Goal: Information Seeking & Learning: Find specific fact

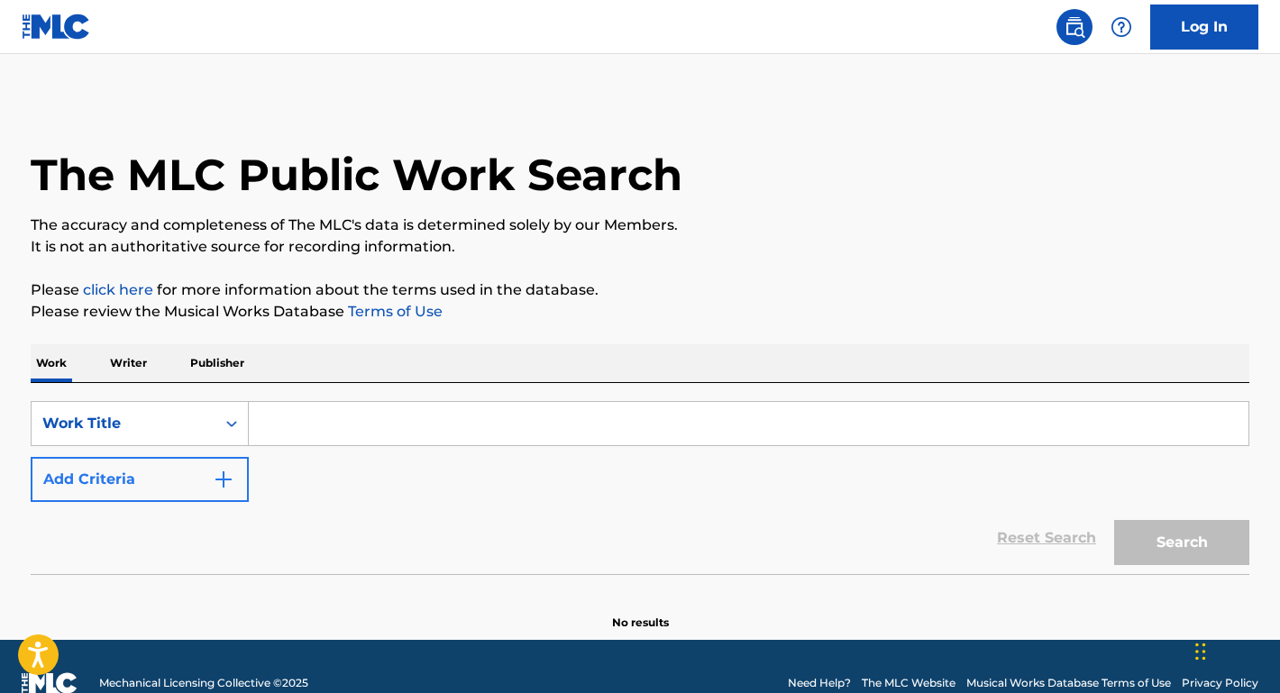
click at [207, 474] on button "Add Criteria" at bounding box center [140, 479] width 218 height 45
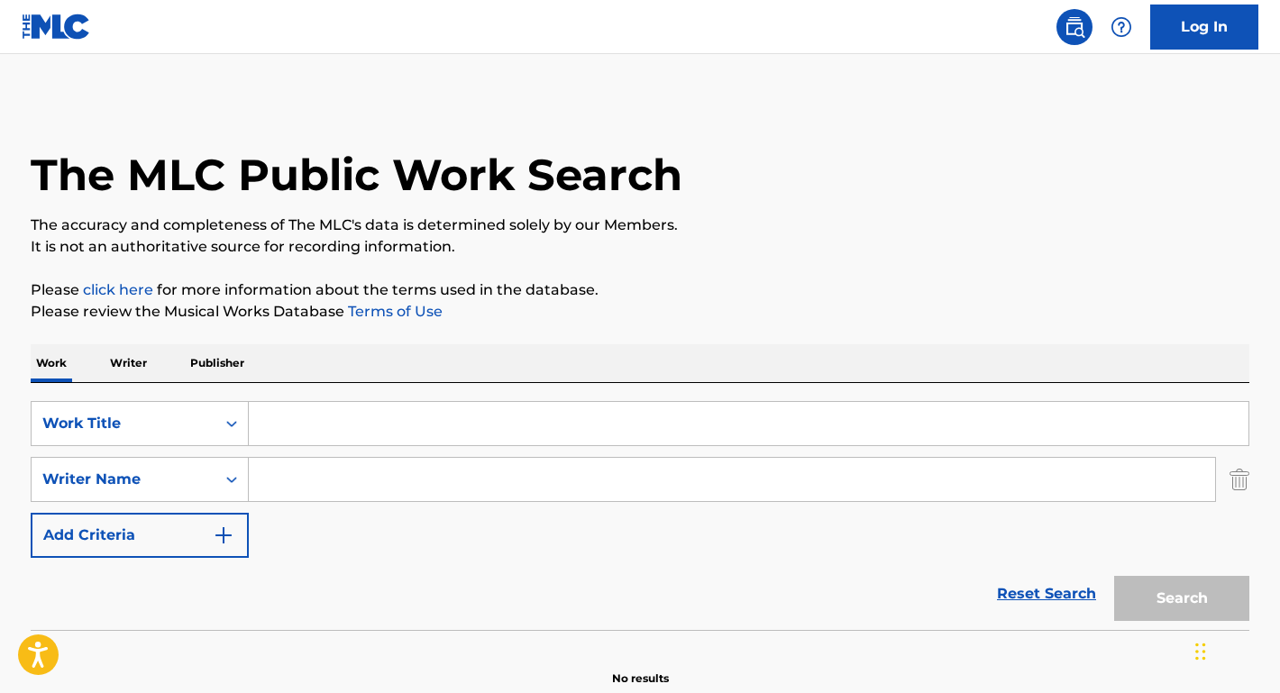
drag, startPoint x: 207, startPoint y: 474, endPoint x: 328, endPoint y: 472, distance: 120.8
click at [328, 472] on input "Search Form" at bounding box center [732, 479] width 966 height 43
paste input "Meredith Willson"
type input "Meredith Willson"
click at [325, 417] on input "Search Form" at bounding box center [749, 423] width 1000 height 43
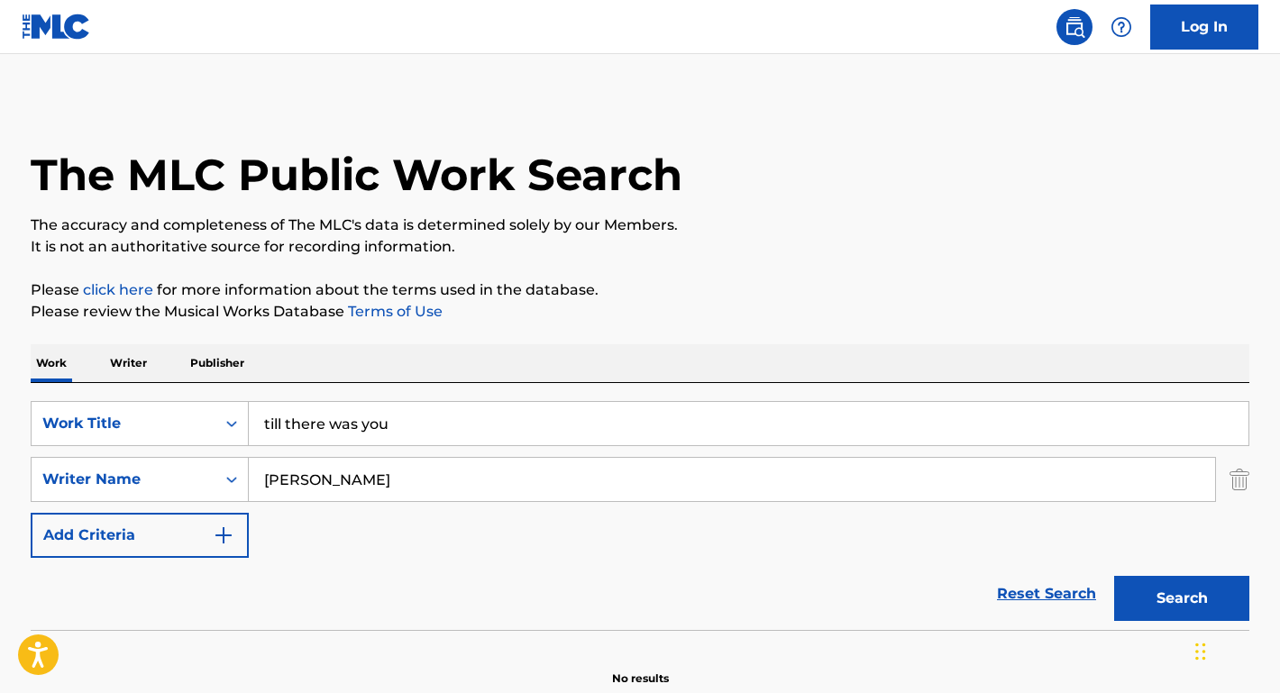
type input "till there was you"
click at [1182, 599] on button "Search" at bounding box center [1181, 598] width 135 height 45
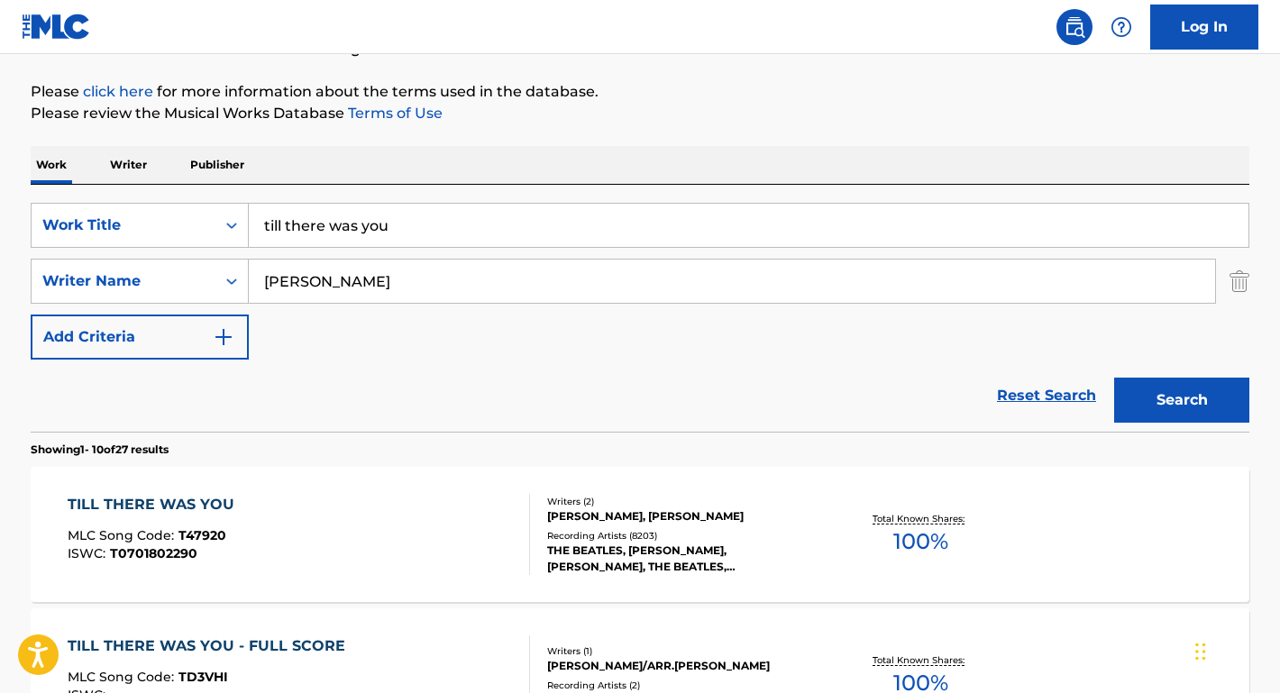
scroll to position [226, 0]
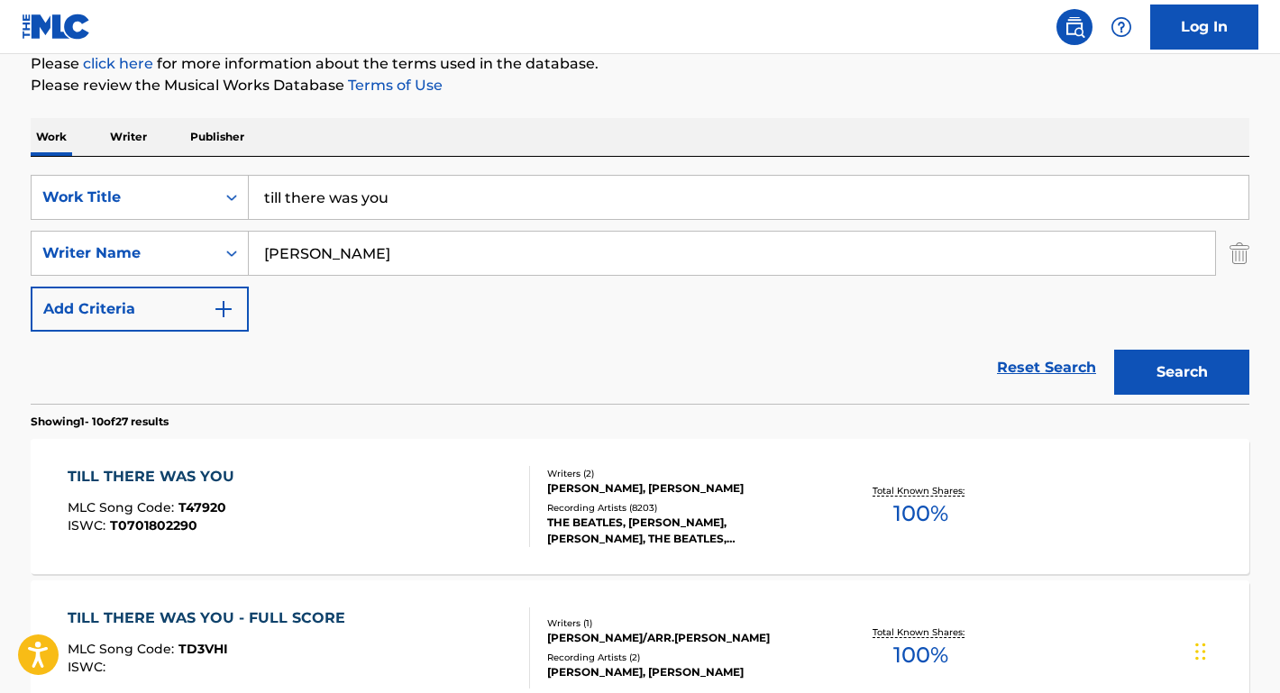
click at [142, 480] on div "TILL THERE WAS YOU" at bounding box center [156, 477] width 176 height 22
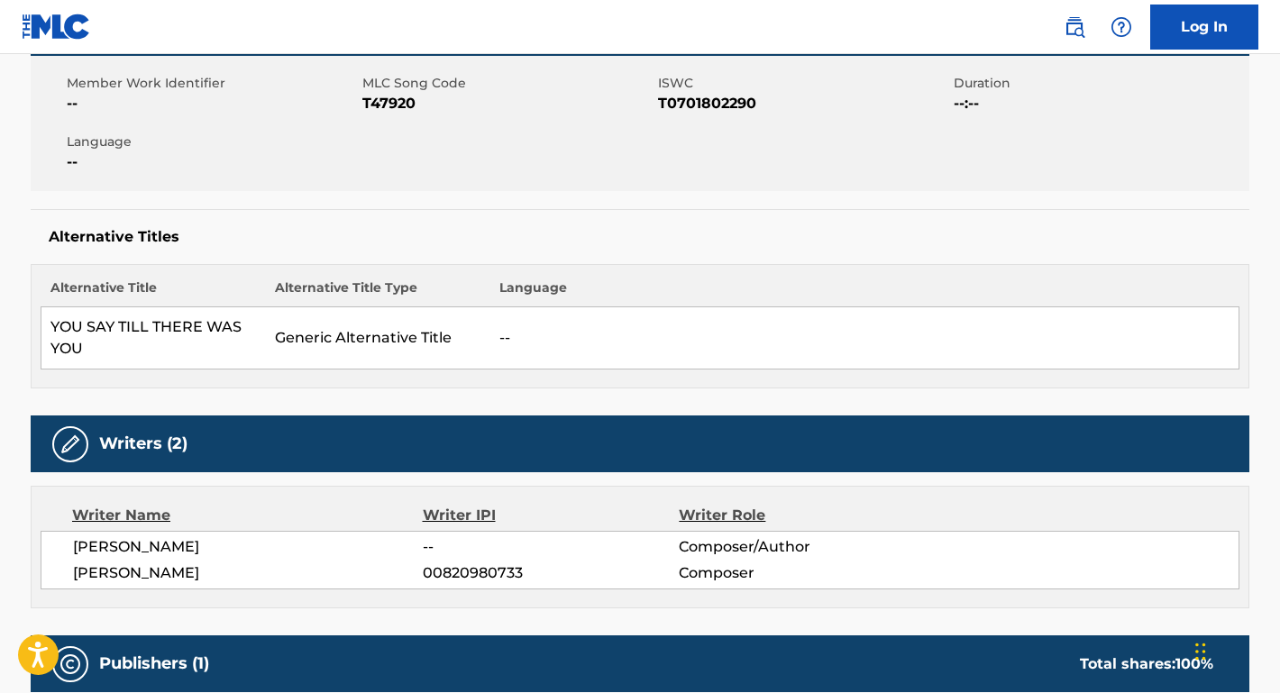
scroll to position [371, 0]
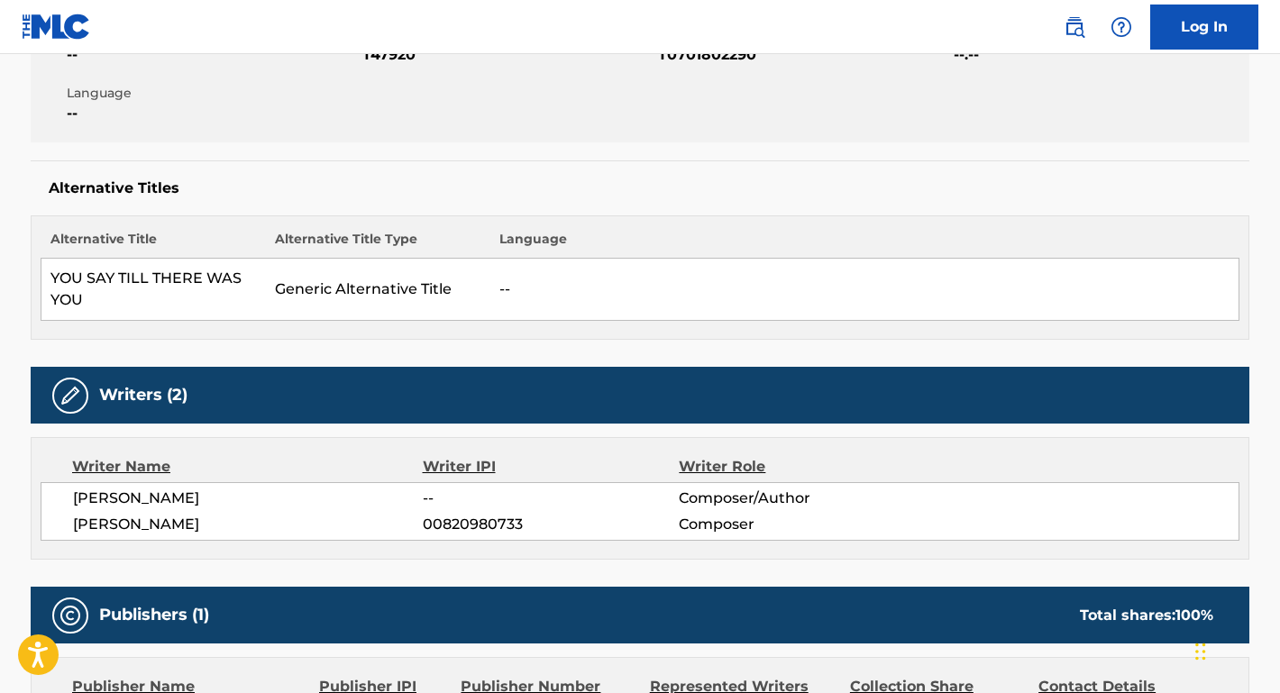
drag, startPoint x: 230, startPoint y: 499, endPoint x: 49, endPoint y: 498, distance: 181.2
click at [49, 498] on div "MEREDITH WILLSON -- Composer/Author MEREDITH WILSON 00820980733 Composer" at bounding box center [640, 511] width 1199 height 59
copy span "MEREDITH WILLSON"
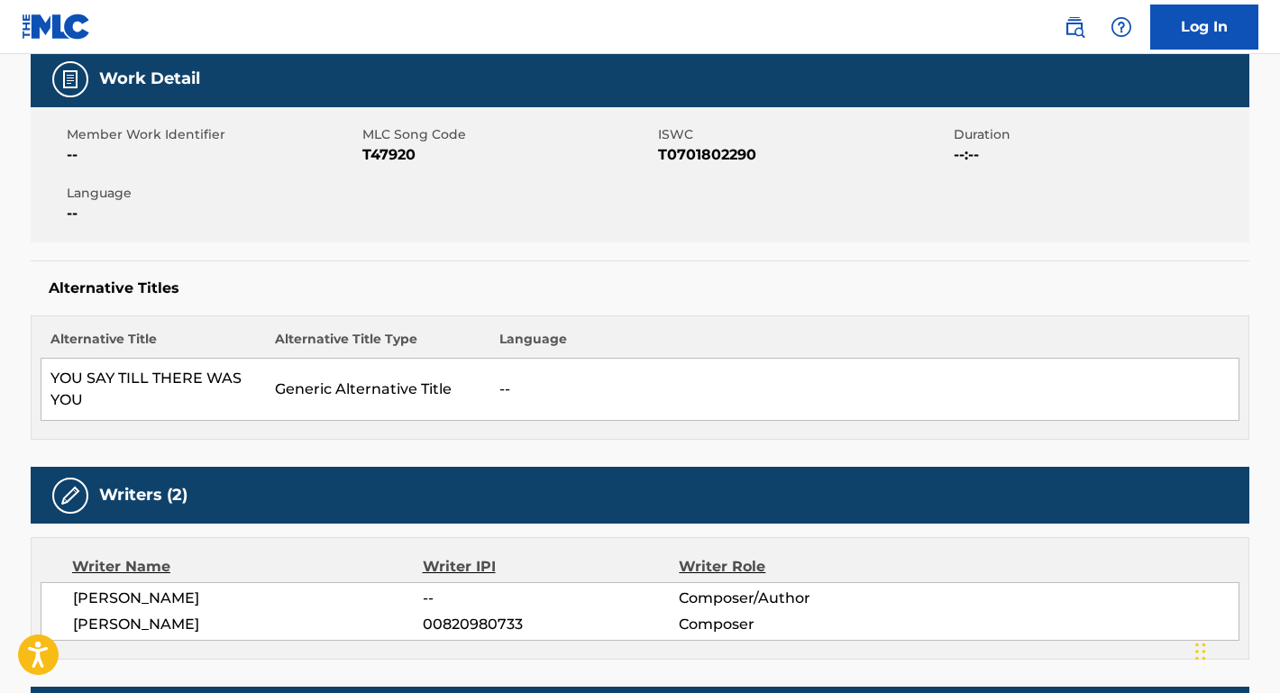
scroll to position [140, 0]
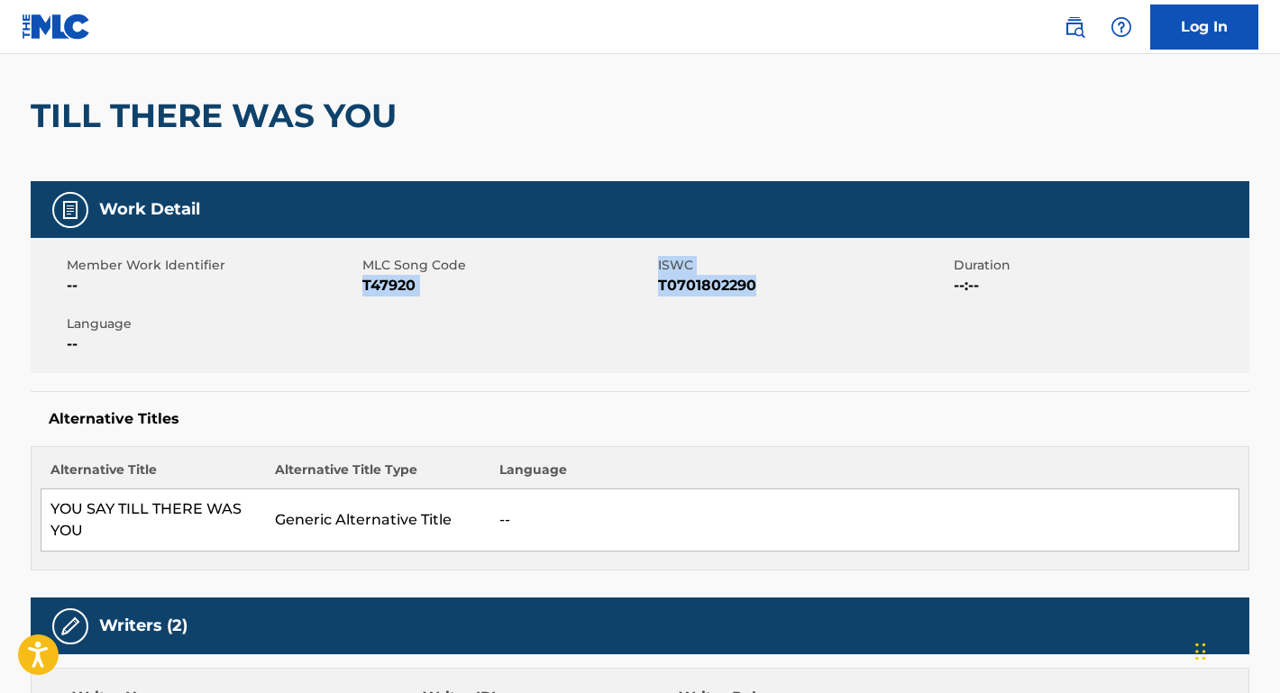
drag, startPoint x: 767, startPoint y: 292, endPoint x: 362, endPoint y: 281, distance: 405.0
click at [362, 281] on div "Member Work Identifier -- MLC Song Code T47920 ISWC T0701802290 Duration --:-- …" at bounding box center [640, 305] width 1219 height 135
copy div "T47920 ISWC T0701802290"
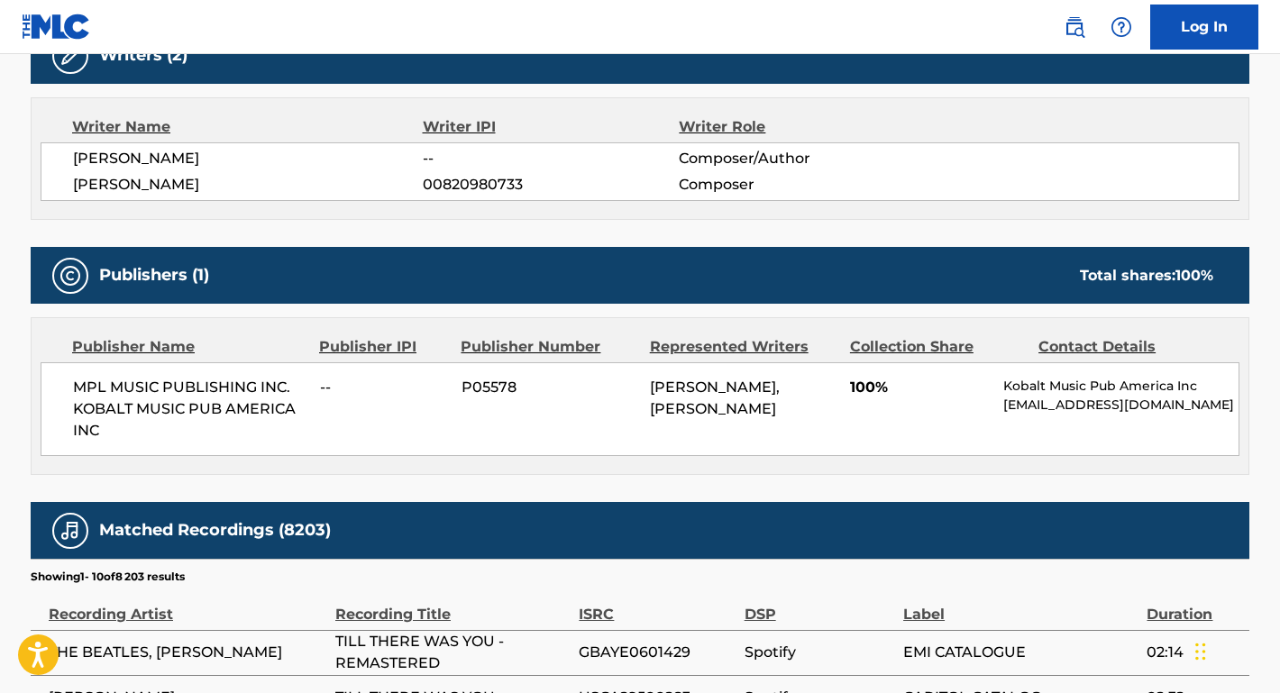
scroll to position [734, 0]
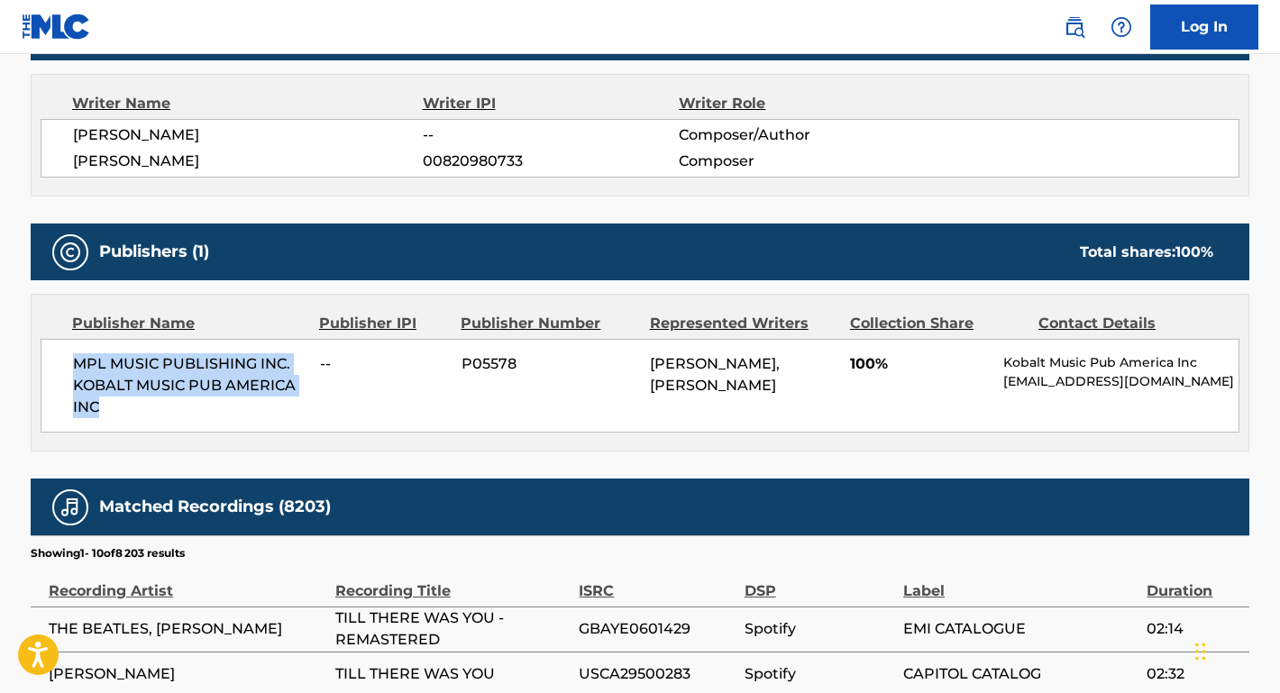
drag, startPoint x: 113, startPoint y: 402, endPoint x: 54, endPoint y: 366, distance: 68.8
click at [54, 366] on div "MPL MUSIC PUBLISHING INC. KOBALT MUSIC PUB AMERICA INC -- P05578 MEREDITH WILSO…" at bounding box center [640, 386] width 1199 height 94
copy span "MPL MUSIC PUBLISHING INC. KOBALT MUSIC PUB AMERICA INC"
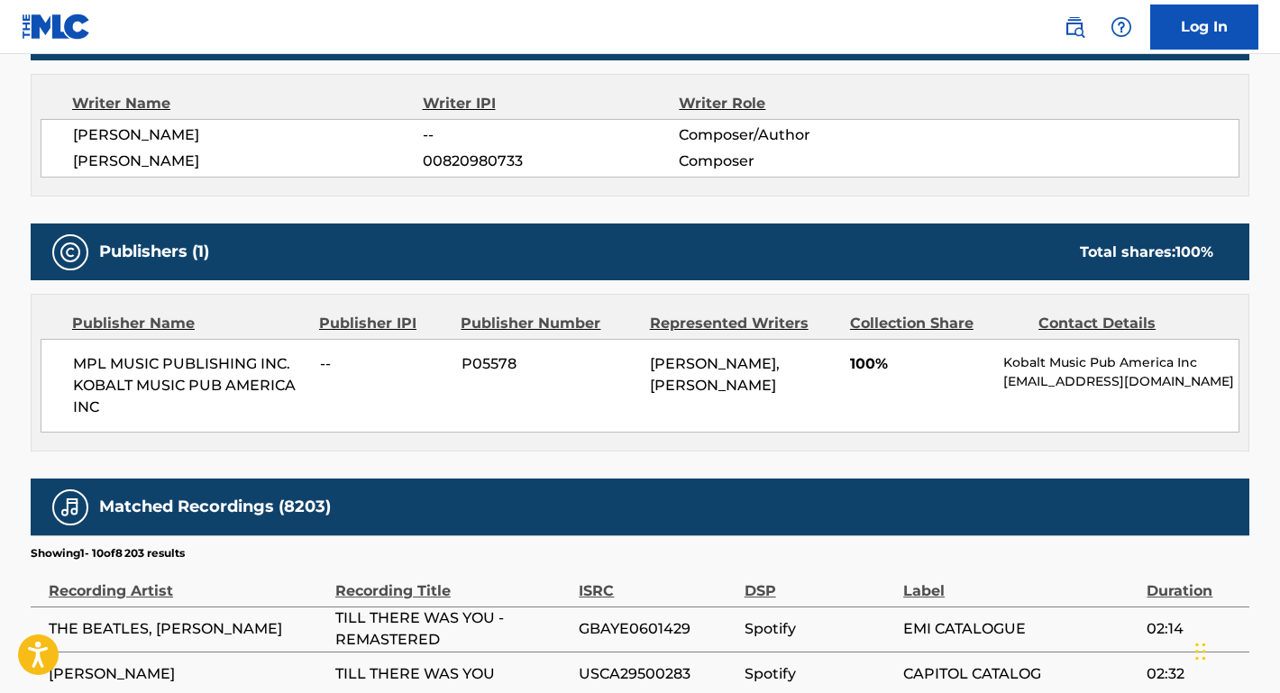
click at [301, 374] on span "MPL MUSIC PUBLISHING INC. KOBALT MUSIC PUB AMERICA INC" at bounding box center [190, 385] width 234 height 65
drag, startPoint x: 74, startPoint y: 382, endPoint x: 105, endPoint y: 408, distance: 41.0
click at [105, 408] on span "MPL MUSIC PUBLISHING INC. KOBALT MUSIC PUB AMERICA INC" at bounding box center [190, 385] width 234 height 65
copy span "KOBALT MUSIC PUB AMERICA INC"
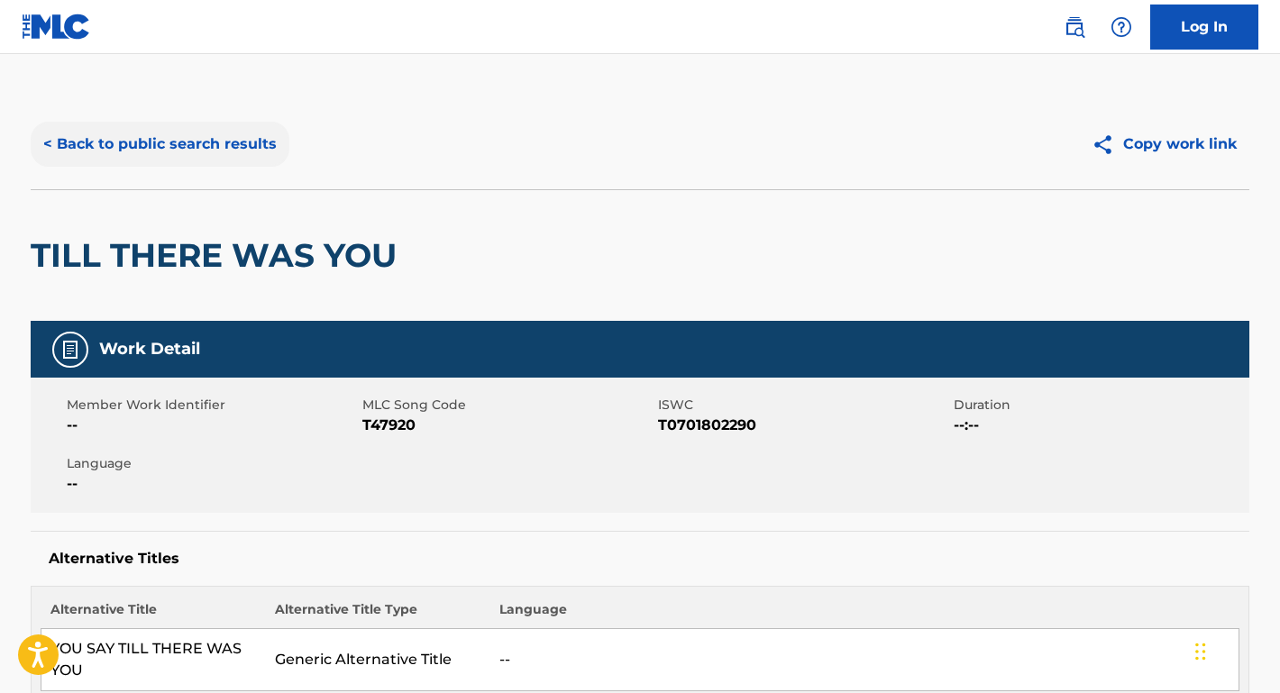
scroll to position [0, 0]
click at [235, 154] on button "< Back to public search results" at bounding box center [160, 144] width 259 height 45
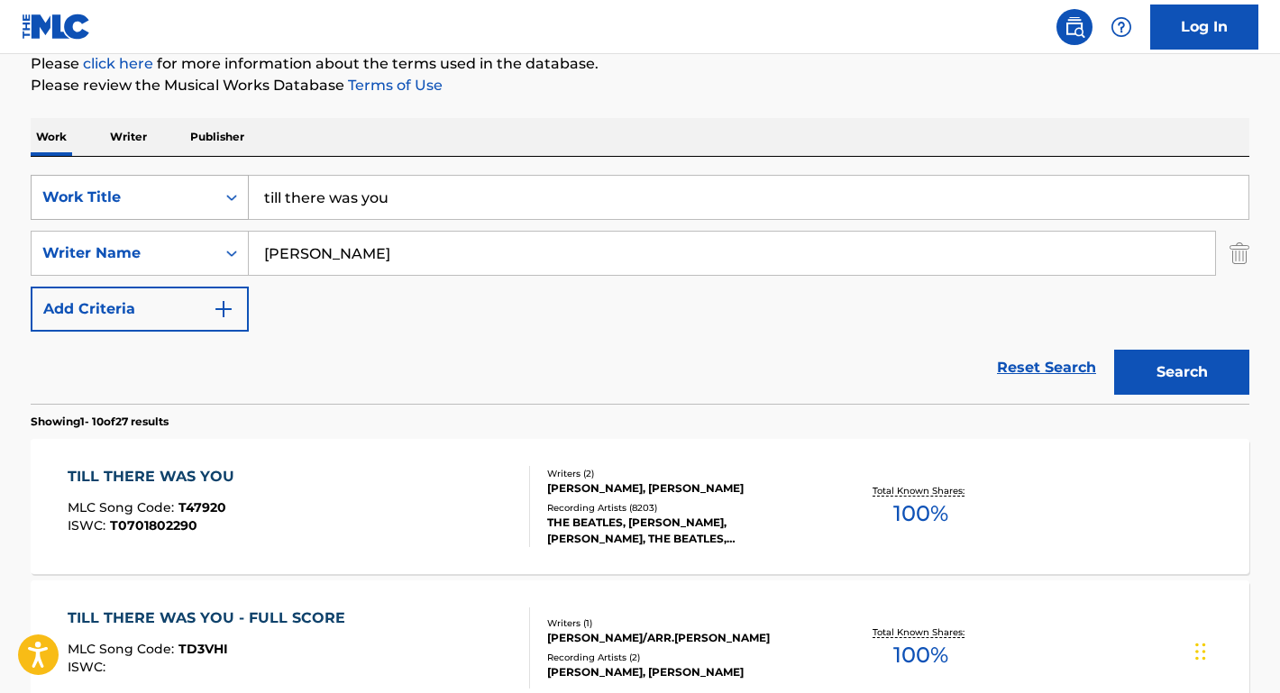
drag, startPoint x: 399, startPoint y: 195, endPoint x: 169, endPoint y: 194, distance: 229.9
click at [169, 195] on div "SearchWithCriteria6f7667d5-64e8-46c2-8e9c-4b3f8947bafa Work Title till there wa…" at bounding box center [640, 197] width 1219 height 45
paste input "Tyler Childers Old Country Church (Jubilee Version)"
drag, startPoint x: 369, startPoint y: 197, endPoint x: 236, endPoint y: 193, distance: 132.6
click at [236, 193] on div "SearchWithCriteria6f7667d5-64e8-46c2-8e9c-4b3f8947bafa Work Title Tyler Childer…" at bounding box center [640, 197] width 1219 height 45
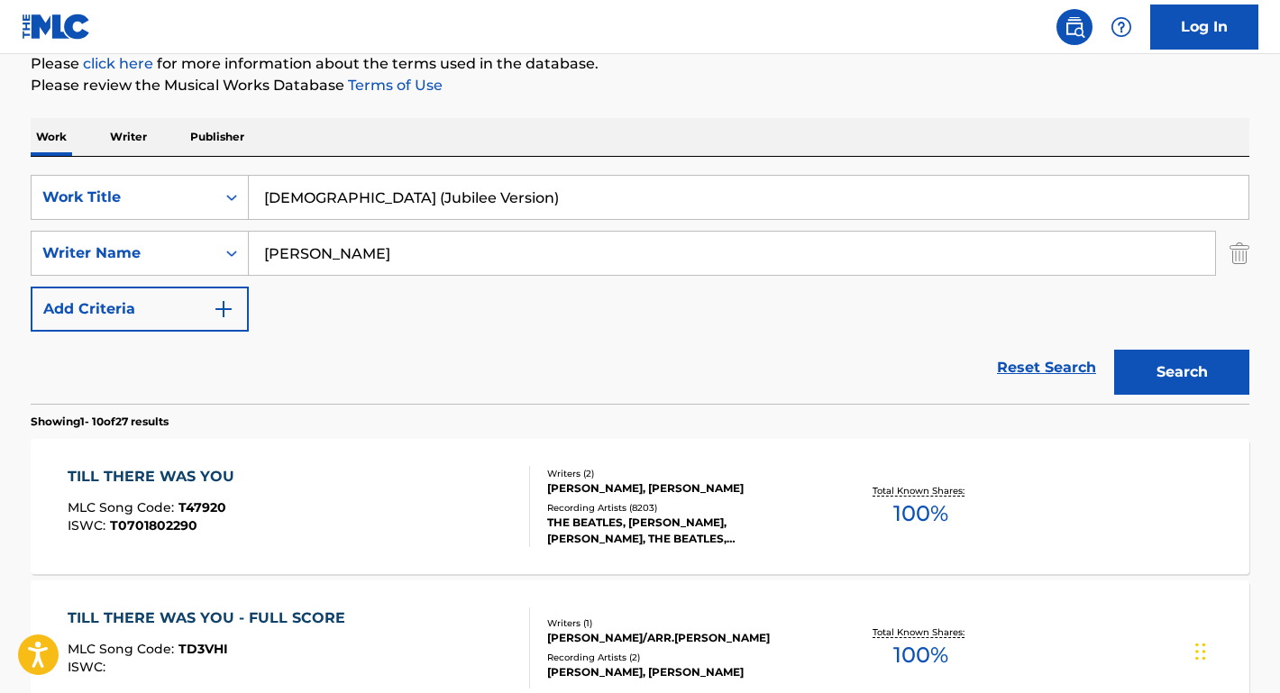
type input "Old Country Church (Jubilee Version)"
drag, startPoint x: 399, startPoint y: 256, endPoint x: 113, endPoint y: 255, distance: 286.7
click at [113, 255] on div "SearchWithCriteria8b31fa13-556a-4f36-bb16-2c95d51e1622 Writer Name Meredith Wil…" at bounding box center [640, 253] width 1219 height 45
click at [1182, 372] on button "Search" at bounding box center [1181, 372] width 135 height 45
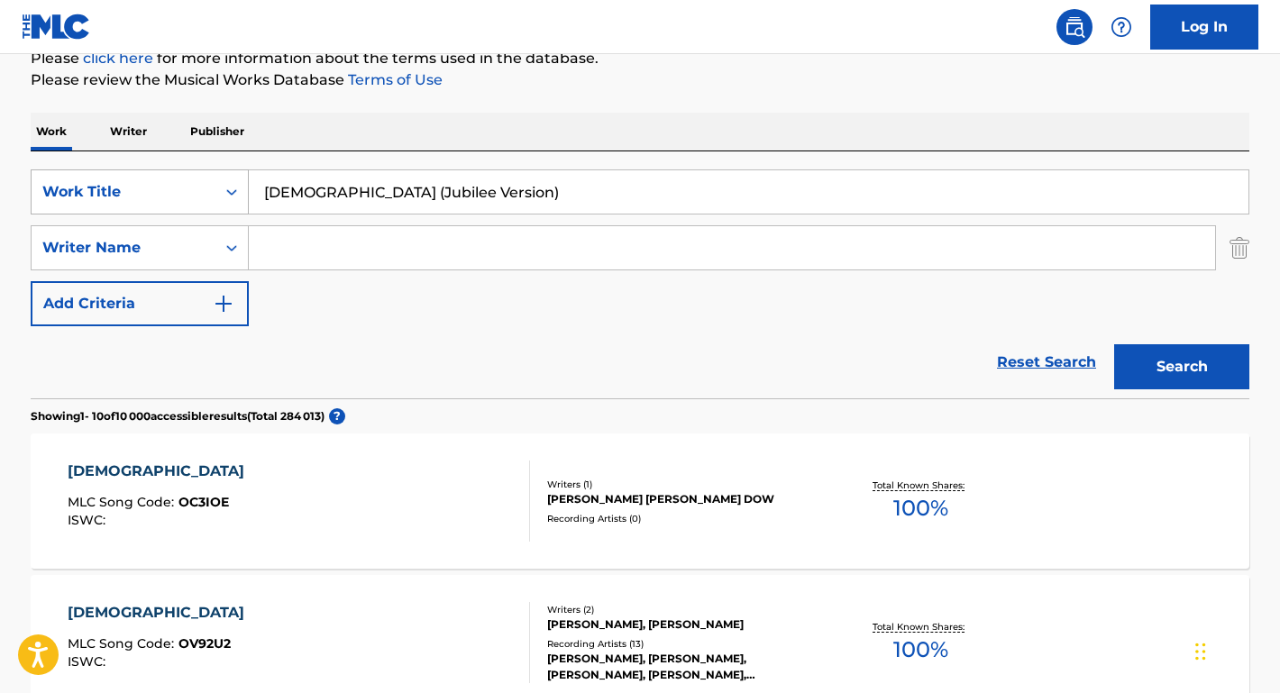
scroll to position [251, 0]
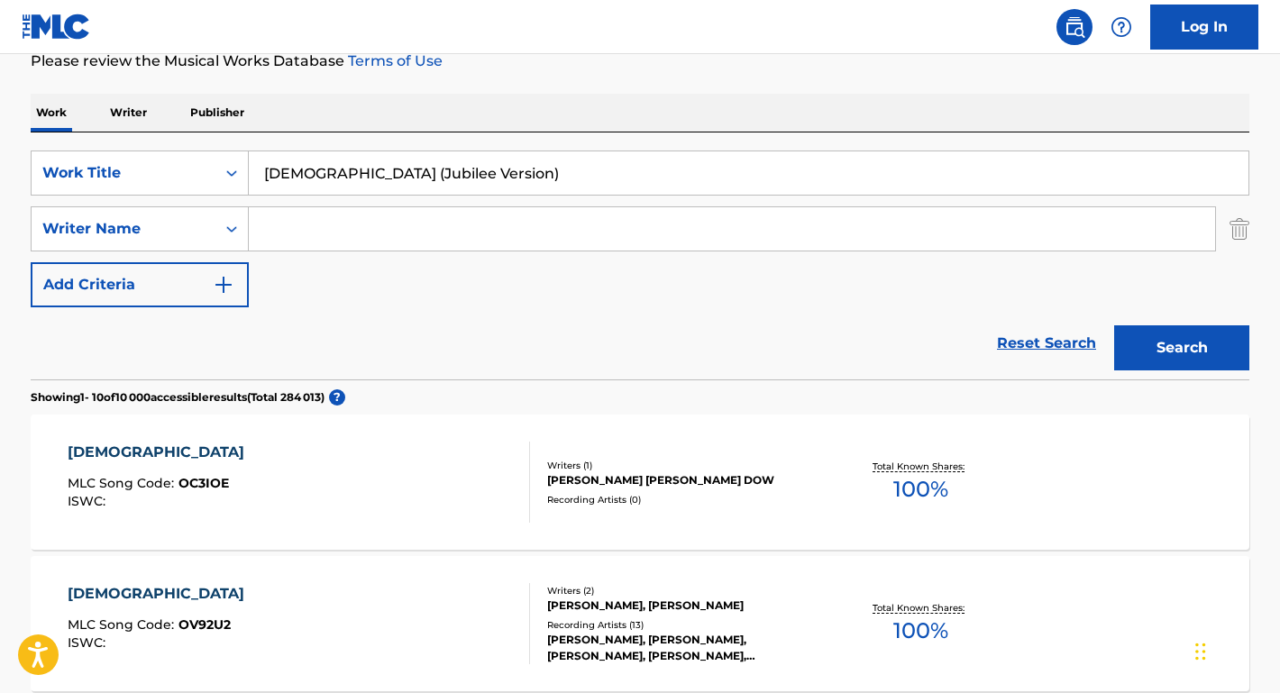
paste input "Tyler Childers"
type input "Tyler Childers"
click at [1182, 348] on button "Search" at bounding box center [1181, 347] width 135 height 45
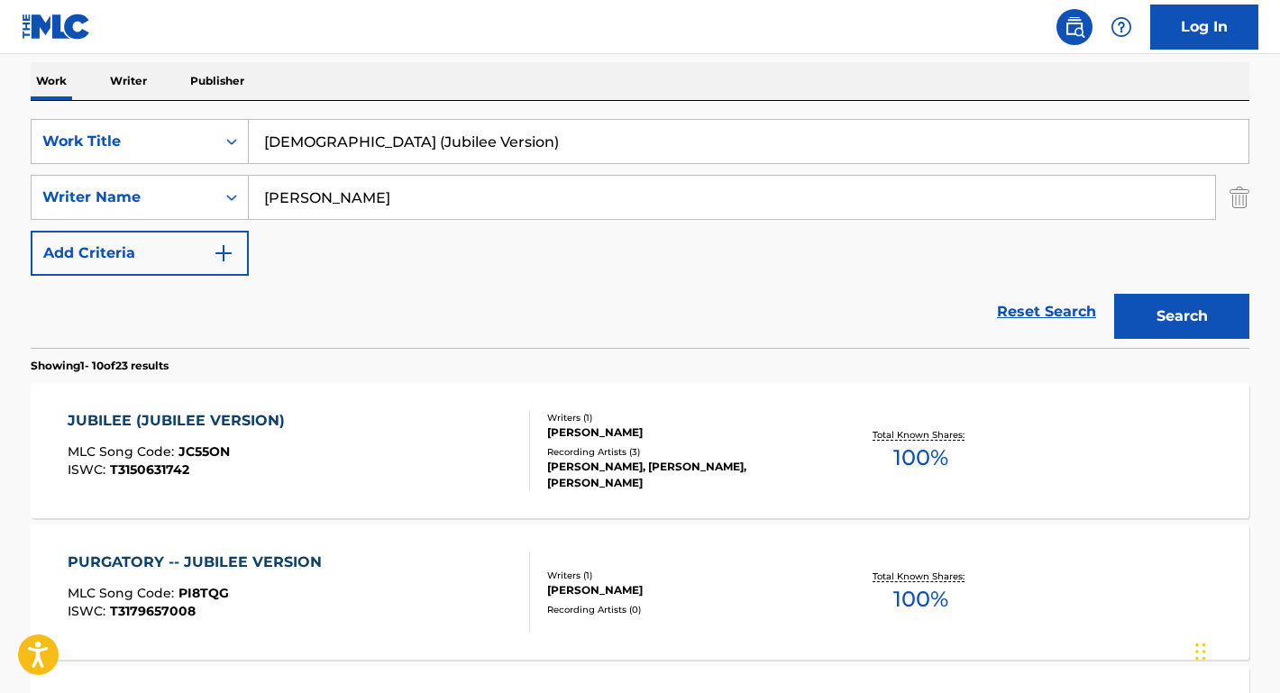
scroll to position [166, 0]
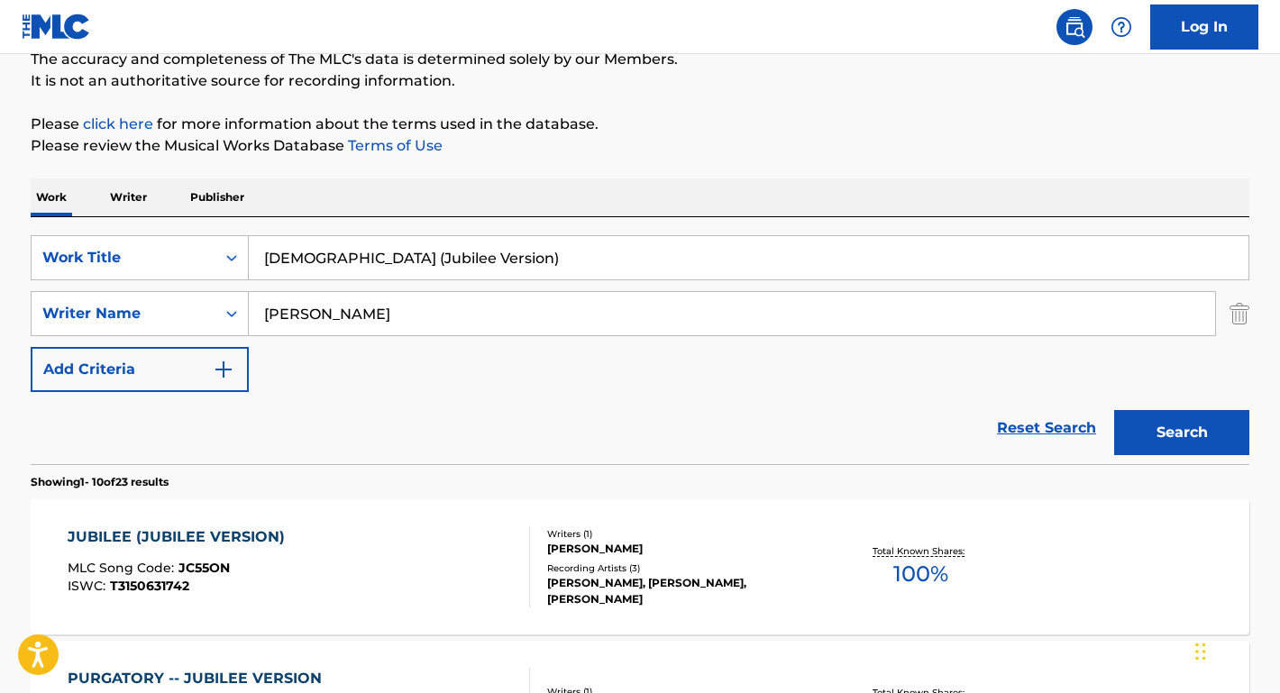
drag, startPoint x: 416, startPoint y: 255, endPoint x: 737, endPoint y: 289, distance: 322.7
click at [737, 289] on div "SearchWithCriteria6f7667d5-64e8-46c2-8e9c-4b3f8947bafa Work Title Old Country C…" at bounding box center [640, 313] width 1219 height 157
type input "Old Country Church"
click at [1182, 433] on button "Search" at bounding box center [1181, 432] width 135 height 45
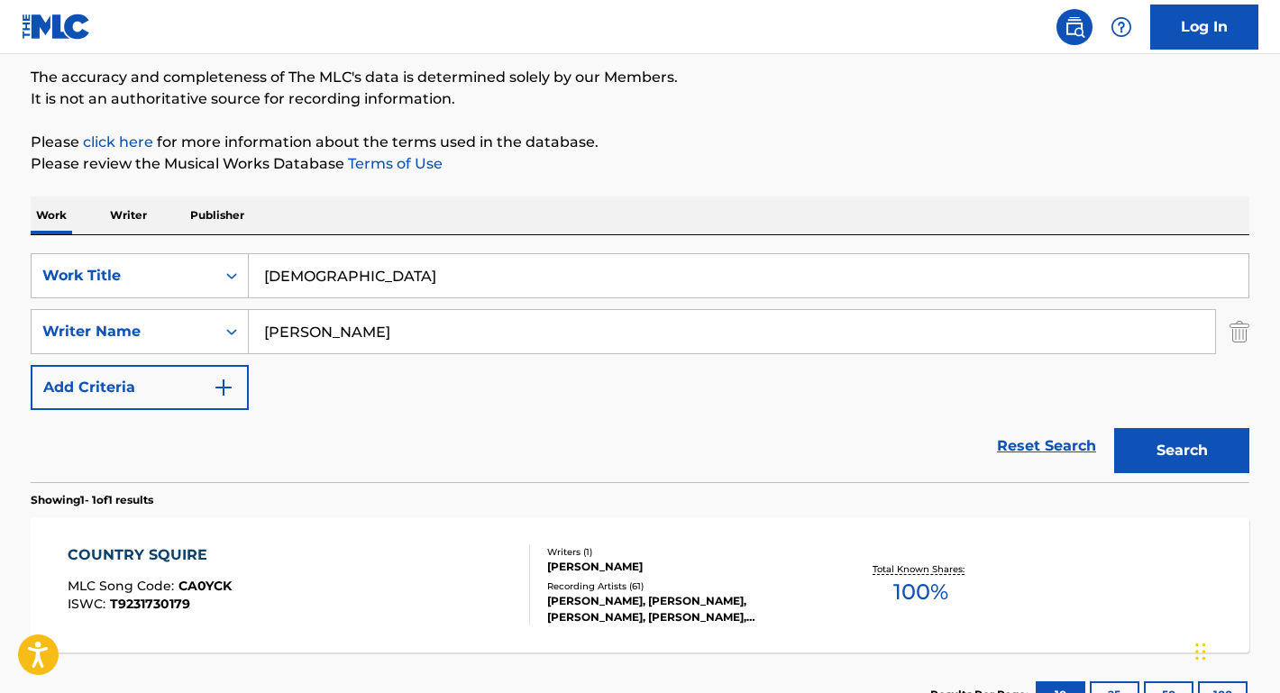
drag, startPoint x: 370, startPoint y: 331, endPoint x: 255, endPoint y: 327, distance: 114.6
click at [255, 327] on input "Tyler Childers" at bounding box center [732, 331] width 966 height 43
paste input "J. W. Vaughn"
click at [1182, 451] on button "Search" at bounding box center [1181, 450] width 135 height 45
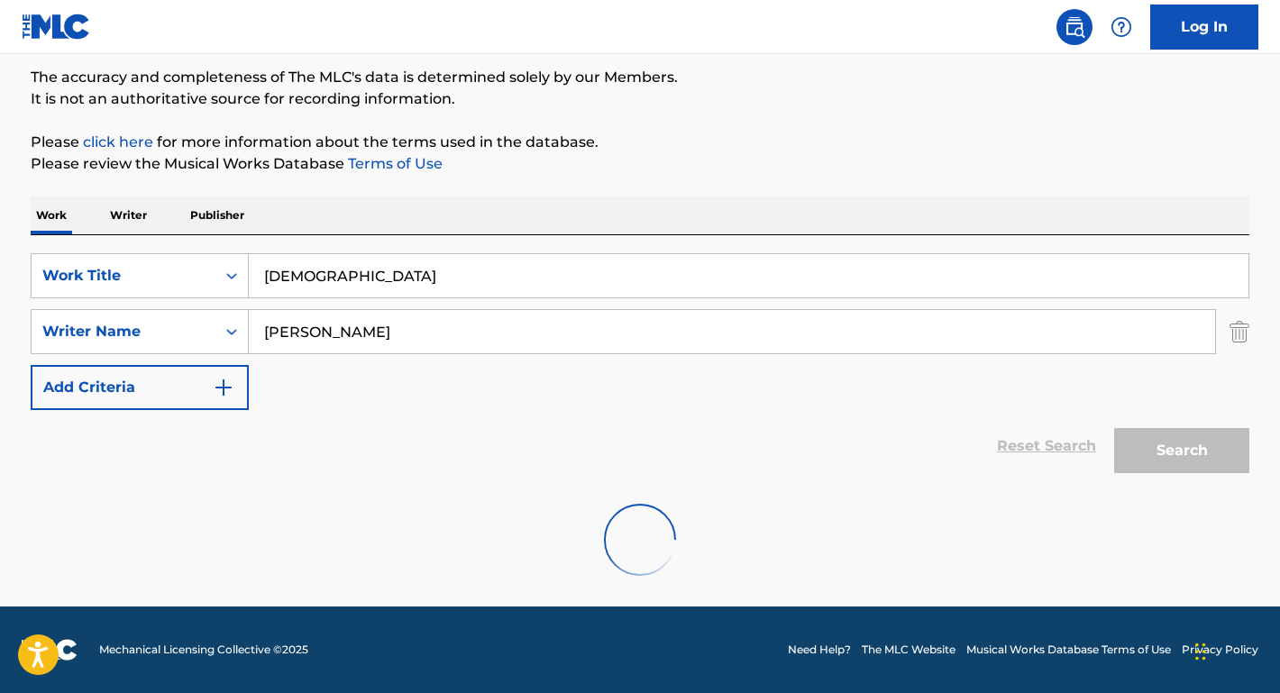
scroll to position [89, 0]
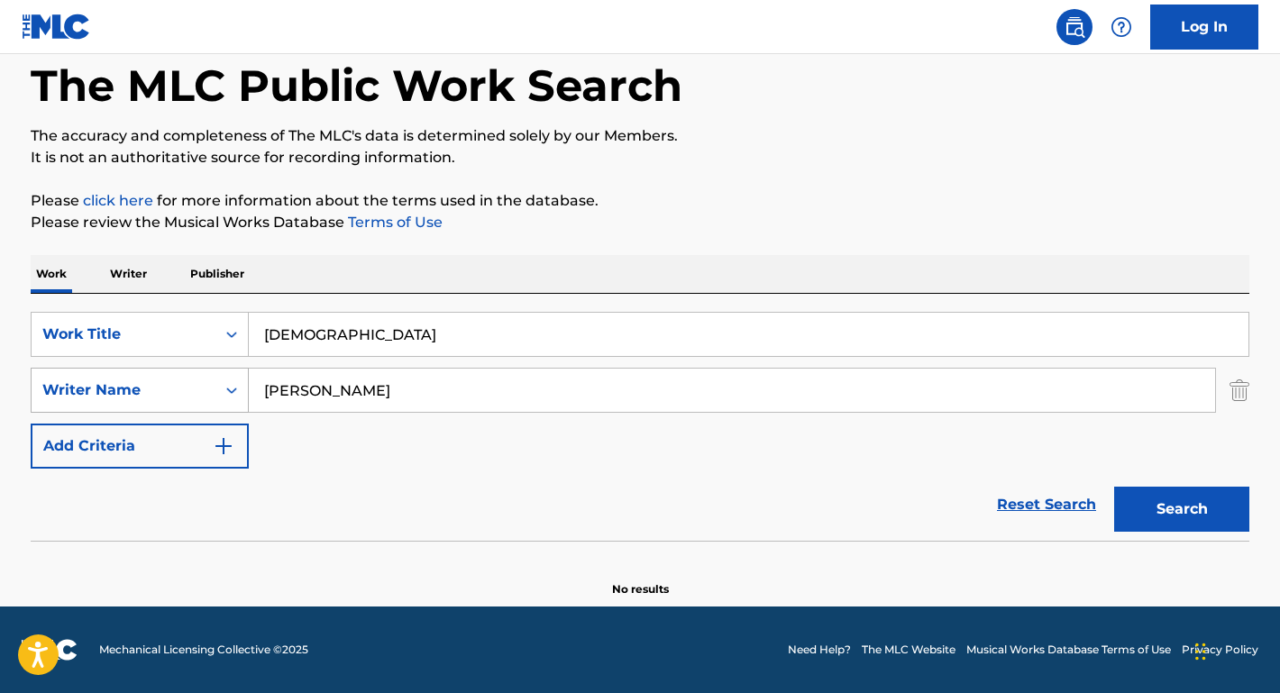
drag, startPoint x: 301, startPoint y: 391, endPoint x: 208, endPoint y: 383, distance: 93.2
click at [208, 383] on div "SearchWithCriteria8b31fa13-556a-4f36-bb16-2c95d51e1622 Writer Name J. W. Vaughn" at bounding box center [640, 390] width 1219 height 45
type input "Vaughn"
click at [1182, 509] on button "Search" at bounding box center [1181, 509] width 135 height 45
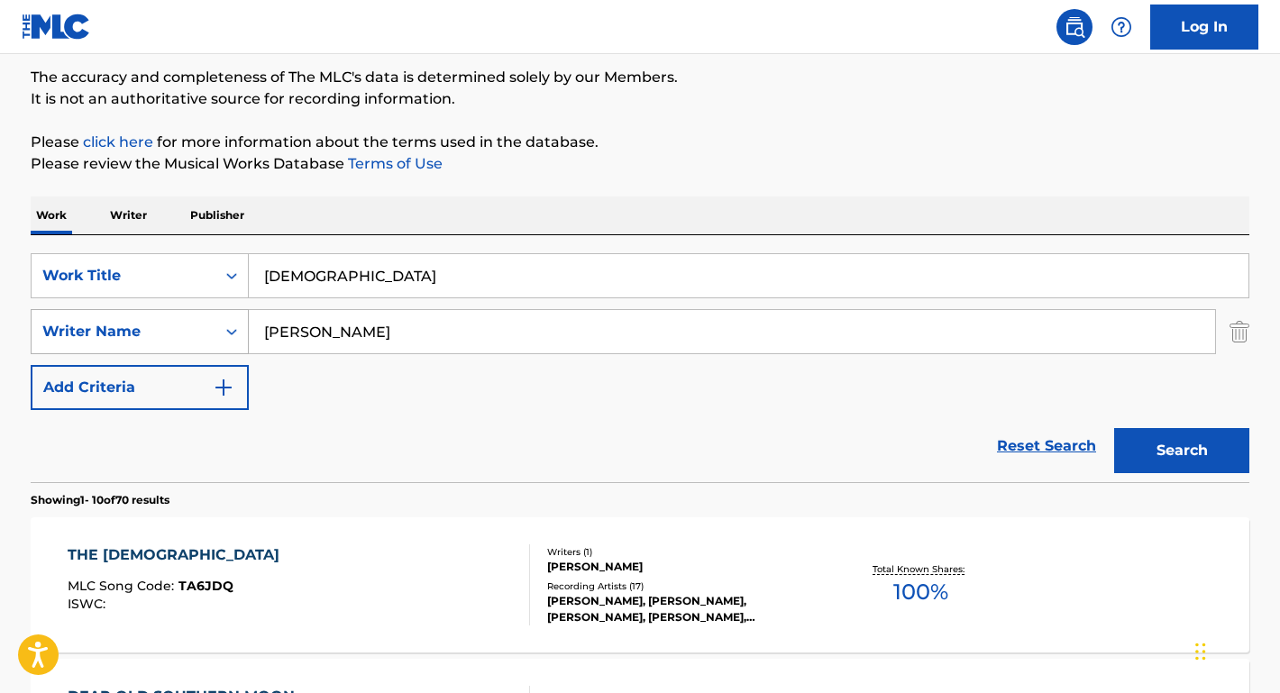
scroll to position [150, 0]
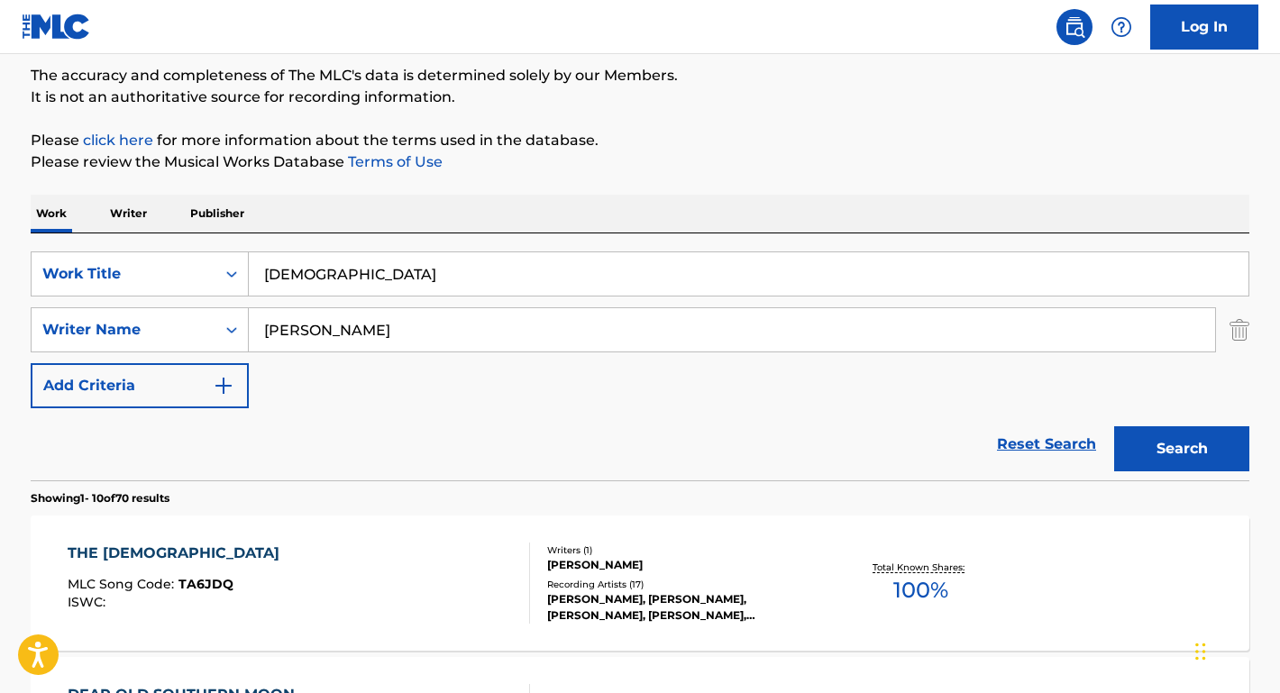
click at [250, 555] on div "THE OLD COUNTRY CHURCH" at bounding box center [178, 554] width 221 height 22
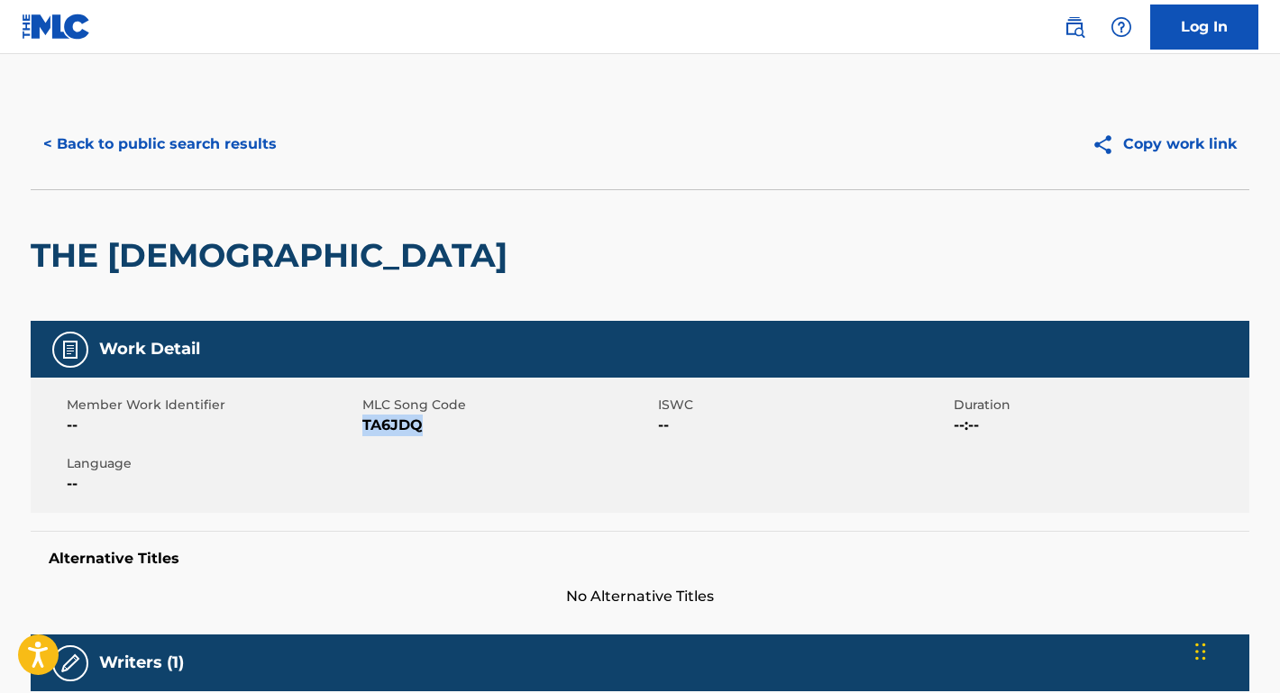
drag, startPoint x: 425, startPoint y: 428, endPoint x: 365, endPoint y: 426, distance: 59.6
click at [365, 426] on span "TA6JDQ" at bounding box center [507, 426] width 291 height 22
copy span "TA6JDQ"
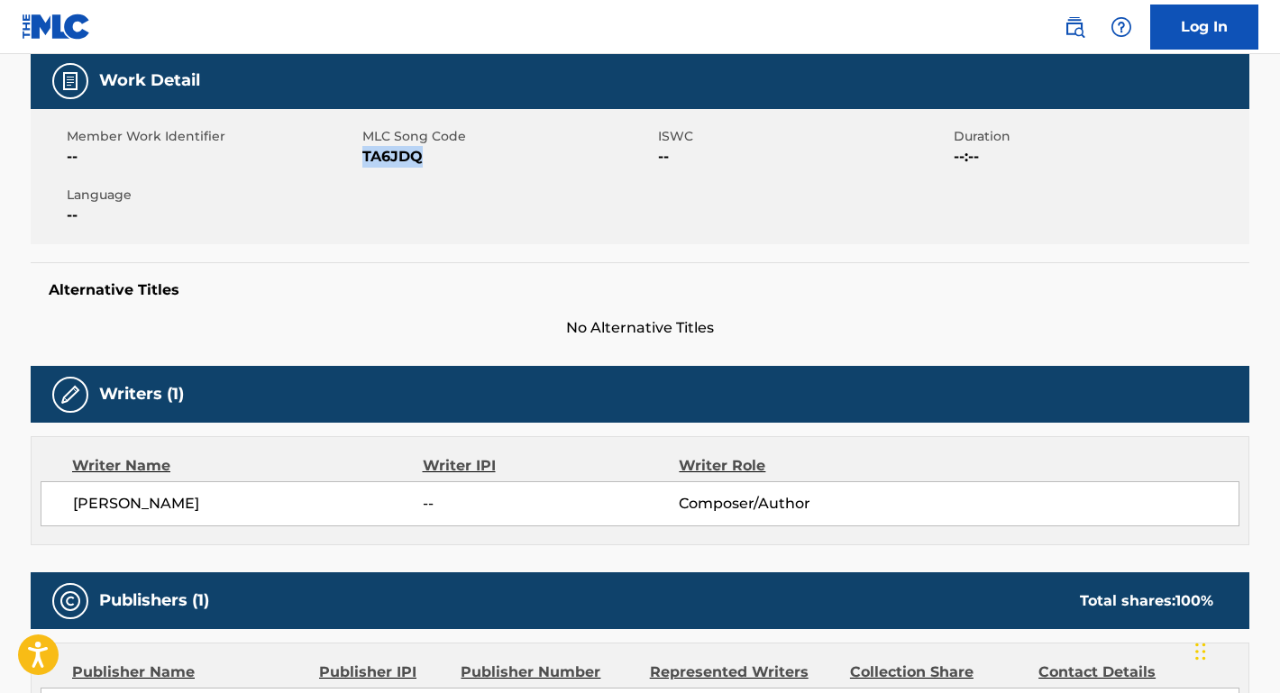
scroll to position [286, 0]
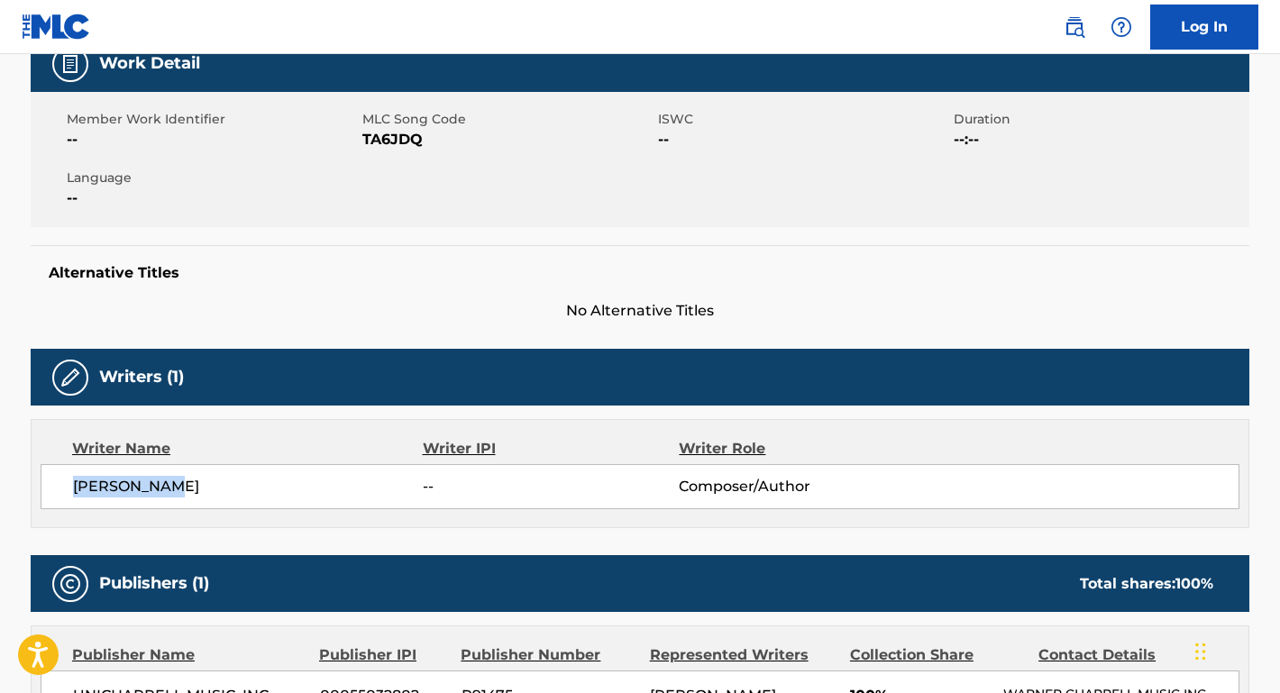
drag, startPoint x: 187, startPoint y: 487, endPoint x: 53, endPoint y: 486, distance: 133.4
click at [53, 486] on div "J.W. VAUGHN -- Composer/Author" at bounding box center [640, 486] width 1199 height 45
copy span "J.W. VAUGHN"
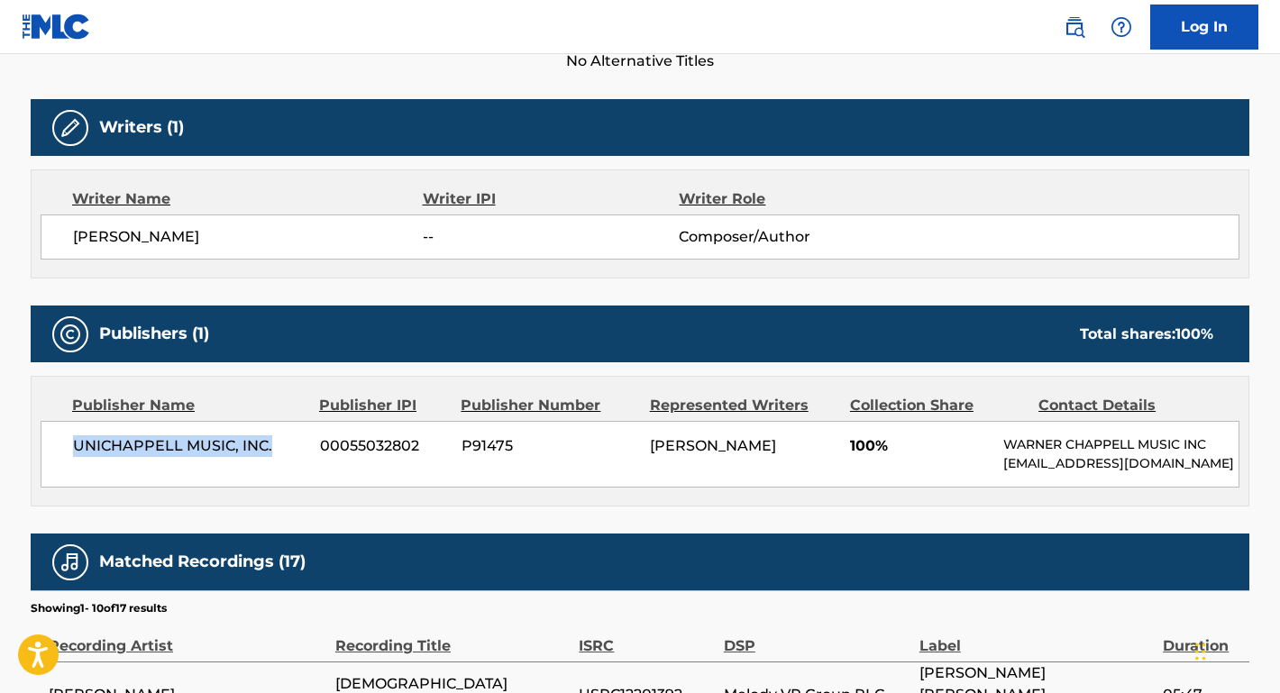
drag, startPoint x: 274, startPoint y: 447, endPoint x: 1, endPoint y: 446, distance: 273.2
click at [1, 446] on main "< Back to public search results Copy work link THE OLD COUNTRY CHURCH Work Deta…" at bounding box center [640, 435] width 1280 height 1833
copy span "UNICHAPPELL MUSIC, INC."
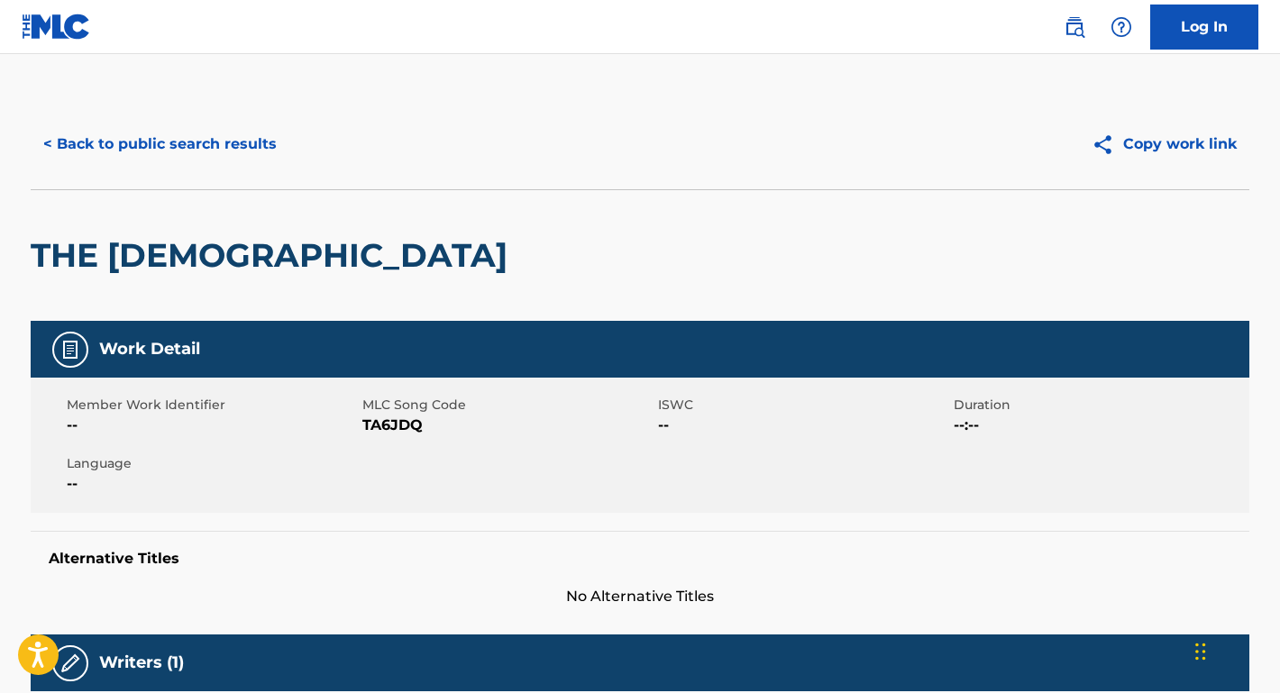
scroll to position [0, 0]
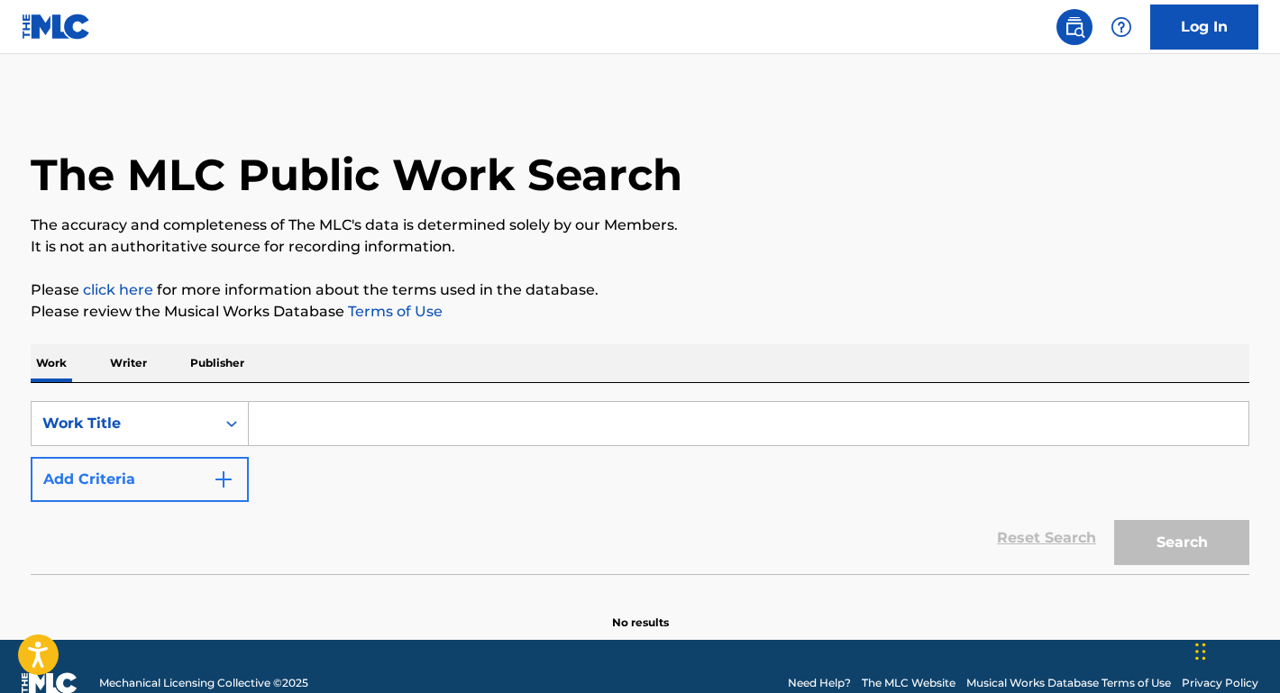
click at [180, 459] on button "Add Criteria" at bounding box center [140, 479] width 218 height 45
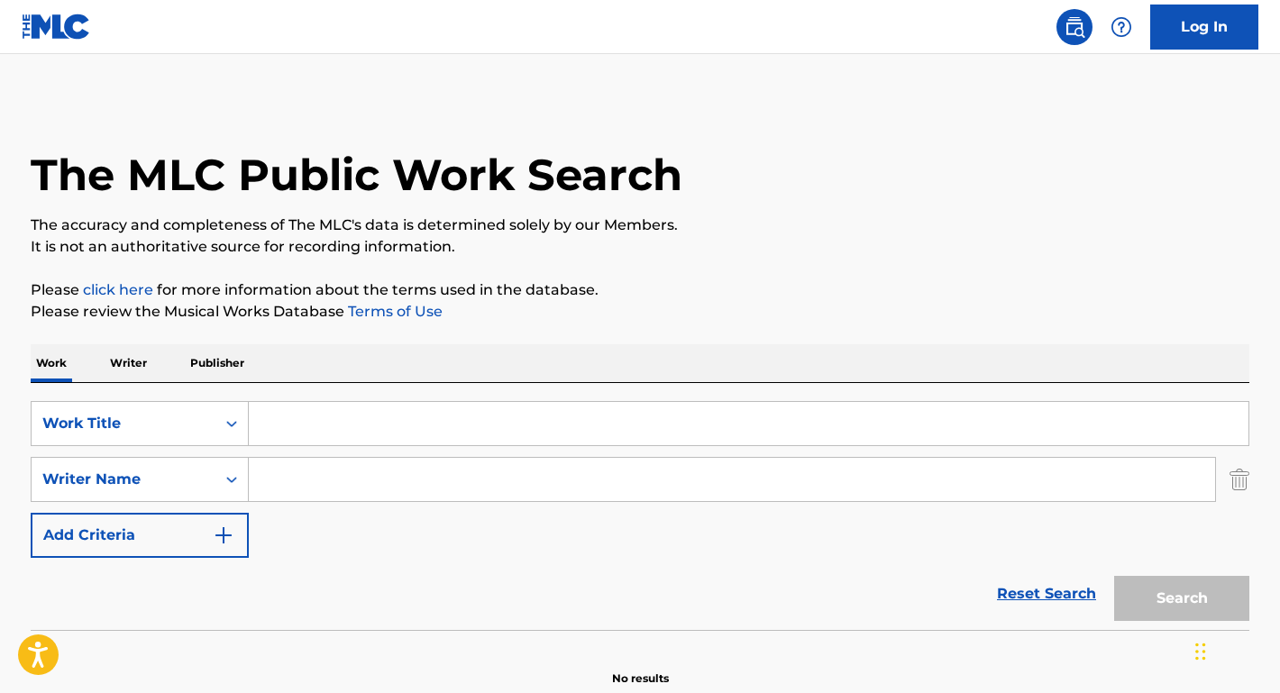
click at [323, 466] on input "Search Form" at bounding box center [732, 479] width 966 height 43
paste input "[PERSON_NAME]"
type input "[PERSON_NAME]"
click at [325, 421] on input "Search Form" at bounding box center [749, 423] width 1000 height 43
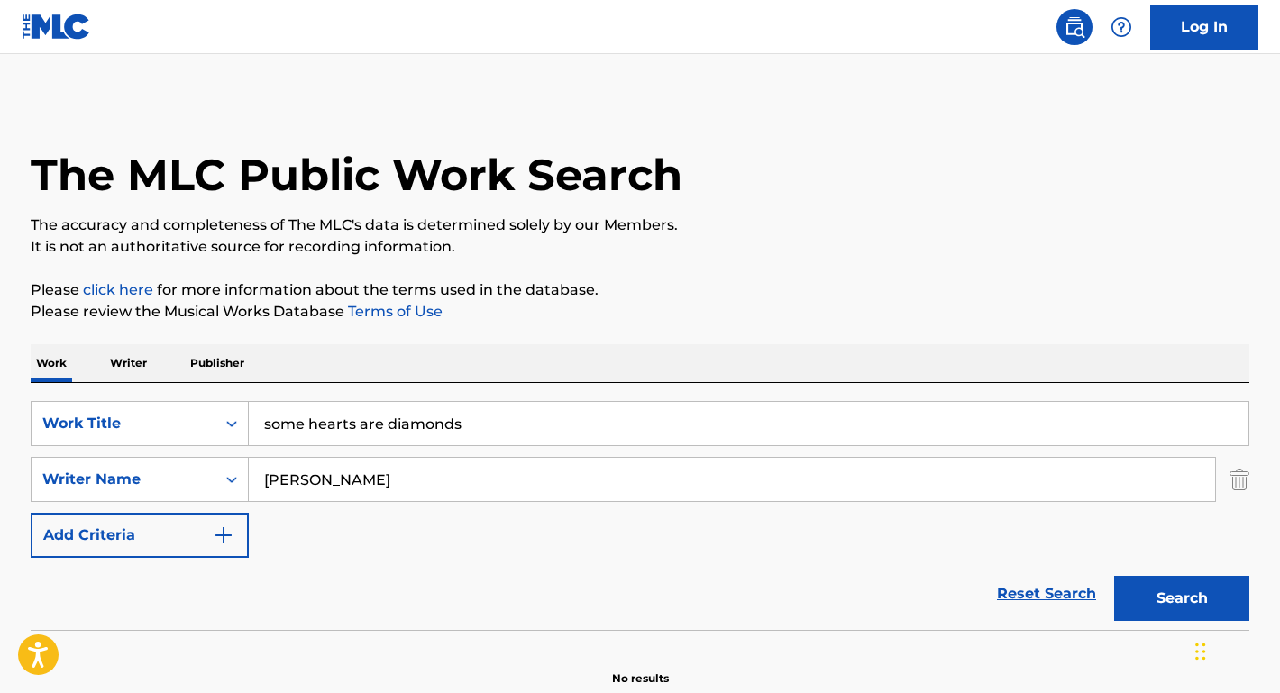
type input "some hearts are diamonds"
click at [1182, 599] on button "Search" at bounding box center [1181, 598] width 135 height 45
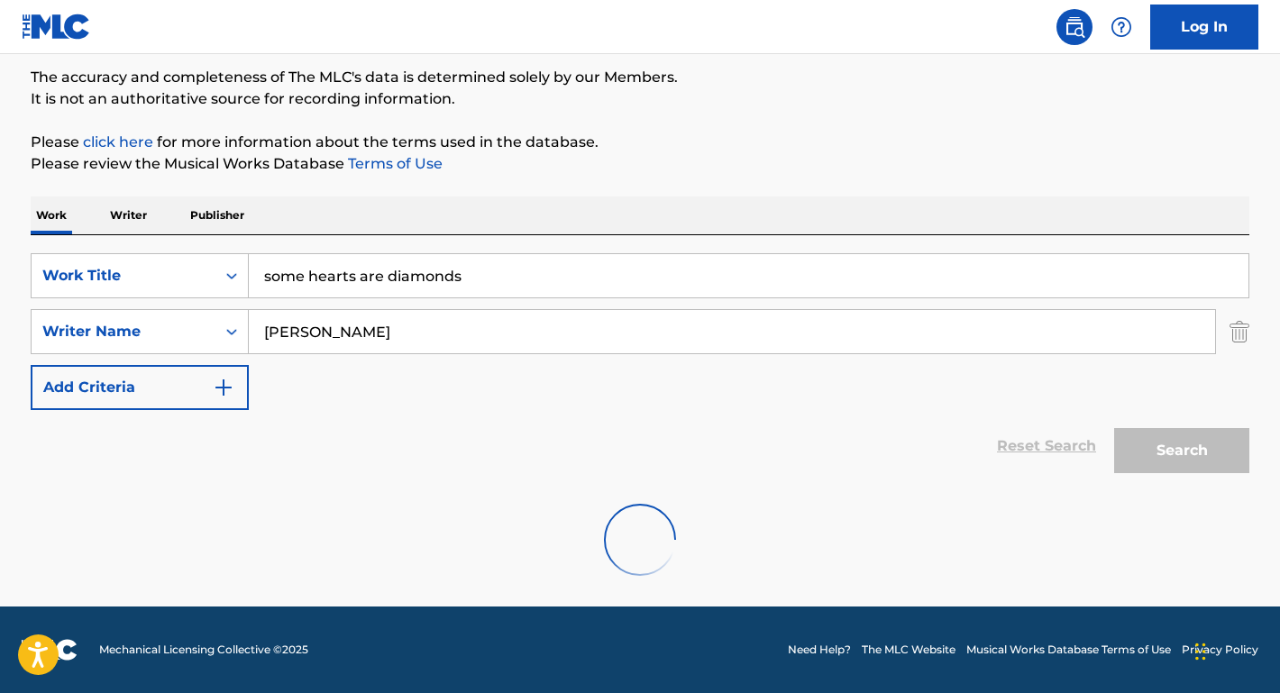
scroll to position [148, 0]
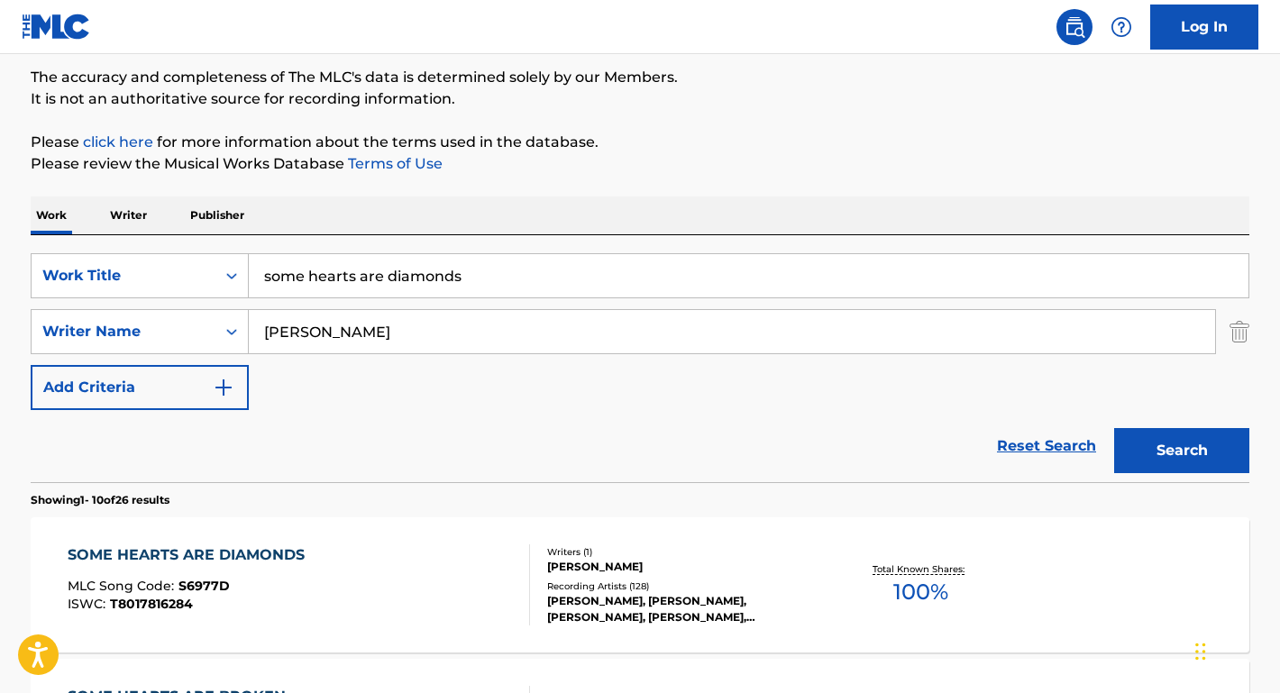
click at [179, 551] on div "SOME HEARTS ARE DIAMONDS" at bounding box center [191, 556] width 246 height 22
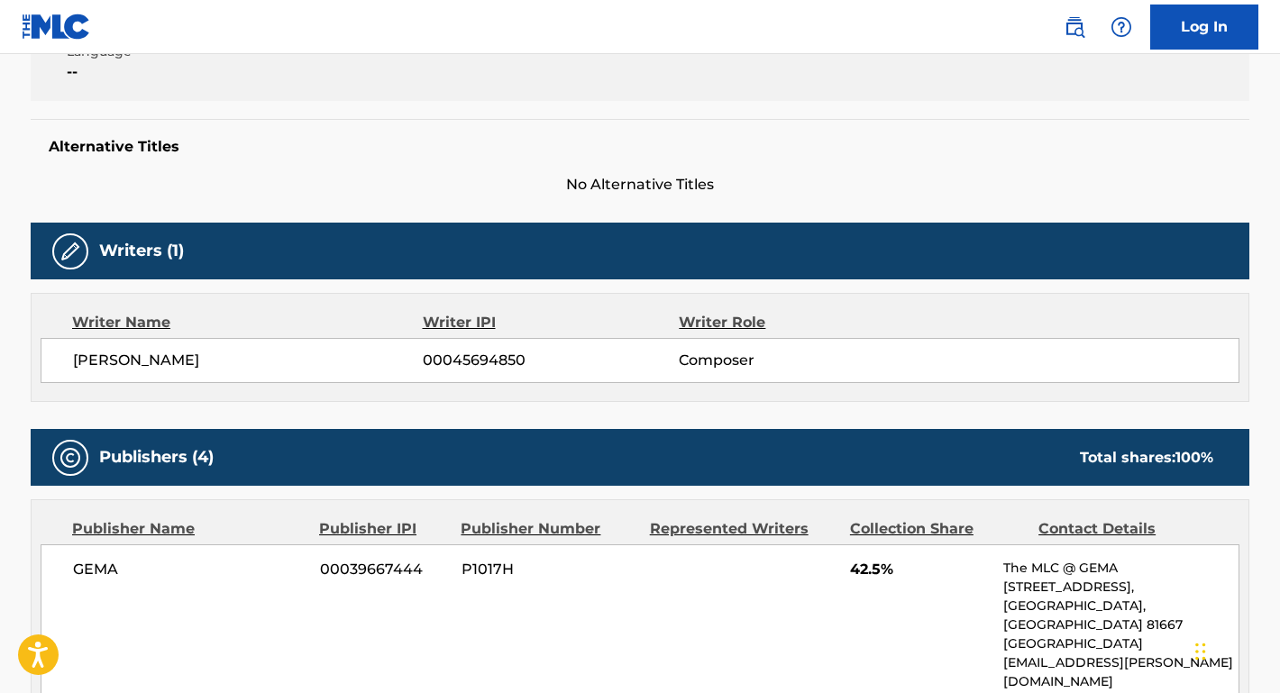
scroll to position [358, 0]
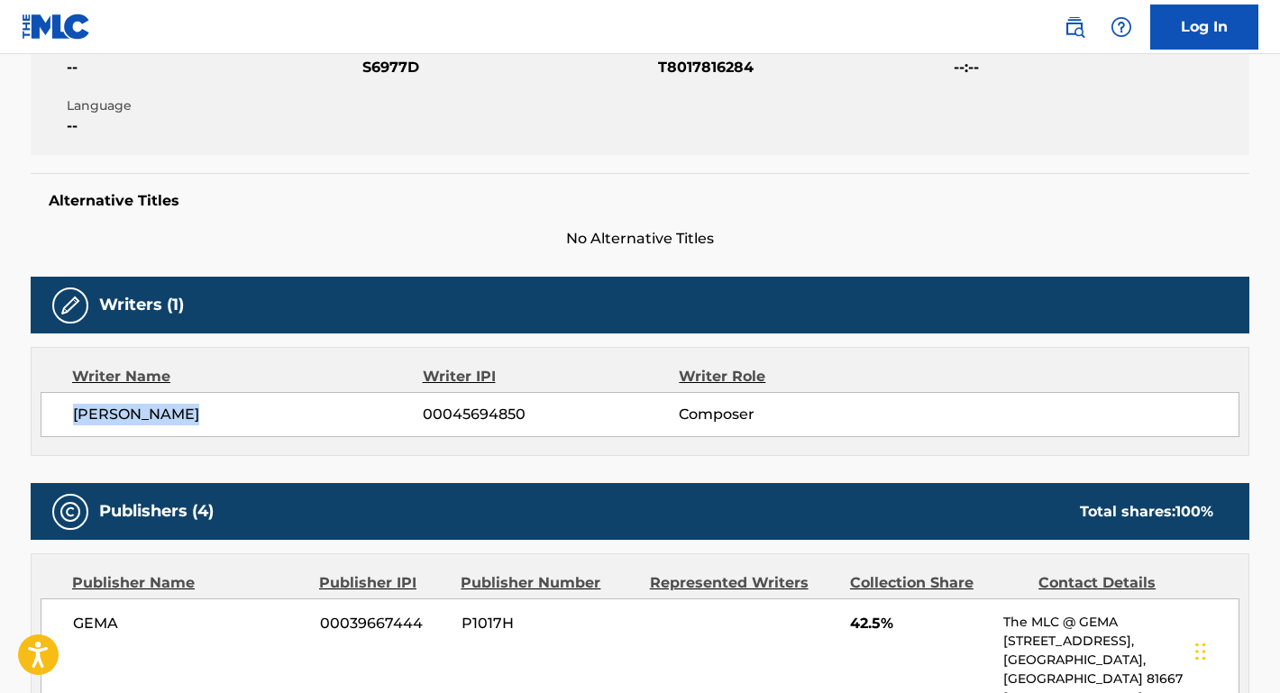
drag, startPoint x: 206, startPoint y: 412, endPoint x: 62, endPoint y: 412, distance: 143.3
click at [62, 412] on div "[PERSON_NAME] 00045694850 Composer" at bounding box center [640, 414] width 1199 height 45
copy span "[PERSON_NAME]"
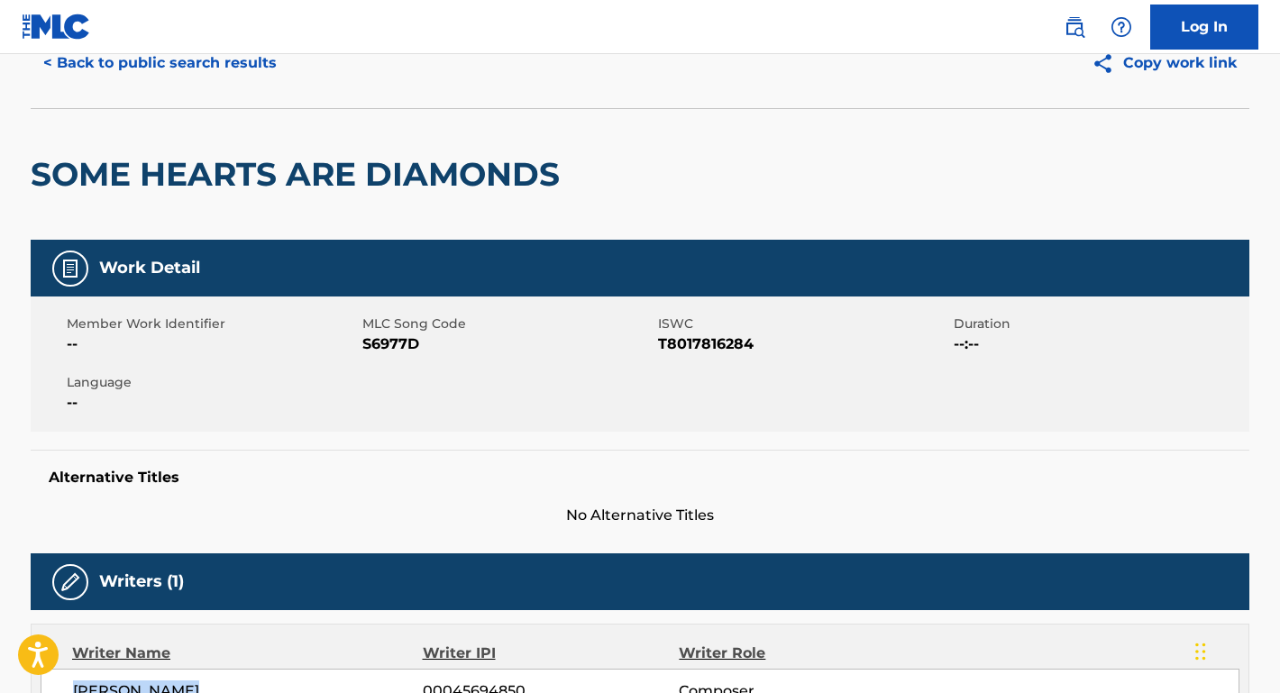
scroll to position [75, 0]
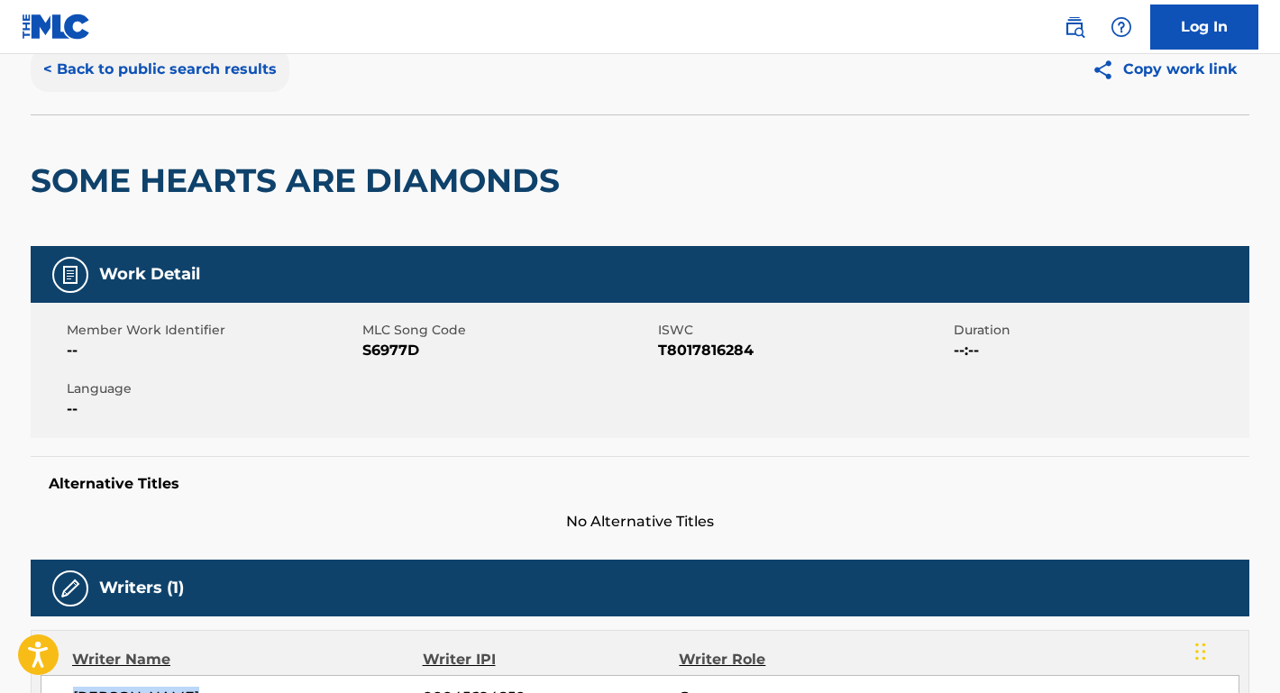
click at [261, 67] on button "< Back to public search results" at bounding box center [160, 69] width 259 height 45
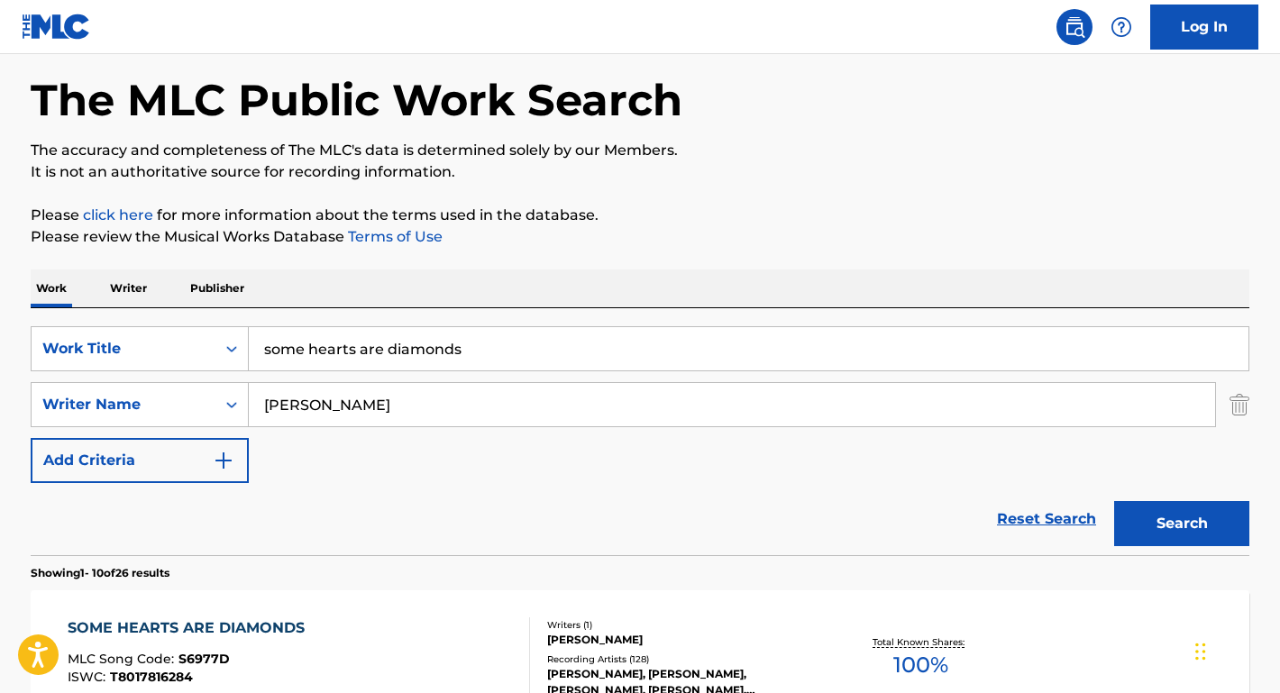
scroll to position [148, 0]
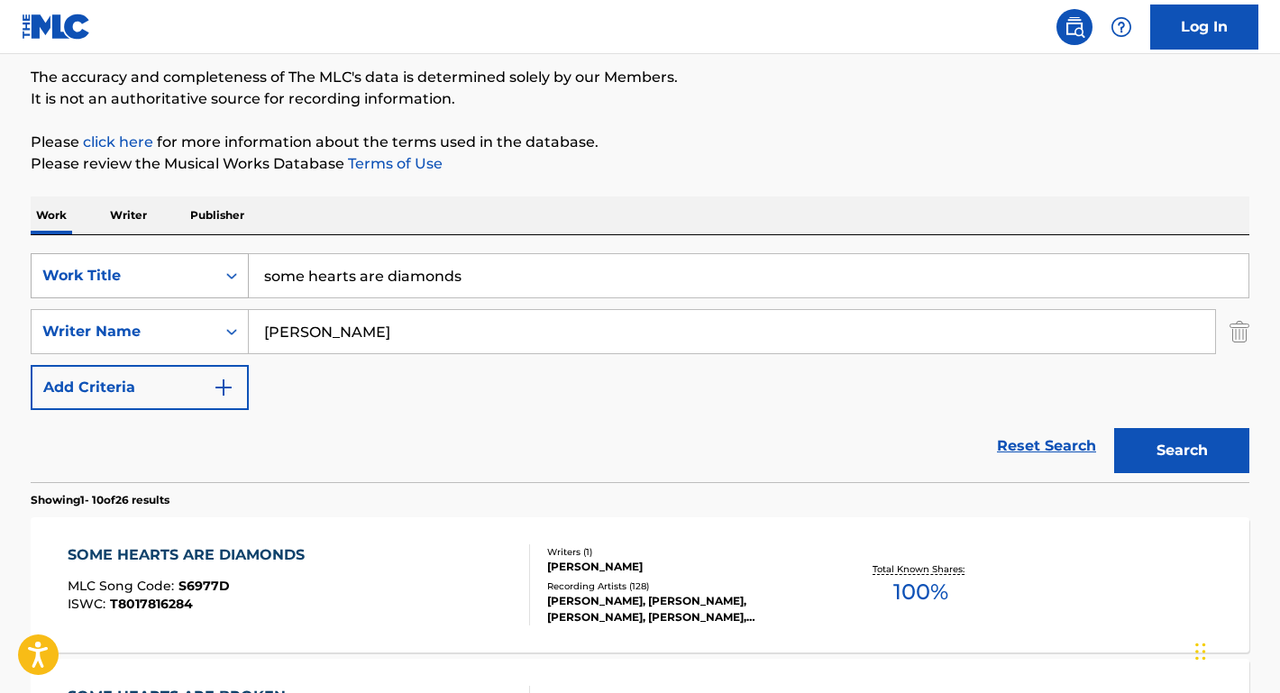
drag, startPoint x: 475, startPoint y: 273, endPoint x: 158, endPoint y: 281, distance: 317.5
click at [158, 281] on div "SearchWithCriteriaf17eaeb5-5bd0-48d1-943e-56d0d2bacb0a Work Title some hearts a…" at bounding box center [640, 275] width 1219 height 45
paste input "[PERSON_NAME]"
type input "[PERSON_NAME]"
click at [359, 206] on div "Work Writer Publisher" at bounding box center [640, 216] width 1219 height 38
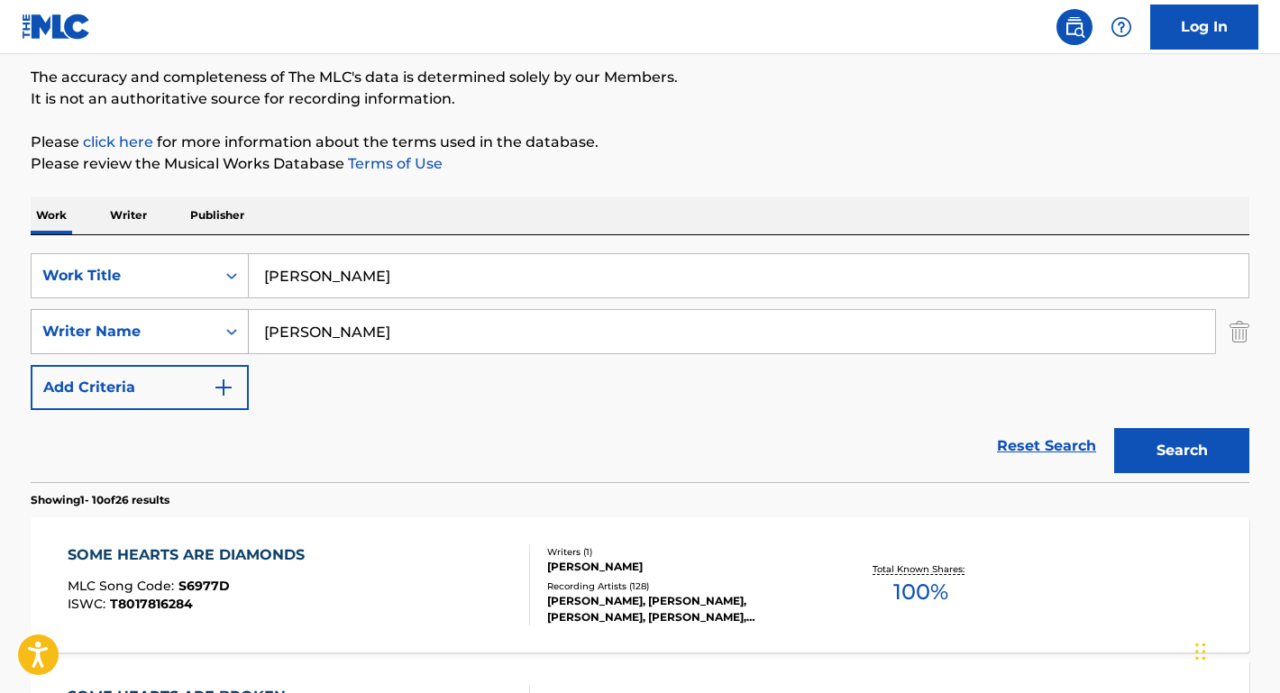
drag, startPoint x: 377, startPoint y: 327, endPoint x: 238, endPoint y: 324, distance: 138.9
click at [238, 324] on div "SearchWithCriteria5ec6c93e-b198-4b1e-b6a5-c6cffff54475 Writer Name [PERSON_NAME]" at bounding box center [640, 331] width 1219 height 45
type input "[PERSON_NAME]"
click at [1182, 451] on button "Search" at bounding box center [1181, 450] width 135 height 45
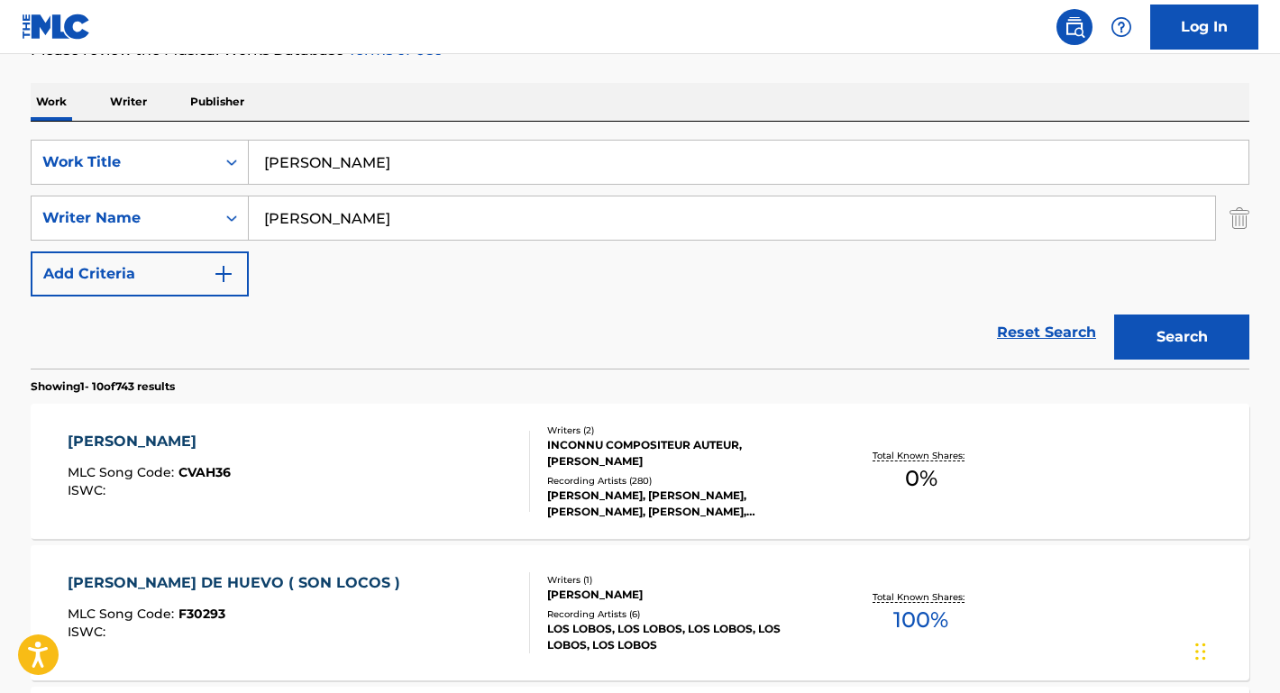
scroll to position [267, 0]
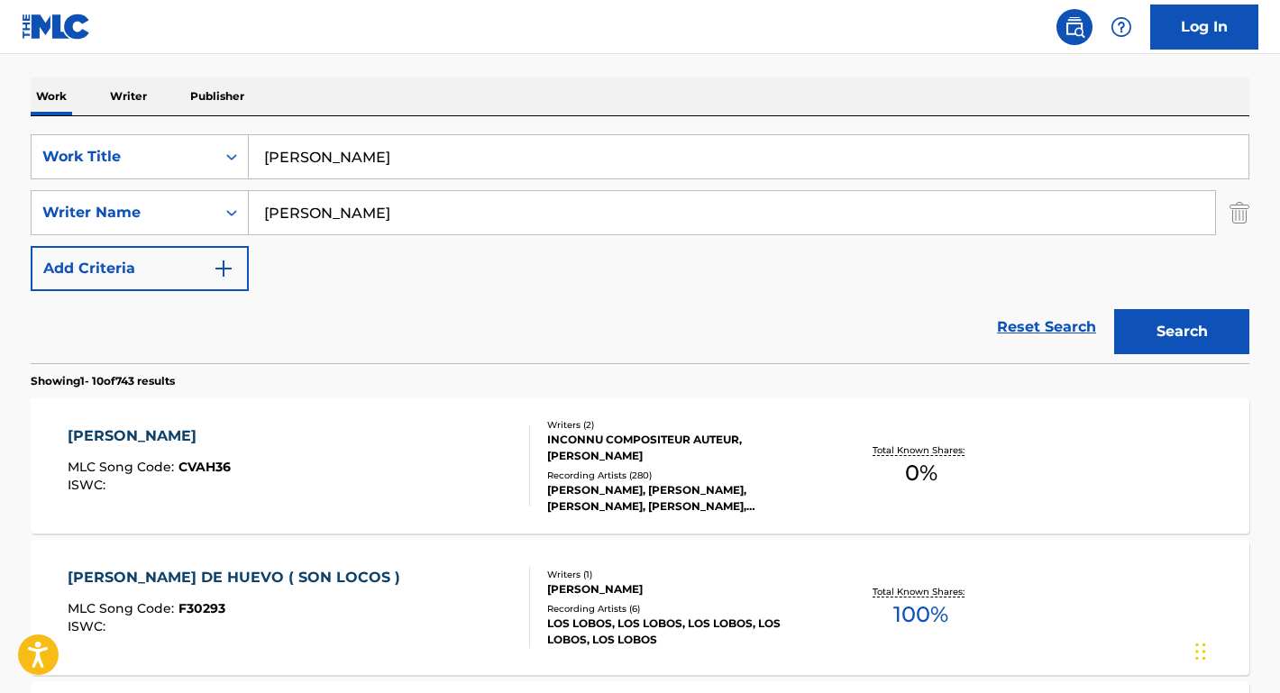
drag, startPoint x: 264, startPoint y: 443, endPoint x: 224, endPoint y: 443, distance: 39.7
drag, startPoint x: 451, startPoint y: 176, endPoint x: 160, endPoint y: 150, distance: 291.5
click at [160, 150] on div "SearchWithCriteriaf17eaeb5-5bd0-48d1-943e-56d0d2bacb0a Work Title [PERSON_NAME]" at bounding box center [640, 156] width 1219 height 45
paste input "Pyrotechnik"
type input "Pyrotechnik"
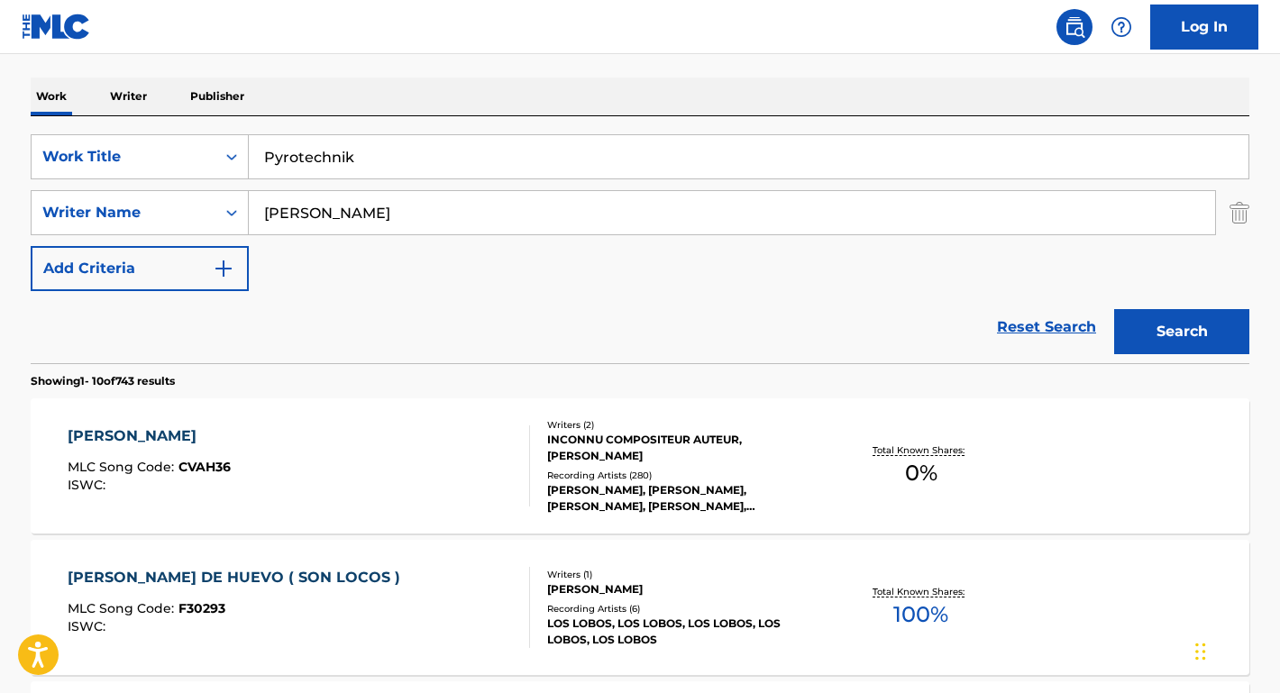
click at [325, 86] on div "Work Writer Publisher" at bounding box center [640, 97] width 1219 height 38
drag, startPoint x: 343, startPoint y: 203, endPoint x: 227, endPoint y: 197, distance: 116.4
click at [227, 197] on div "SearchWithCriteria5ec6c93e-b198-4b1e-b6a5-c6cffff54475 Writer Name [PERSON_NAME]" at bounding box center [640, 212] width 1219 height 45
drag, startPoint x: 367, startPoint y: 224, endPoint x: 252, endPoint y: 215, distance: 114.8
click at [252, 215] on input "[PERSON_NAME]" at bounding box center [732, 212] width 966 height 43
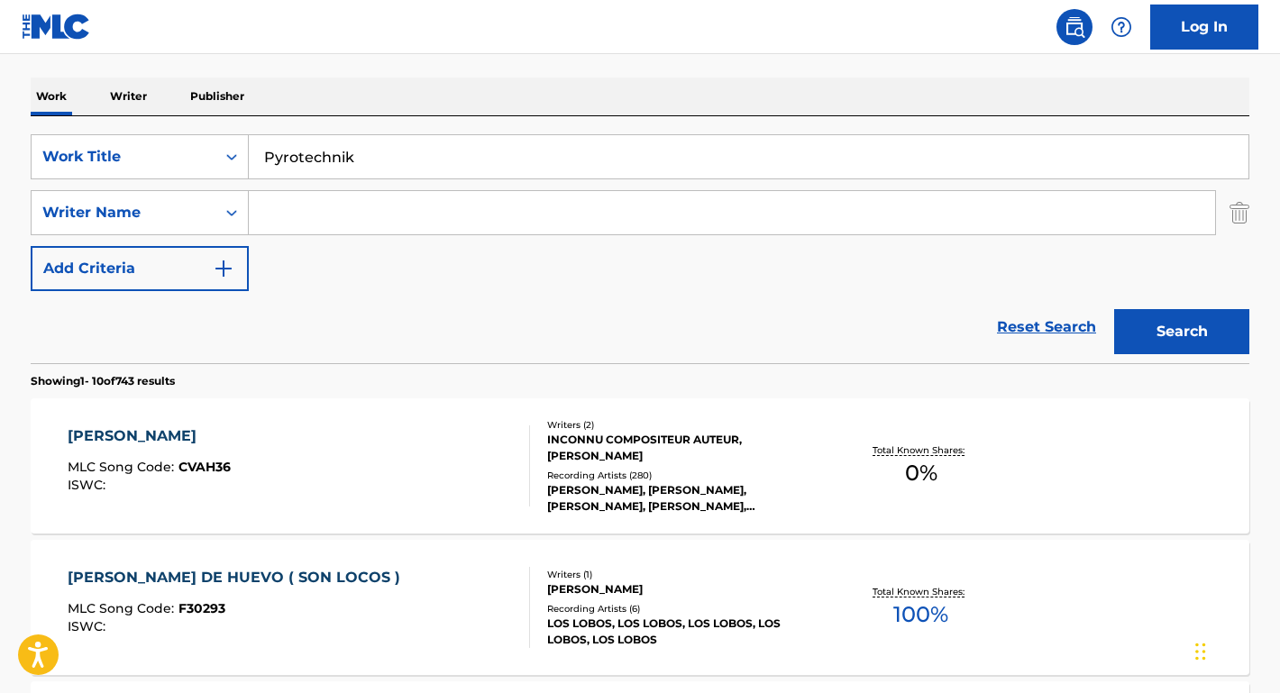
click at [1182, 332] on button "Search" at bounding box center [1181, 331] width 135 height 45
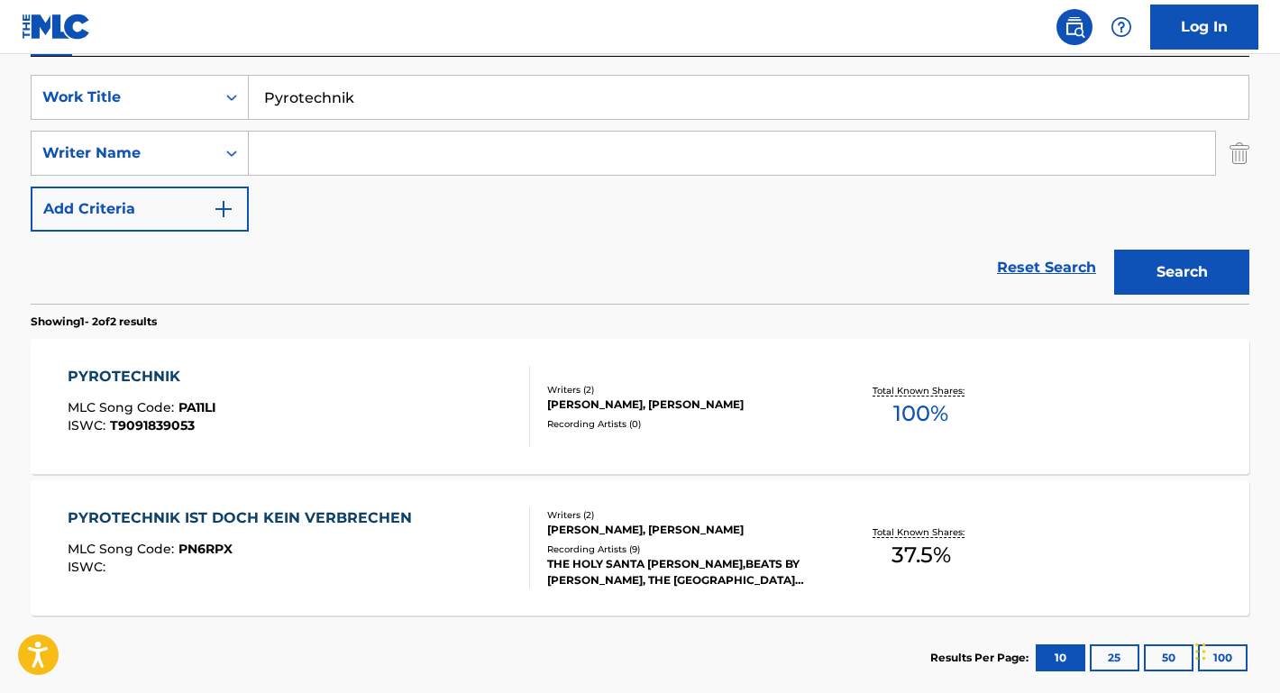
scroll to position [257, 0]
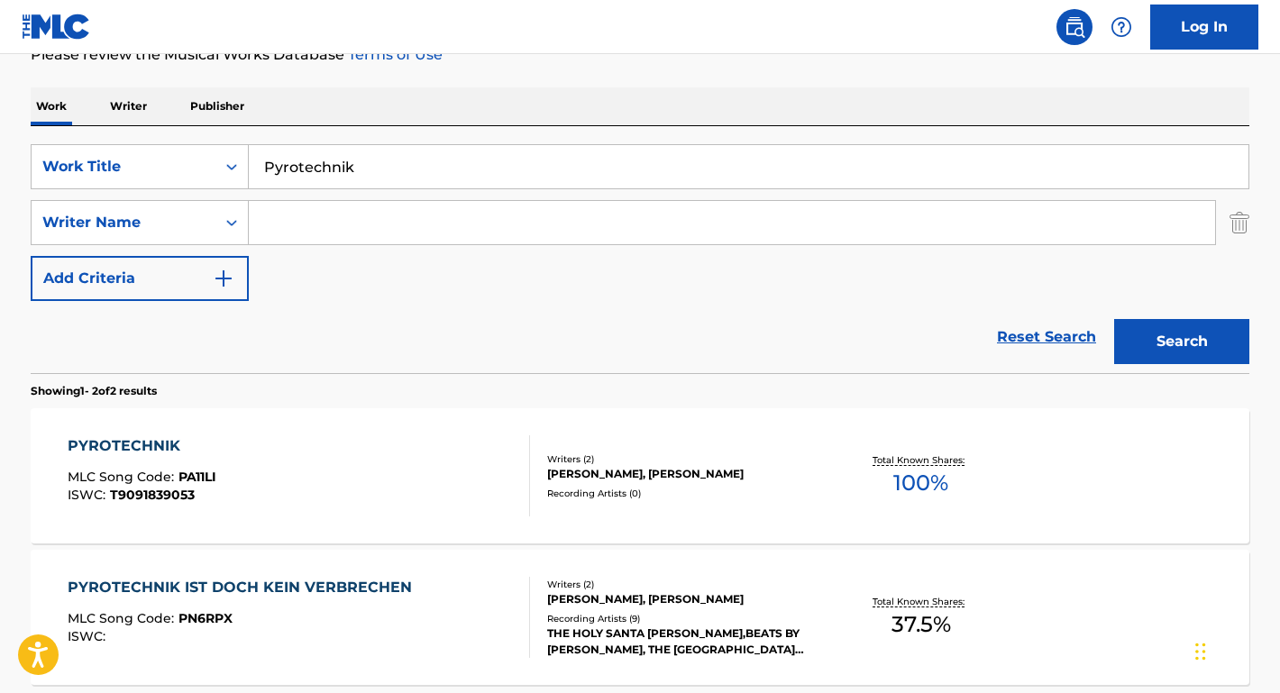
paste input "[PERSON_NAME]"
type input "[PERSON_NAME]"
click at [1182, 342] on button "Search" at bounding box center [1181, 341] width 135 height 45
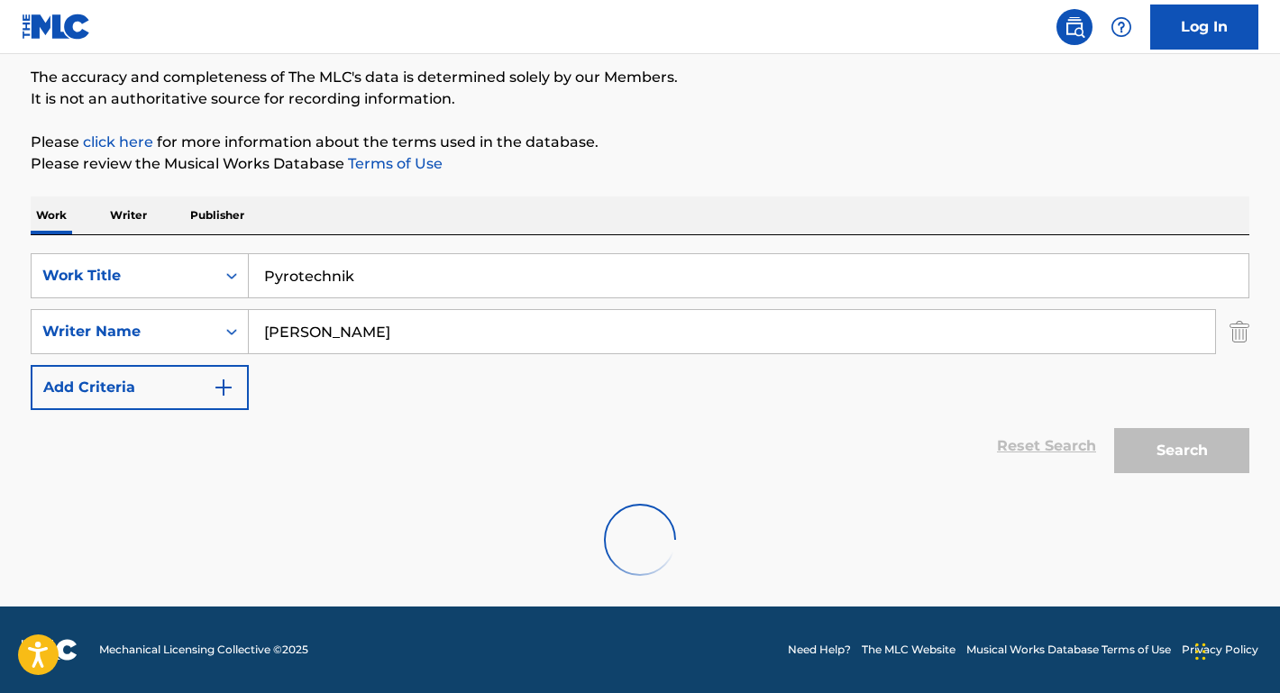
scroll to position [89, 0]
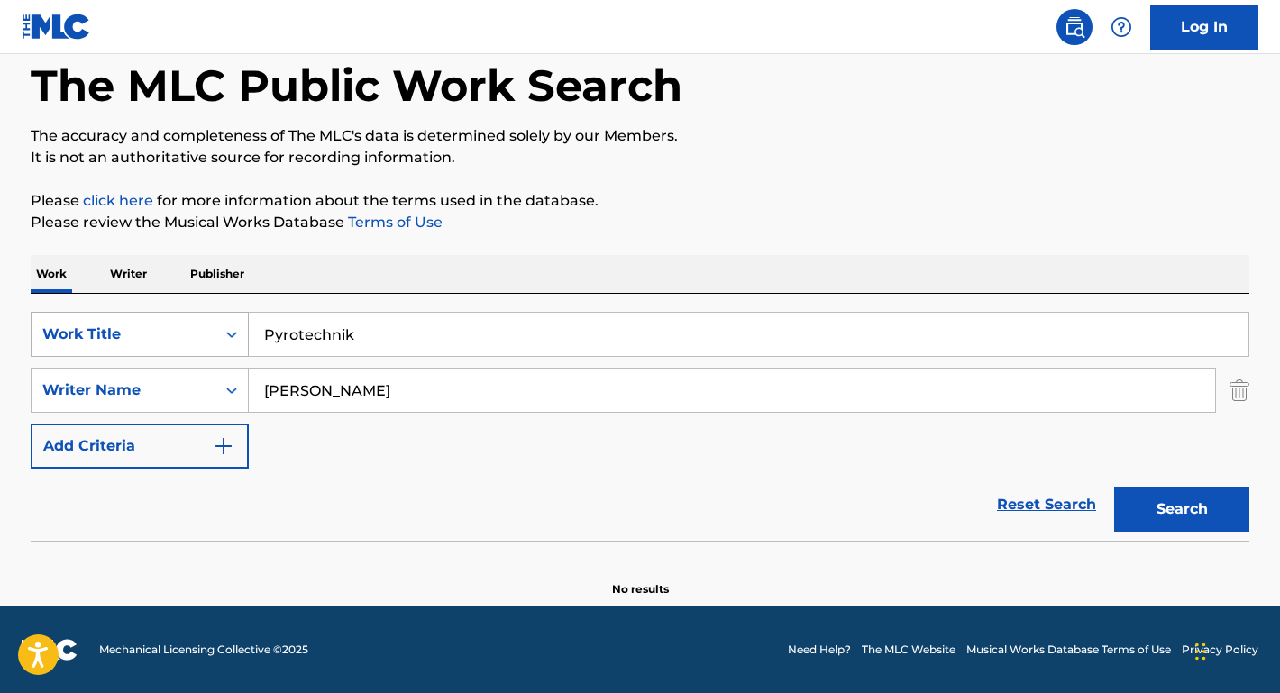
drag, startPoint x: 394, startPoint y: 329, endPoint x: 168, endPoint y: 328, distance: 226.3
click at [168, 328] on div "SearchWithCriteriaf17eaeb5-5bd0-48d1-943e-56d0d2bacb0a Work Title Pyrotechnik" at bounding box center [640, 334] width 1219 height 45
paste input "[PERSON_NAME] Show Me the Way to Go Home"
drag, startPoint x: 398, startPoint y: 336, endPoint x: 156, endPoint y: 324, distance: 242.0
click at [156, 324] on div "SearchWithCriteriaf17eaeb5-5bd0-48d1-943e-56d0d2bacb0a Work Title [PERSON_NAME]…" at bounding box center [640, 334] width 1219 height 45
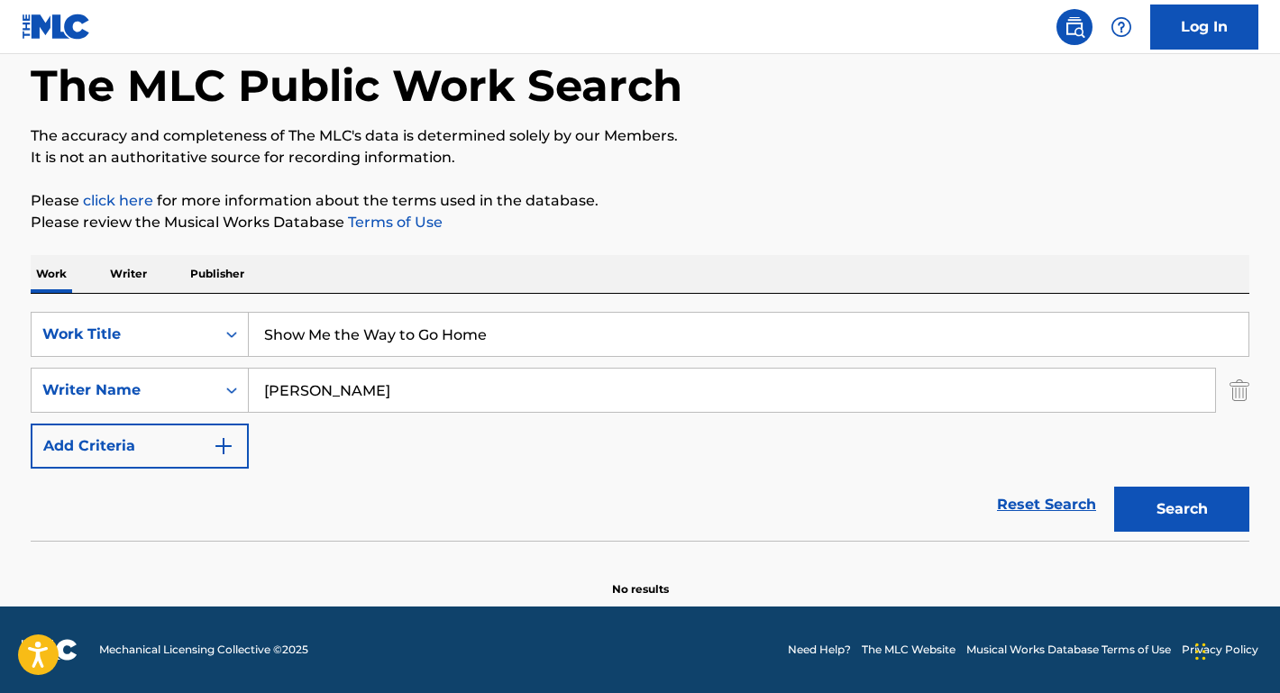
type input "Show Me the Way to Go Home"
click at [279, 276] on div "Work Writer Publisher" at bounding box center [640, 274] width 1219 height 38
drag, startPoint x: 377, startPoint y: 392, endPoint x: 190, endPoint y: 389, distance: 186.7
click at [190, 389] on div "SearchWithCriteria5ec6c93e-b198-4b1e-b6a5-c6cffff54475 Writer Name [PERSON_NAME]" at bounding box center [640, 390] width 1219 height 45
paste input "[PERSON_NAME]"
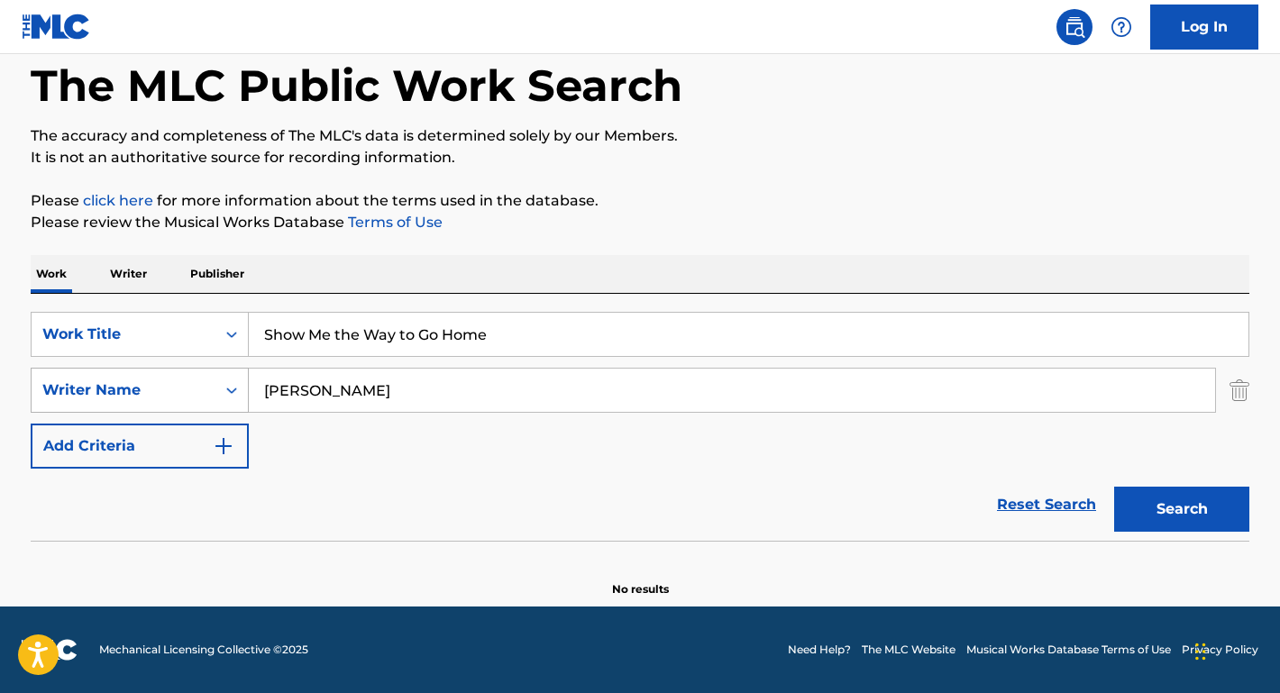
type input "[PERSON_NAME]"
click at [1182, 509] on button "Search" at bounding box center [1181, 509] width 135 height 45
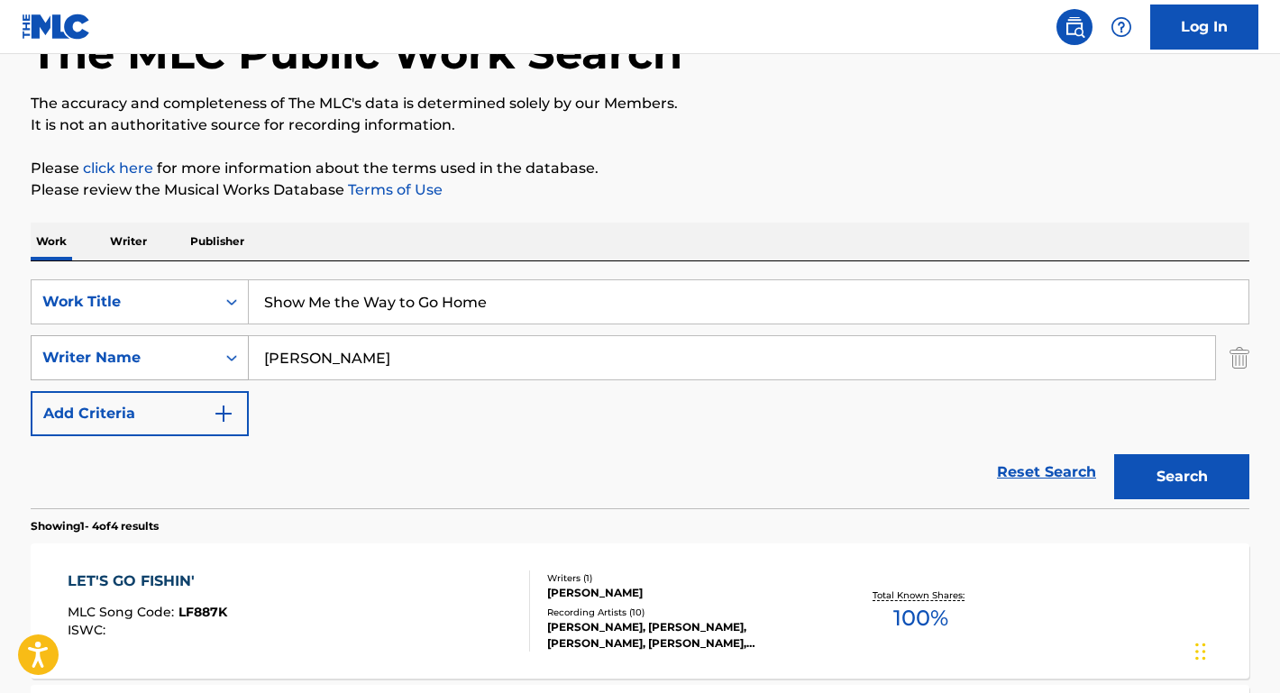
scroll to position [210, 0]
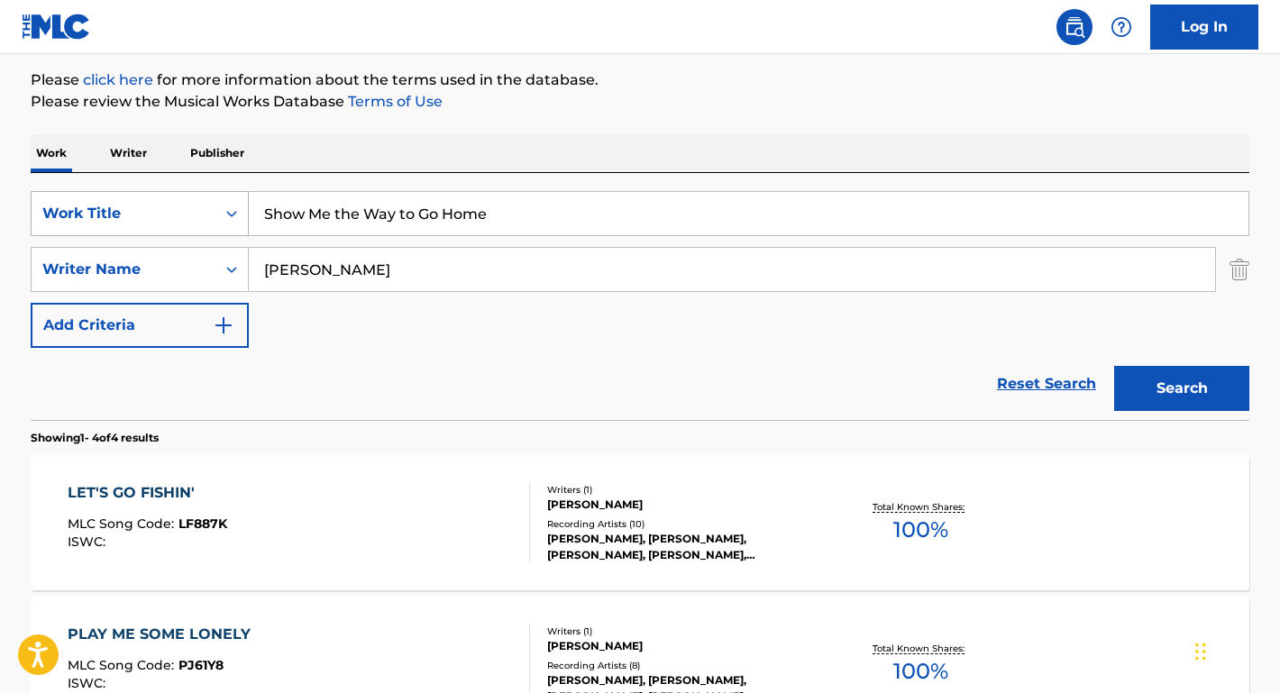
drag, startPoint x: 499, startPoint y: 217, endPoint x: 164, endPoint y: 212, distance: 335.4
click at [164, 212] on div "SearchWithCriteriaf17eaeb5-5bd0-48d1-943e-56d0d2bacb0a Work Title Show Me the W…" at bounding box center [640, 213] width 1219 height 45
drag, startPoint x: 401, startPoint y: 270, endPoint x: 214, endPoint y: 272, distance: 187.5
click at [214, 272] on div "SearchWithCriteria5ec6c93e-b198-4b1e-b6a5-c6cffff54475 Writer Name [PERSON_NAME]" at bounding box center [640, 269] width 1219 height 45
drag, startPoint x: 541, startPoint y: 219, endPoint x: 196, endPoint y: 215, distance: 345.3
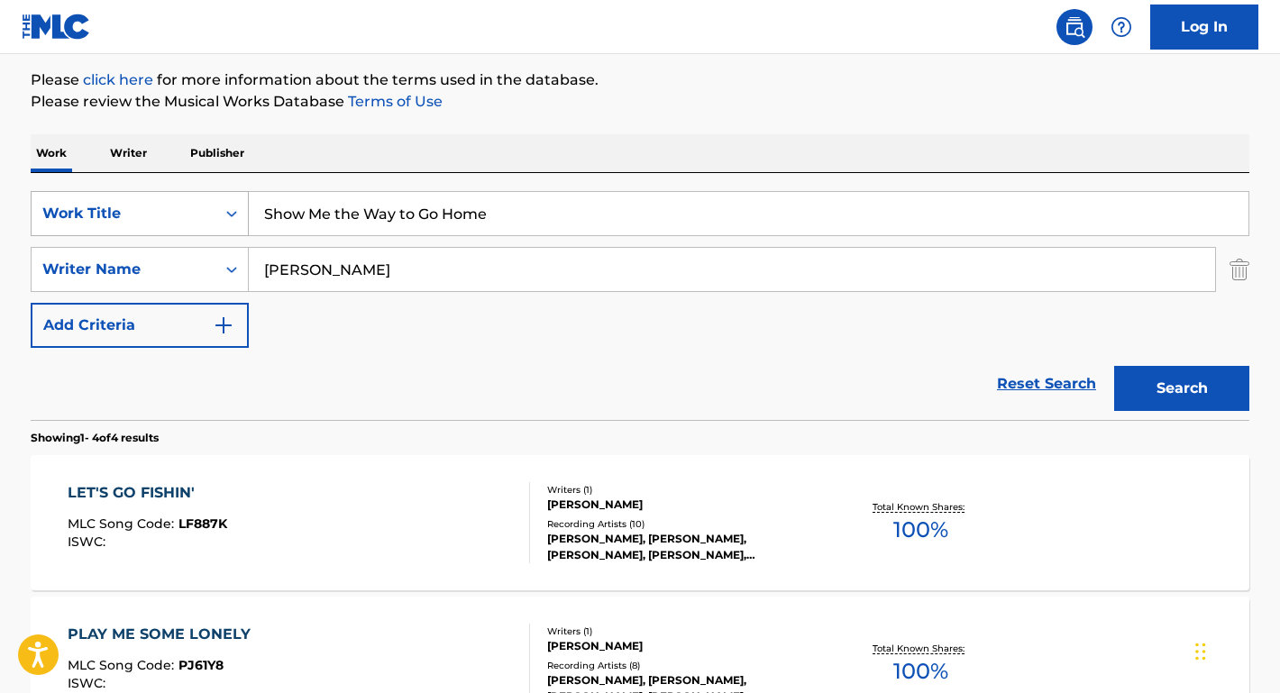
click at [196, 215] on div "SearchWithCriteriaf17eaeb5-5bd0-48d1-943e-56d0d2bacb0a Work Title Show Me the W…" at bounding box center [640, 213] width 1219 height 45
click at [427, 266] on input "[PERSON_NAME]" at bounding box center [732, 269] width 966 height 43
drag, startPoint x: 428, startPoint y: 275, endPoint x: 235, endPoint y: 271, distance: 193.0
click at [235, 271] on div "SearchWithCriteria5ec6c93e-b198-4b1e-b6a5-c6cffff54475 Writer Name [PERSON_NAME]" at bounding box center [640, 269] width 1219 height 45
click at [1182, 389] on button "Search" at bounding box center [1181, 388] width 135 height 45
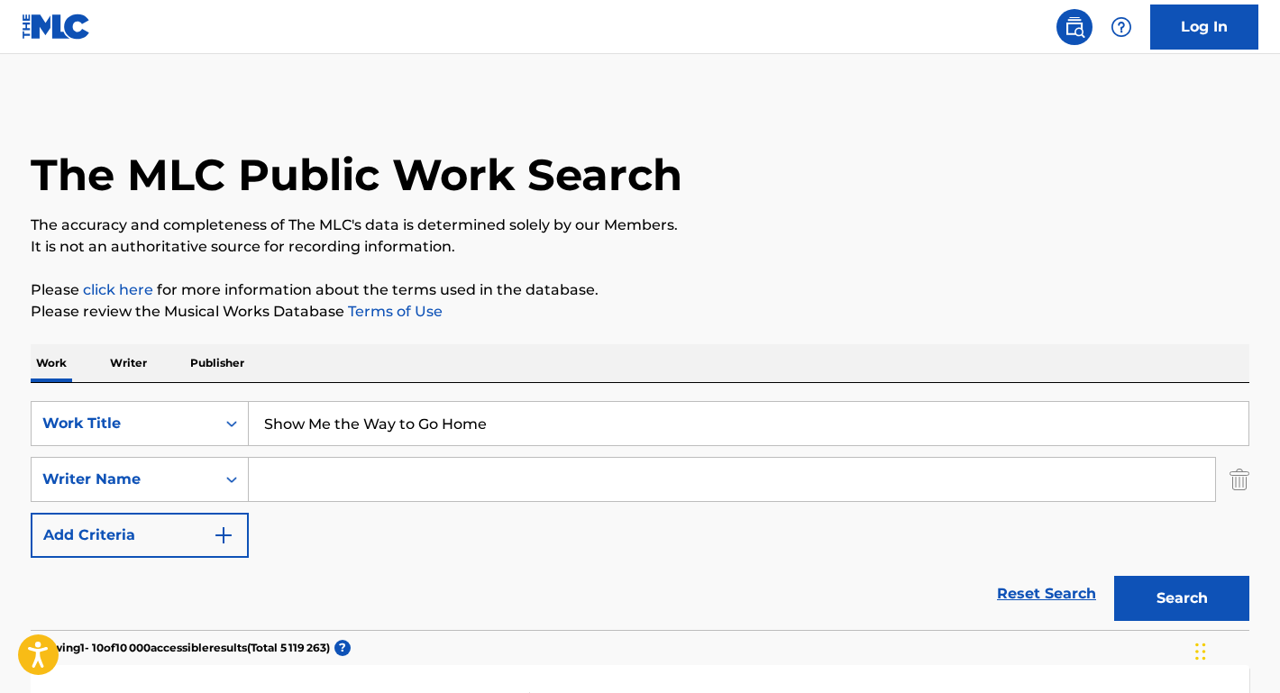
scroll to position [0, 0]
drag, startPoint x: 507, startPoint y: 432, endPoint x: 179, endPoint y: 413, distance: 328.7
click at [179, 413] on div "SearchWithCriteriaf17eaeb5-5bd0-48d1-943e-56d0d2bacb0a Work Title Show Me the W…" at bounding box center [640, 423] width 1219 height 45
type input "MIXED MESSAGES"
click at [292, 478] on input "Search Form" at bounding box center [732, 479] width 966 height 43
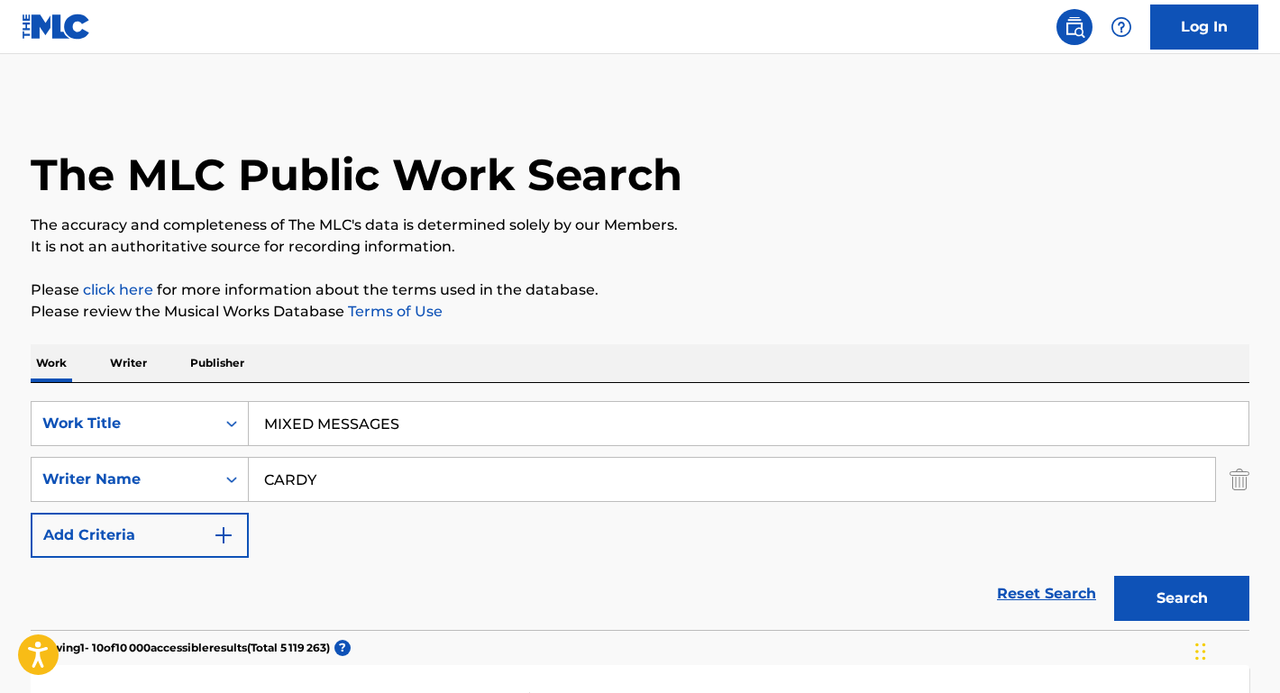
click at [1182, 599] on button "Search" at bounding box center [1181, 598] width 135 height 45
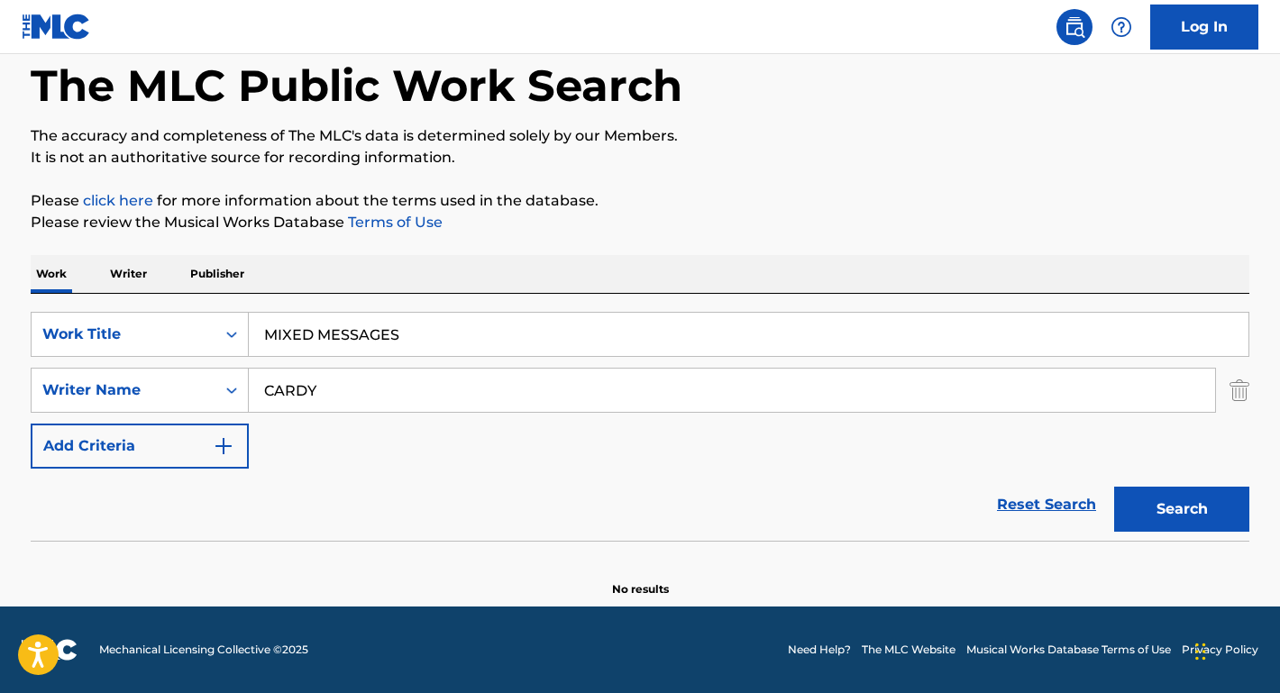
scroll to position [89, 0]
drag, startPoint x: 413, startPoint y: 333, endPoint x: 183, endPoint y: 333, distance: 229.9
click at [184, 333] on div "SearchWithCriteriaf17eaeb5-5bd0-48d1-943e-56d0d2bacb0a Work Title MIXED MESSAGES" at bounding box center [640, 334] width 1219 height 45
drag, startPoint x: 358, startPoint y: 385, endPoint x: 248, endPoint y: 385, distance: 110.0
click at [248, 385] on div "SearchWithCriteria5ec6c93e-b198-4b1e-b6a5-c6cffff54475 Writer Name CARDY" at bounding box center [640, 390] width 1219 height 45
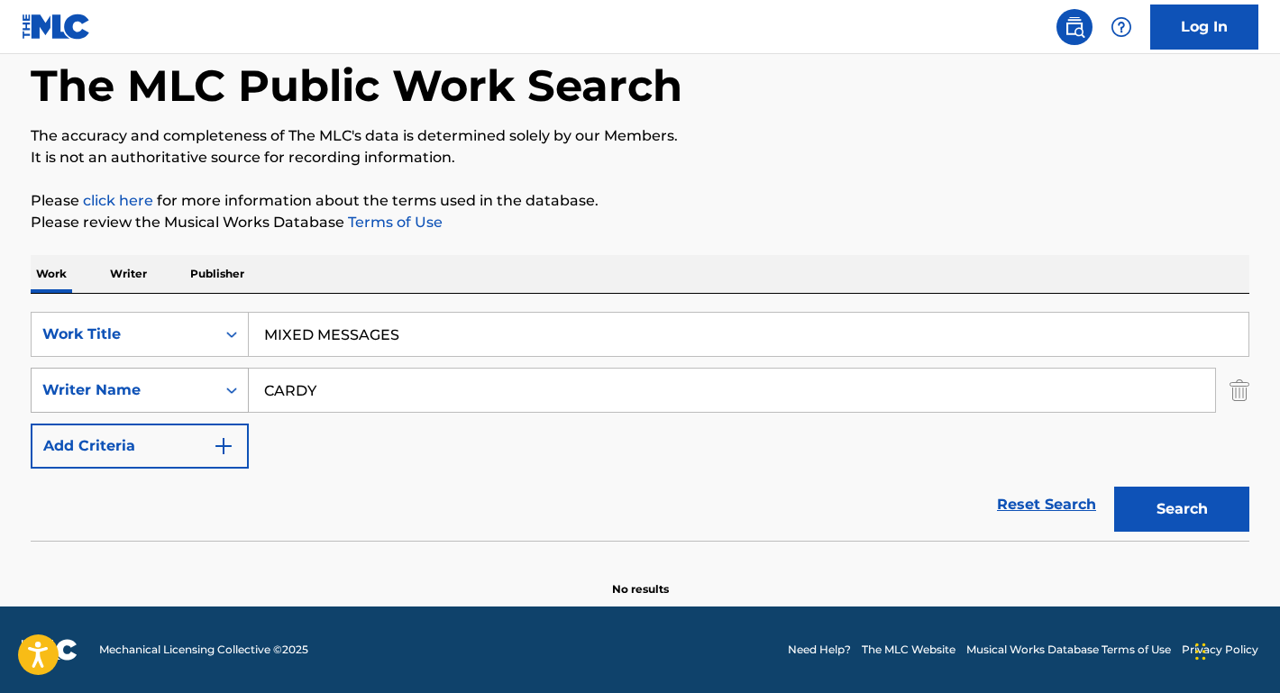
paste input "[PERSON_NAME]"
type input "[PERSON_NAME]"
drag, startPoint x: 452, startPoint y: 338, endPoint x: 227, endPoint y: 333, distance: 224.6
click at [227, 333] on div "SearchWithCriteriaf17eaeb5-5bd0-48d1-943e-56d0d2bacb0a Work Title MIXED MESSAGES" at bounding box center [640, 334] width 1219 height 45
type input "OLYMPIA [GEOGRAPHIC_DATA]"
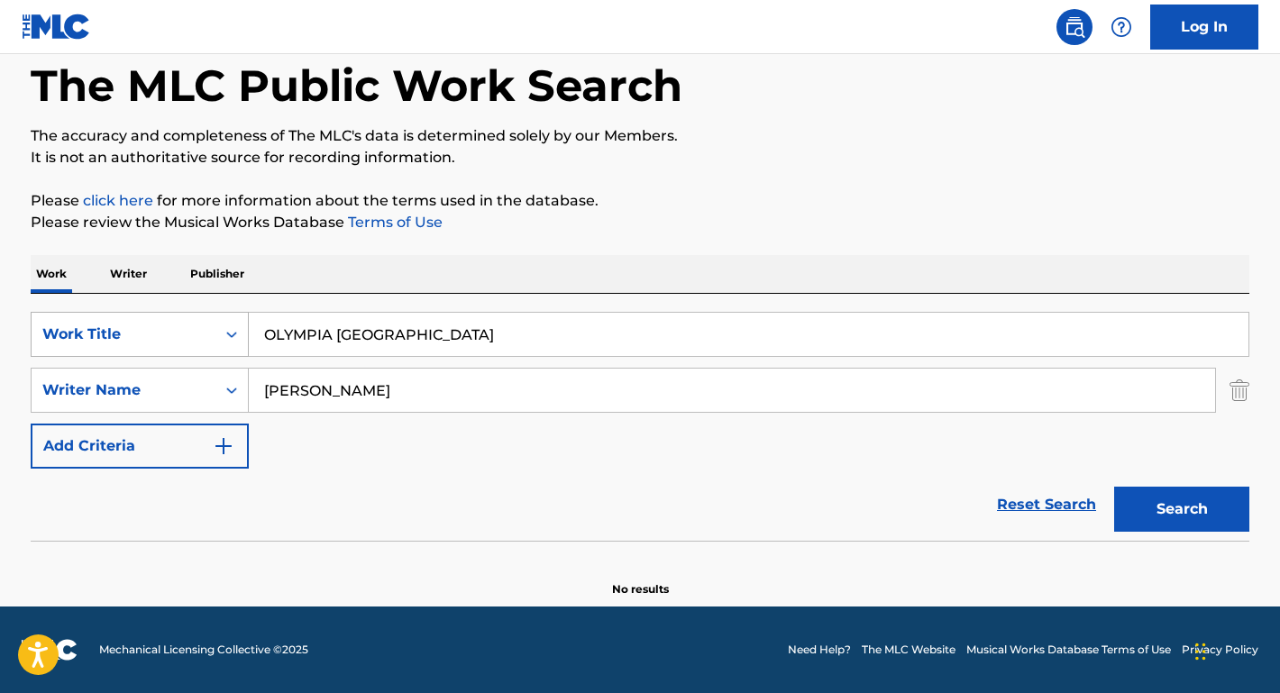
click at [1182, 509] on button "Search" at bounding box center [1181, 509] width 135 height 45
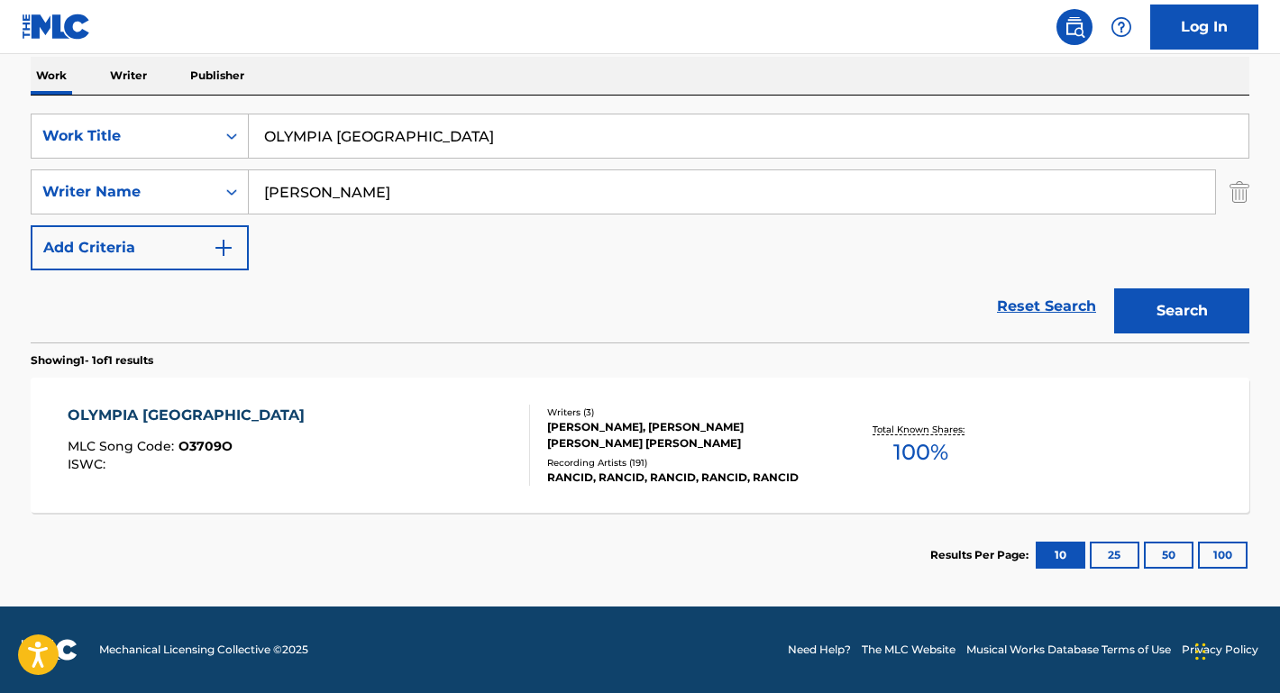
scroll to position [288, 0]
click at [156, 419] on div "OLYMPIA [GEOGRAPHIC_DATA]" at bounding box center [191, 416] width 246 height 22
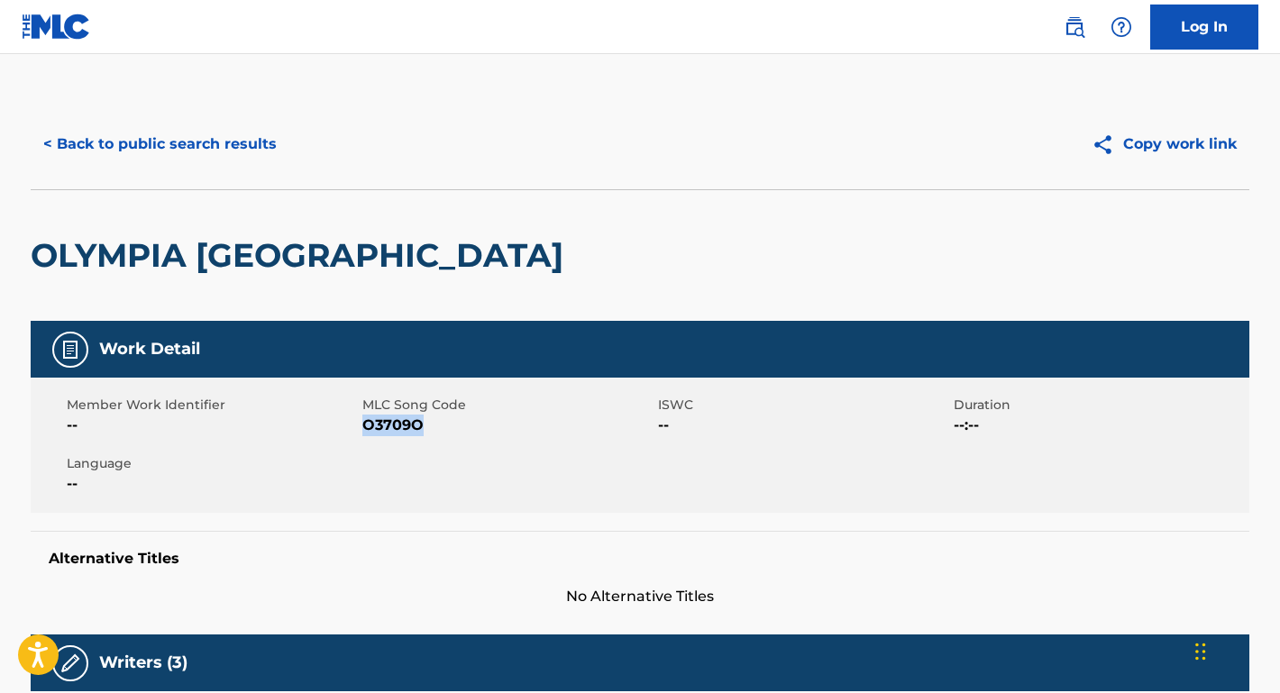
drag, startPoint x: 431, startPoint y: 428, endPoint x: 363, endPoint y: 426, distance: 67.6
click at [363, 426] on span "O3709O" at bounding box center [507, 426] width 291 height 22
copy span "O3709O"
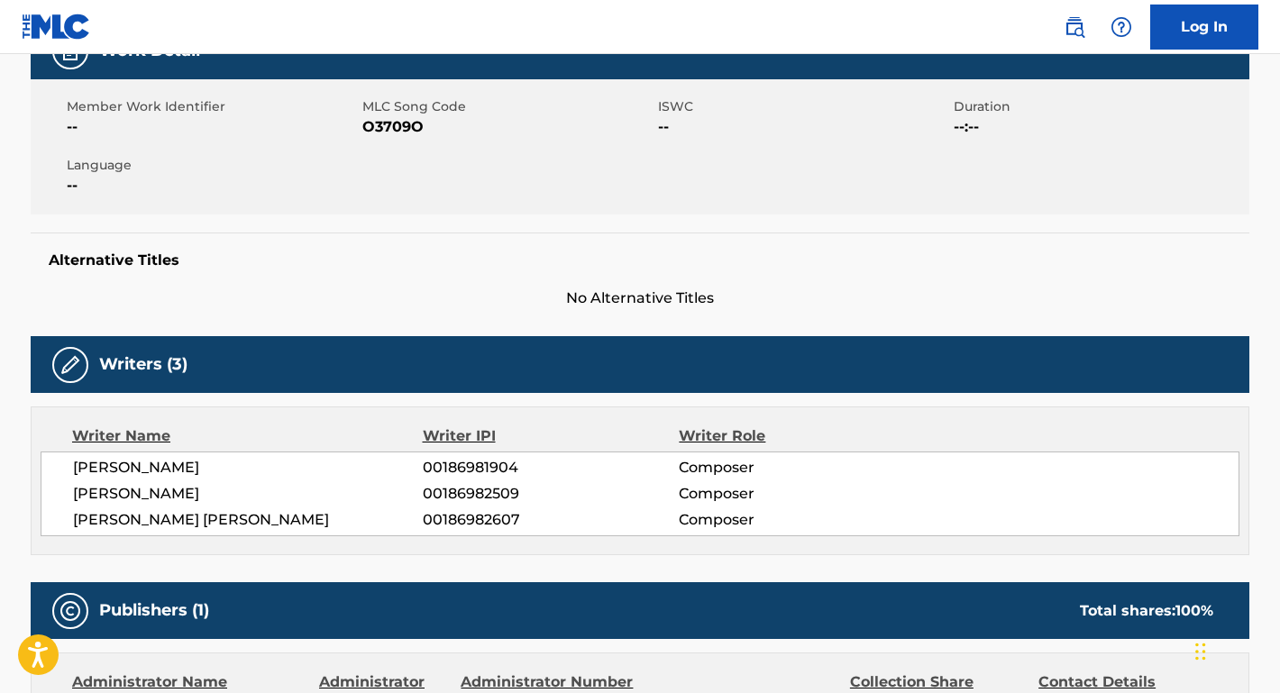
scroll to position [365, 0]
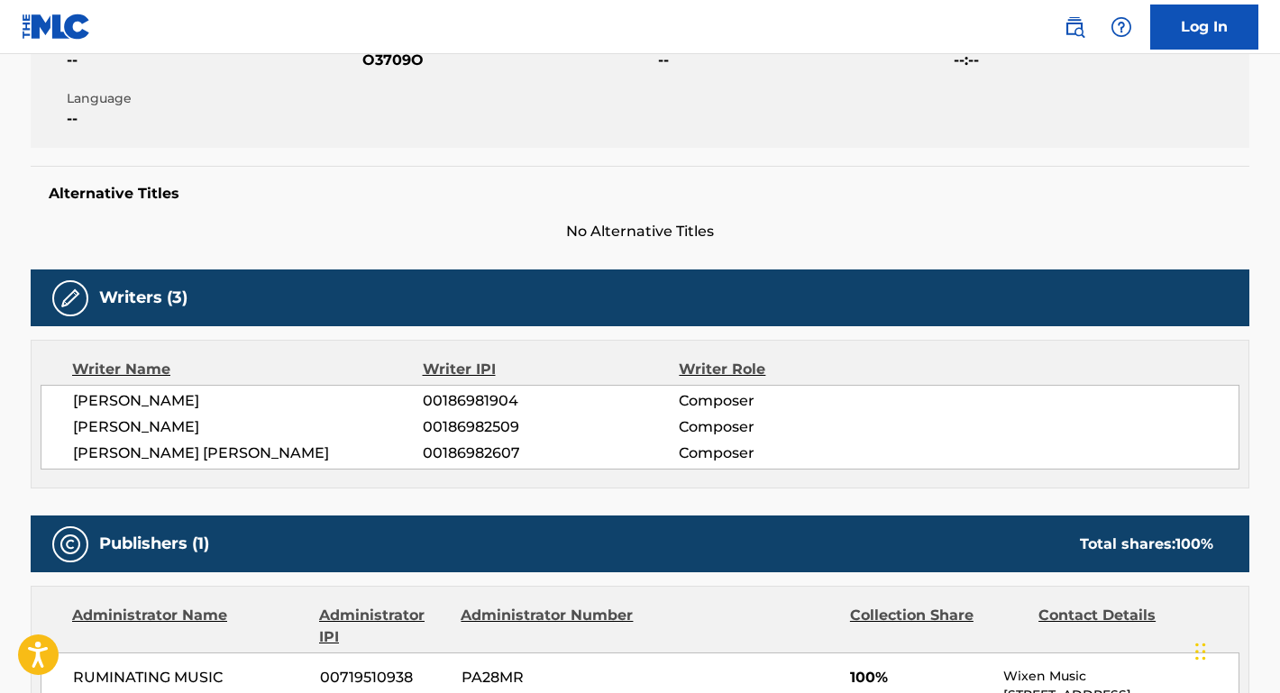
drag, startPoint x: 266, startPoint y: 395, endPoint x: 55, endPoint y: 396, distance: 211.0
click at [55, 396] on div "[PERSON_NAME] 00186981904 Composer [PERSON_NAME] 00186982509 Composer [PERSON_N…" at bounding box center [640, 427] width 1199 height 85
copy span "[PERSON_NAME]"
drag, startPoint x: 245, startPoint y: 437, endPoint x: 54, endPoint y: 430, distance: 191.3
click at [53, 429] on div "[PERSON_NAME] 00186981904 Composer [PERSON_NAME] 00186982509 Composer [PERSON_N…" at bounding box center [640, 427] width 1199 height 85
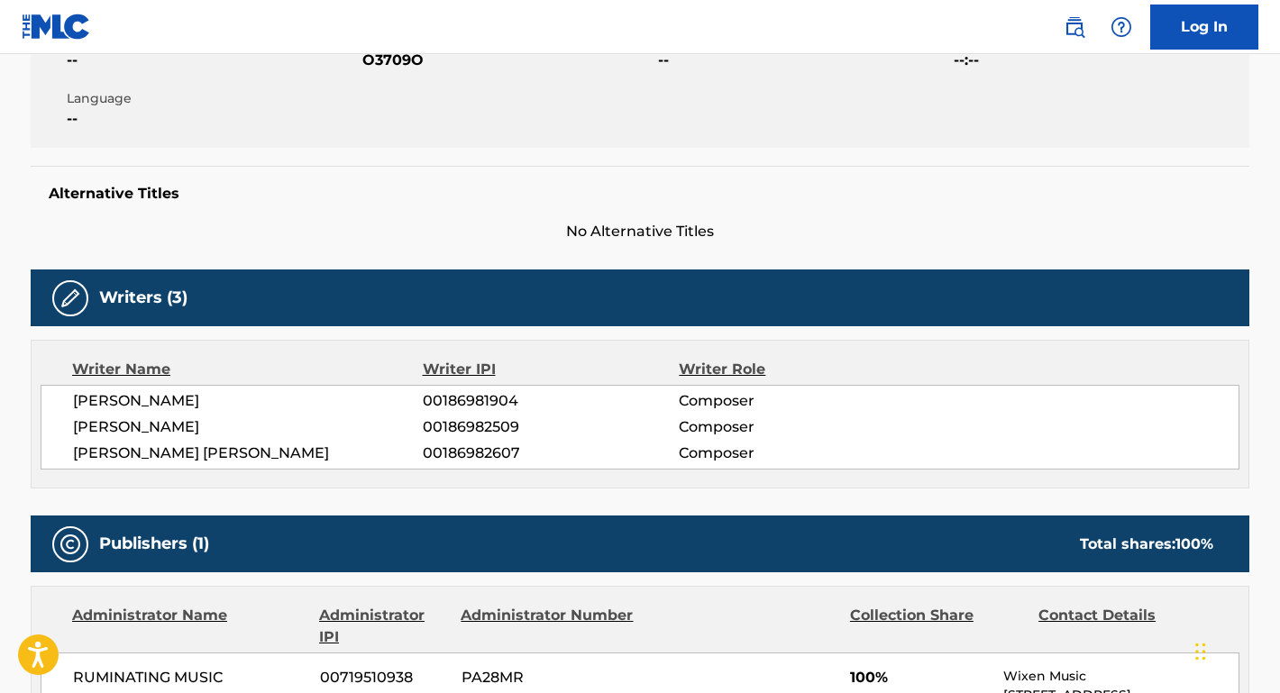
copy span "[PERSON_NAME]"
drag, startPoint x: 306, startPoint y: 462, endPoint x: 69, endPoint y: 457, distance: 237.2
click at [68, 456] on div "[PERSON_NAME] 00186981904 Composer [PERSON_NAME] 00186982509 Composer [PERSON_N…" at bounding box center [640, 427] width 1199 height 85
copy span "[PERSON_NAME] [PERSON_NAME]"
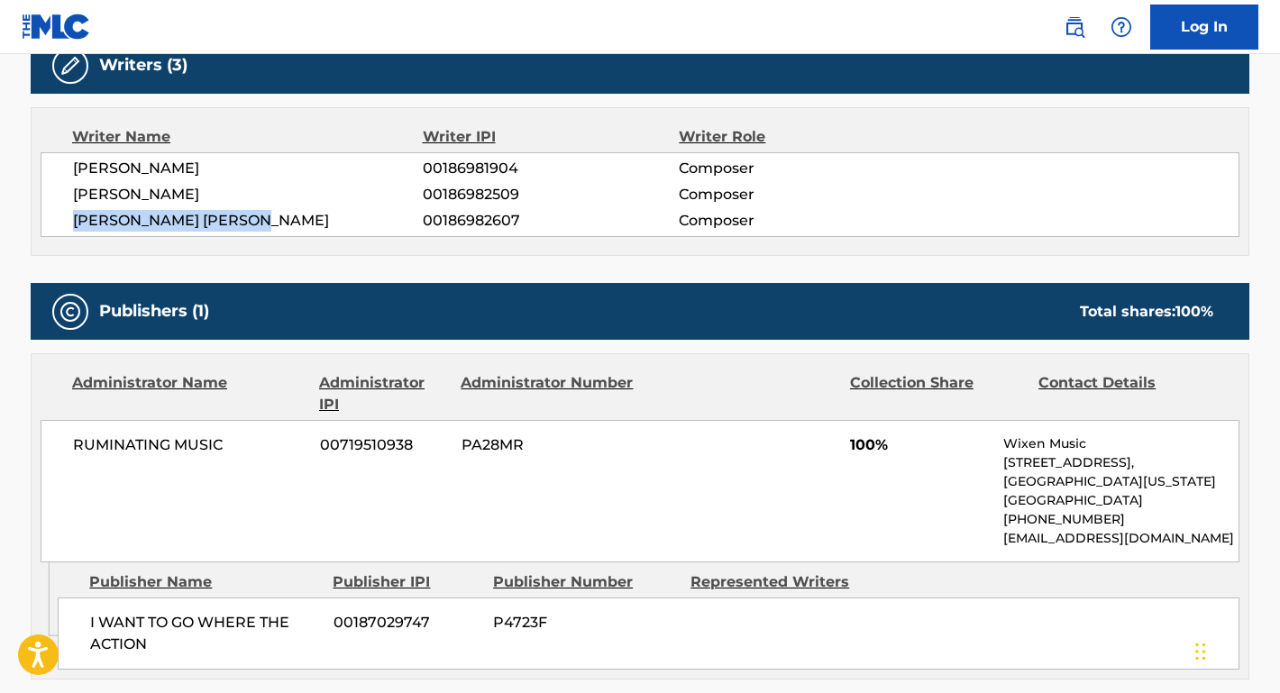
scroll to position [678, 0]
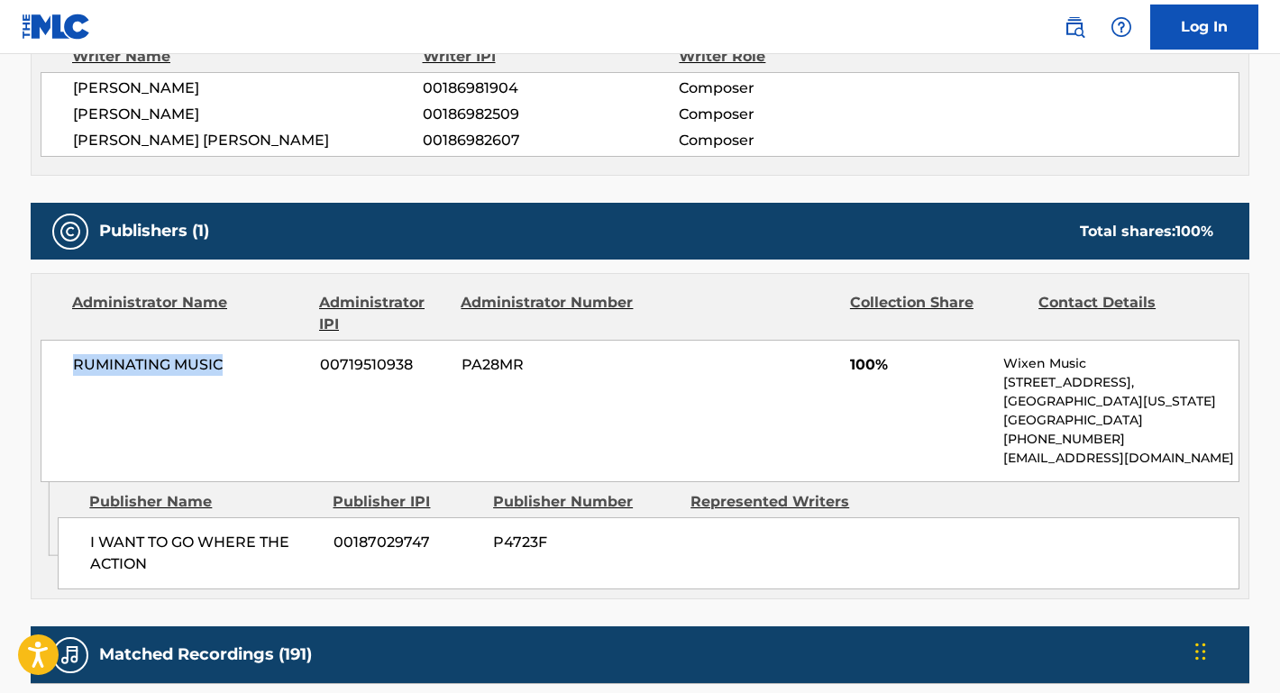
drag, startPoint x: 252, startPoint y: 371, endPoint x: 44, endPoint y: 366, distance: 208.3
click at [43, 365] on div "RUMINATING MUSIC 00719510938 PA28MR 100% Wixen Music [STREET_ADDRESS][US_STATE]…" at bounding box center [640, 411] width 1199 height 142
copy span "RUMINATING MUSIC"
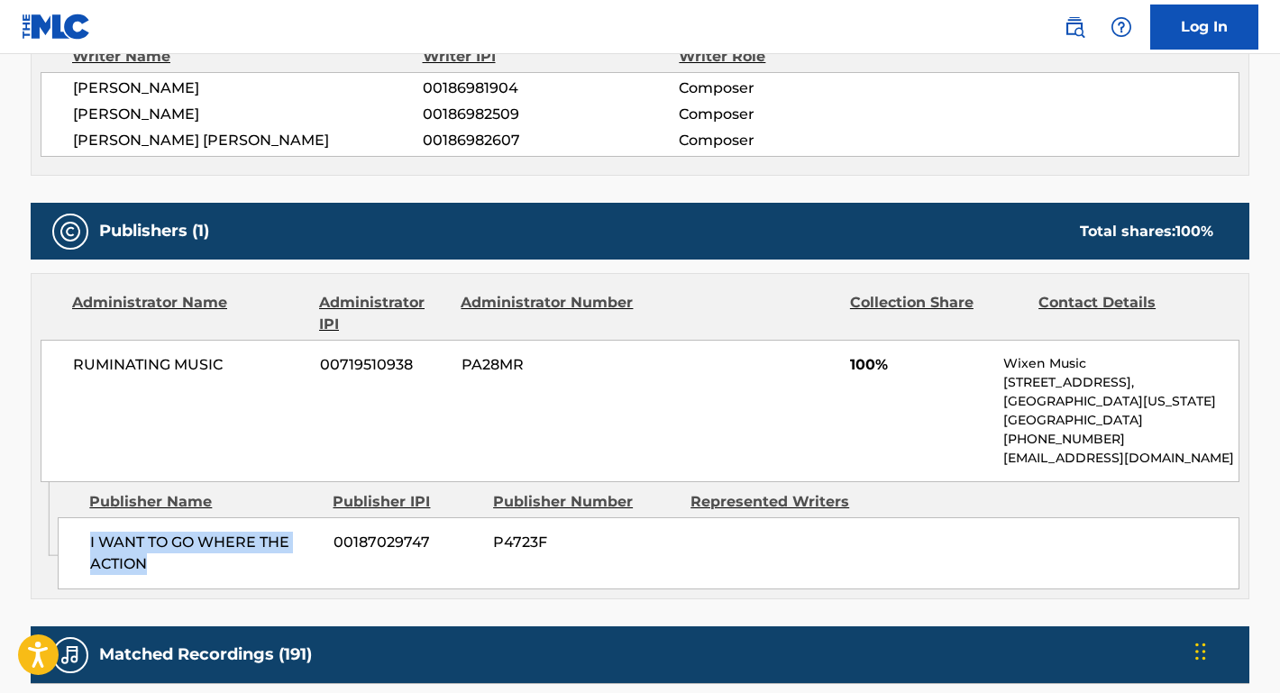
drag, startPoint x: 151, startPoint y: 563, endPoint x: 68, endPoint y: 543, distance: 85.3
click at [68, 543] on div "I WANT TO GO WHERE THE ACTION 00187029747 P4723F" at bounding box center [649, 554] width 1182 height 72
copy span "I WANT TO GO WHERE THE ACTION"
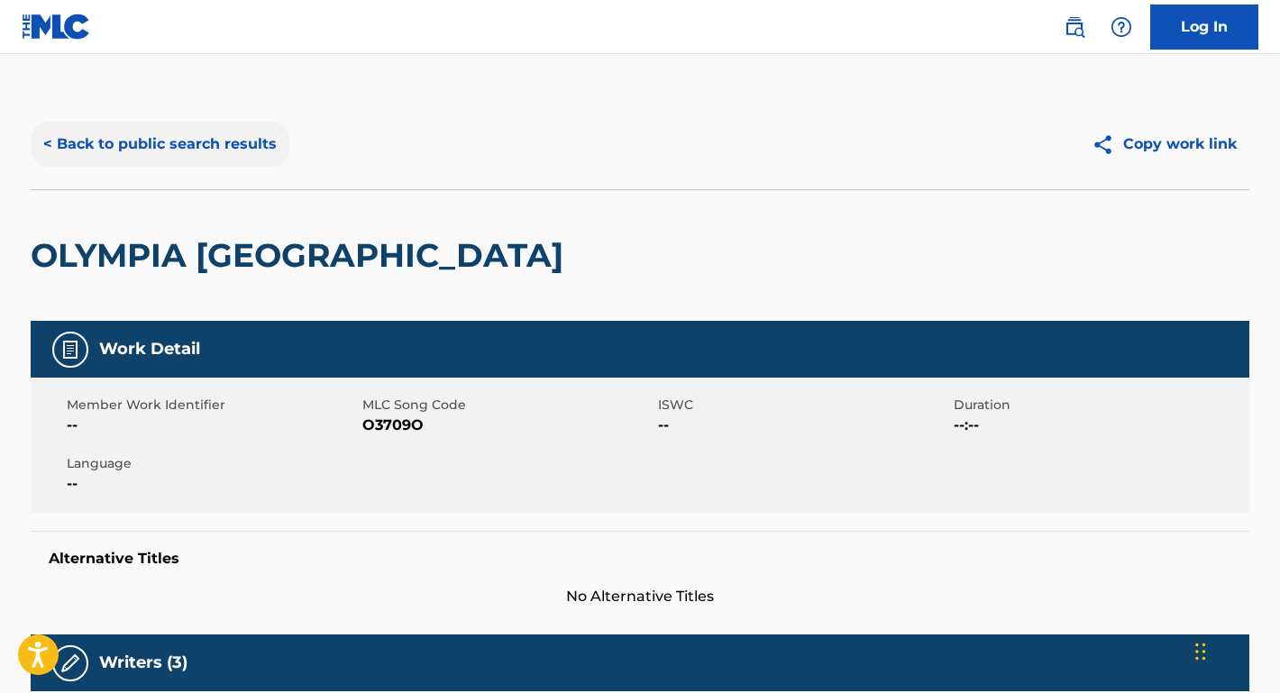
scroll to position [0, 0]
click at [234, 145] on button "< Back to public search results" at bounding box center [160, 144] width 259 height 45
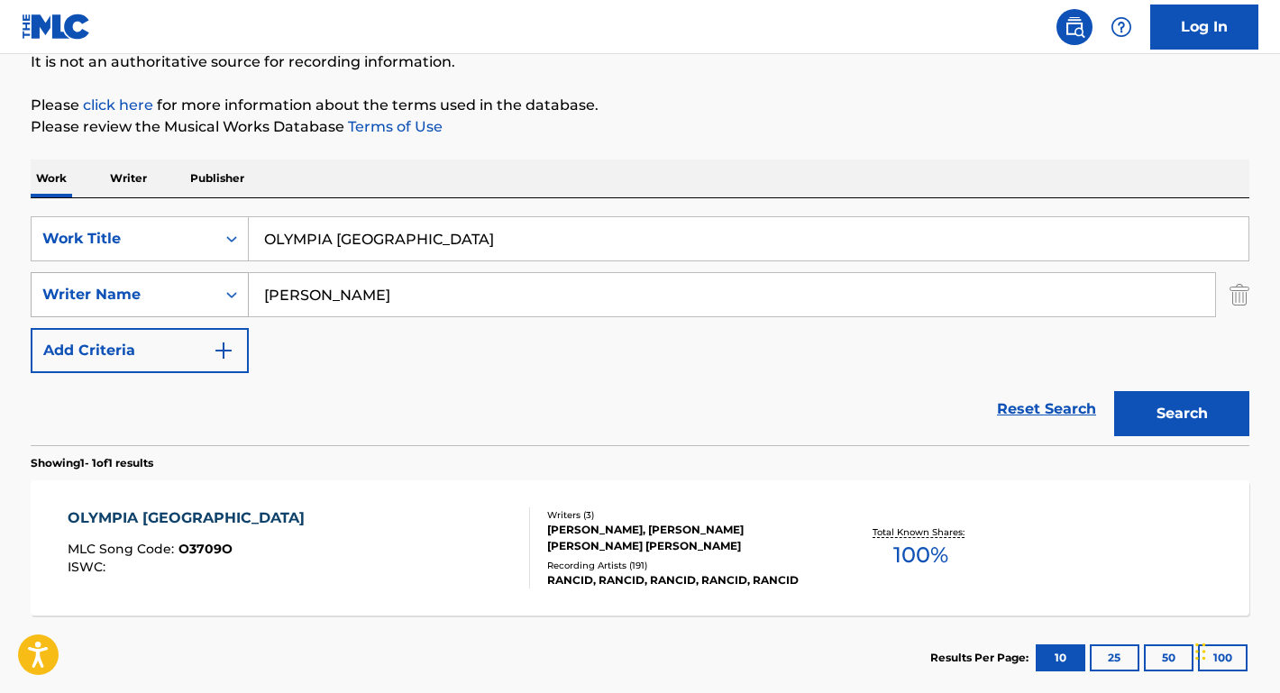
drag, startPoint x: 424, startPoint y: 304, endPoint x: 171, endPoint y: 287, distance: 253.0
click at [171, 287] on div "SearchWithCriteria5ec6c93e-b198-4b1e-b6a5-c6cffff54475 Writer Name [PERSON_NAME]" at bounding box center [640, 294] width 1219 height 45
paste input "[PERSON_NAME]"
type input "[PERSON_NAME]"
drag, startPoint x: 418, startPoint y: 234, endPoint x: 198, endPoint y: 233, distance: 220.0
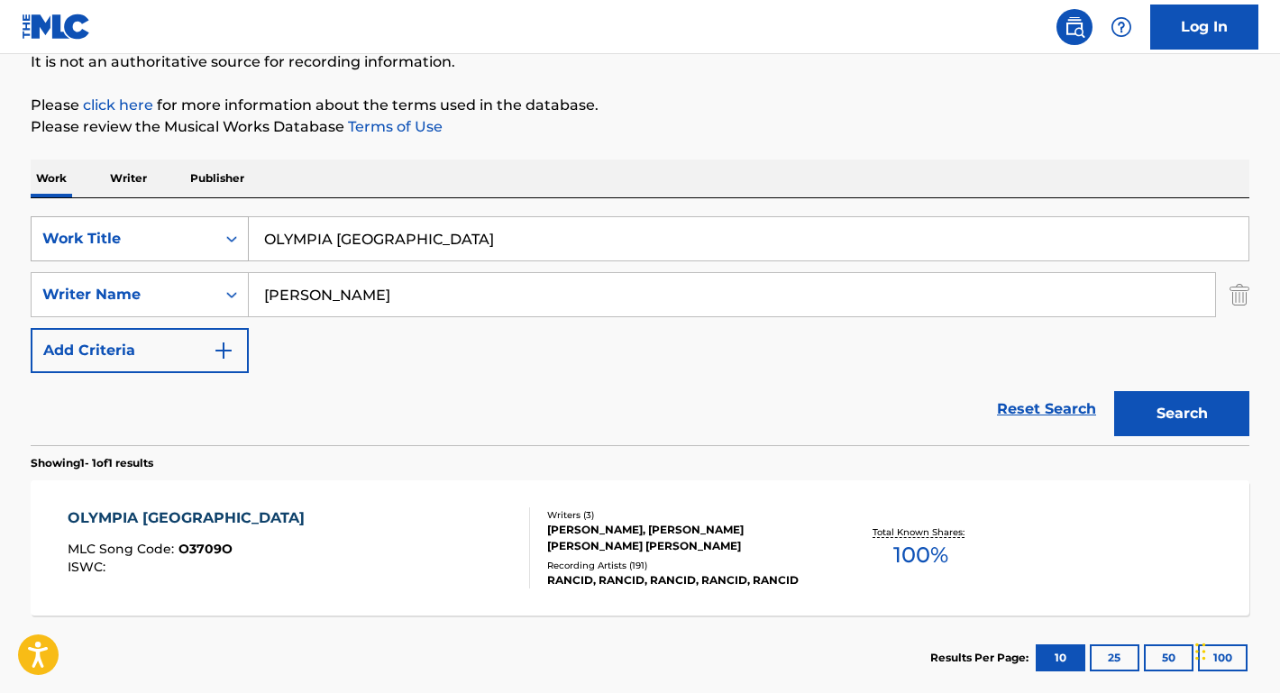
click at [198, 233] on div "SearchWithCriteriaf17eaeb5-5bd0-48d1-943e-56d0d2bacb0a Work Title OLYMPIA [GEOG…" at bounding box center [640, 238] width 1219 height 45
click at [1182, 414] on button "Search" at bounding box center [1181, 413] width 135 height 45
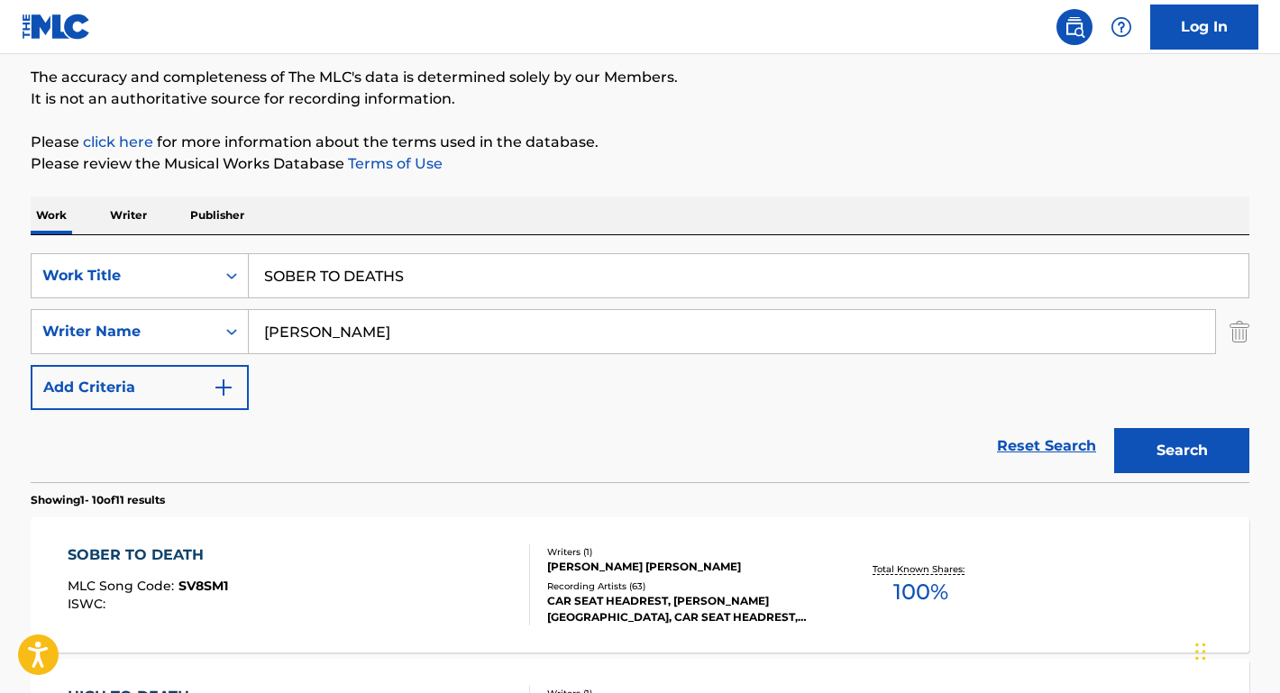
type input "SOBER TO DEATHS"
click at [175, 555] on div "SOBER TO DEATH" at bounding box center [148, 556] width 160 height 22
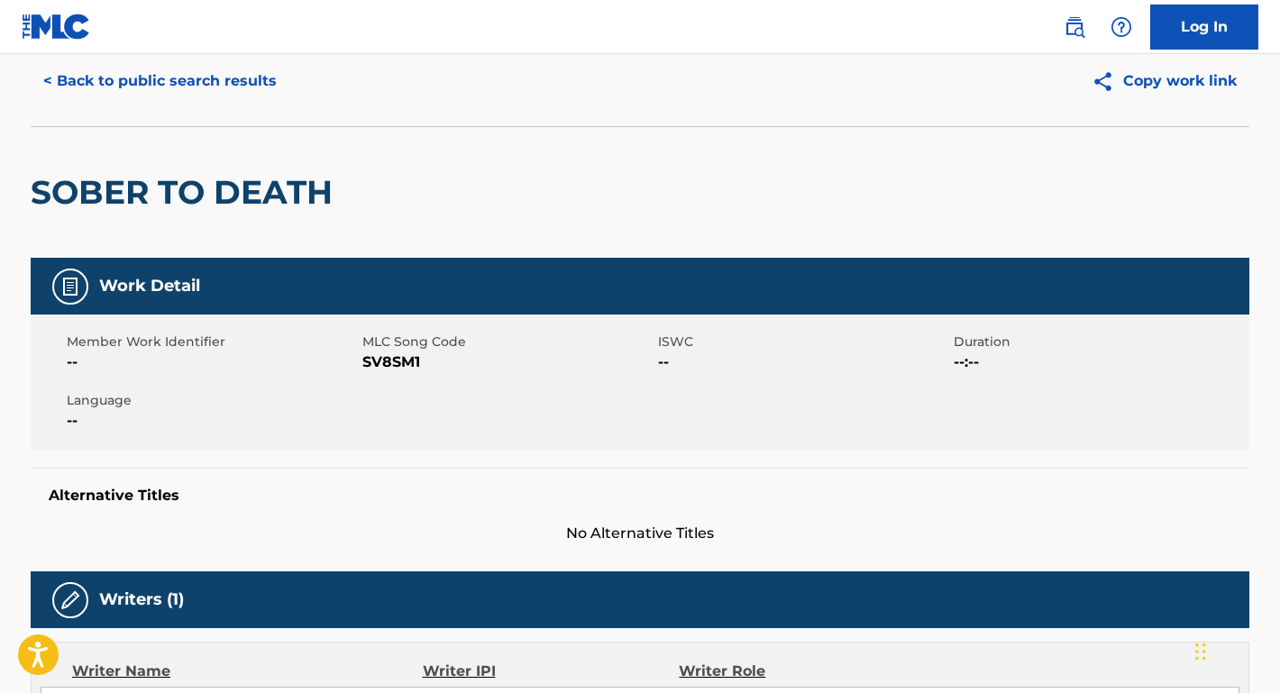
scroll to position [281, 0]
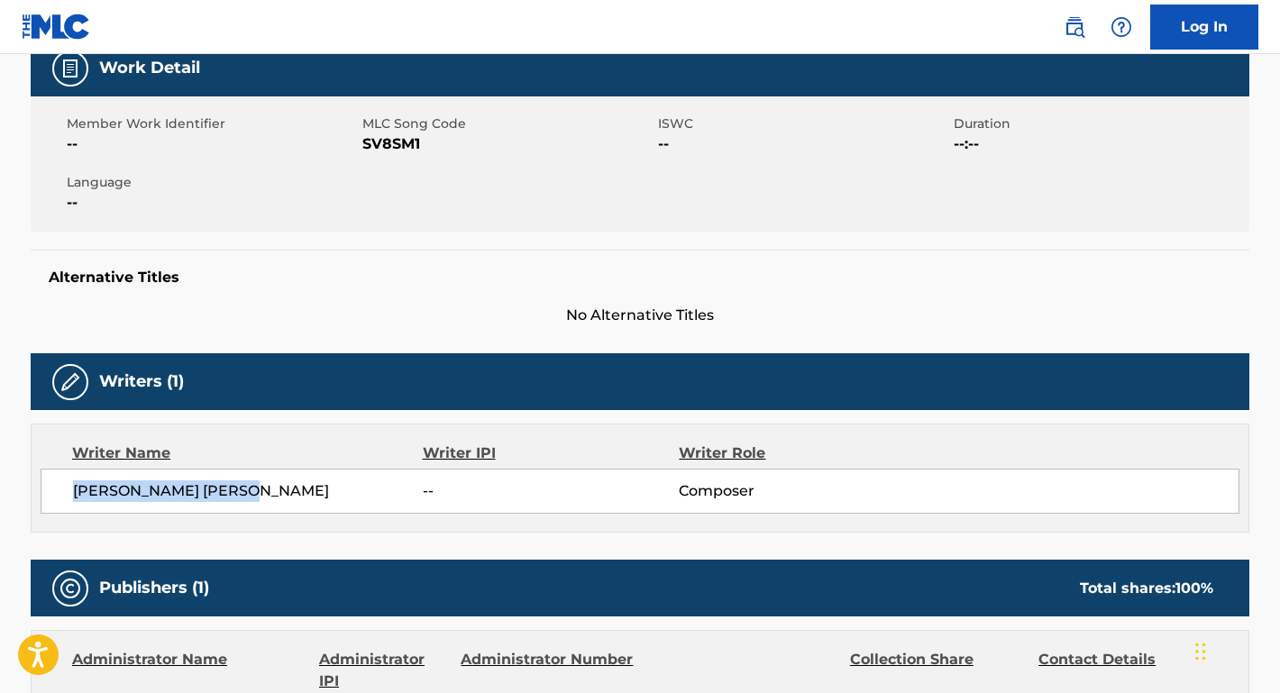
drag, startPoint x: 272, startPoint y: 490, endPoint x: 73, endPoint y: 489, distance: 199.2
click at [73, 487] on span "[PERSON_NAME] [PERSON_NAME]" at bounding box center [248, 492] width 350 height 22
copy span "[PERSON_NAME] [PERSON_NAME]"
drag, startPoint x: 429, startPoint y: 147, endPoint x: 363, endPoint y: 151, distance: 66.0
click at [364, 151] on span "SV8SM1" at bounding box center [507, 144] width 291 height 22
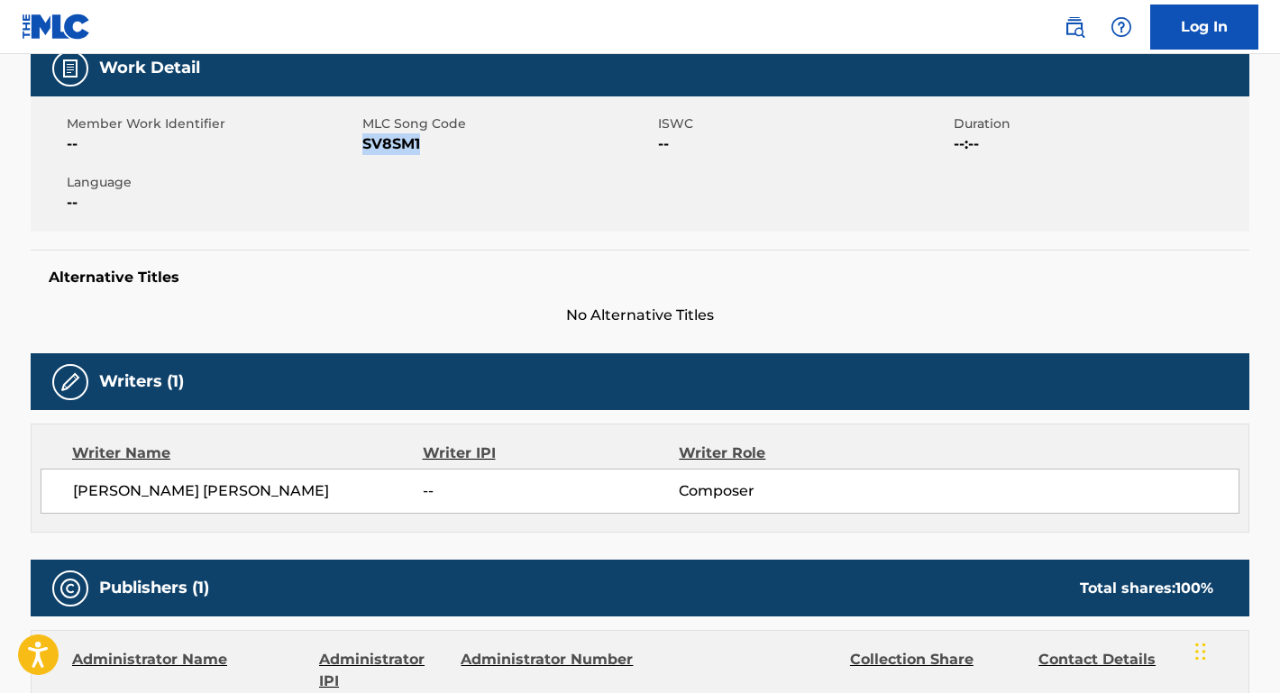
copy span "SV8SM1"
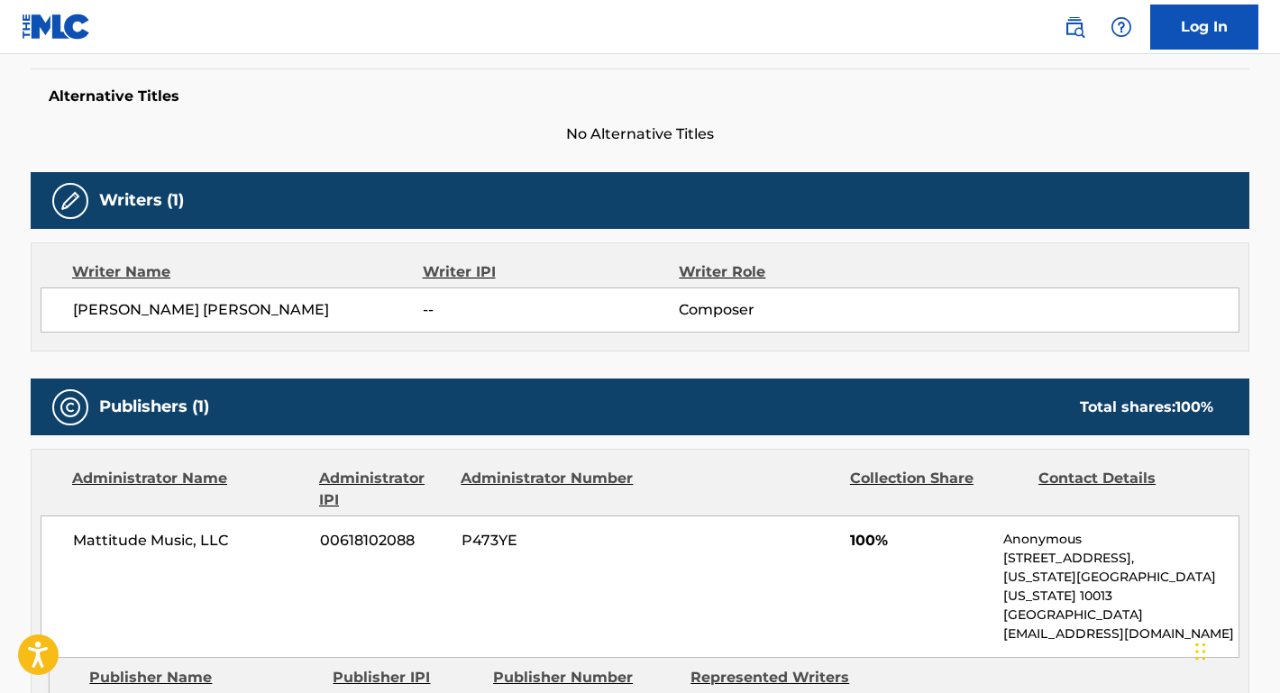
scroll to position [595, 0]
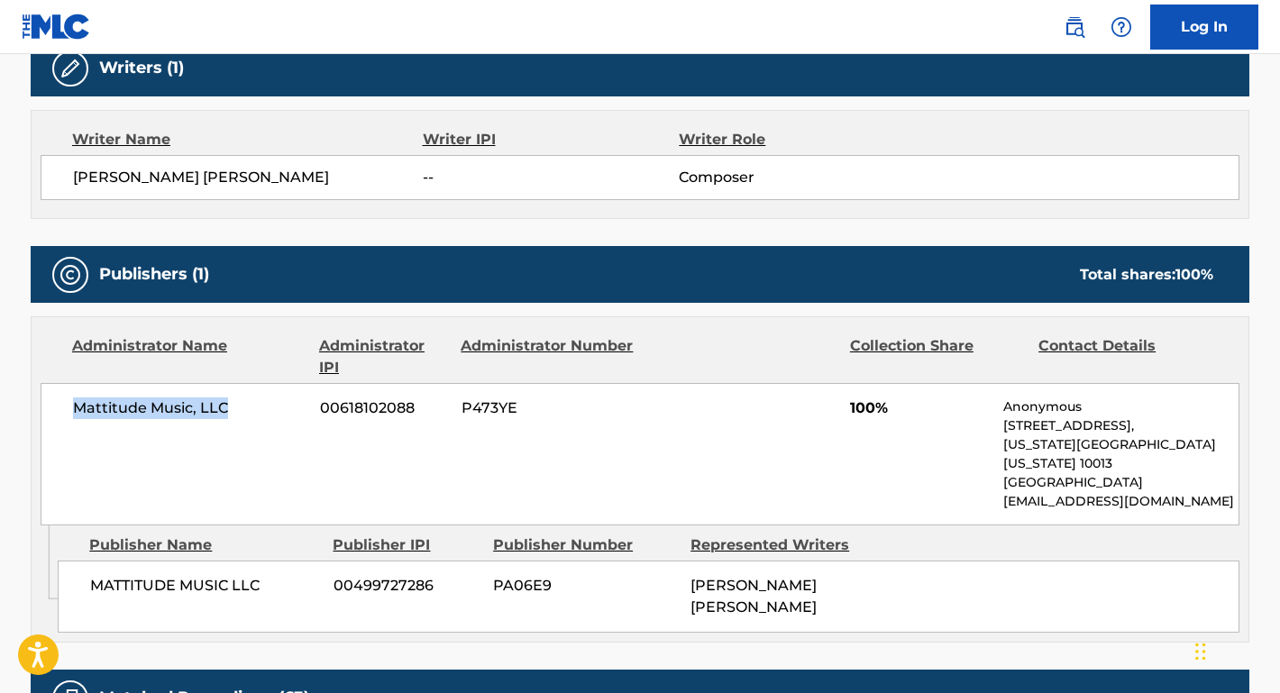
drag, startPoint x: 234, startPoint y: 405, endPoint x: 37, endPoint y: 404, distance: 197.4
click at [37, 404] on div "Administrator Name Administrator IPI Administrator Number Collection Share Cont…" at bounding box center [640, 421] width 1217 height 208
copy span "Mattitude Music, LLC"
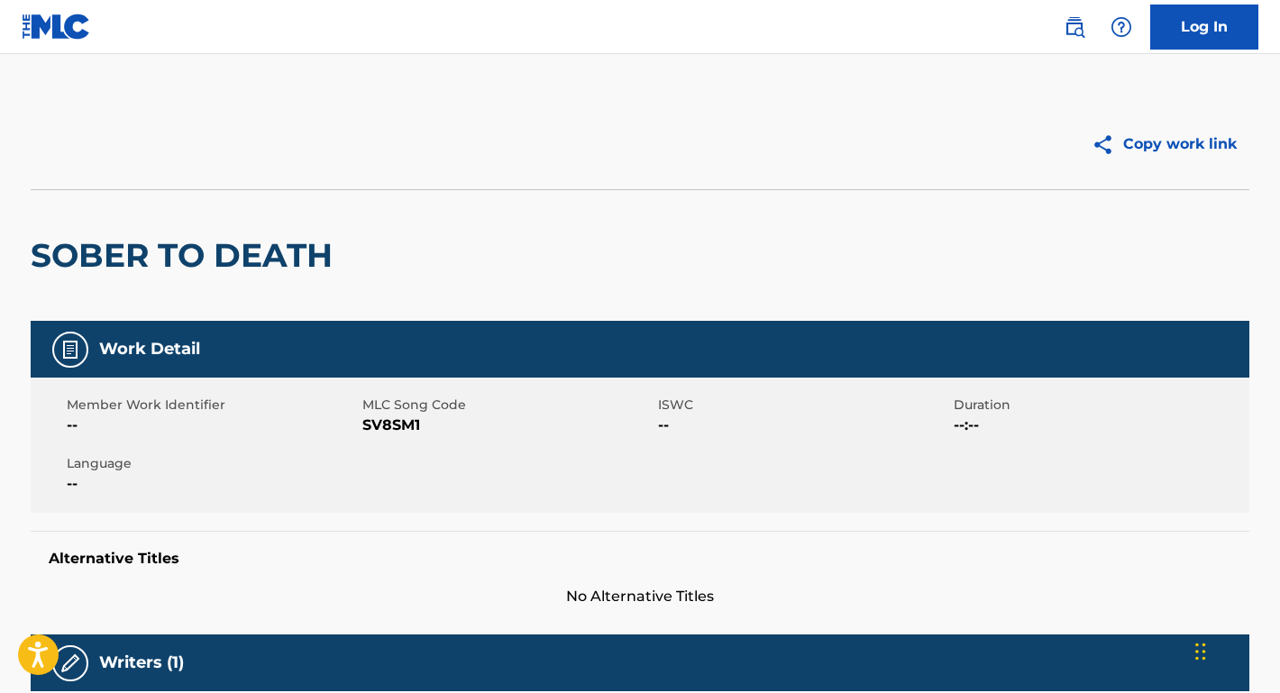
scroll to position [0, 0]
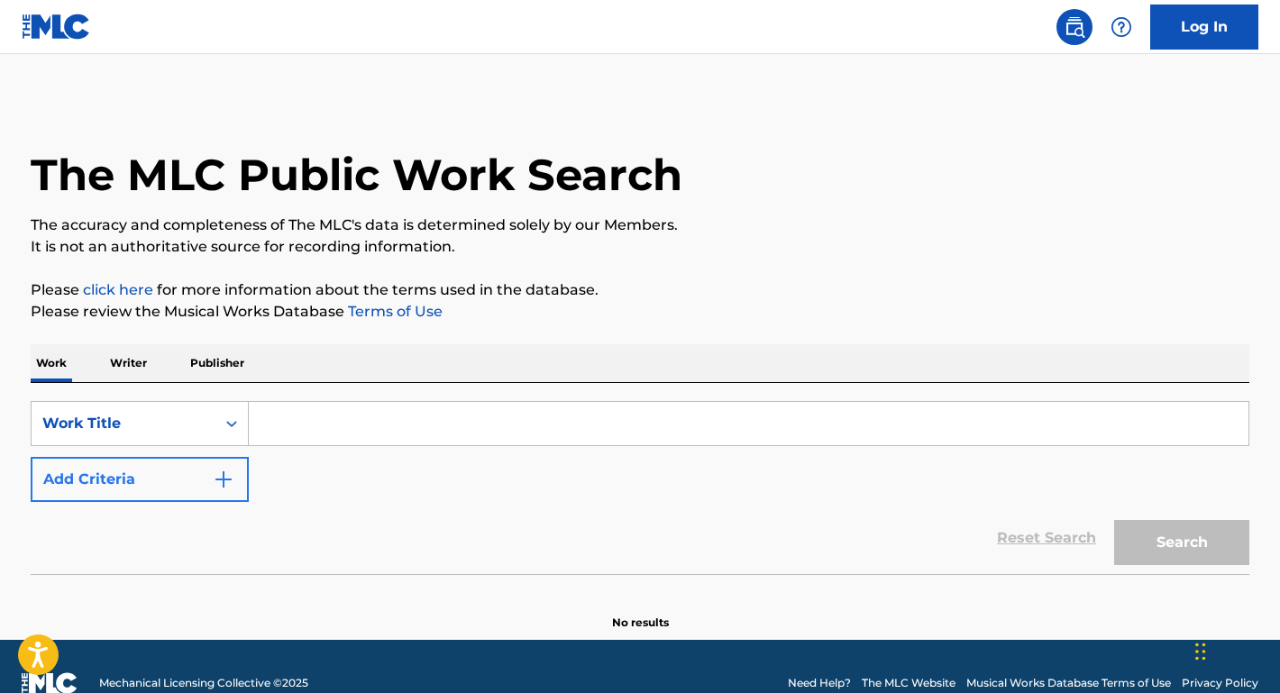
click at [188, 464] on button "Add Criteria" at bounding box center [140, 479] width 218 height 45
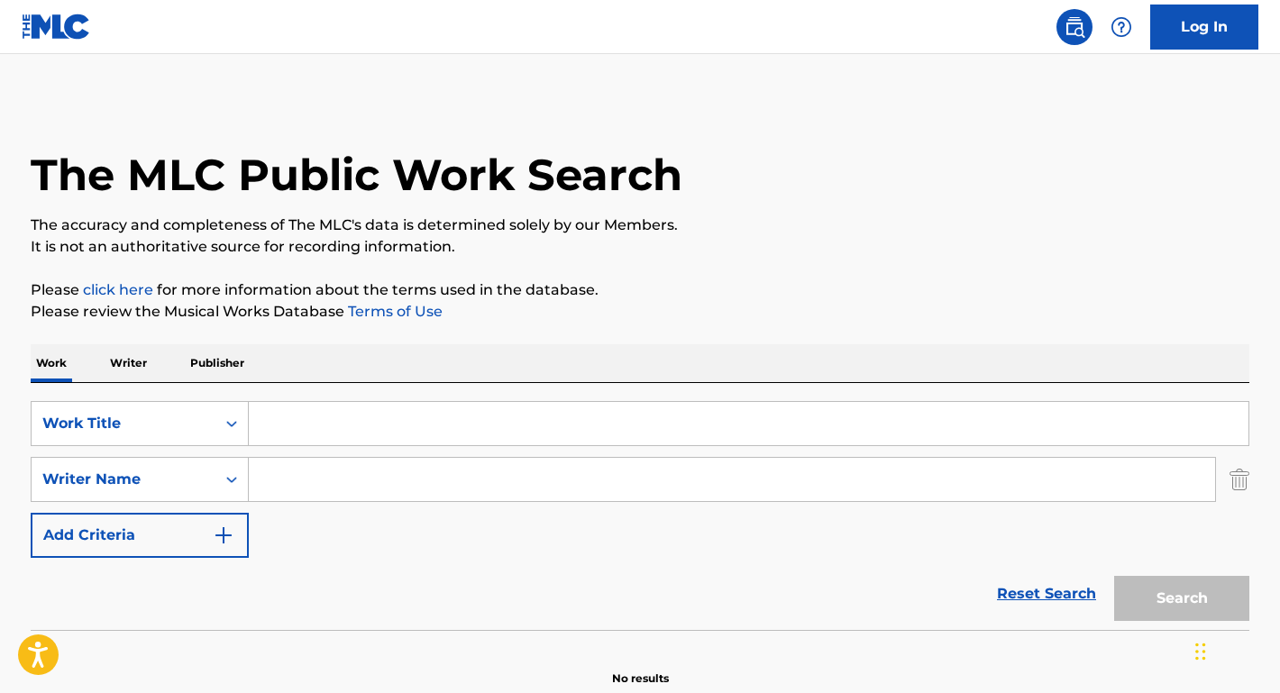
click at [312, 465] on input "Search Form" at bounding box center [732, 479] width 966 height 43
click at [369, 478] on input "emerson day get behind me" at bounding box center [732, 479] width 966 height 43
drag, startPoint x: 362, startPoint y: 478, endPoint x: 541, endPoint y: 486, distance: 179.6
click at [541, 486] on input "emerson day get behind me" at bounding box center [732, 479] width 966 height 43
type input "emerson day"
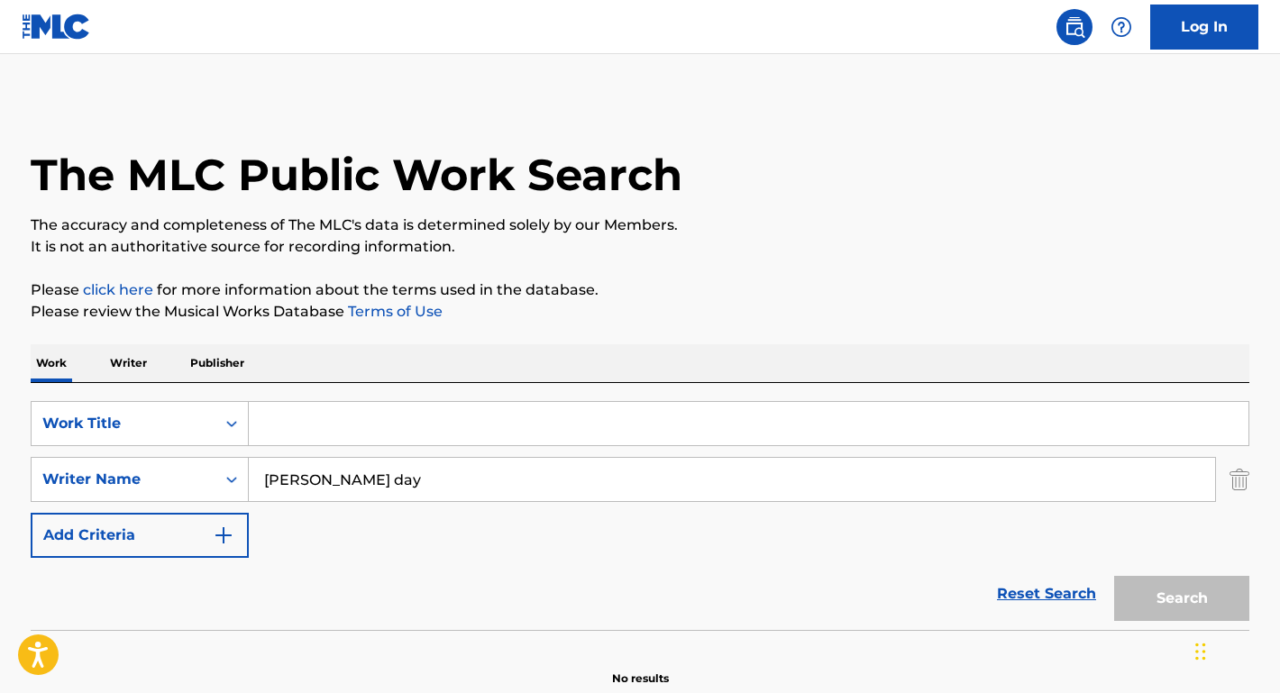
click at [467, 422] on input "Search Form" at bounding box center [749, 423] width 1000 height 43
paste input "get behind me"
type input "get behind me"
click at [1182, 599] on button "Search" at bounding box center [1181, 598] width 135 height 45
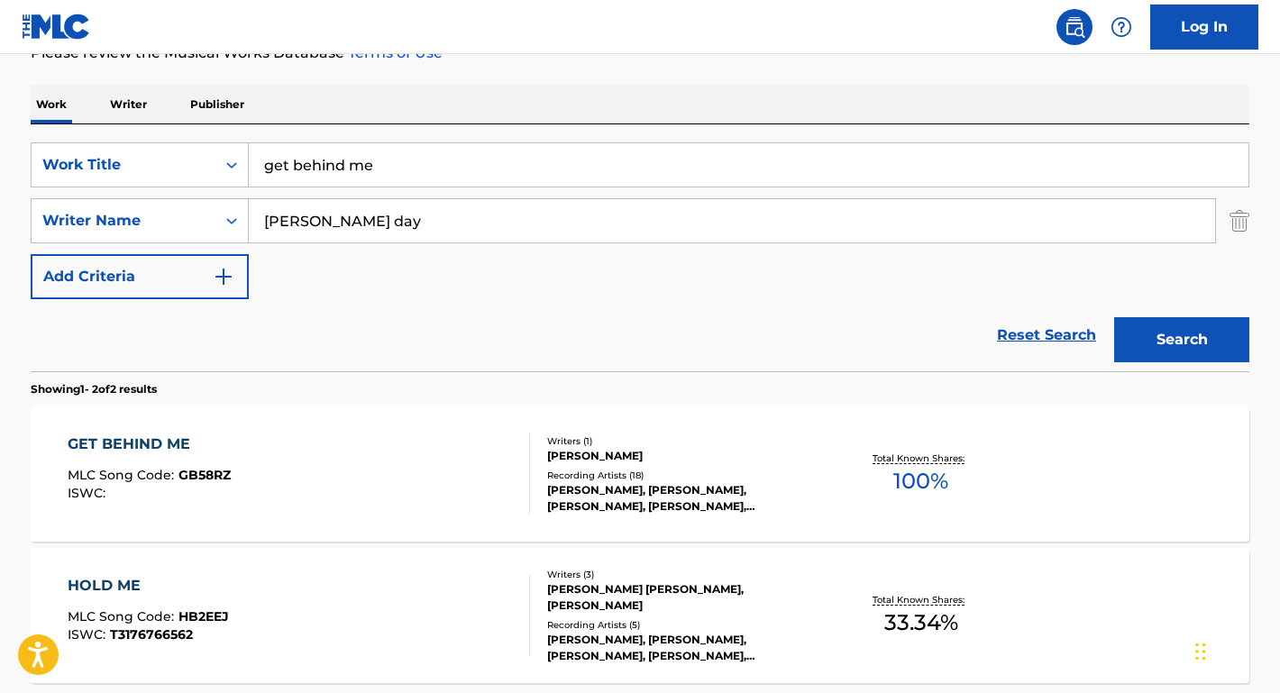
scroll to position [426, 0]
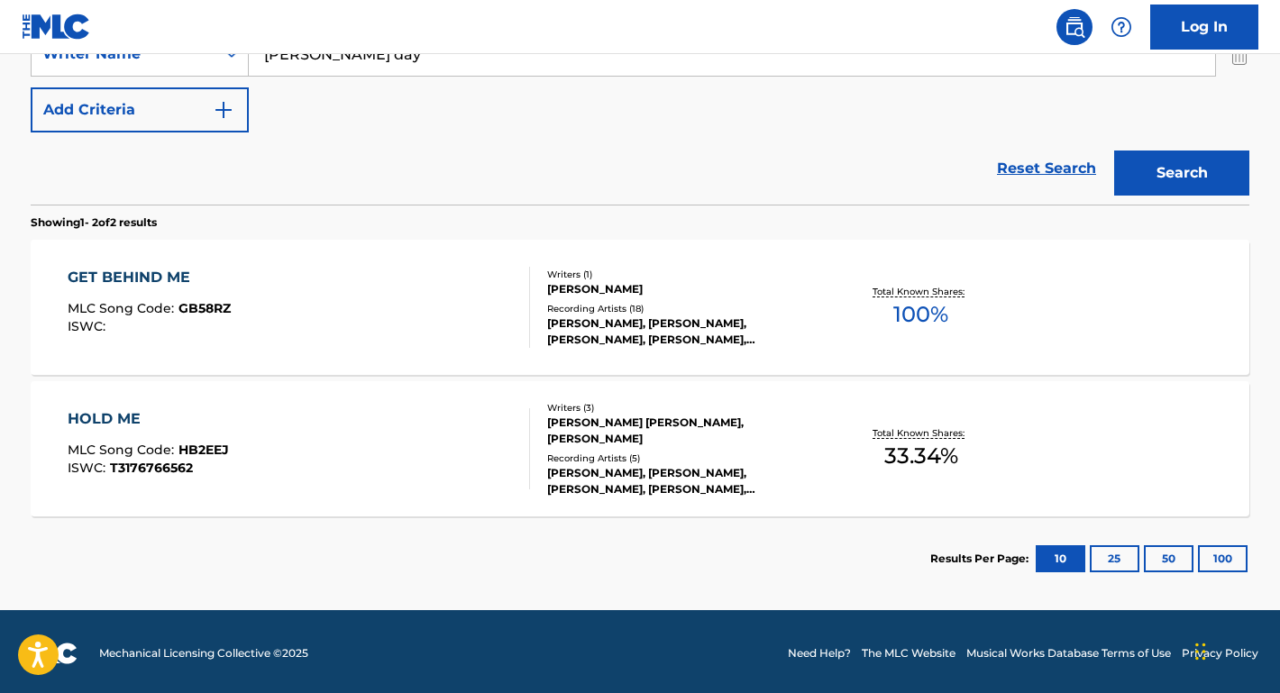
click at [185, 271] on div "GET BEHIND ME" at bounding box center [149, 278] width 163 height 22
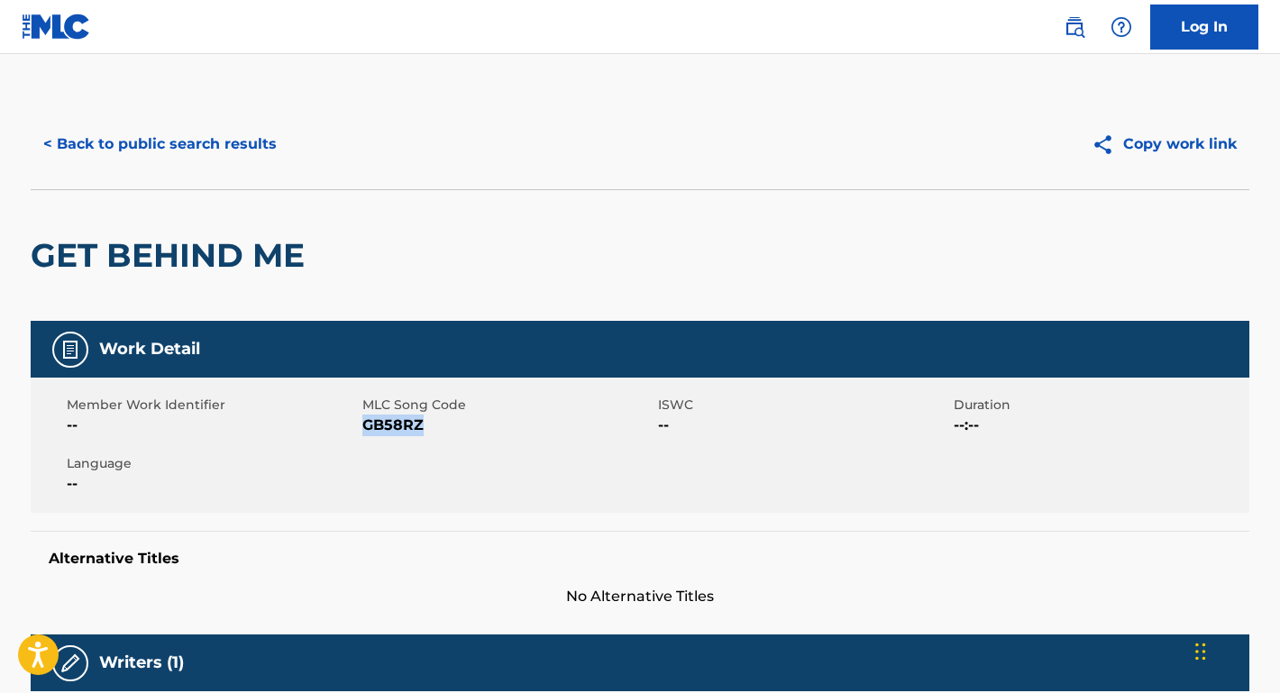
drag, startPoint x: 444, startPoint y: 430, endPoint x: 363, endPoint y: 428, distance: 80.3
click at [363, 428] on span "GB58RZ" at bounding box center [507, 426] width 291 height 22
copy span "GB58RZ"
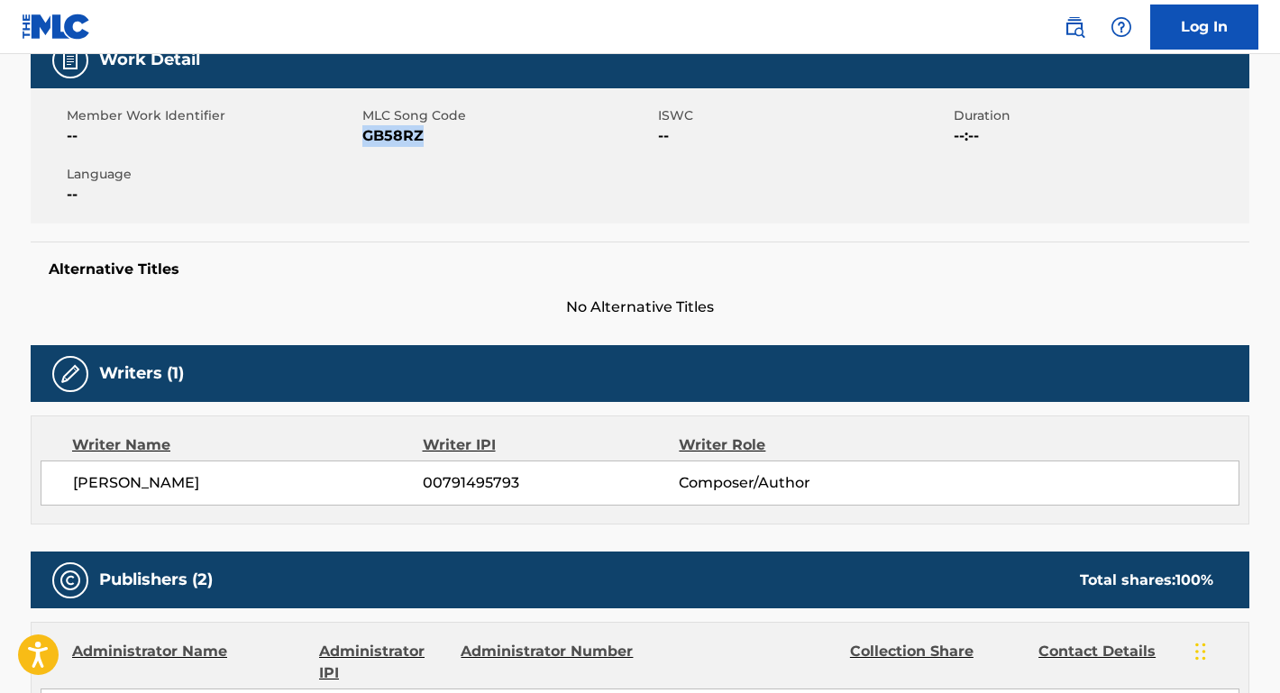
scroll to position [323, 0]
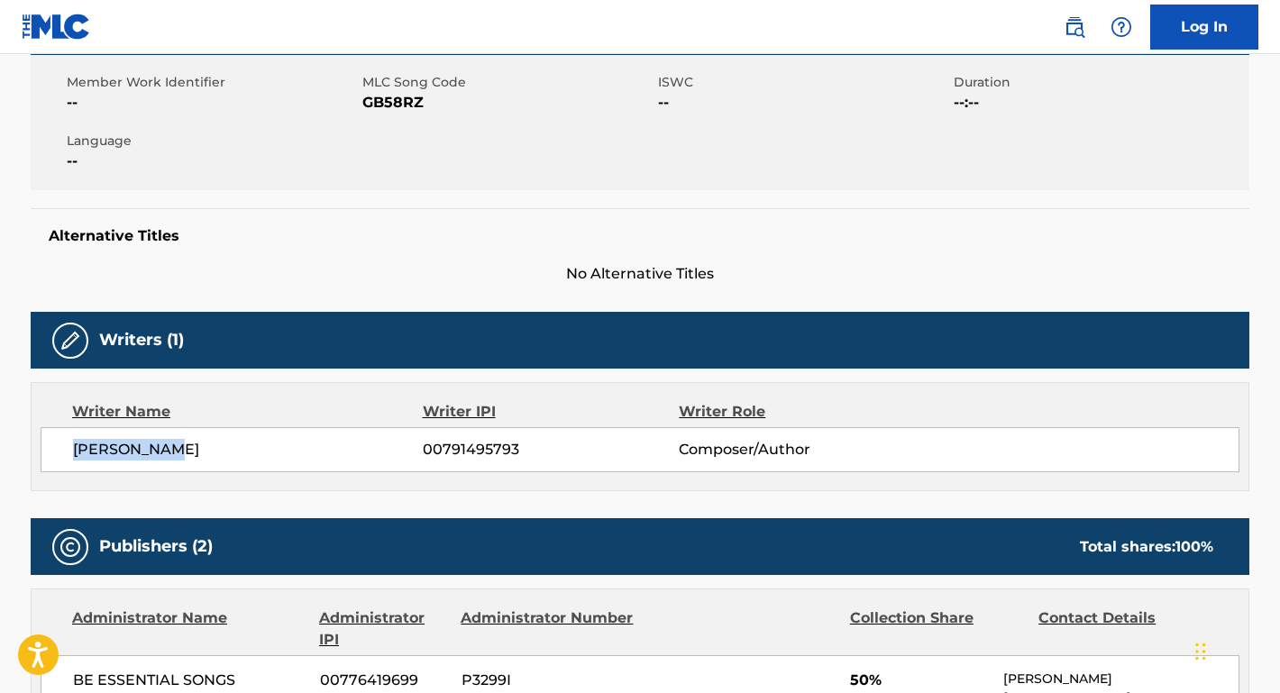
drag, startPoint x: 196, startPoint y: 452, endPoint x: 73, endPoint y: 452, distance: 122.6
click at [73, 452] on span "EMERSON DAY" at bounding box center [248, 450] width 350 height 22
copy span "EMERSON DAY"
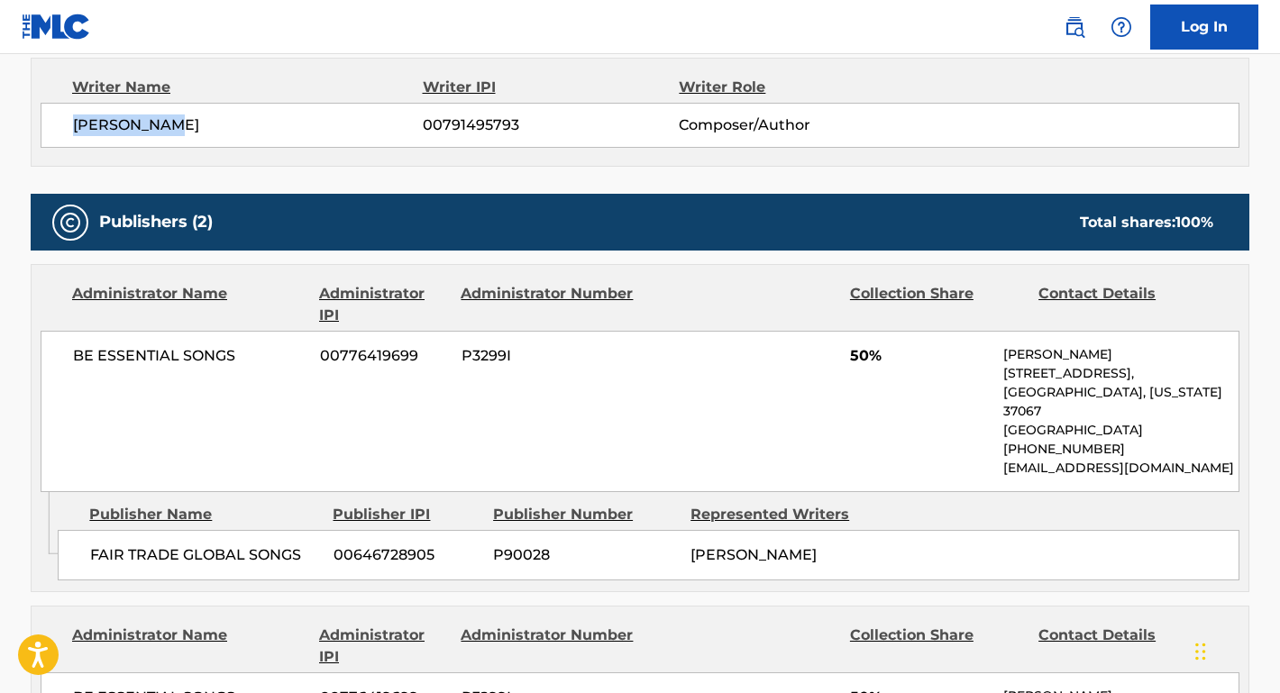
scroll to position [689, 0]
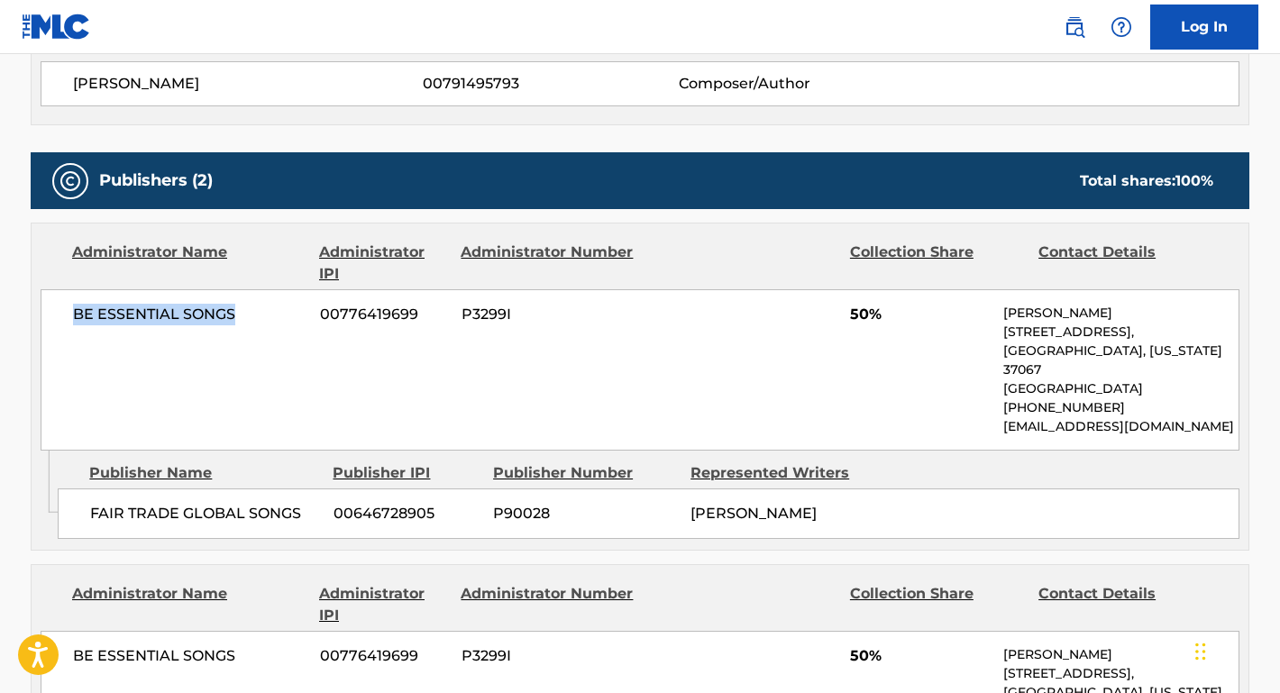
drag, startPoint x: 249, startPoint y: 313, endPoint x: 65, endPoint y: 312, distance: 183.9
click at [65, 312] on div "BE ESSENTIAL SONGS 00776419699 P3299I 50% Andie Rankins 741 Cool Springs Blvd, …" at bounding box center [640, 369] width 1199 height 161
copy span "BE ESSENTIAL SONGS"
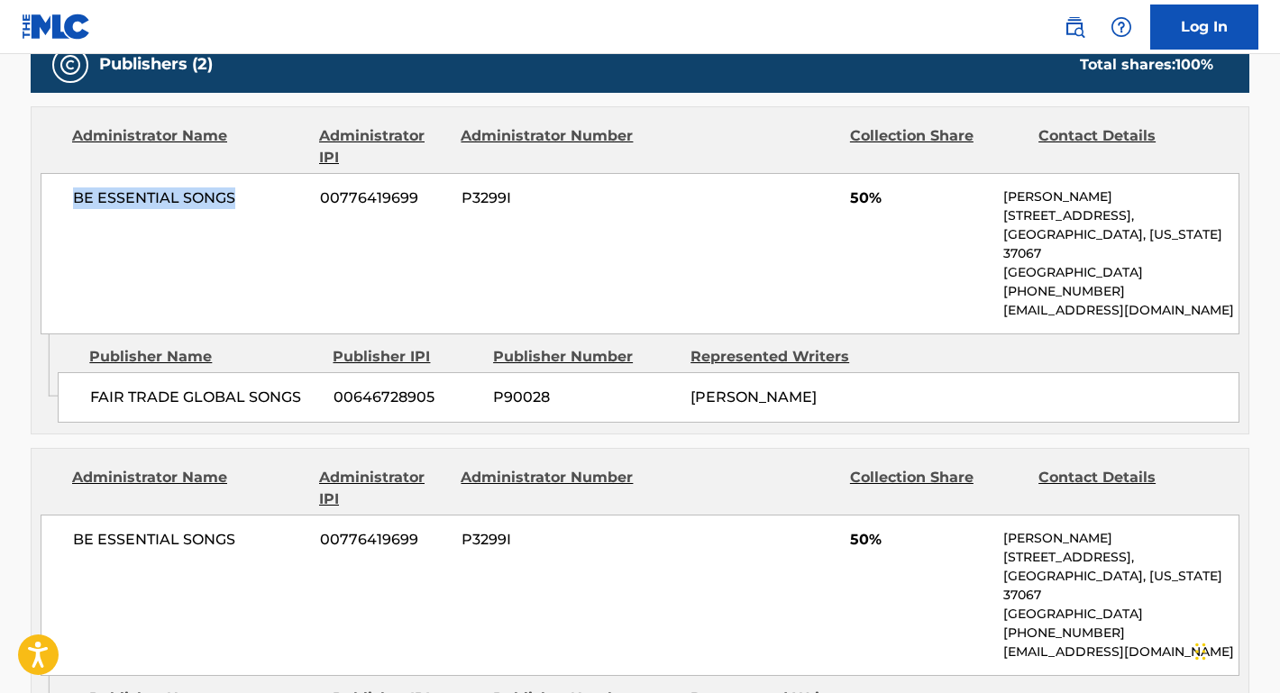
scroll to position [856, 0]
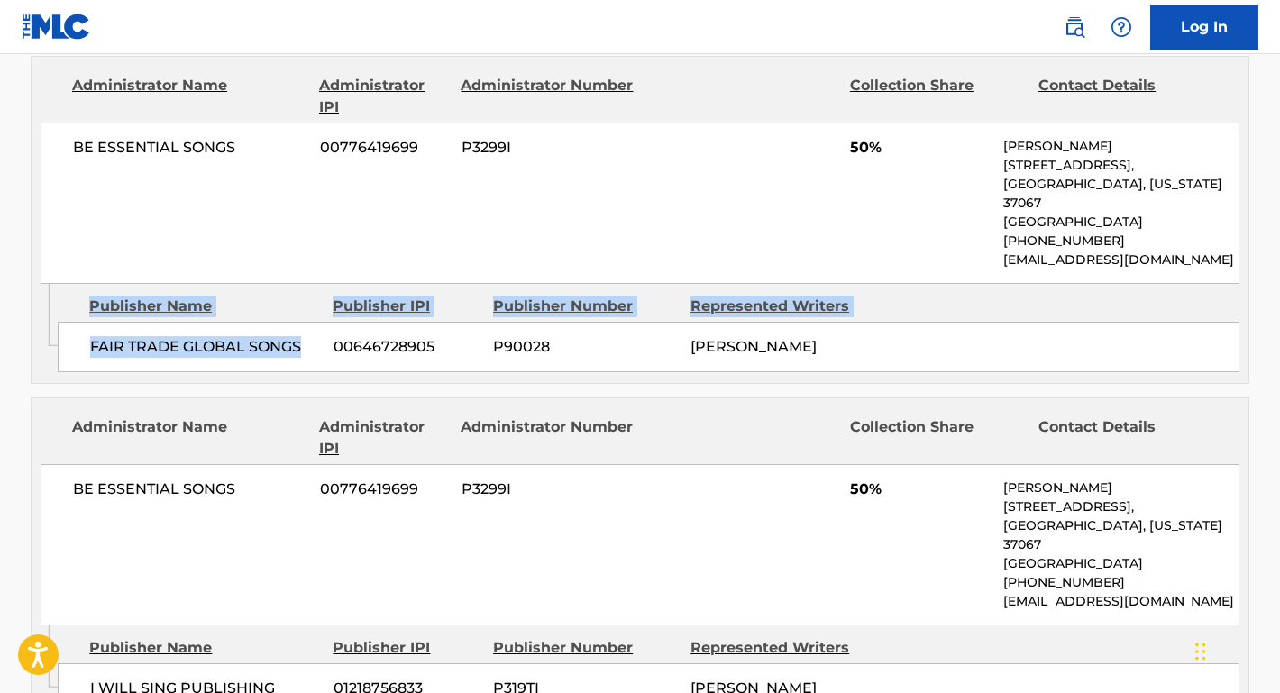
drag, startPoint x: 307, startPoint y: 341, endPoint x: 24, endPoint y: 340, distance: 283.1
click at [23, 339] on div "< Back to public search results Copy work link GET BEHIND ME Work Detail Member…" at bounding box center [640, 320] width 1262 height 2153
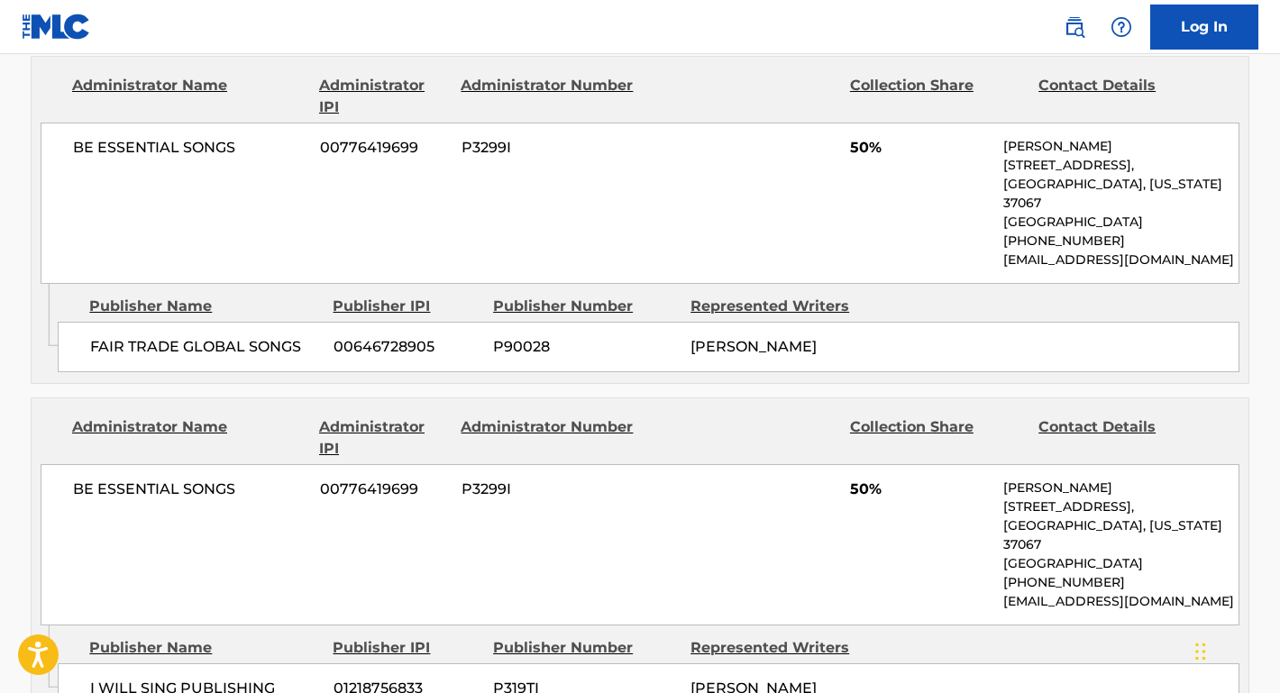
click at [195, 336] on span "FAIR TRADE GLOBAL SONGS" at bounding box center [205, 347] width 230 height 22
drag, startPoint x: 311, startPoint y: 350, endPoint x: 85, endPoint y: 346, distance: 226.3
click at [85, 346] on div "FAIR TRADE GLOBAL SONGS 00646728905 P90028 EMERSON DAY" at bounding box center [649, 347] width 1182 height 50
copy span "FAIR TRADE GLOBAL SONGS"
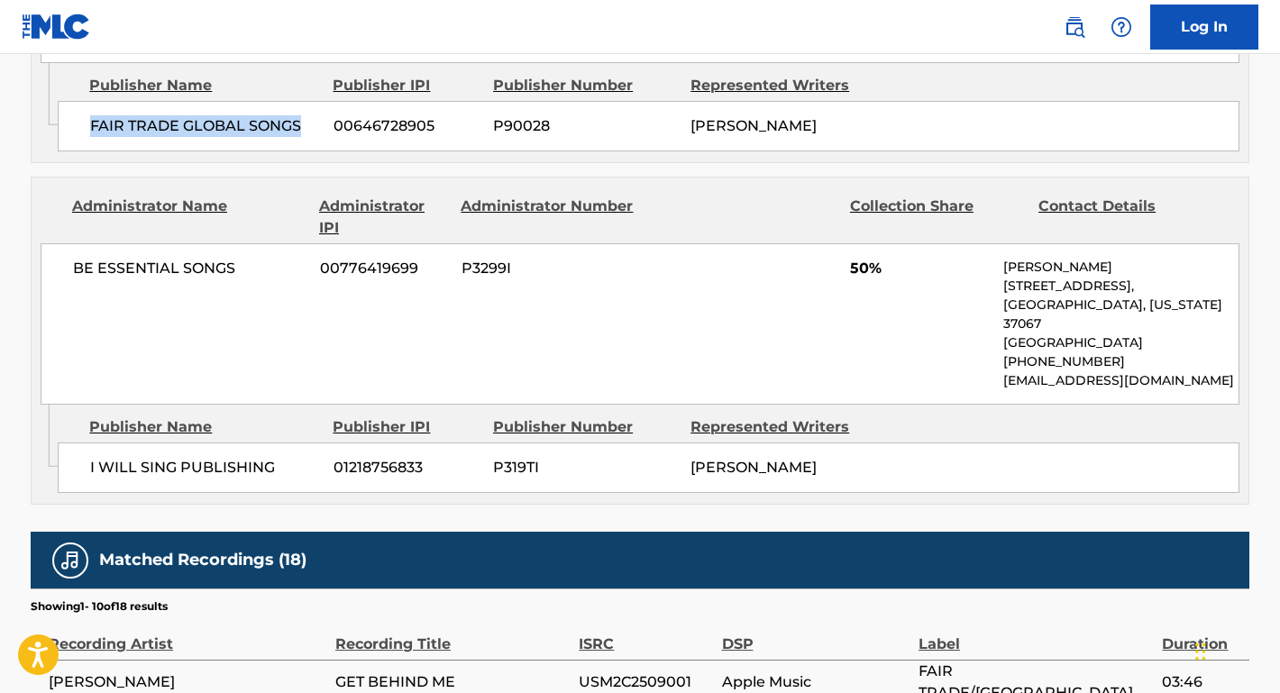
scroll to position [1154, 0]
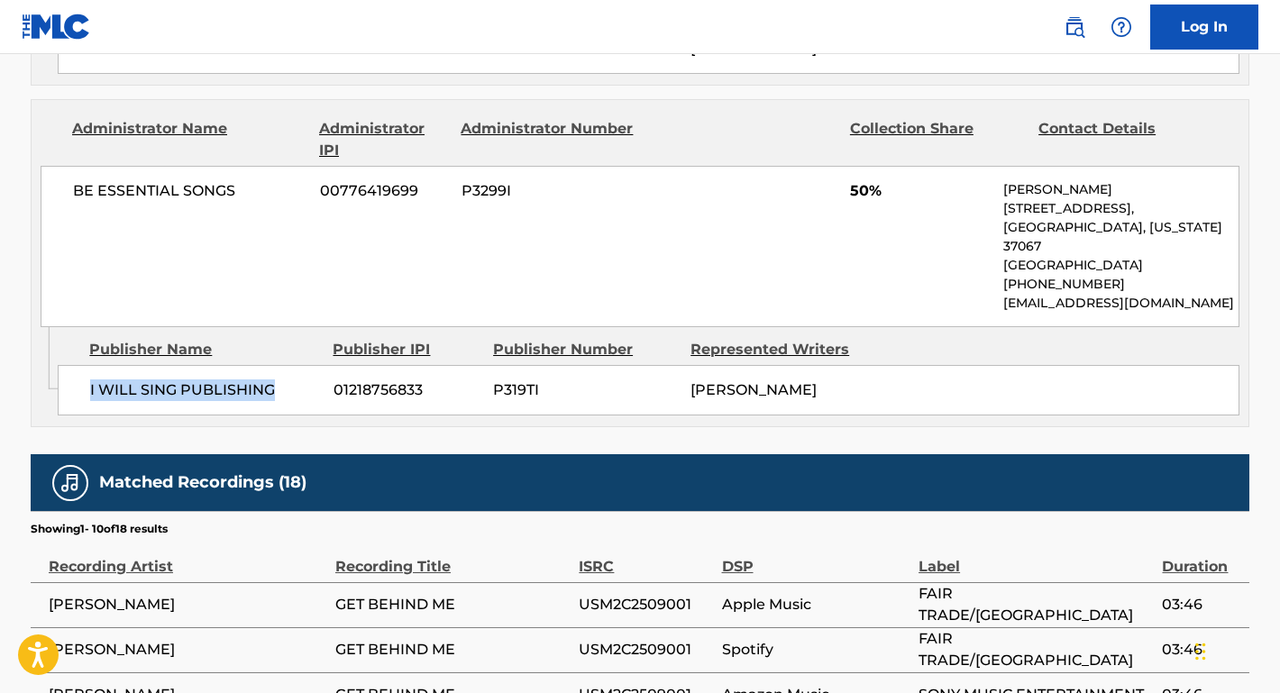
drag, startPoint x: 290, startPoint y: 389, endPoint x: 89, endPoint y: 389, distance: 201.1
click at [90, 389] on span "I WILL SING PUBLISHING" at bounding box center [205, 391] width 230 height 22
copy span "I WILL SING PUBLISHING"
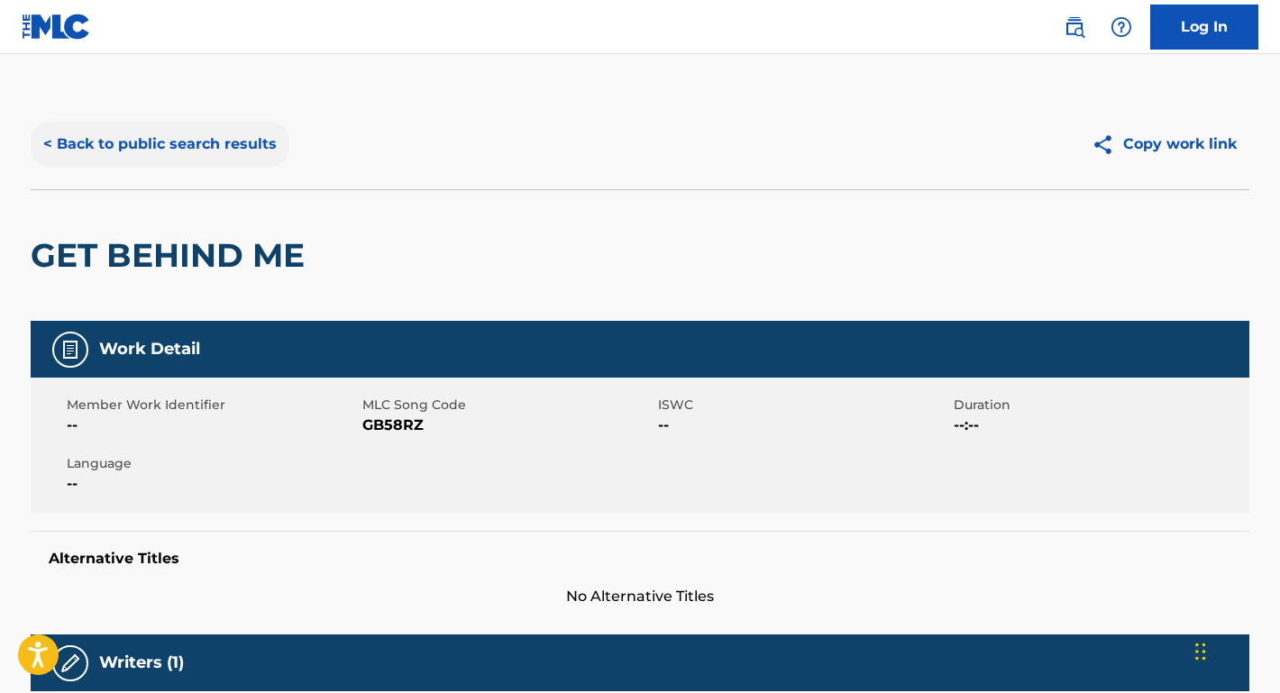
scroll to position [326, 0]
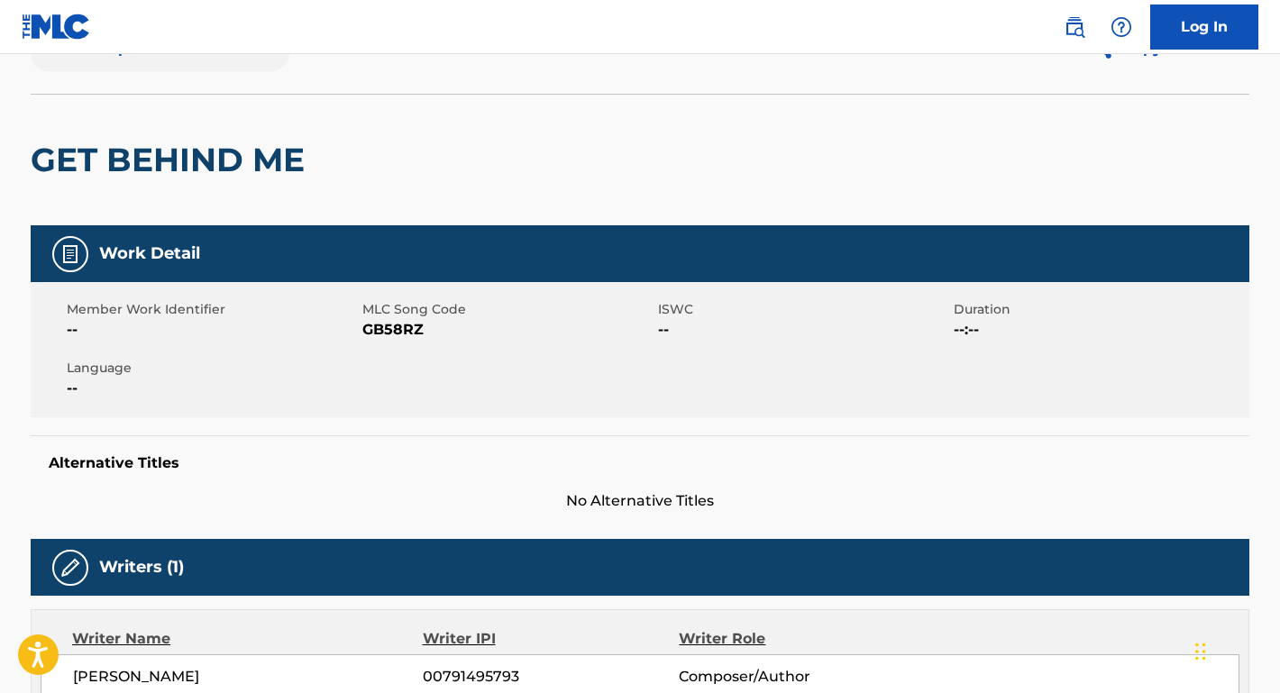
click at [234, 71] on button "< Back to public search results" at bounding box center [160, 48] width 259 height 45
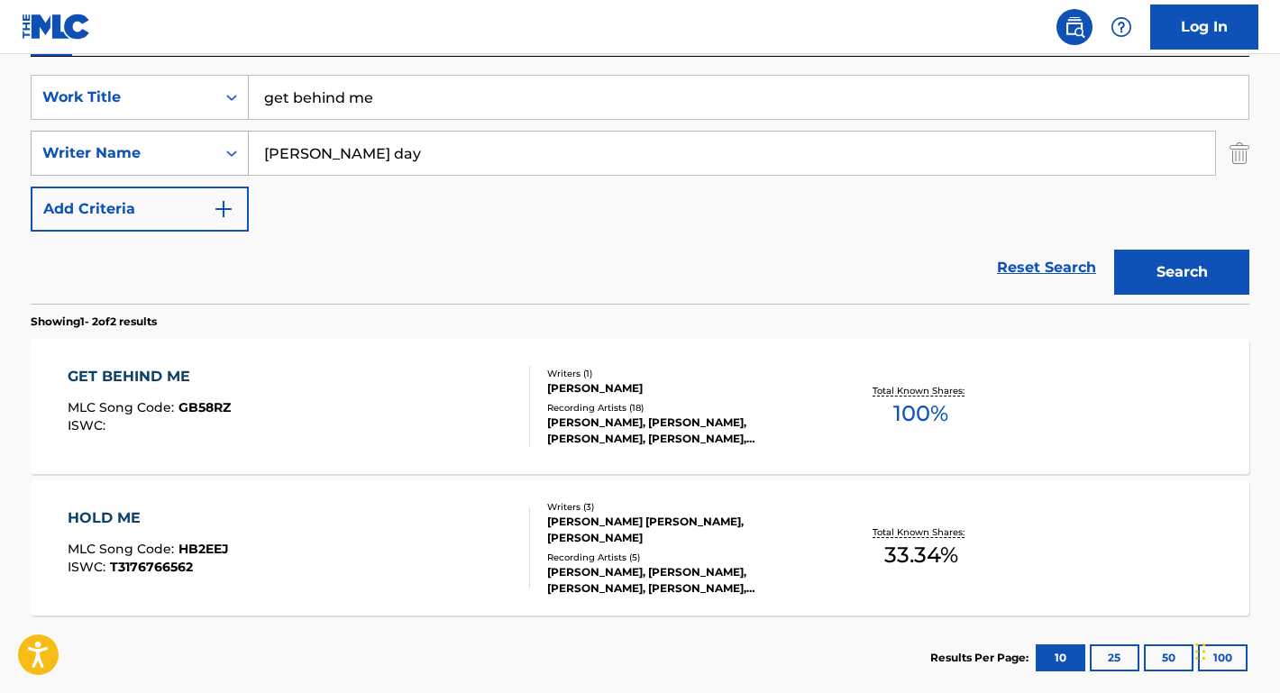
drag, startPoint x: 382, startPoint y: 153, endPoint x: 200, endPoint y: 153, distance: 182.1
click at [200, 153] on div "SearchWithCriteria67b8f4ac-978f-4655-81e8-67664a953dd9 Writer Name emerson day" at bounding box center [640, 153] width 1219 height 45
paste input "Salvador Aguilar"
type input "Salvador Aguilar"
drag, startPoint x: 386, startPoint y: 114, endPoint x: 211, endPoint y: 89, distance: 176.6
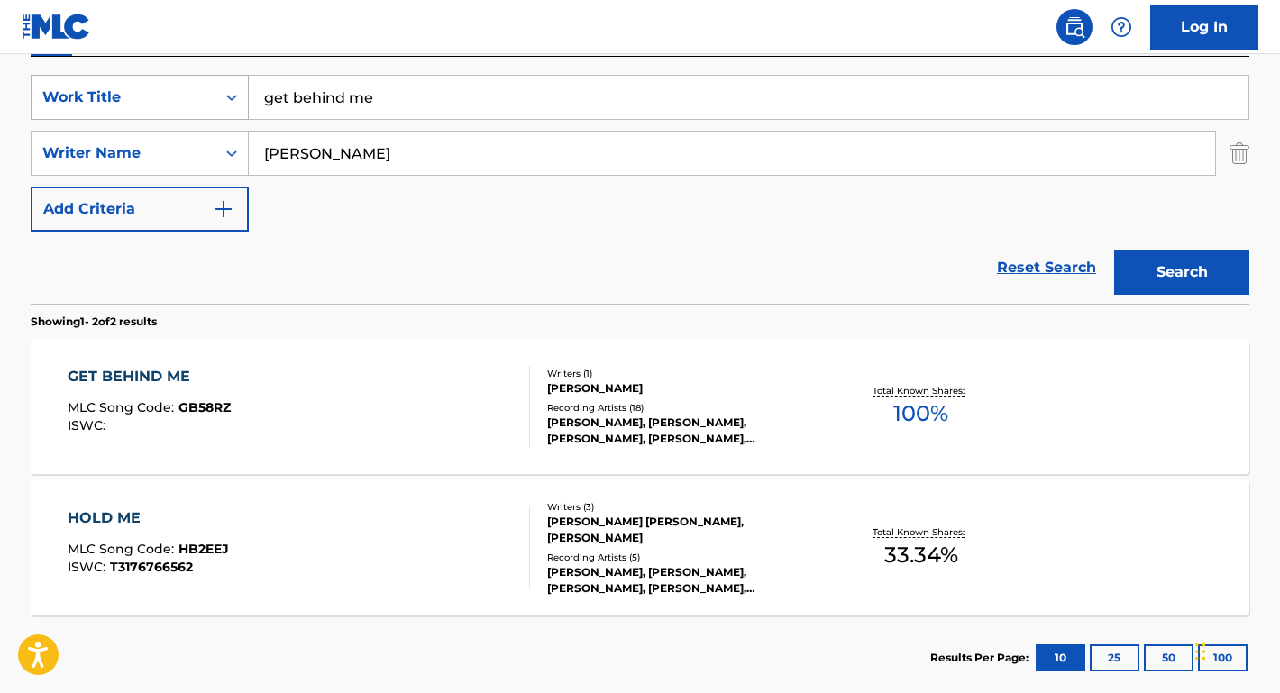
click at [210, 89] on div "SearchWithCriteria516ac99b-7757-49d7-b075-bcbaa4293323 Work Title get behind me" at bounding box center [640, 97] width 1219 height 45
type input "ETERNAMENTE"
click at [1182, 272] on button "Search" at bounding box center [1181, 272] width 135 height 45
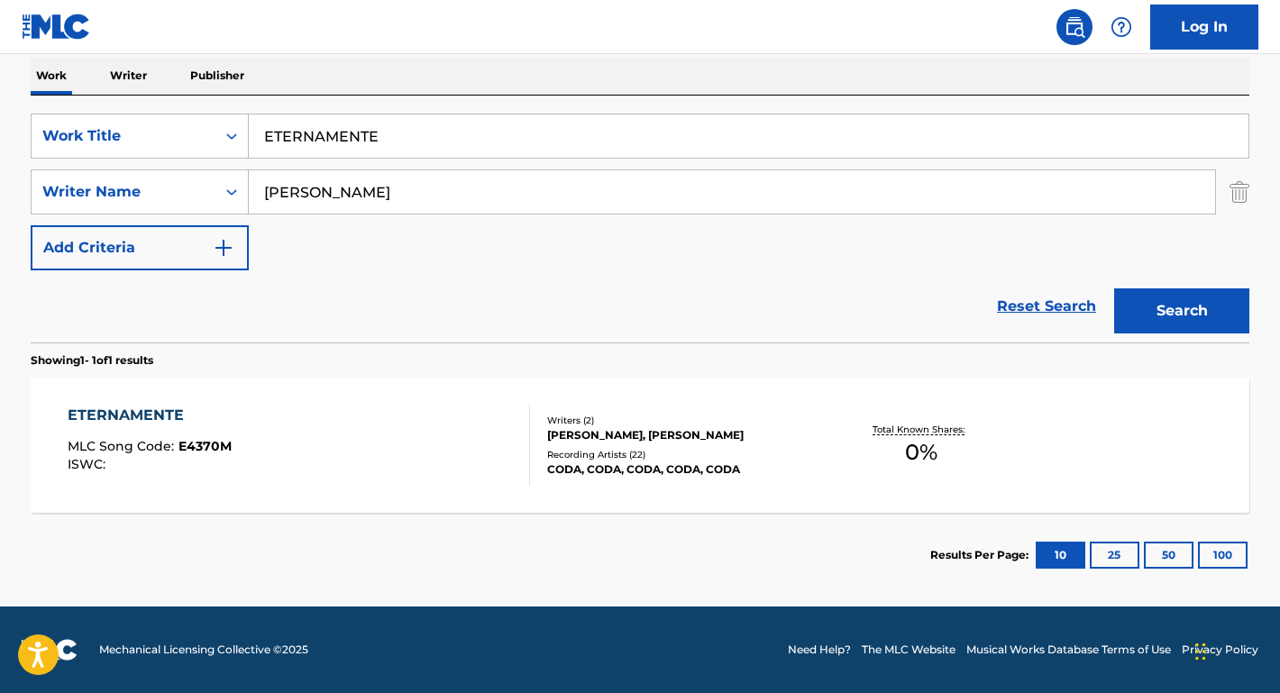
scroll to position [288, 0]
click at [145, 411] on div "ETERNAMENTE" at bounding box center [150, 416] width 164 height 22
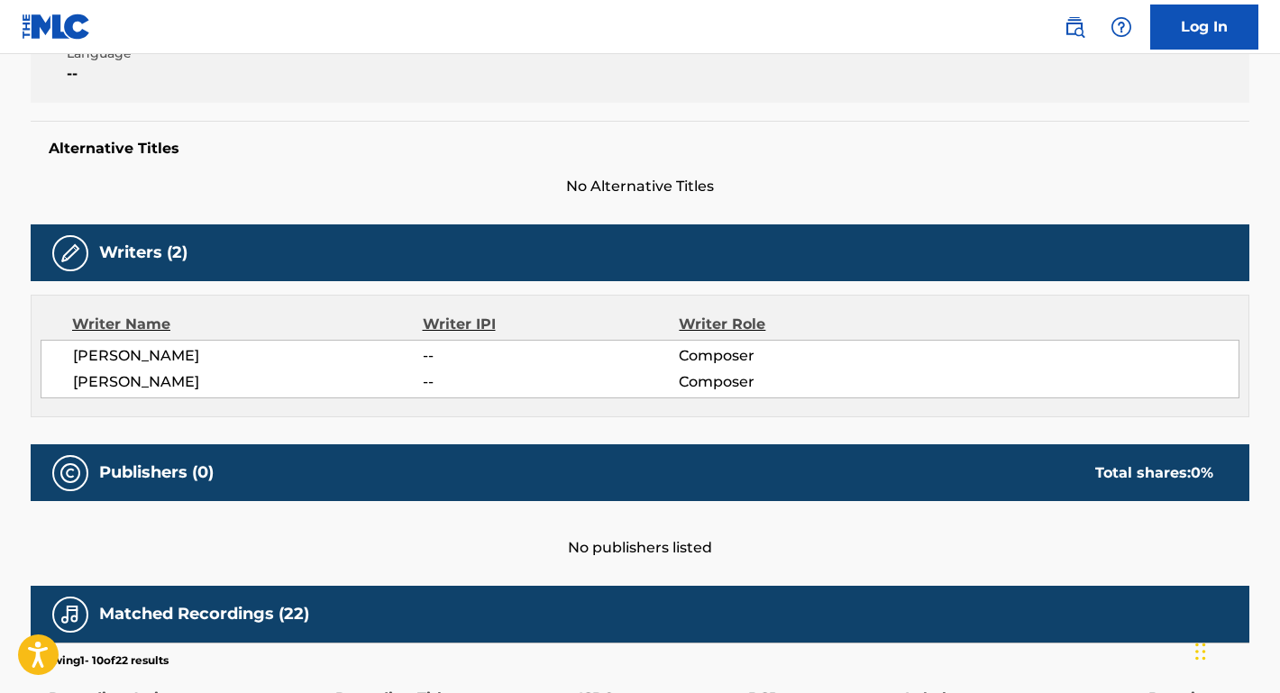
scroll to position [646, 0]
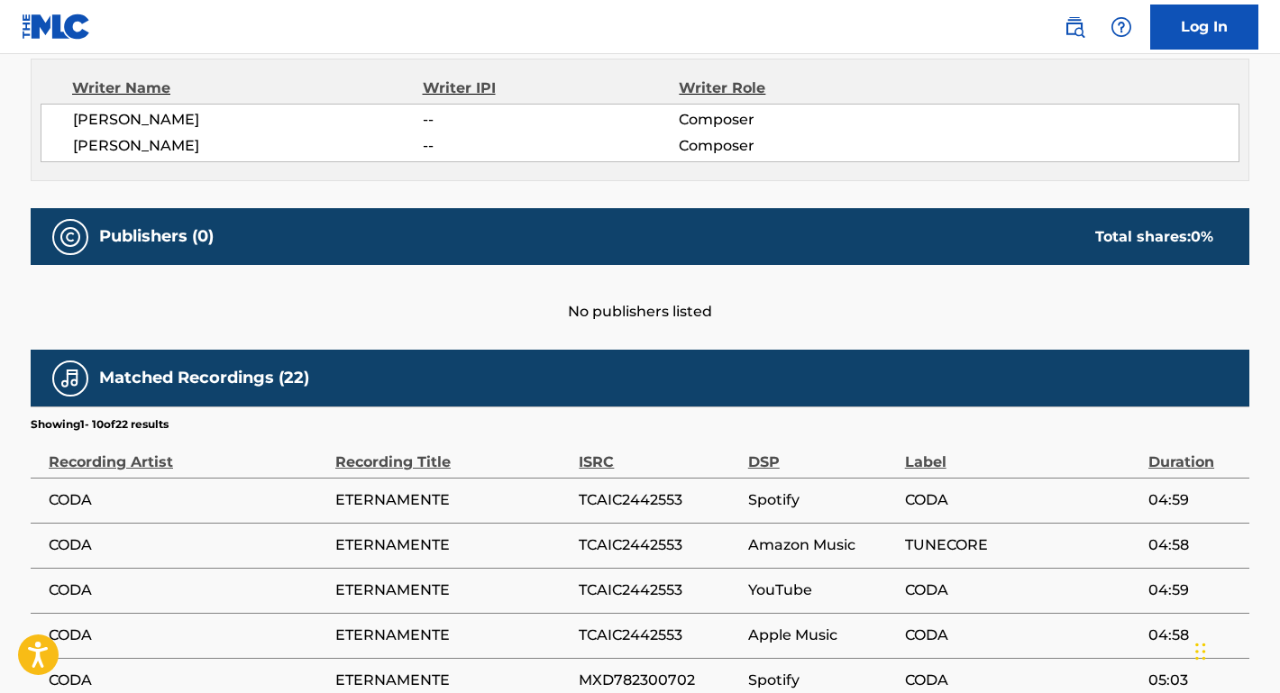
drag, startPoint x: 243, startPoint y: 111, endPoint x: 71, endPoint y: 119, distance: 172.4
click at [71, 119] on div "SALVADOR AGUILAR -- Composer ANTONIO RUIZ -- Composer" at bounding box center [640, 133] width 1199 height 59
copy span "SALVADOR AGUILAR"
drag, startPoint x: 220, startPoint y: 146, endPoint x: 51, endPoint y: 149, distance: 168.6
click at [50, 148] on div "SALVADOR AGUILAR -- Composer ANTONIO RUIZ -- Composer" at bounding box center [640, 133] width 1199 height 59
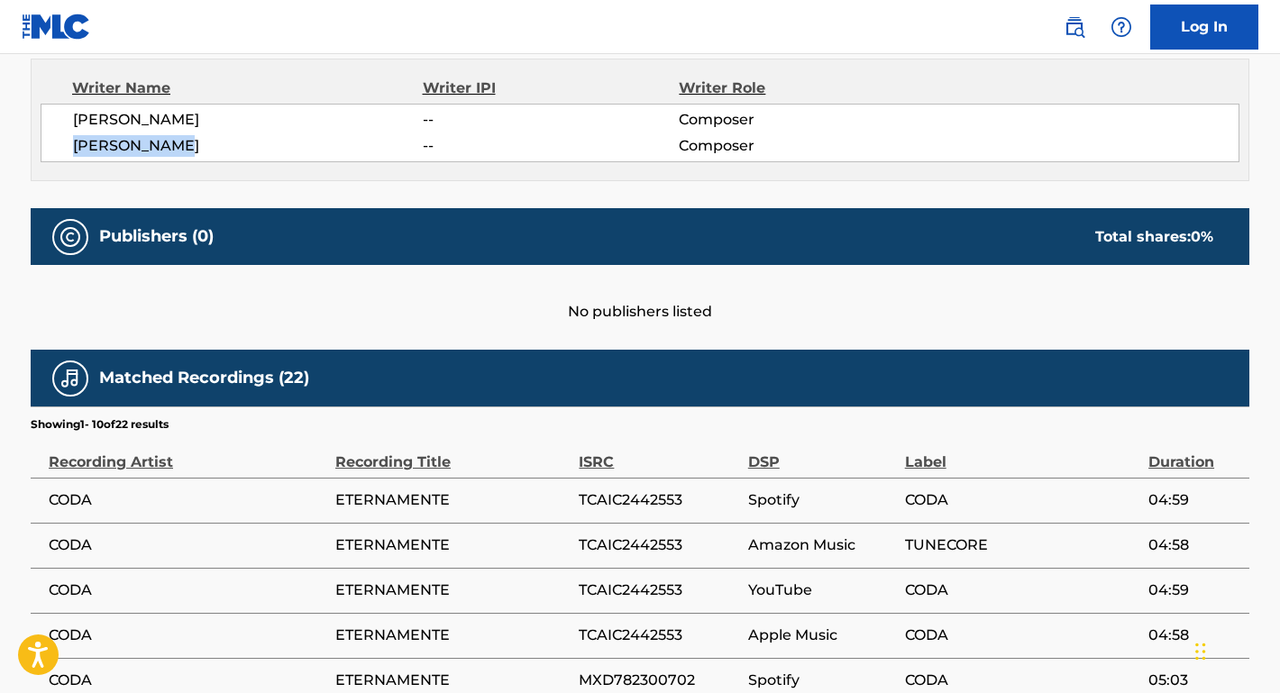
copy span "ANTONIO RUIZ"
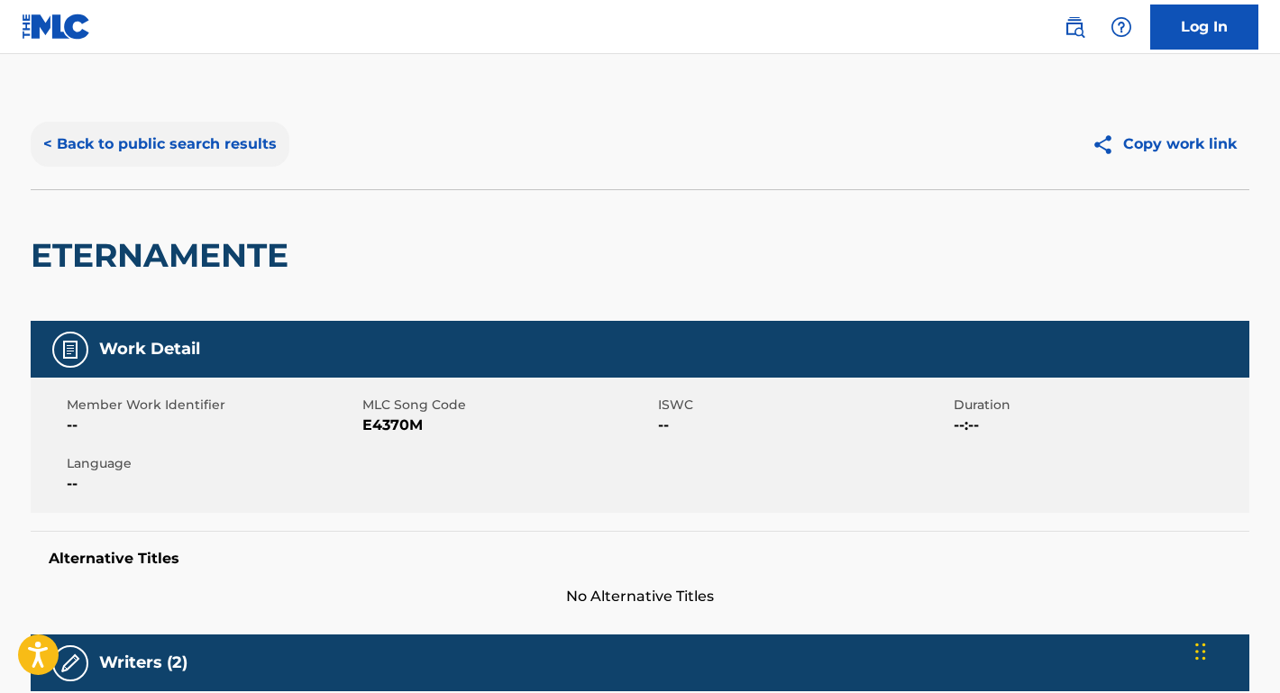
scroll to position [0, 0]
click at [227, 153] on button "< Back to public search results" at bounding box center [160, 144] width 259 height 45
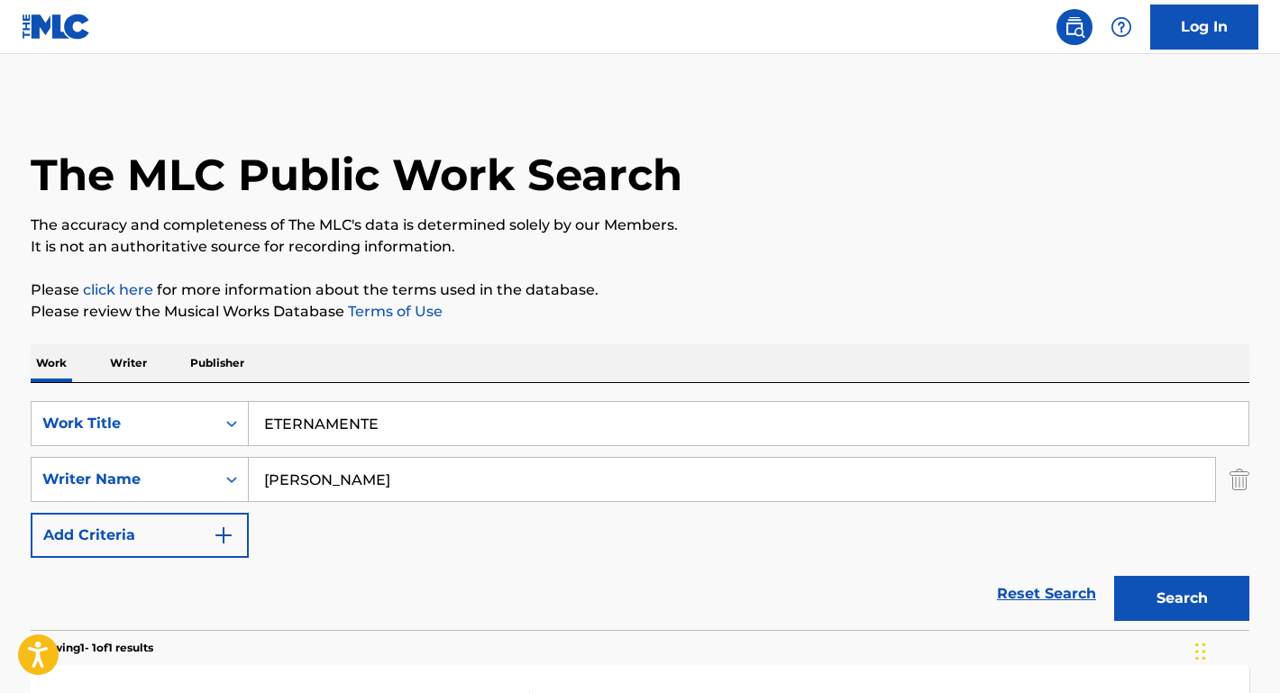
scroll to position [185, 0]
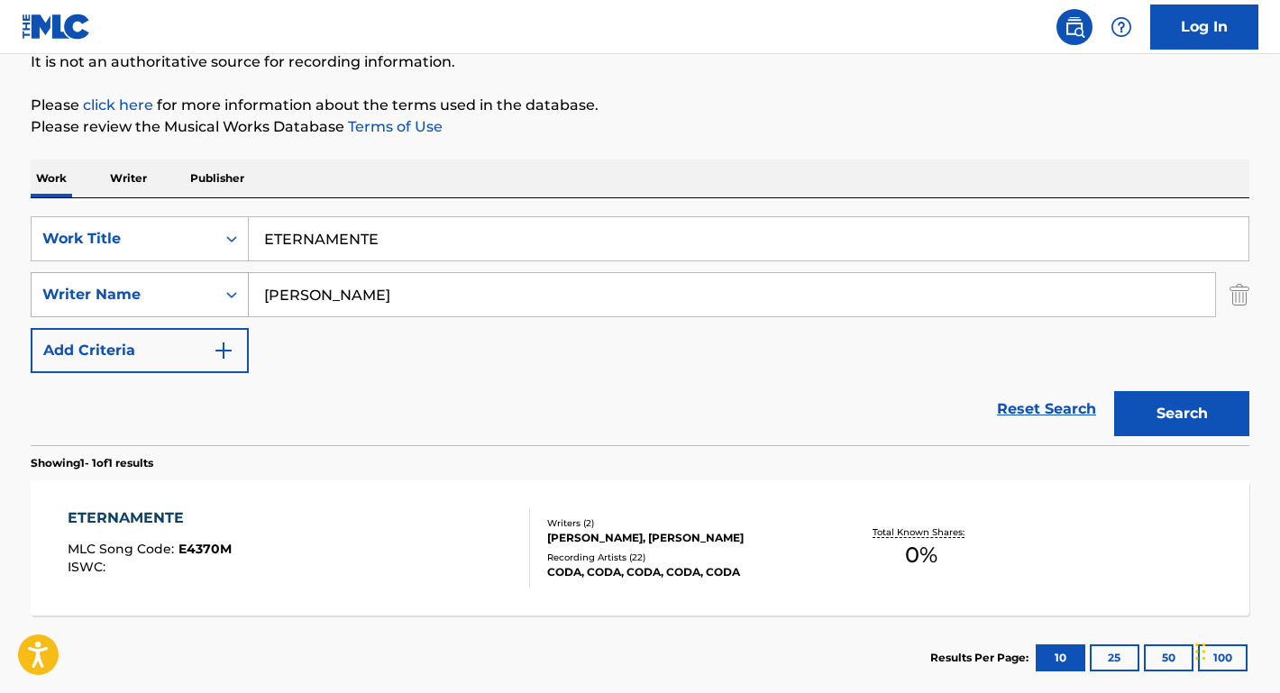
drag, startPoint x: 397, startPoint y: 297, endPoint x: 200, endPoint y: 297, distance: 196.5
click at [199, 297] on div "SearchWithCriteria67b8f4ac-978f-4655-81e8-67664a953dd9 Writer Name Salvador Agu…" at bounding box center [640, 294] width 1219 height 45
paste input "Gervais"
type input "Gervais"
drag, startPoint x: 410, startPoint y: 240, endPoint x: 165, endPoint y: 237, distance: 245.2
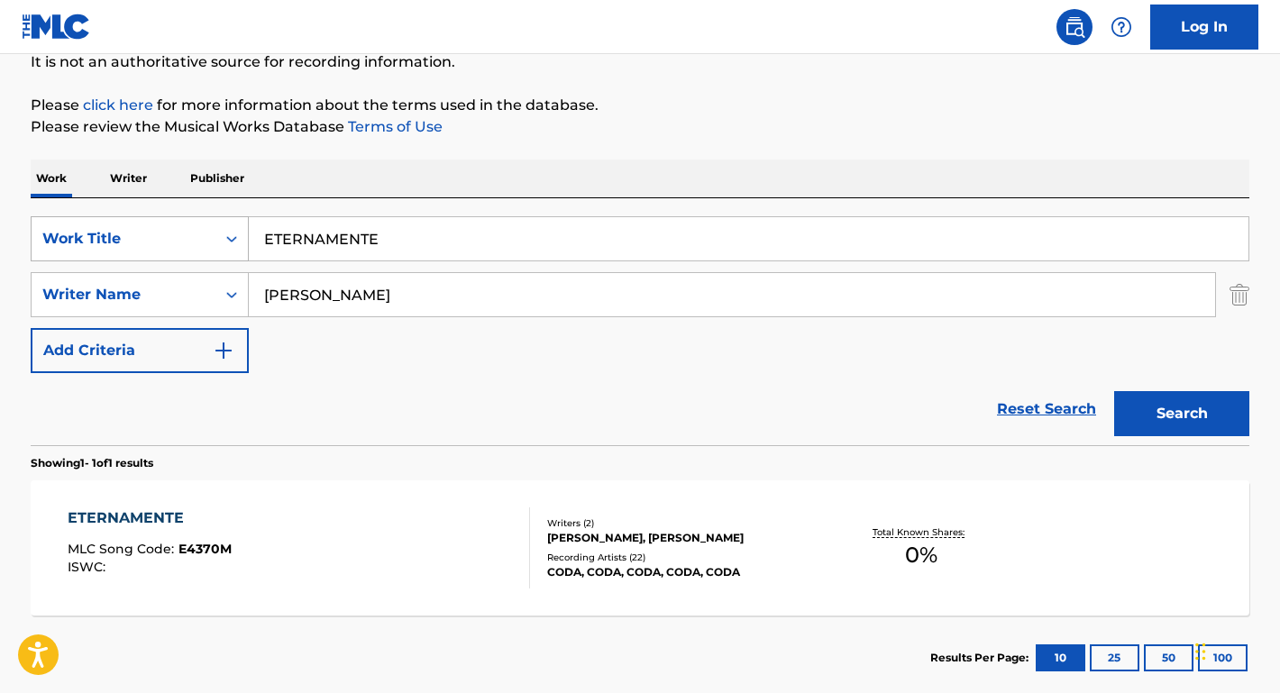
click at [165, 237] on div "SearchWithCriteria516ac99b-7757-49d7-b075-bcbaa4293323 Work Title ETERNAMENTE" at bounding box center [640, 238] width 1219 height 45
type input "HONEYBEE"
click at [1182, 414] on button "Search" at bounding box center [1181, 413] width 135 height 45
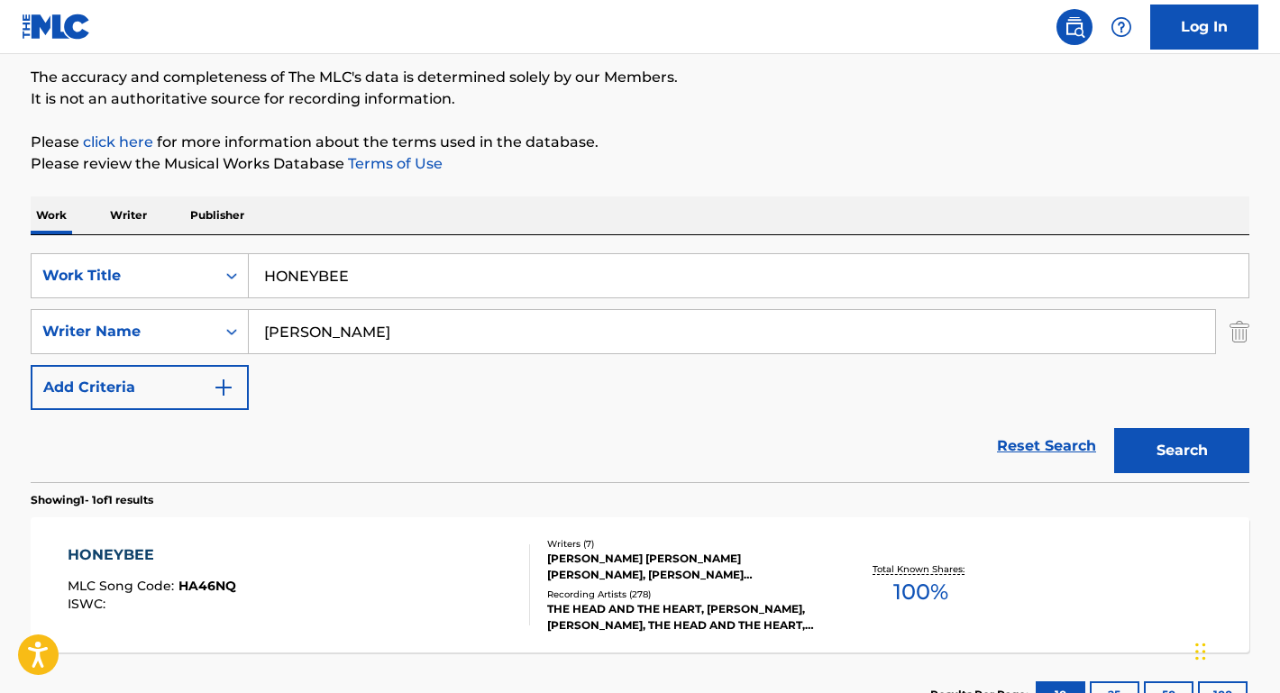
click at [137, 544] on div "HONEYBEE MLC Song Code : HA46NQ ISWC : Writers ( 7 ) ALEX RAYMOND SALIBIAN, JON…" at bounding box center [640, 585] width 1219 height 135
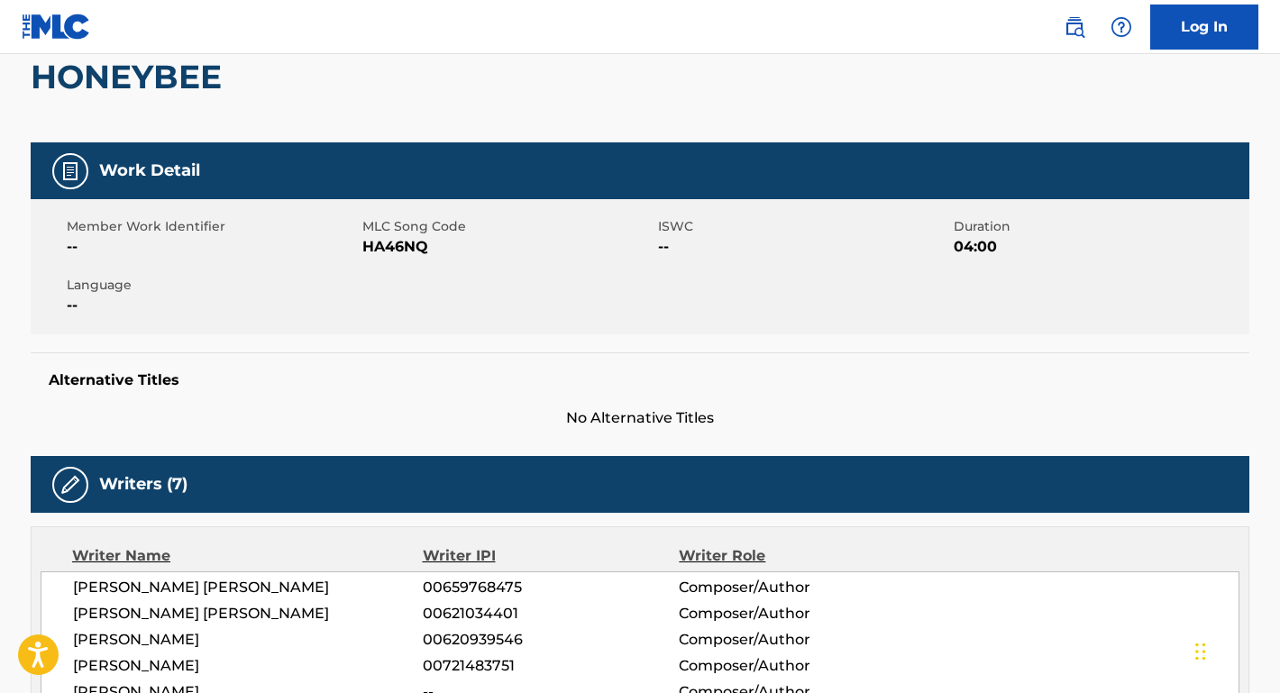
scroll to position [185, 0]
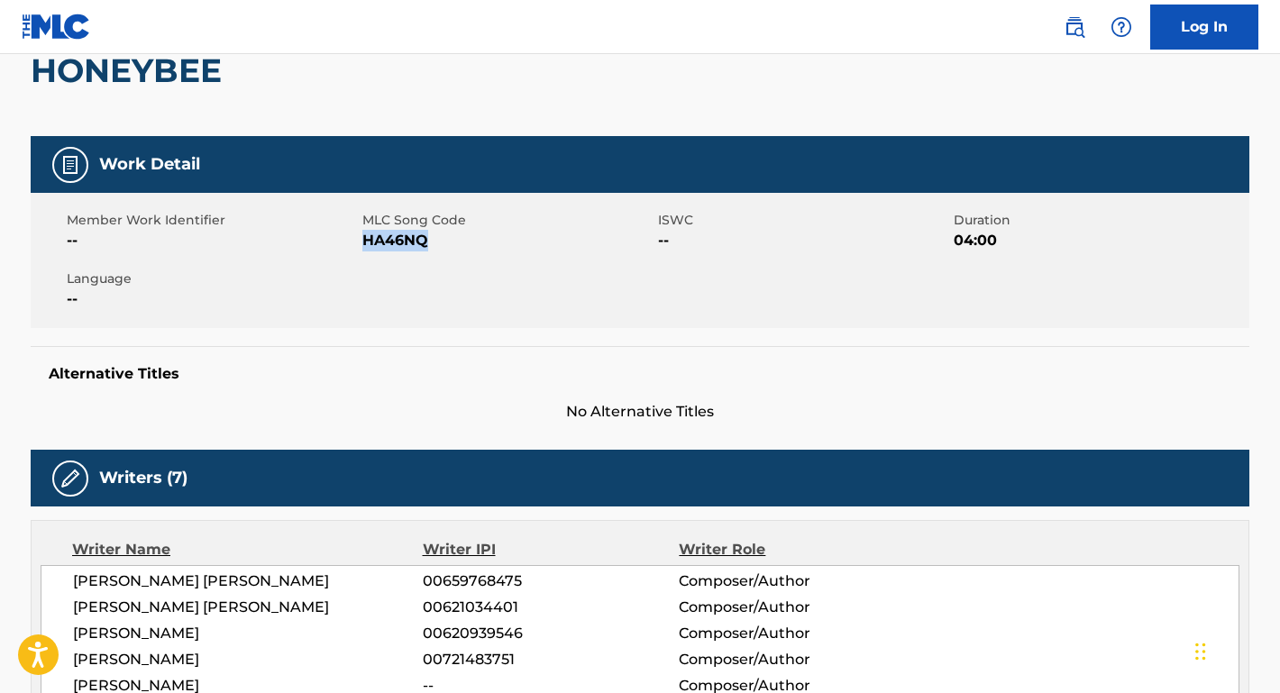
drag, startPoint x: 436, startPoint y: 243, endPoint x: 366, endPoint y: 240, distance: 70.4
click at [365, 240] on span "HA46NQ" at bounding box center [507, 241] width 291 height 22
copy span "HA46NQ"
drag, startPoint x: 264, startPoint y: 585, endPoint x: 25, endPoint y: 585, distance: 238.9
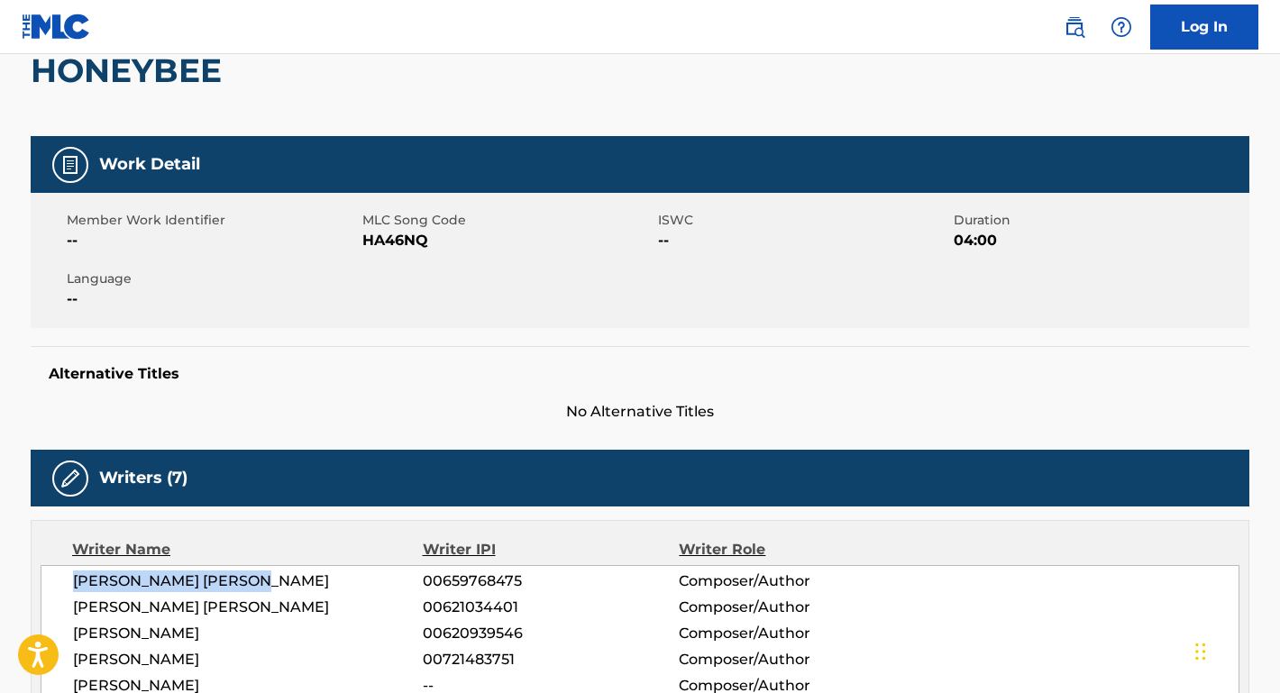
copy span "ALEX RAYMOND SALIBIAN"
drag, startPoint x: 271, startPoint y: 610, endPoint x: 57, endPoint y: 606, distance: 214.6
click at [57, 606] on div "ALEX RAYMOND SALIBIAN 00659768475 Composer/Author JONATHAN ERIC RUSSELL 0062103…" at bounding box center [640, 659] width 1199 height 189
copy span "JONATHAN ERIC RUSSELL"
drag, startPoint x: 251, startPoint y: 625, endPoint x: 61, endPoint y: 634, distance: 189.5
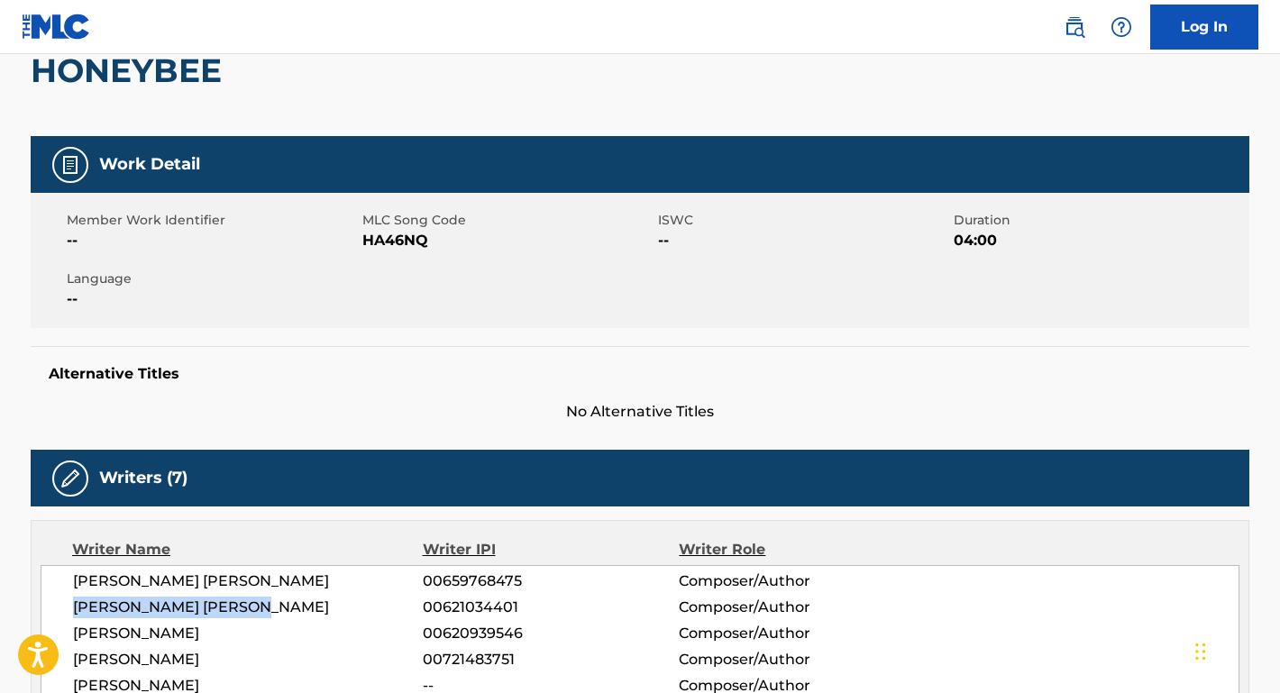
click at [61, 634] on div "ALEX RAYMOND SALIBIAN 00659768475 Composer/Author JONATHAN ERIC RUSSELL 0062103…" at bounding box center [640, 659] width 1199 height 189
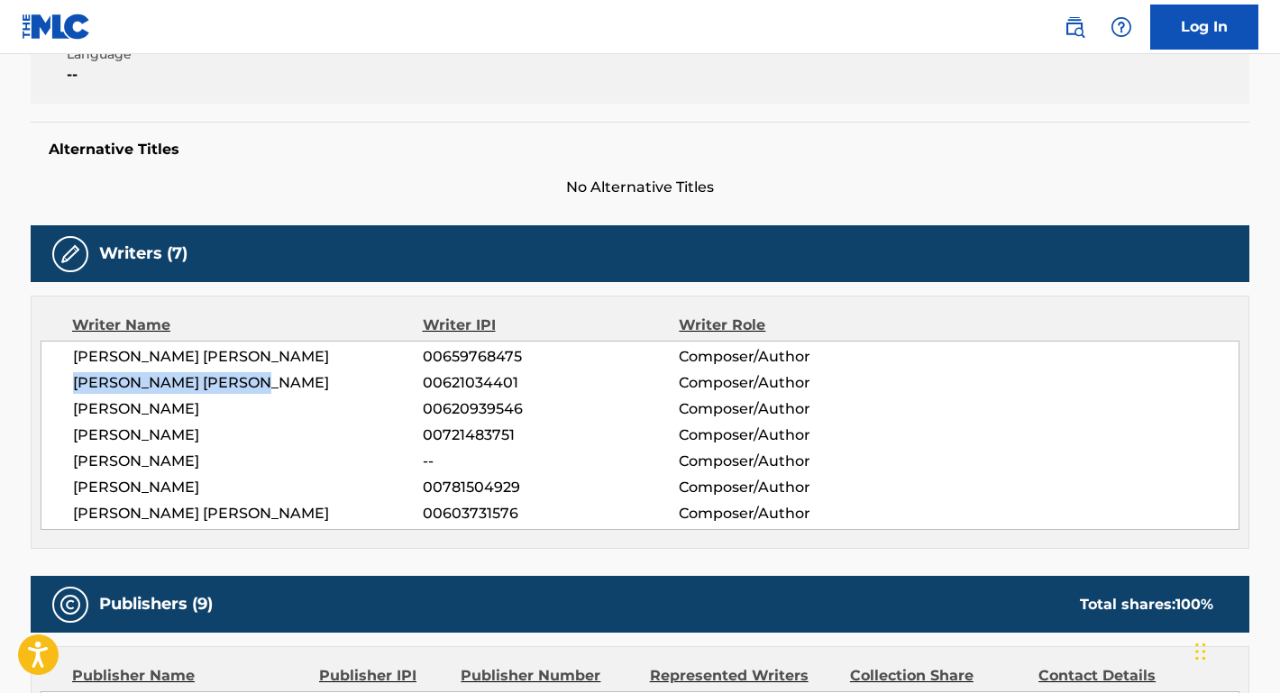
scroll to position [448, 0]
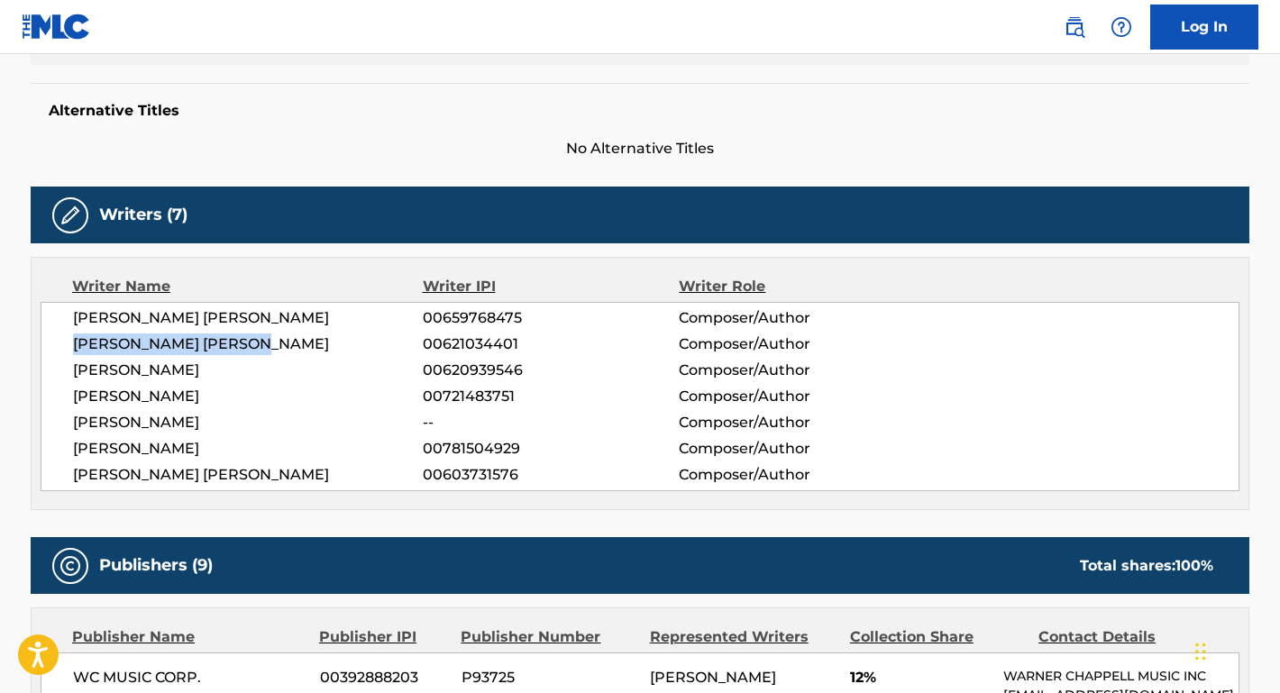
drag, startPoint x: 289, startPoint y: 395, endPoint x: 52, endPoint y: 391, distance: 236.2
click at [52, 391] on div "ALEX RAYMOND SALIBIAN 00659768475 Composer/Author JONATHAN ERIC RUSSELL 0062103…" at bounding box center [640, 396] width 1199 height 189
drag, startPoint x: 324, startPoint y: 420, endPoint x: 27, endPoint y: 420, distance: 296.6
drag, startPoint x: 248, startPoint y: 453, endPoint x: 36, endPoint y: 448, distance: 211.9
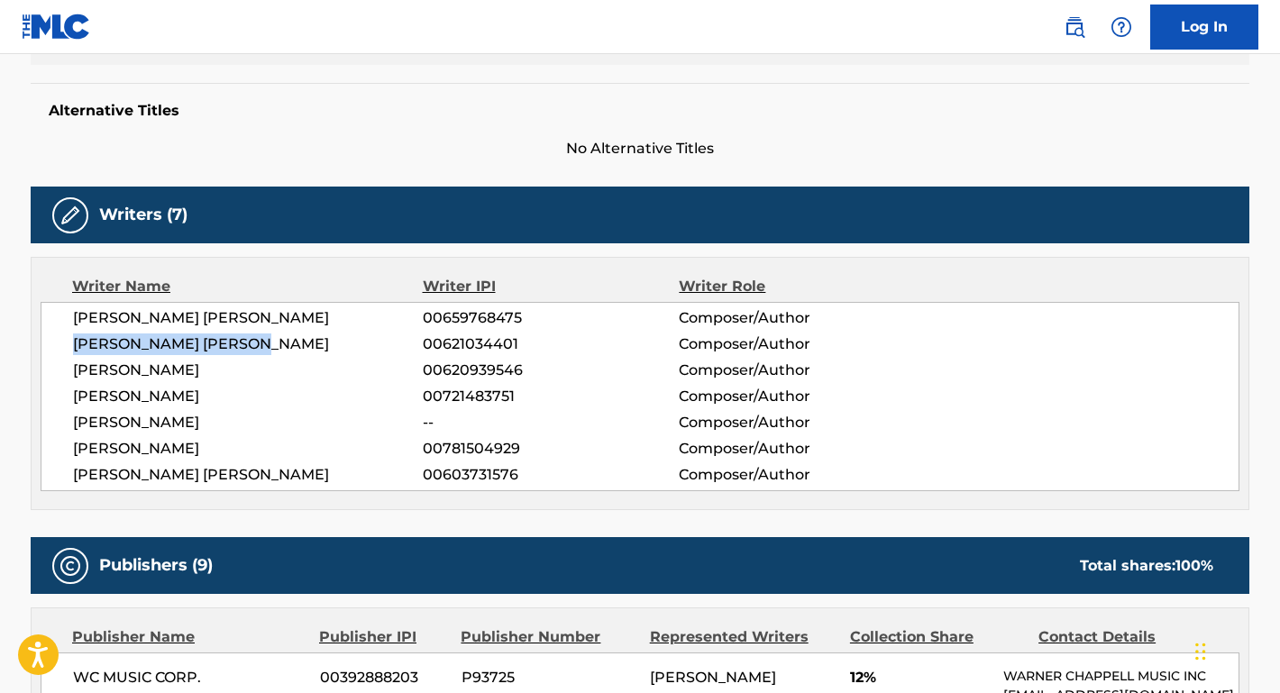
click at [36, 447] on div "Writer Name Writer IPI Writer Role ALEX RAYMOND SALIBIAN 00659768475 Composer/A…" at bounding box center [640, 383] width 1219 height 253
drag, startPoint x: 251, startPoint y: 477, endPoint x: 32, endPoint y: 471, distance: 219.2
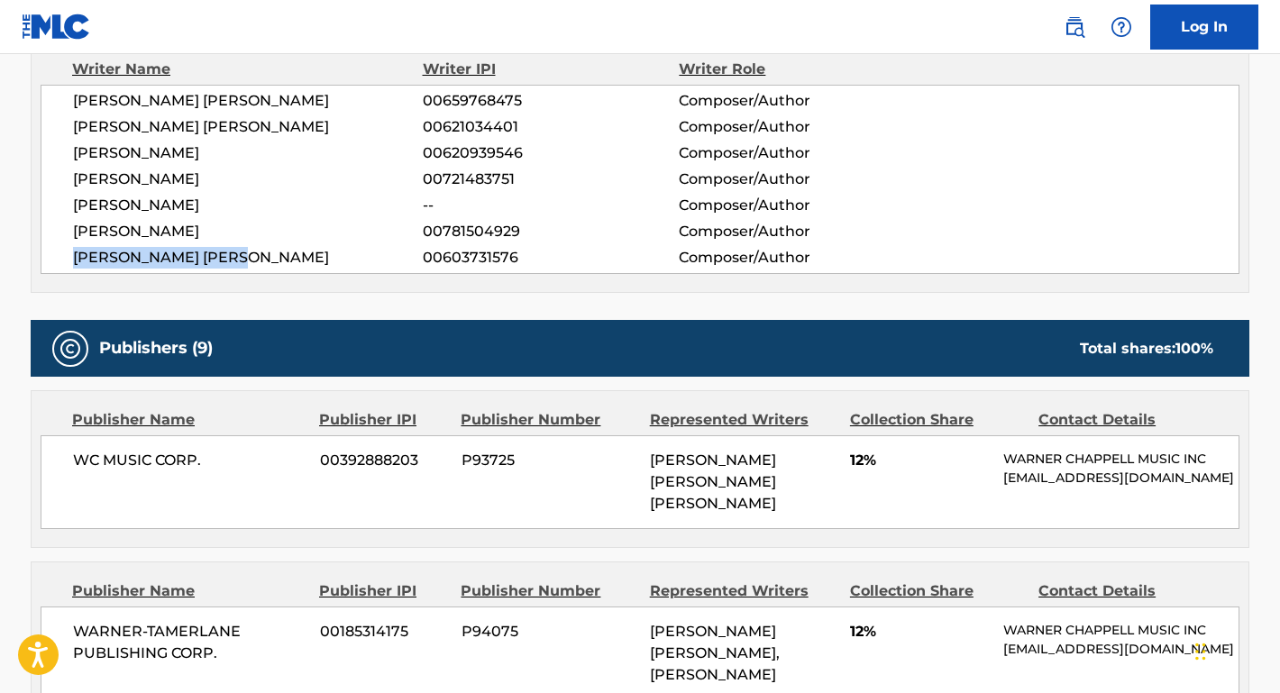
scroll to position [826, 0]
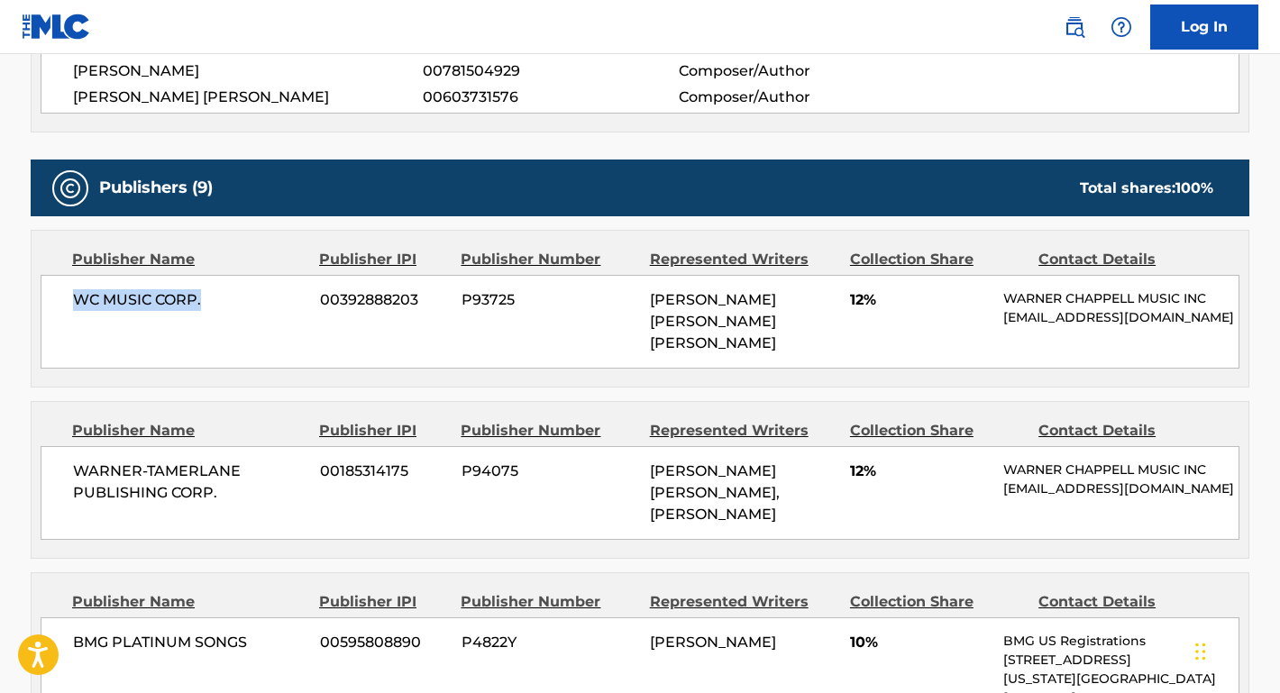
drag, startPoint x: 215, startPoint y: 305, endPoint x: 6, endPoint y: 301, distance: 209.2
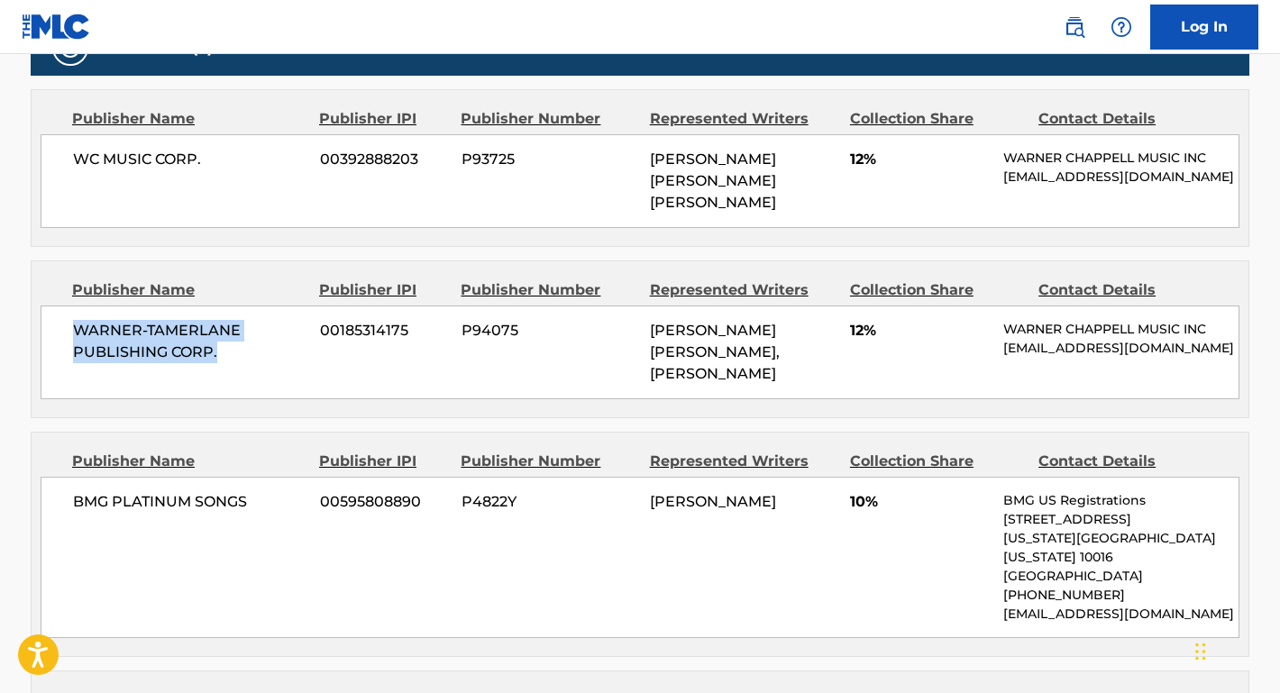
drag, startPoint x: 243, startPoint y: 343, endPoint x: 63, endPoint y: 327, distance: 180.1
click at [63, 327] on div "WARNER-TAMERLANE PUBLISHING CORP. 00185314175 P94075 JONATHAN ERIC RUSSELL, CHA…" at bounding box center [640, 353] width 1199 height 94
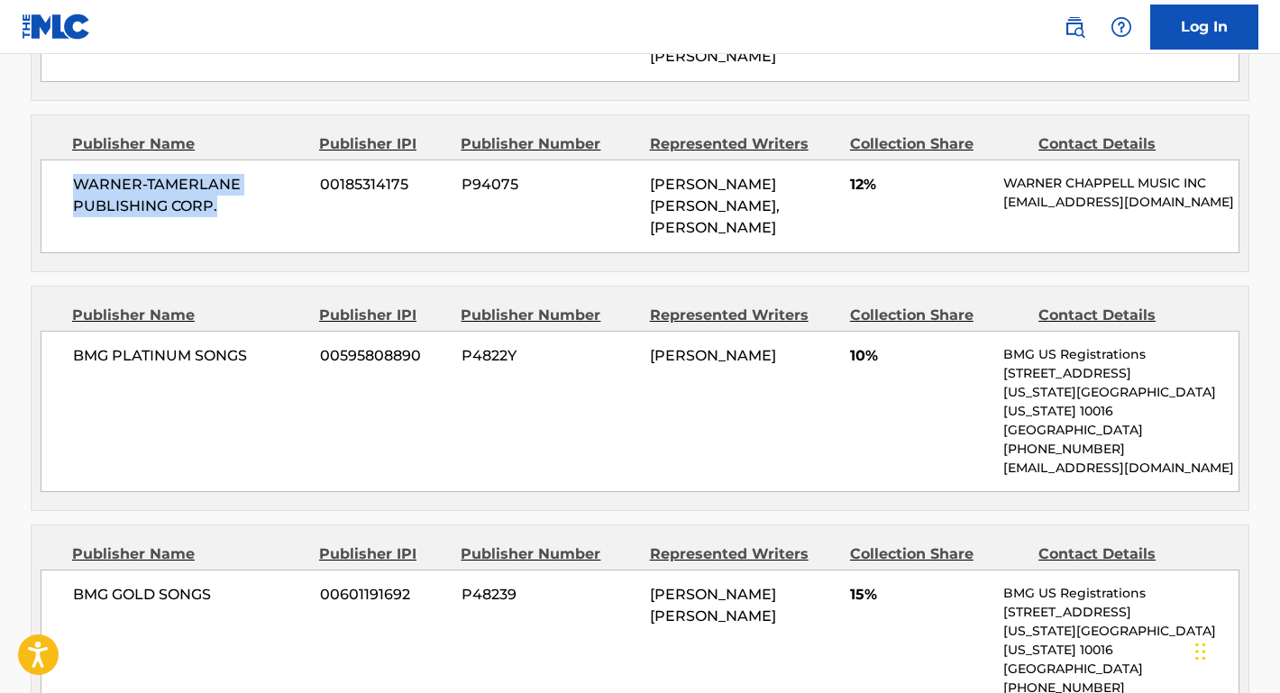
scroll to position [1143, 0]
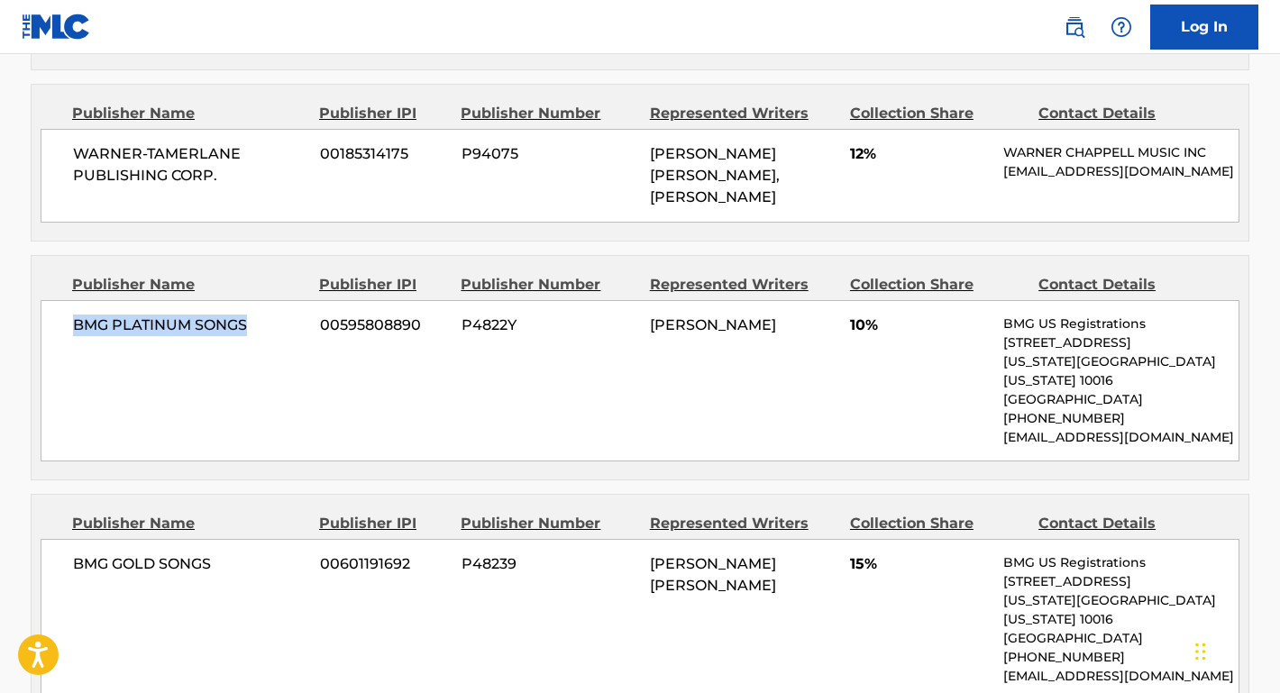
drag, startPoint x: 260, startPoint y: 327, endPoint x: 56, endPoint y: 325, distance: 203.8
click at [56, 325] on div "BMG PLATINUM SONGS 00595808890 P4822Y ERIN MICHELLE WUTHRICH 10% BMG US Registr…" at bounding box center [640, 380] width 1199 height 161
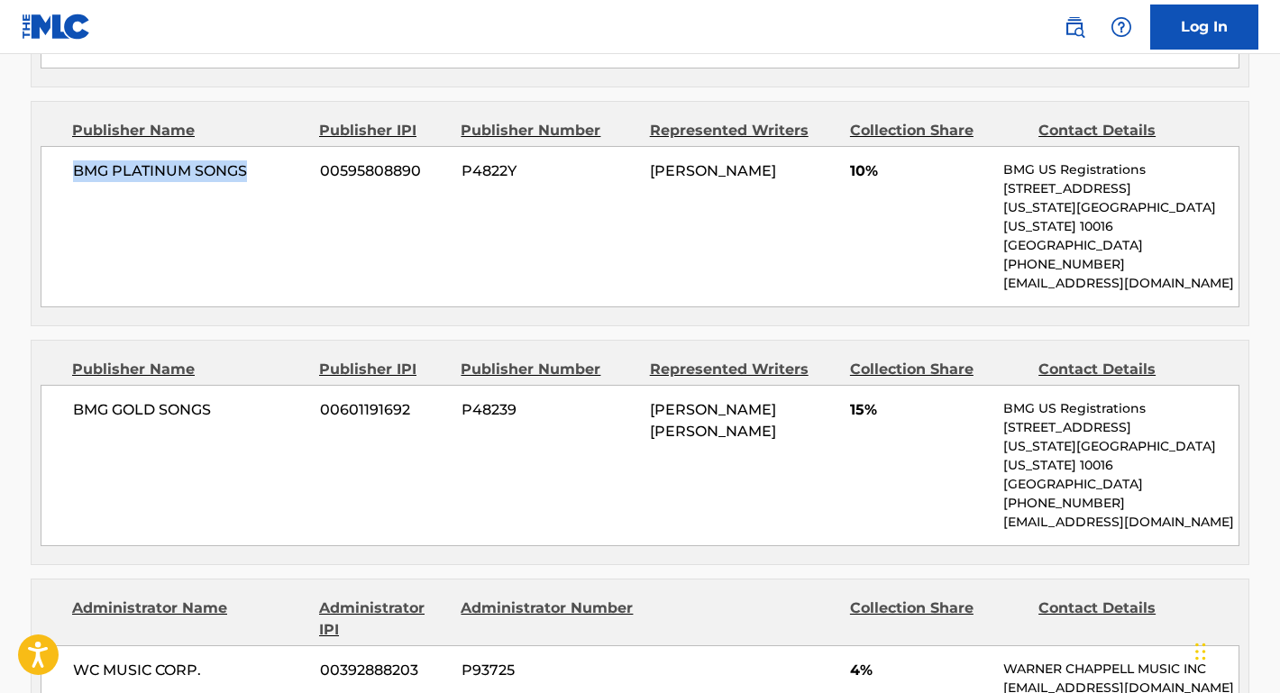
scroll to position [1342, 0]
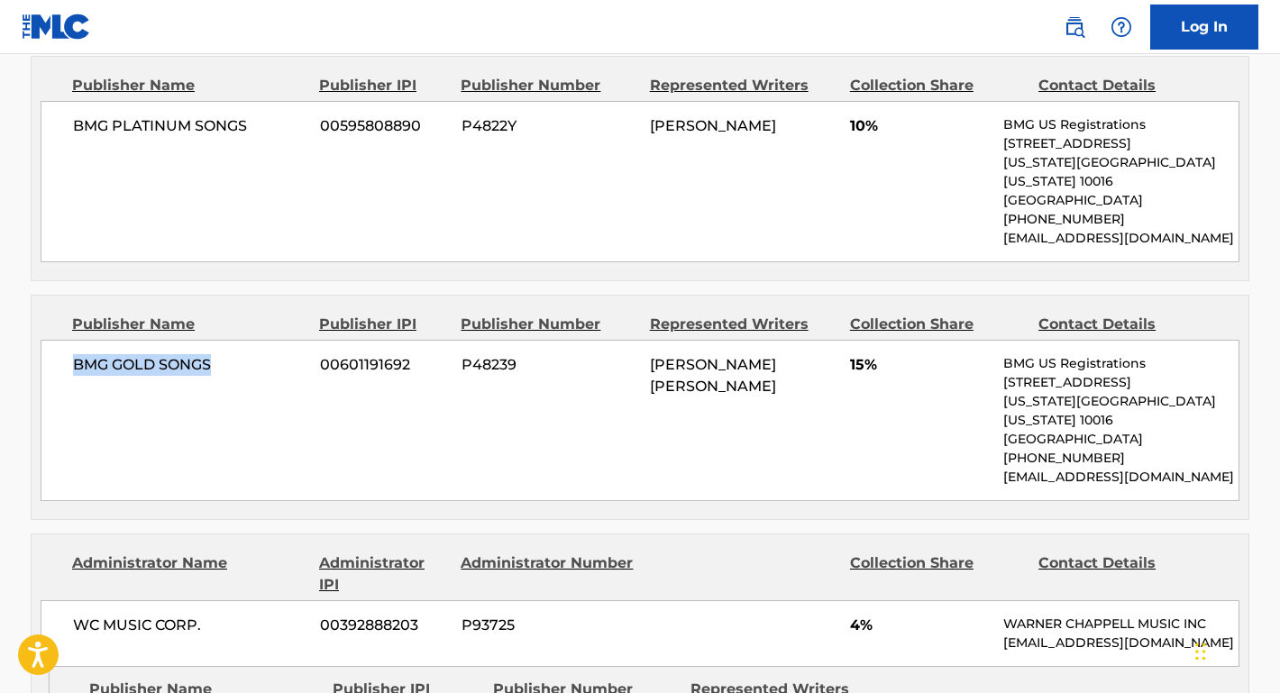
drag, startPoint x: 217, startPoint y: 346, endPoint x: 50, endPoint y: 347, distance: 166.8
click at [50, 346] on div "BMG GOLD SONGS 00601191692 P48239 ALEX RAYMOND SALIBIAN 15% BMG US Registration…" at bounding box center [640, 420] width 1199 height 161
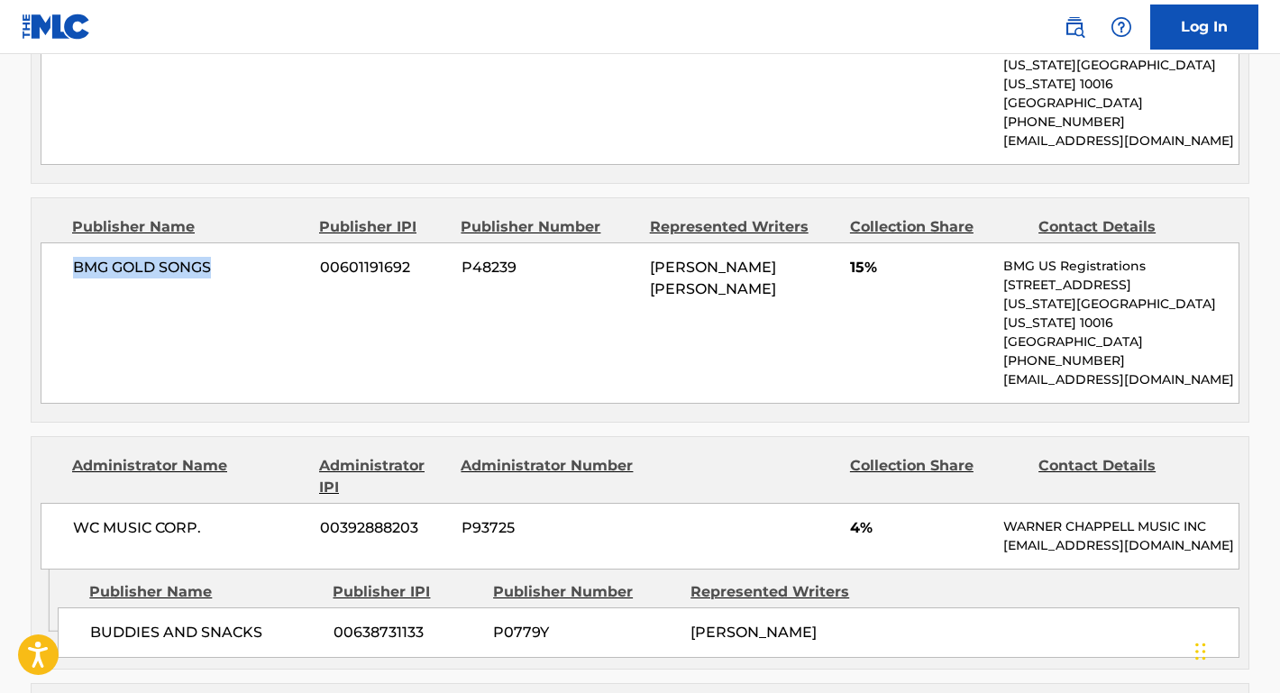
scroll to position [1529, 0]
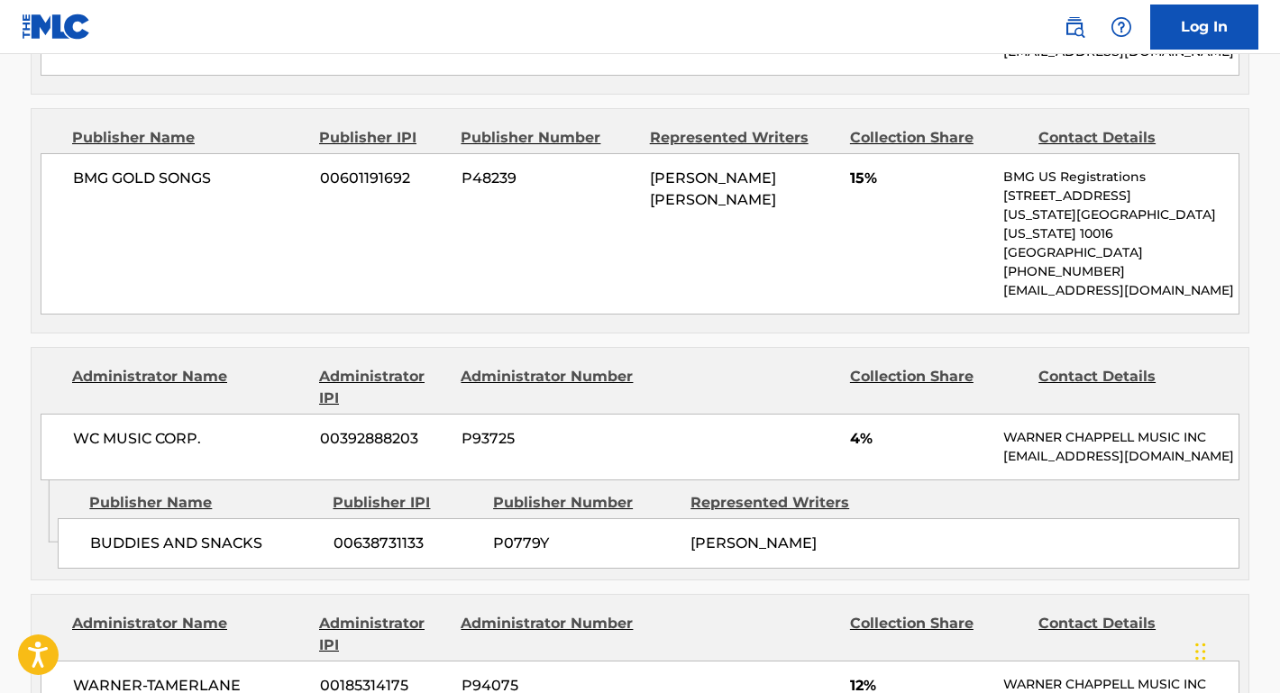
drag, startPoint x: 264, startPoint y: 510, endPoint x: 67, endPoint y: 507, distance: 197.5
click at [66, 518] on div "BUDDIES AND SNACKS 00638731133 P0779Y CHRISTOPHER SHANE ZASCHE" at bounding box center [649, 543] width 1182 height 50
drag, startPoint x: 267, startPoint y: 503, endPoint x: 88, endPoint y: 502, distance: 178.5
click at [87, 518] on div "BUDDIES AND SNACKS 00638731133 P0779Y CHRISTOPHER SHANE ZASCHE" at bounding box center [649, 543] width 1182 height 50
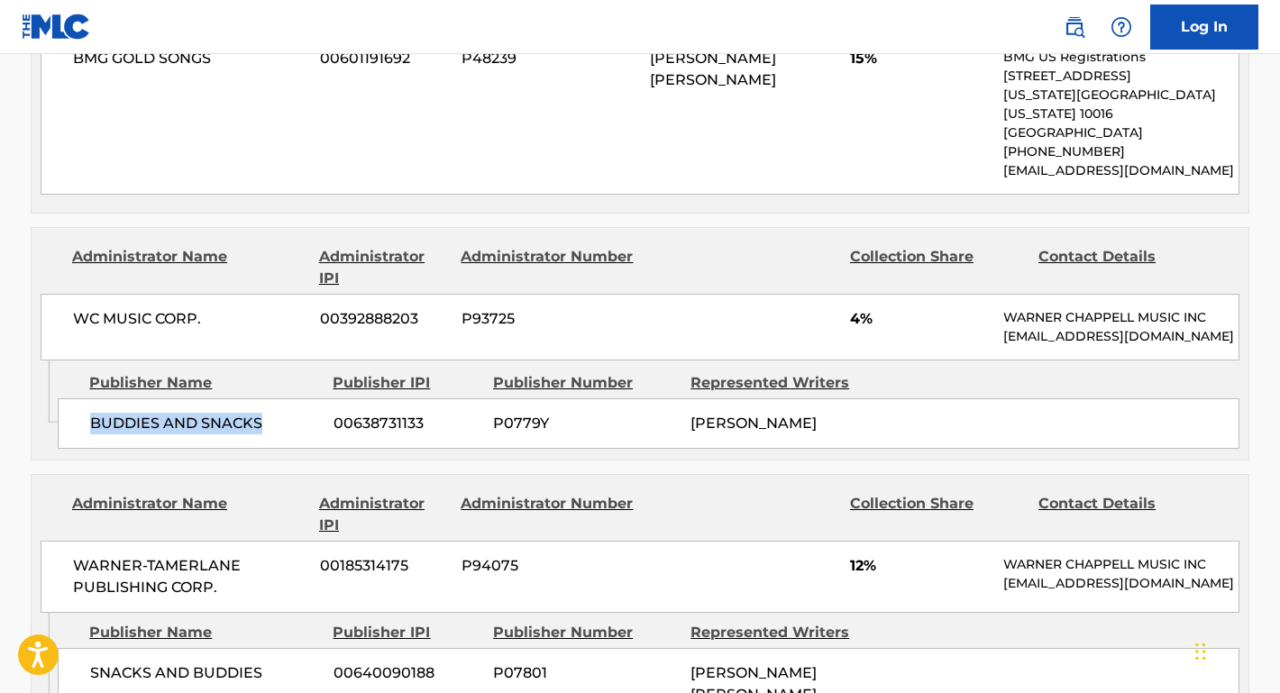
scroll to position [1676, 0]
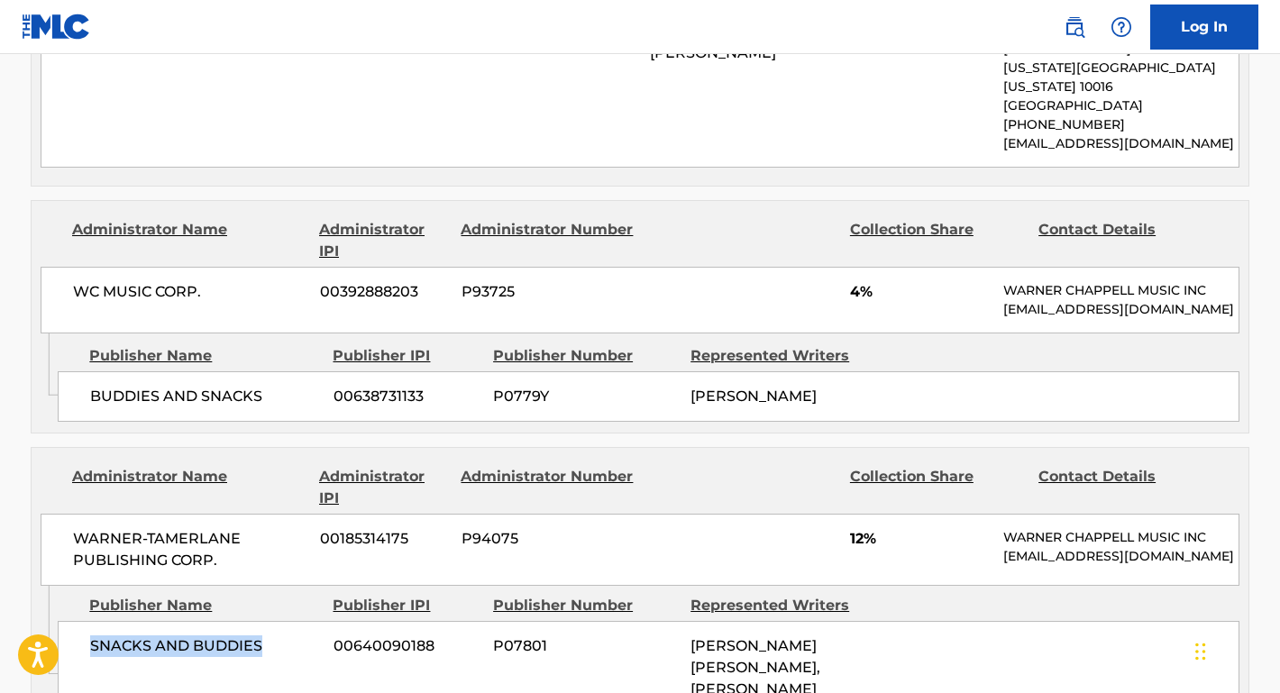
drag, startPoint x: 264, startPoint y: 616, endPoint x: 59, endPoint y: 616, distance: 205.6
click at [59, 621] on div "SNACKS AND BUDDIES 00640090188 P07801 JONATHAN ERIC RUSSELL, CHARITY ROSE THIEL…" at bounding box center [649, 668] width 1182 height 94
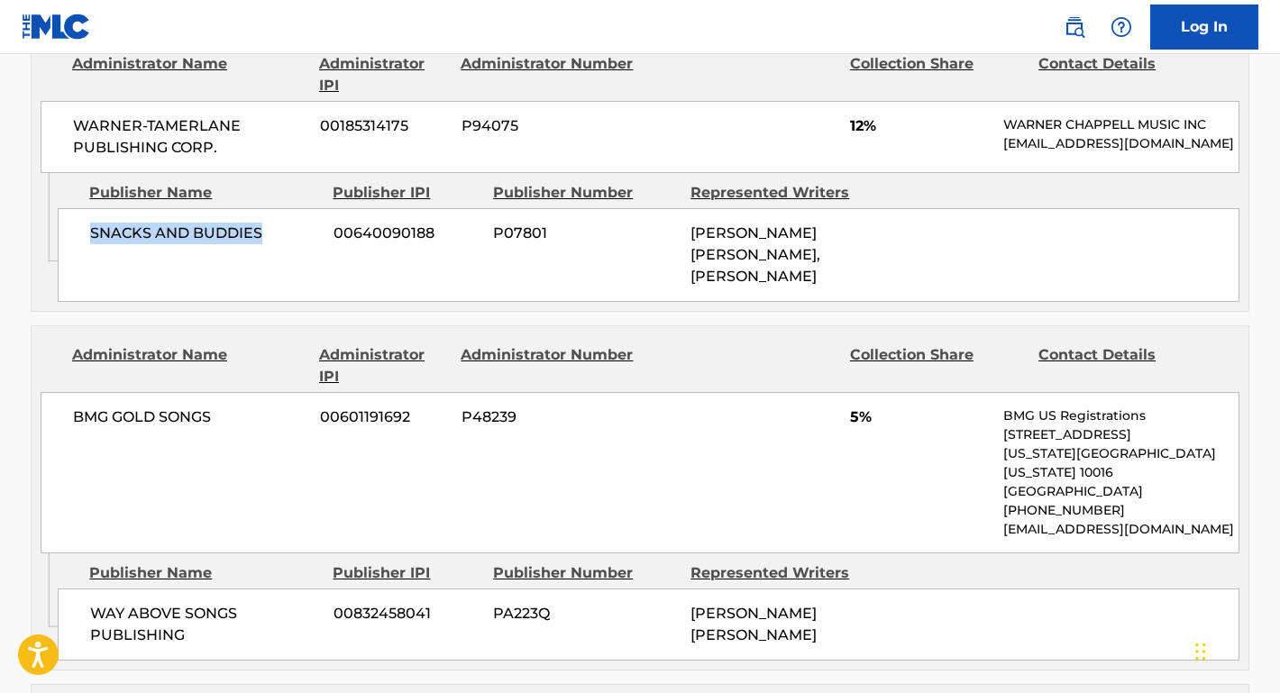
scroll to position [2100, 0]
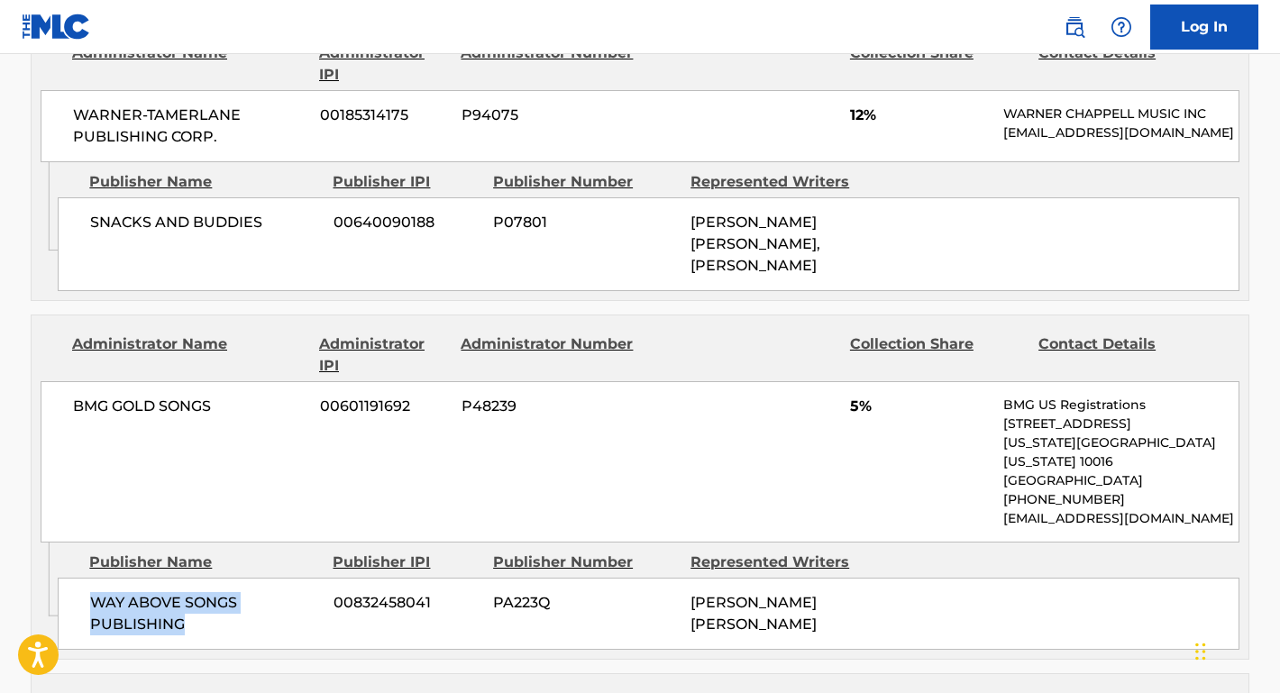
drag, startPoint x: 208, startPoint y: 577, endPoint x: 93, endPoint y: 551, distance: 118.3
click at [85, 578] on div "WAY ABOVE SONGS PUBLISHING 00832458041 PA223Q ALEX RAYMOND SALIBIAN" at bounding box center [649, 614] width 1182 height 72
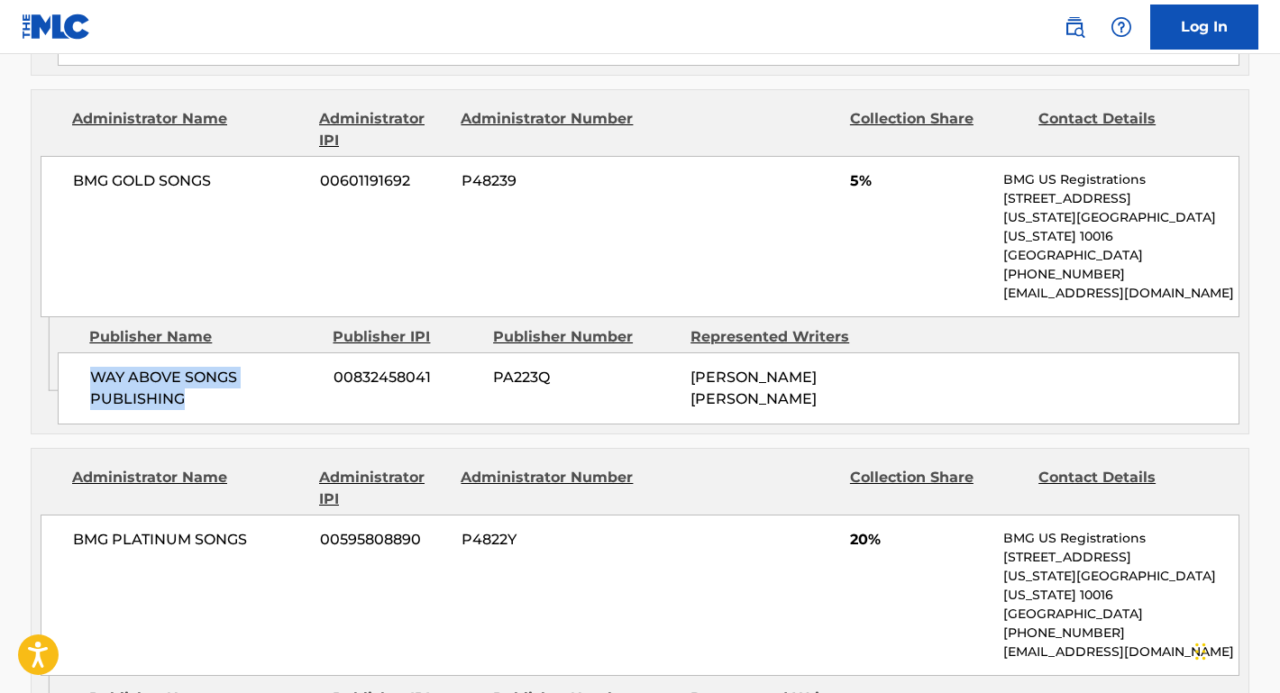
scroll to position [2372, 0]
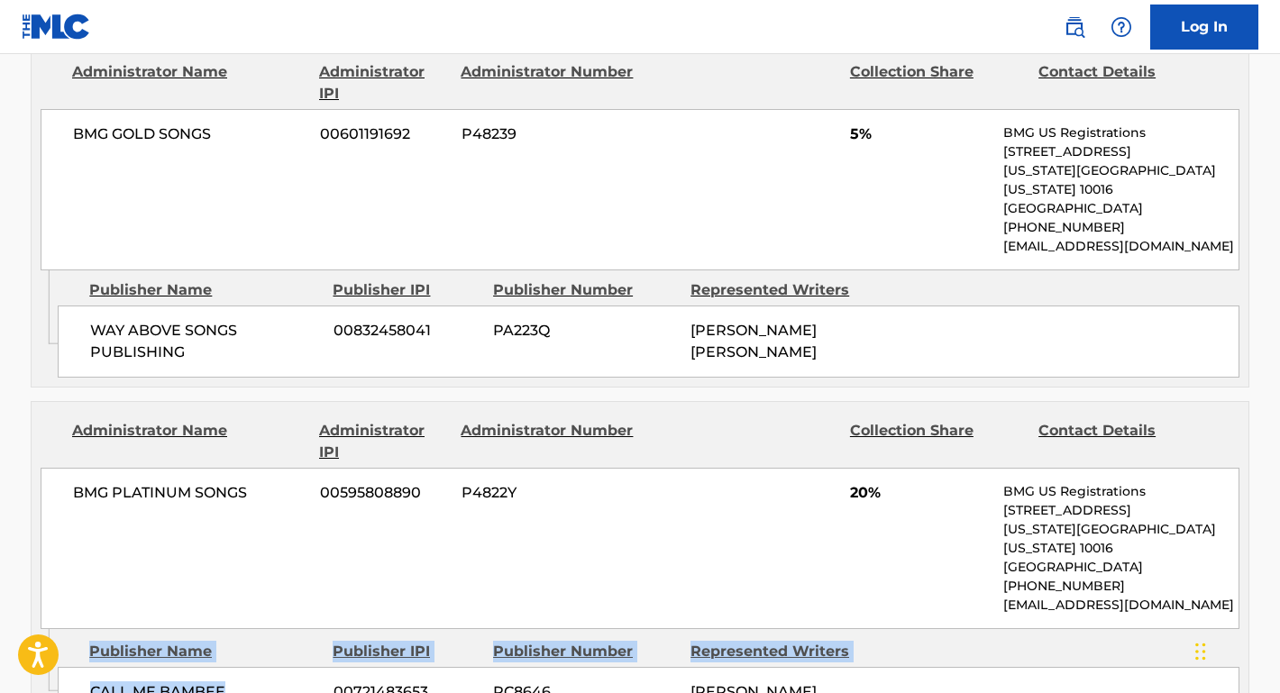
drag, startPoint x: 237, startPoint y: 613, endPoint x: 22, endPoint y: 612, distance: 215.5
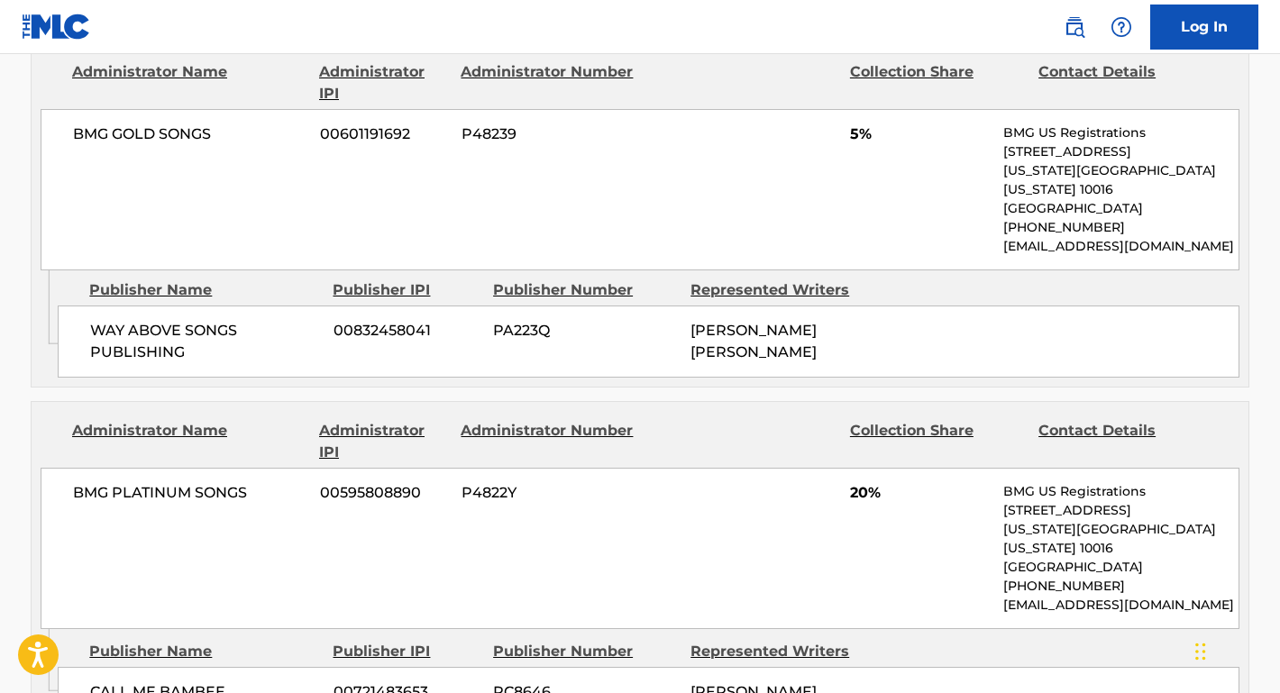
click at [187, 667] on div "CALL ME BAMBEE 00721483653 PC8646 ERIN MICHELLE WUTHRICH" at bounding box center [649, 692] width 1182 height 50
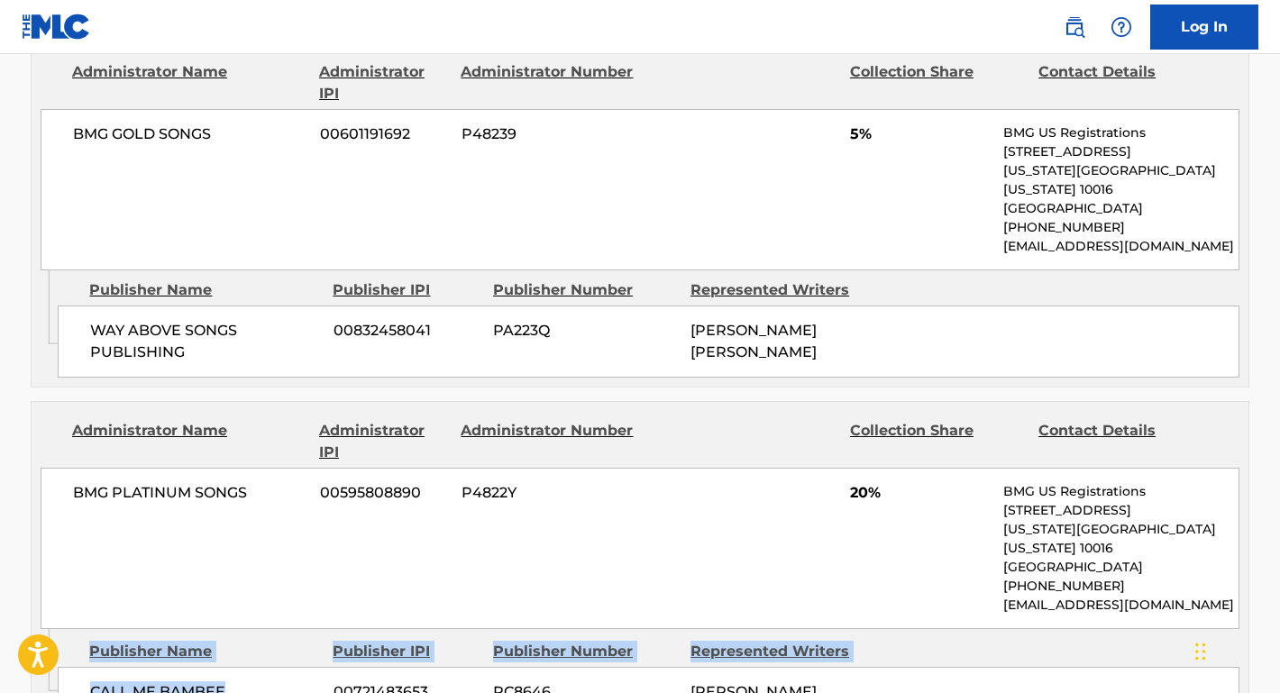
drag, startPoint x: 224, startPoint y: 621, endPoint x: 57, endPoint y: 620, distance: 166.8
click at [57, 629] on div "Admin Original Publisher Connecting Line Publisher Name Publisher IPI Publisher…" at bounding box center [640, 678] width 1217 height 99
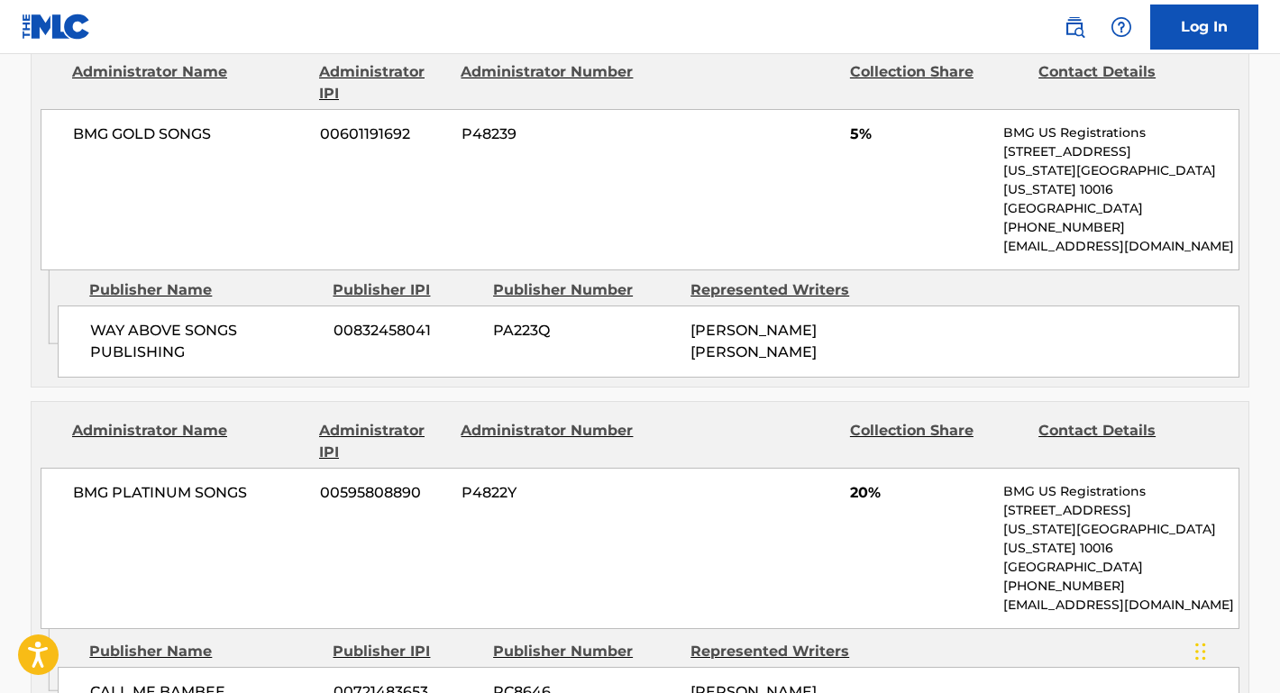
click at [175, 682] on span "CALL ME BAMBEE" at bounding box center [205, 693] width 230 height 22
drag, startPoint x: 242, startPoint y: 626, endPoint x: 93, endPoint y: 620, distance: 148.9
click at [92, 682] on span "CALL ME BAMBEE" at bounding box center [205, 693] width 230 height 22
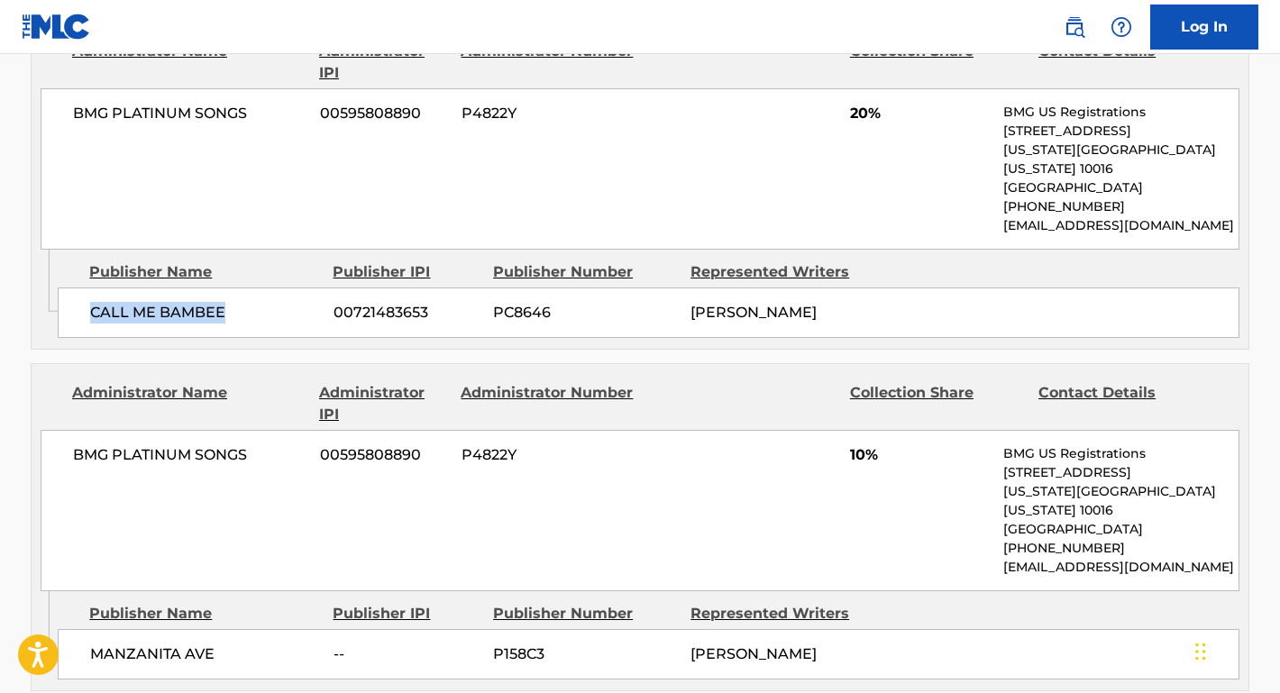
scroll to position [2922, 0]
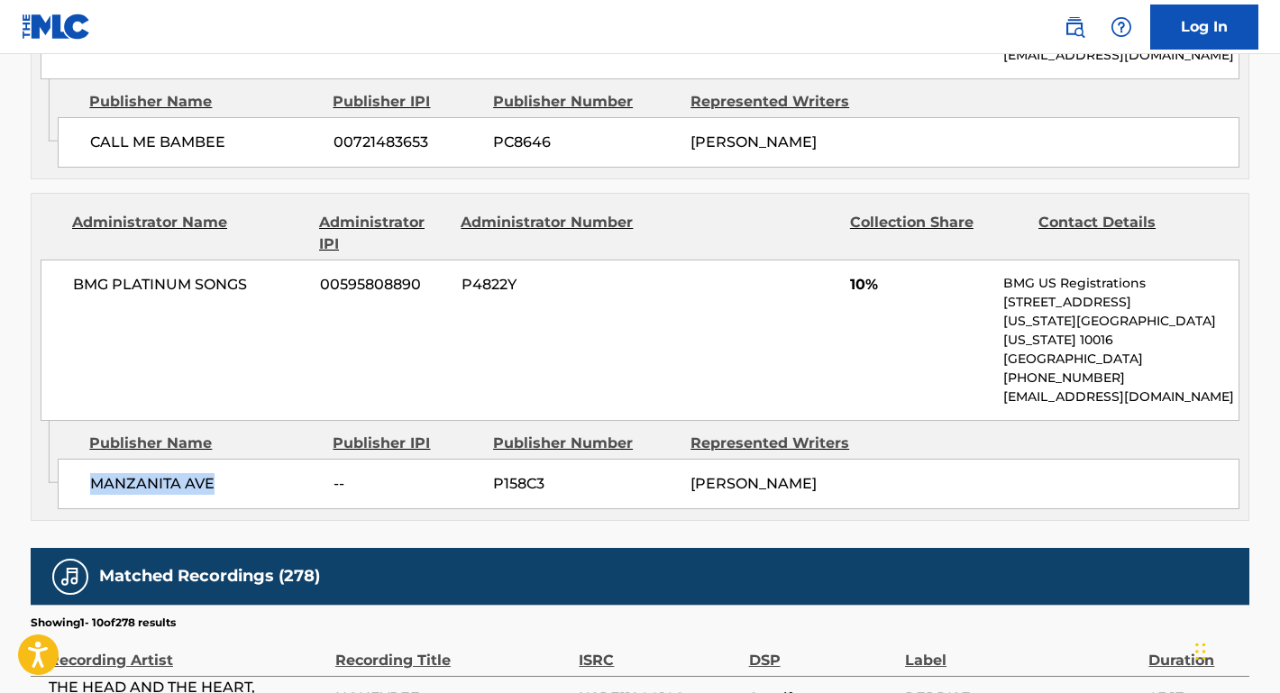
drag, startPoint x: 217, startPoint y: 400, endPoint x: 61, endPoint y: 403, distance: 156.0
click at [61, 459] on div "MANZANITA AVE -- P158C3 ERIN MICHELLE WUTHRICH" at bounding box center [649, 484] width 1182 height 50
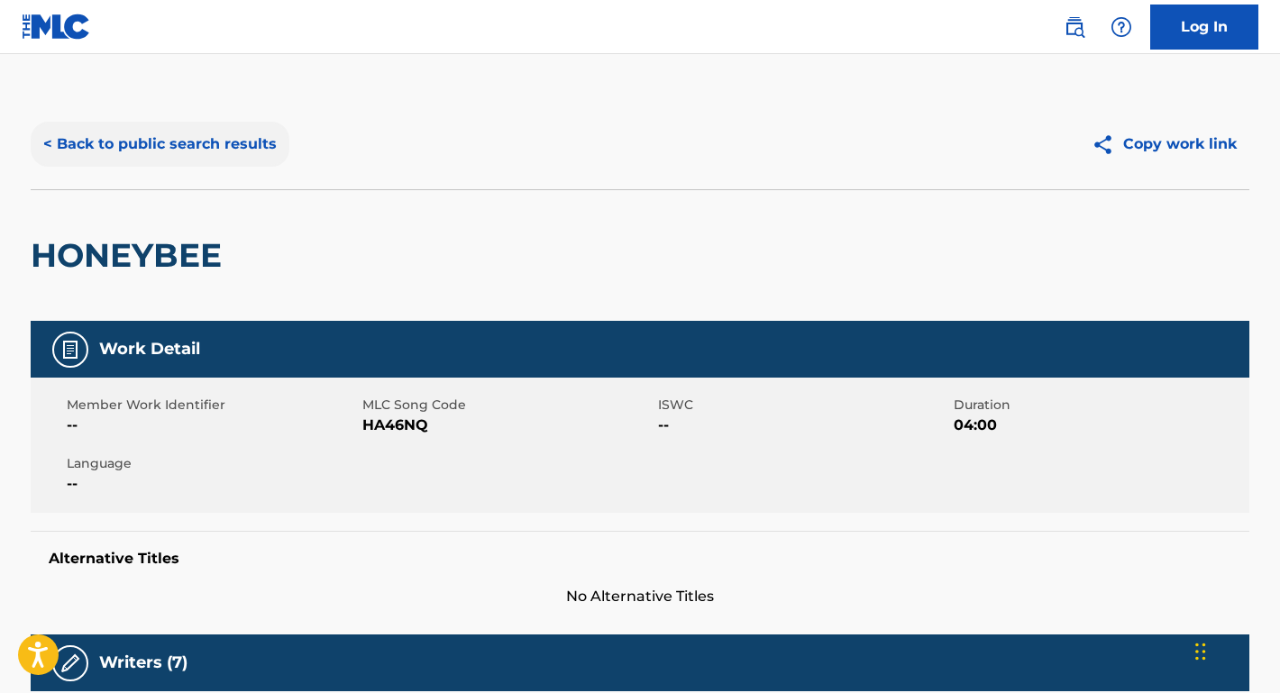
scroll to position [0, 0]
click at [252, 134] on button "< Back to public search results" at bounding box center [160, 144] width 259 height 45
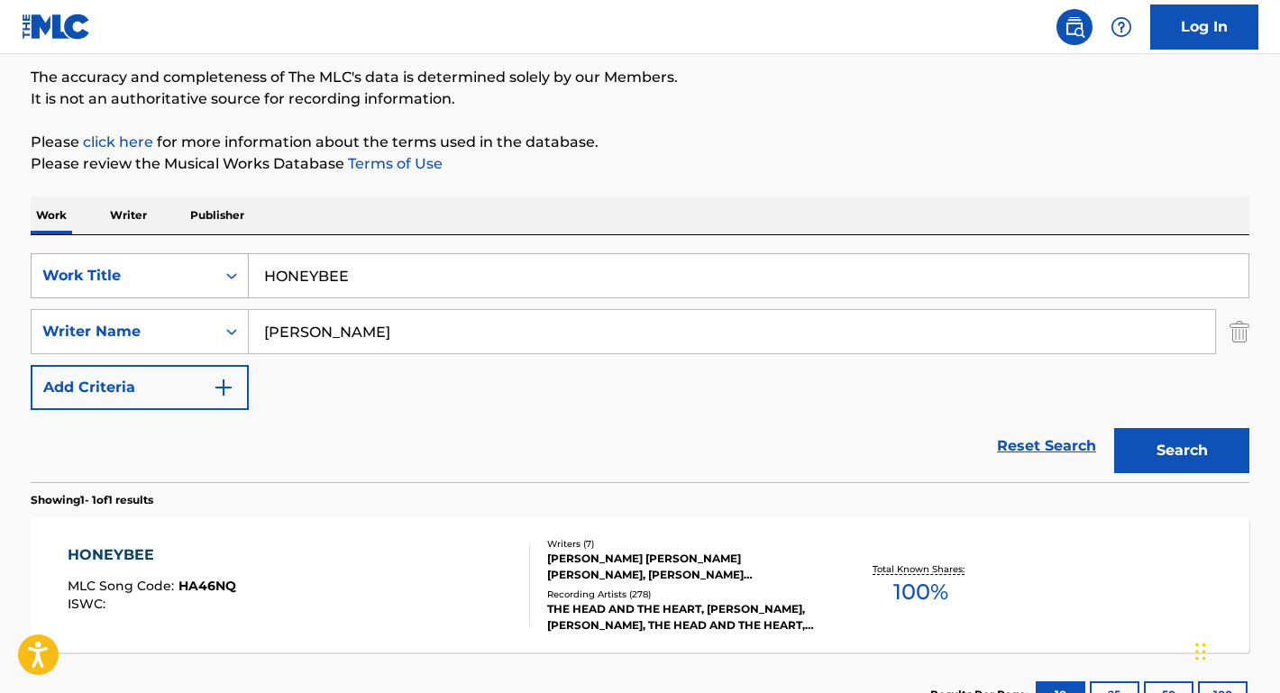
drag, startPoint x: 362, startPoint y: 287, endPoint x: 187, endPoint y: 282, distance: 175.0
click at [187, 282] on div "SearchWithCriteria516ac99b-7757-49d7-b075-bcbaa4293323 Work Title HONEYBEE" at bounding box center [640, 275] width 1219 height 45
type input "COLD"
drag, startPoint x: 325, startPoint y: 344, endPoint x: 220, endPoint y: 329, distance: 105.7
click at [220, 330] on div "SearchWithCriteria67b8f4ac-978f-4655-81e8-67664a953dd9 Writer Name Gervais" at bounding box center [640, 331] width 1219 height 45
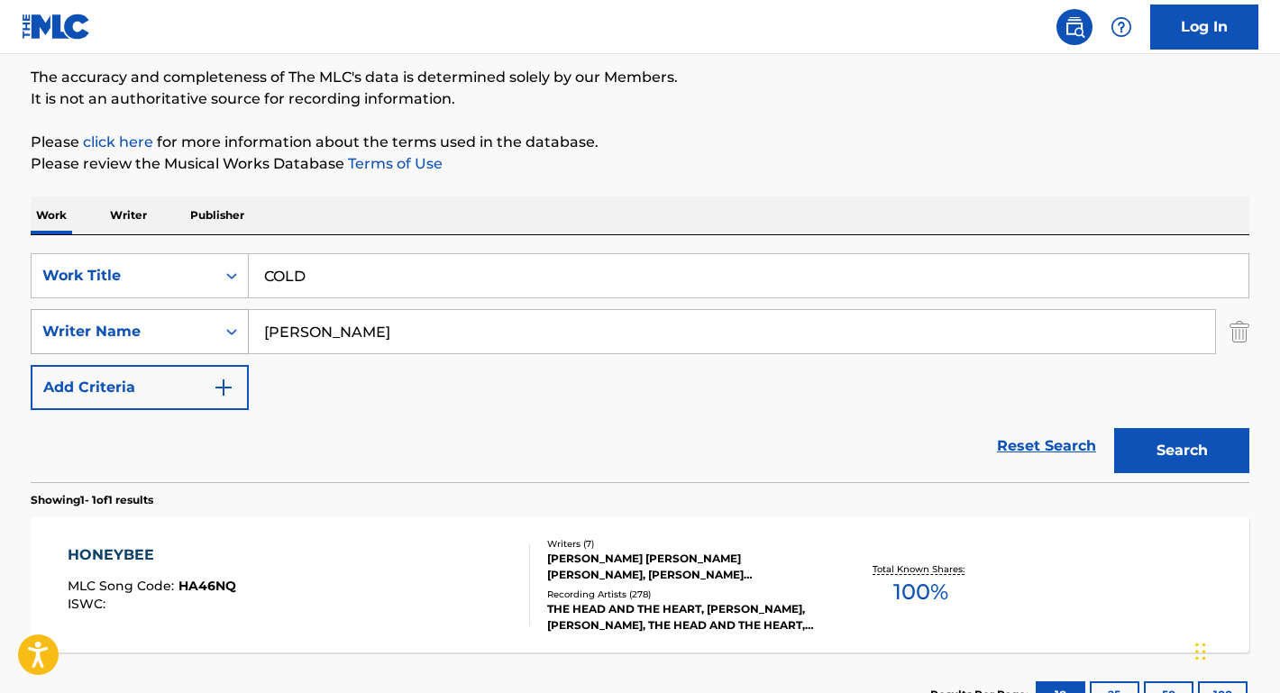
type input "HANK WILLIAMS"
click at [1182, 451] on button "Search" at bounding box center [1181, 450] width 135 height 45
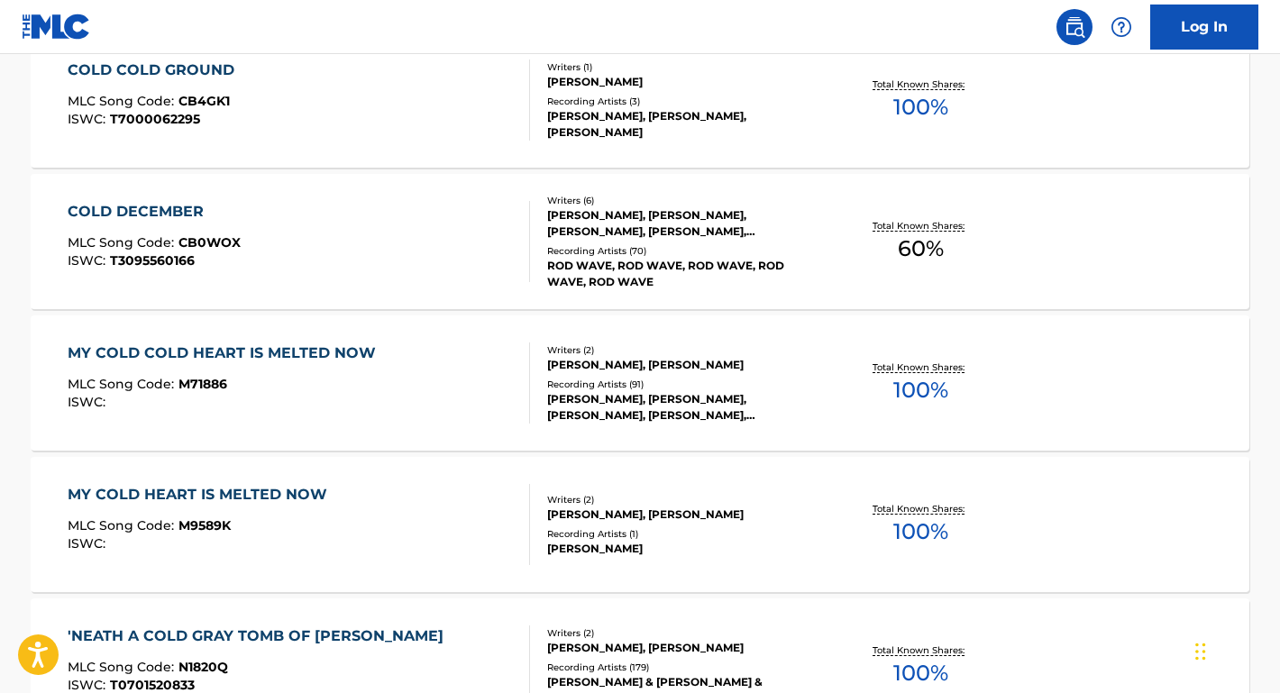
scroll to position [395, 0]
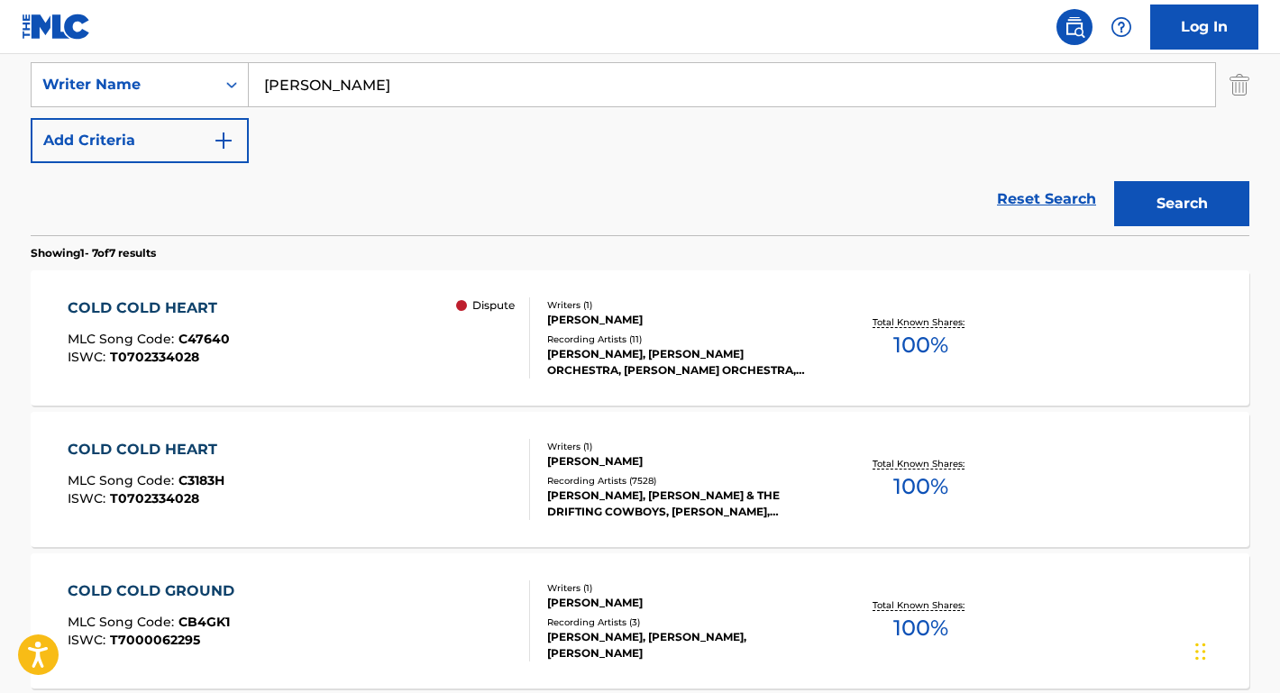
click at [198, 315] on div "COLD COLD HEART" at bounding box center [149, 309] width 162 height 22
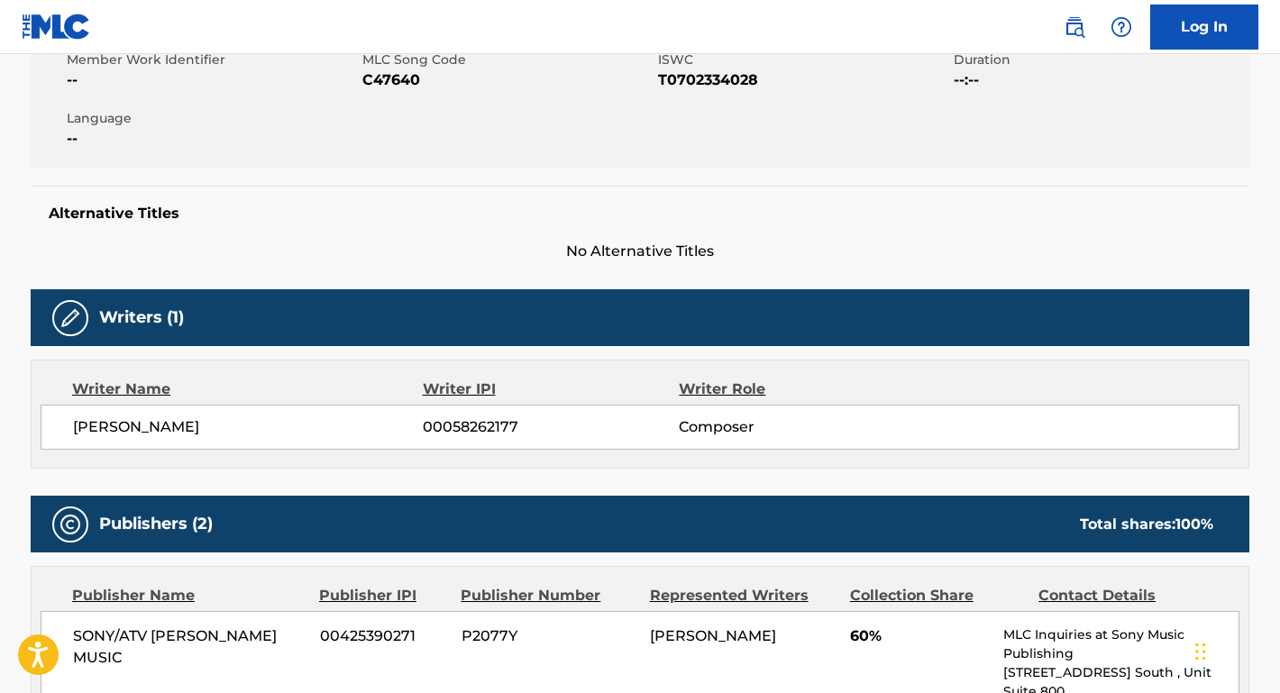
scroll to position [635, 0]
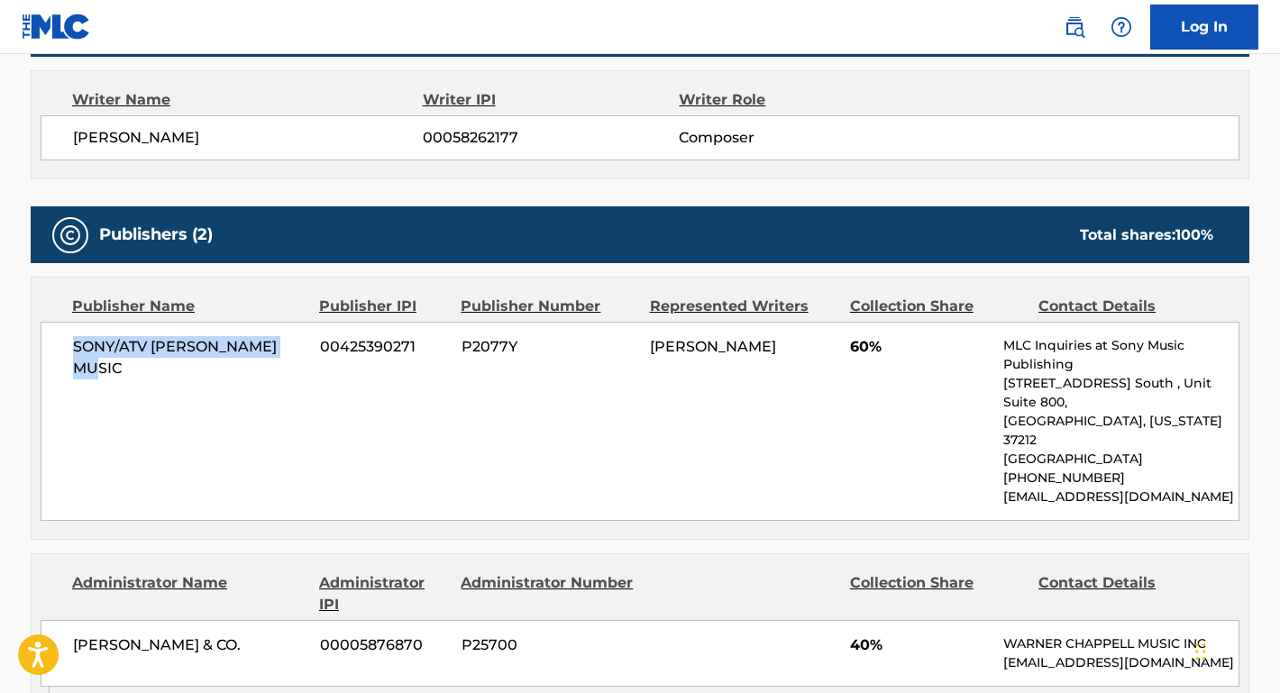
drag, startPoint x: 300, startPoint y: 347, endPoint x: 35, endPoint y: 341, distance: 265.1
click at [34, 340] on div "Publisher Name Publisher IPI Publisher Number Represented Writers Collection Sh…" at bounding box center [640, 408] width 1217 height 261
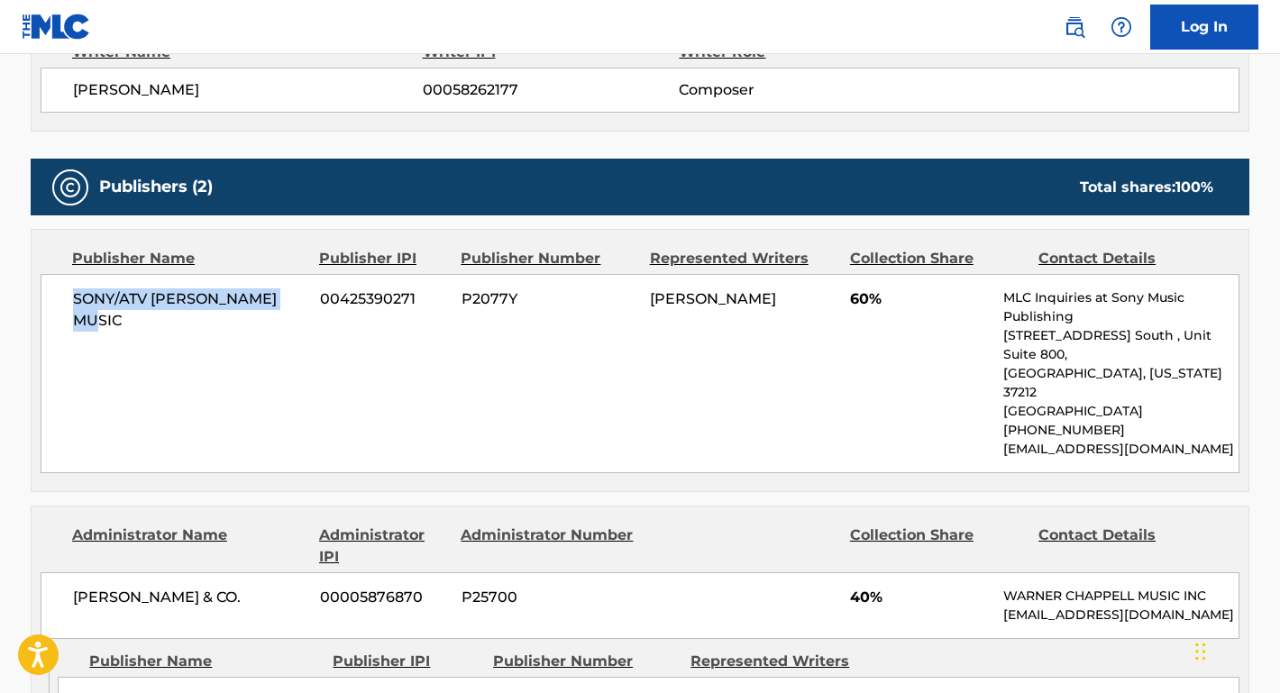
scroll to position [750, 0]
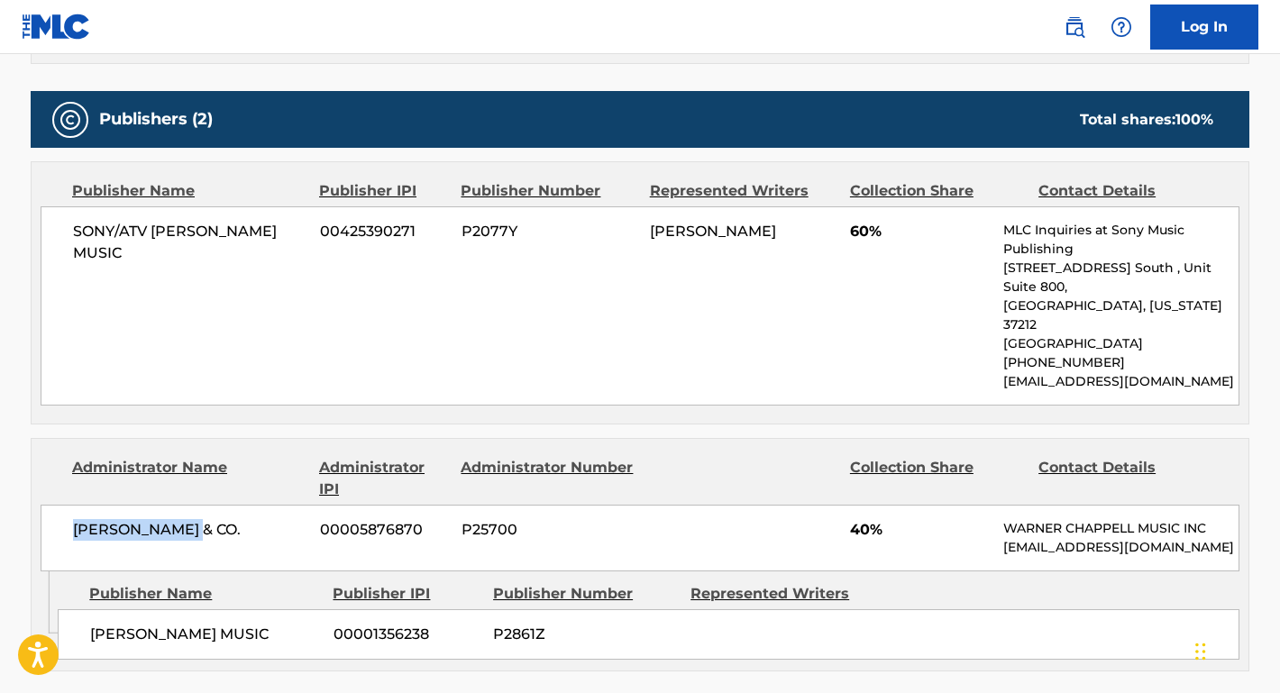
drag, startPoint x: 232, startPoint y: 483, endPoint x: 55, endPoint y: 482, distance: 176.7
click at [55, 505] on div "CHAPPELL & CO. 00005876870 P25700 40% WARNER CHAPPELL MUSIC INC MLC_Inquiries@w…" at bounding box center [640, 538] width 1199 height 67
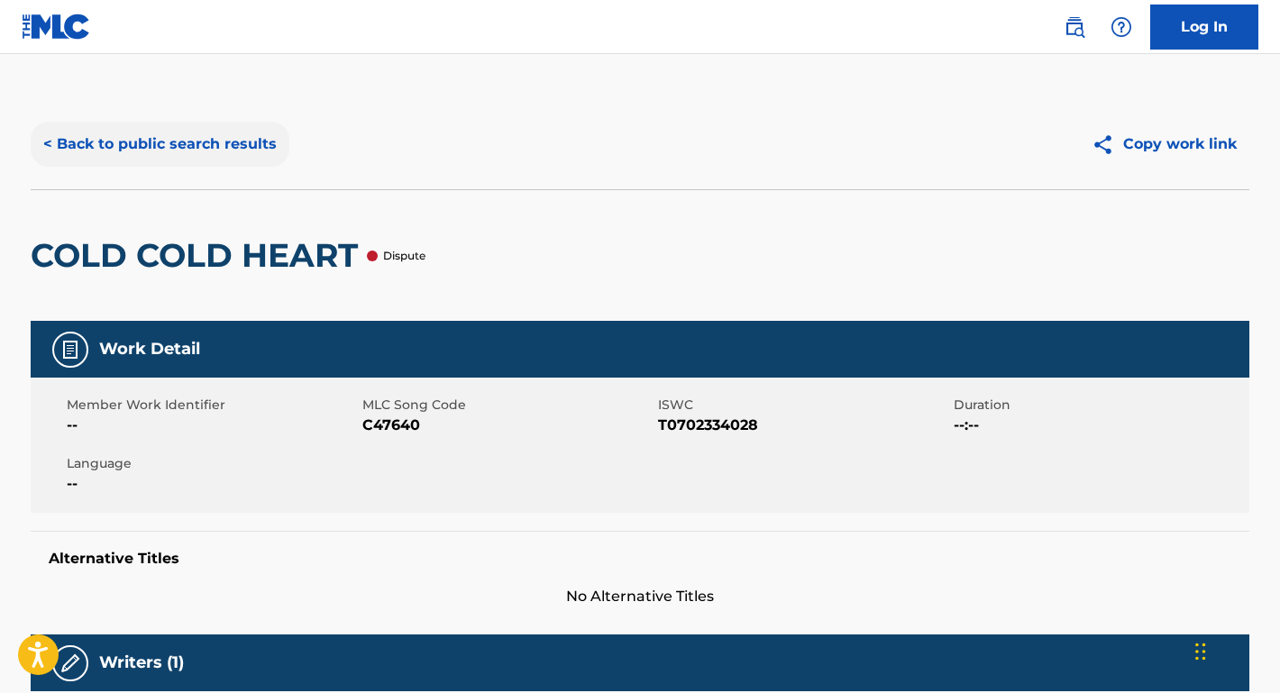
scroll to position [0, 0]
click at [242, 147] on button "< Back to public search results" at bounding box center [160, 144] width 259 height 45
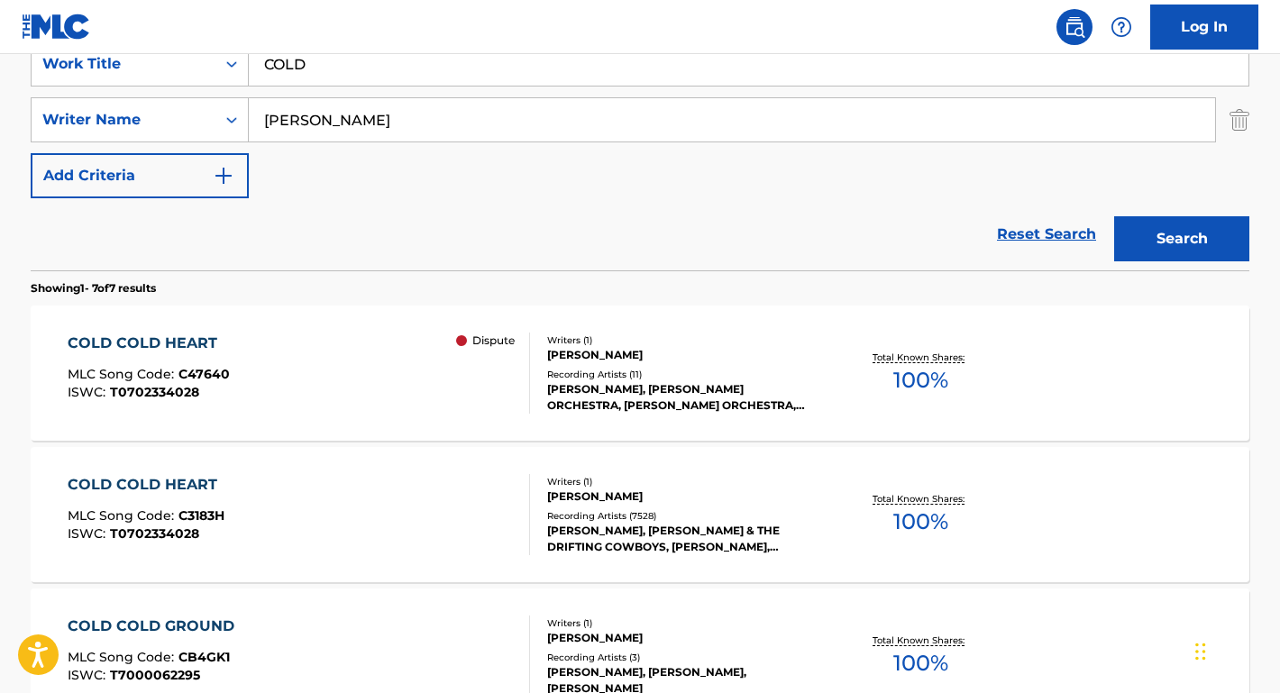
scroll to position [241, 0]
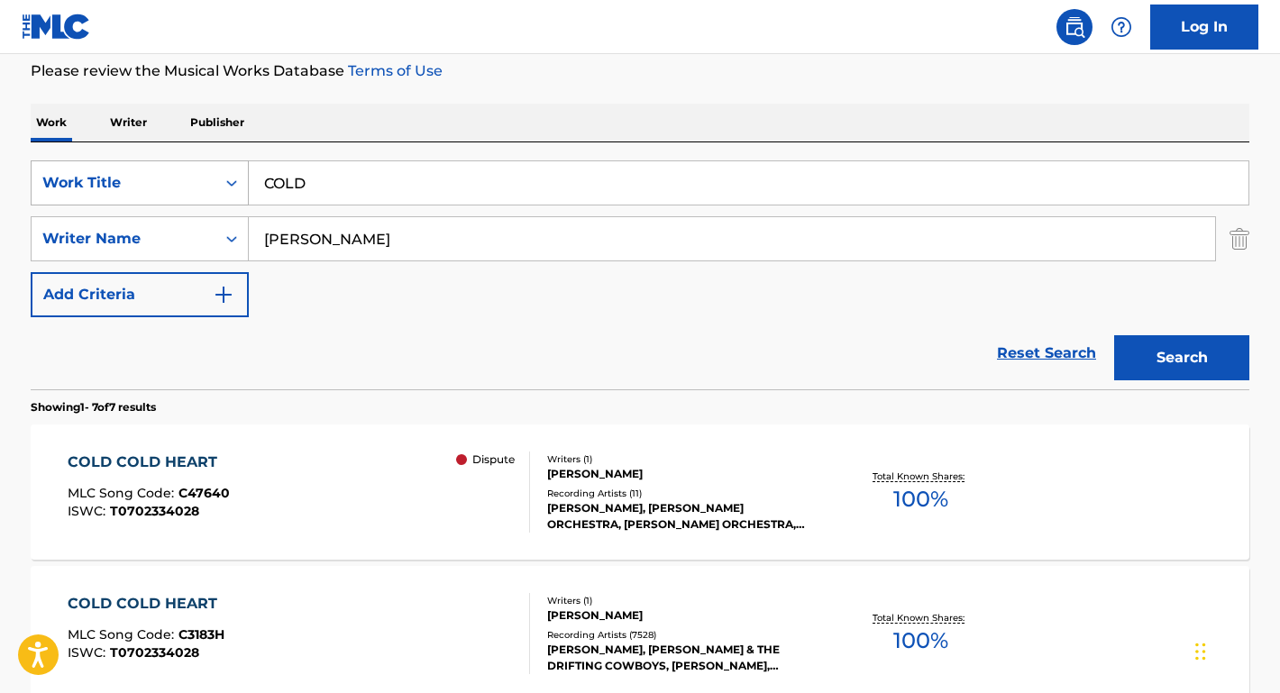
drag, startPoint x: 408, startPoint y: 181, endPoint x: 198, endPoint y: 180, distance: 210.1
click at [198, 180] on div "SearchWithCriteria516ac99b-7757-49d7-b075-bcbaa4293323 Work Title COLD" at bounding box center [640, 182] width 1219 height 45
type input "TAKE THESE CHAINS"
click at [1182, 358] on button "Search" at bounding box center [1181, 357] width 135 height 45
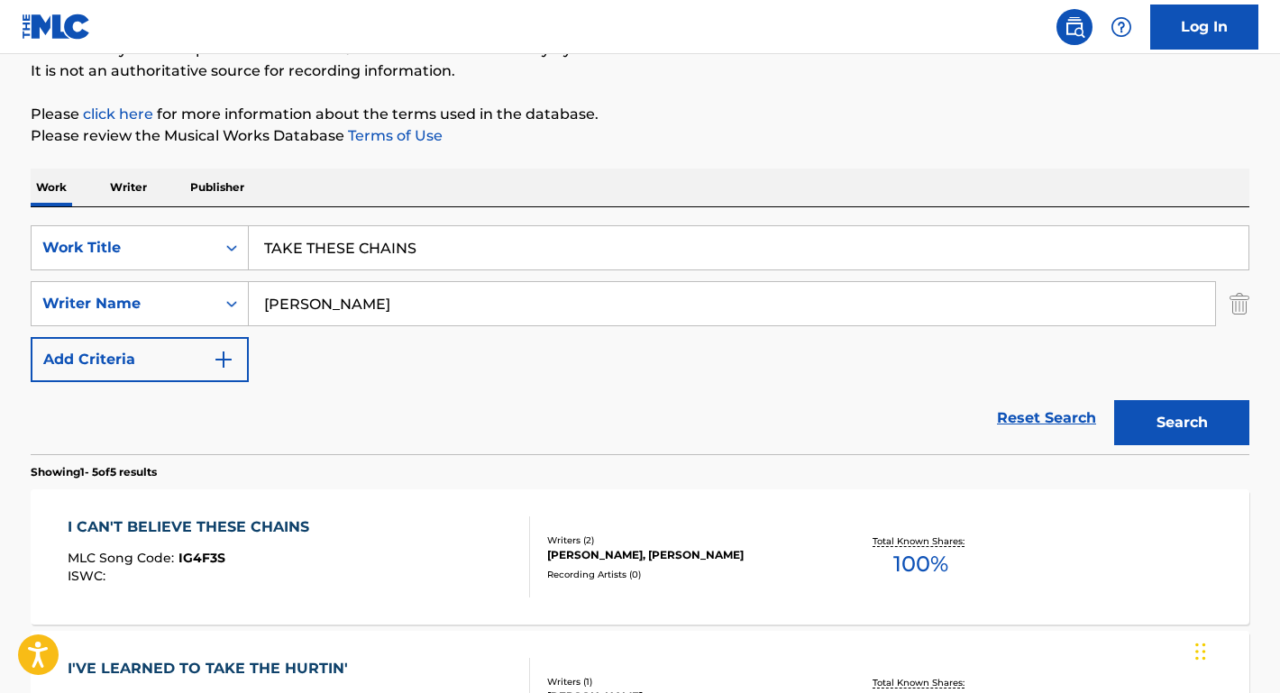
scroll to position [49, 0]
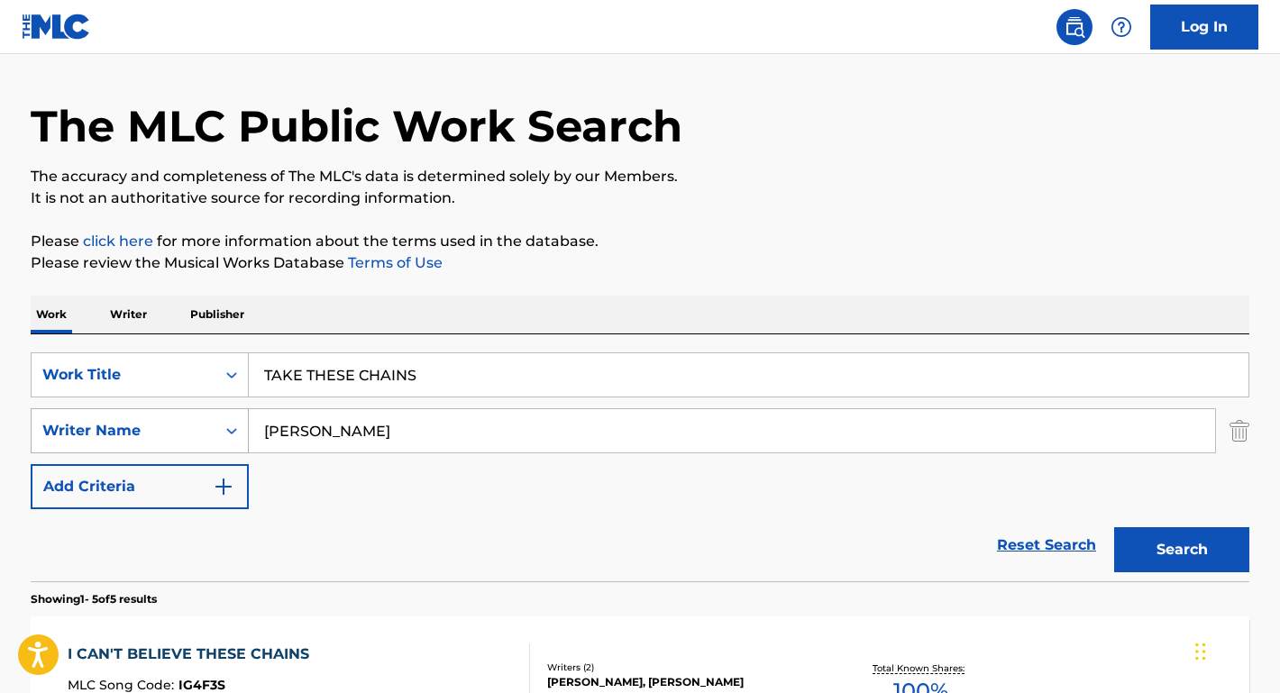
drag, startPoint x: 414, startPoint y: 439, endPoint x: 144, endPoint y: 427, distance: 269.8
click at [144, 427] on div "SearchWithCriteria67b8f4ac-978f-4655-81e8-67664a953dd9 Writer Name HANK WILLIAMS" at bounding box center [640, 430] width 1219 height 45
click at [451, 380] on input "TAKE THESE CHAINS" at bounding box center [749, 374] width 1000 height 43
type input "TAKE THESE CHAINS FROM MY HEART"
click at [1182, 550] on button "Search" at bounding box center [1181, 549] width 135 height 45
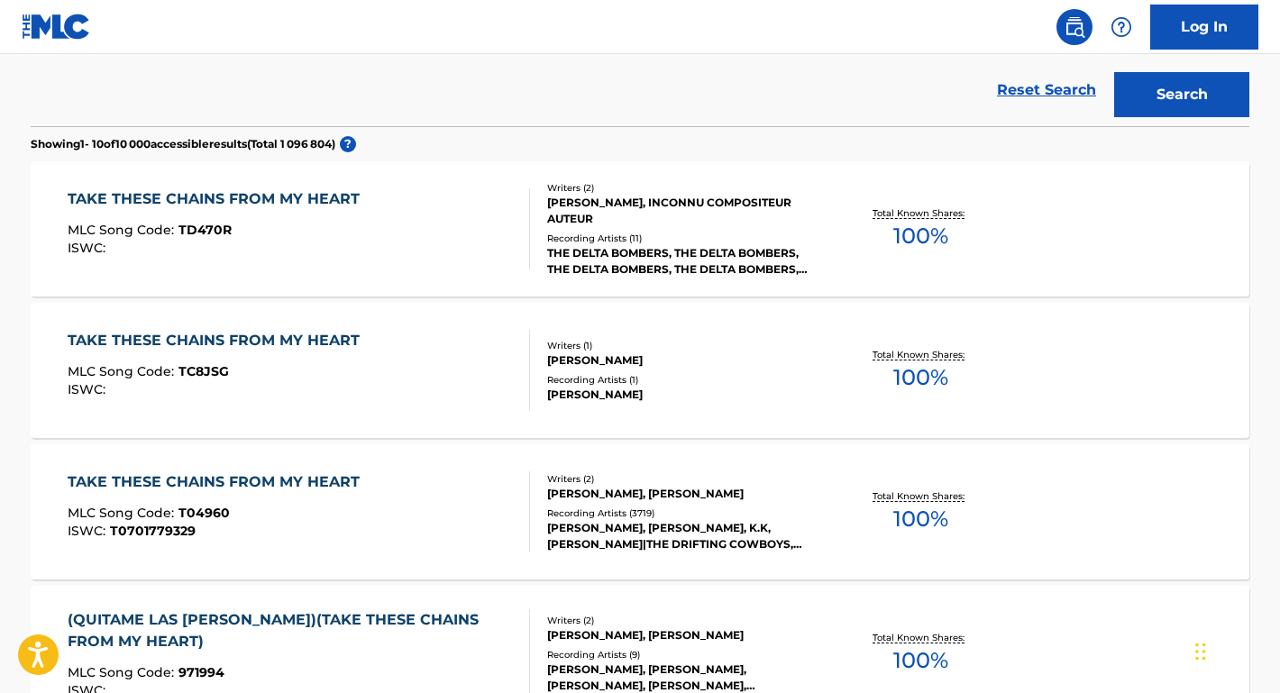
scroll to position [516, 0]
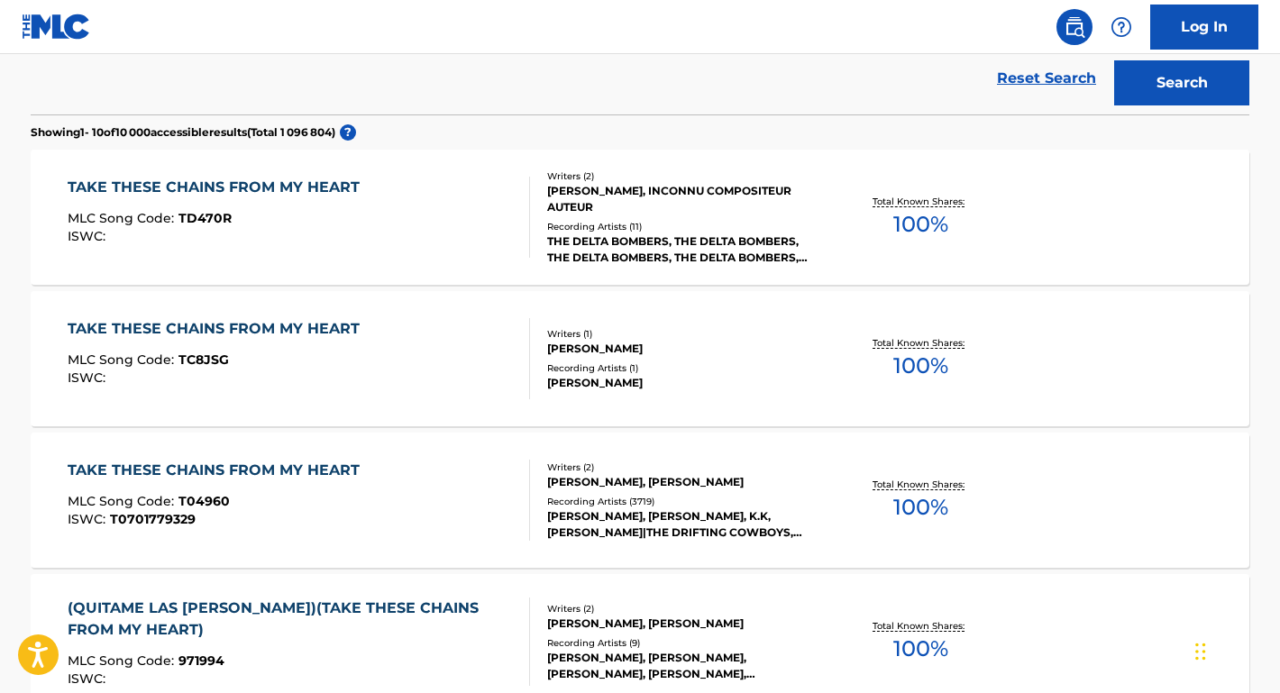
click at [306, 472] on div "TAKE THESE CHAINS FROM MY HEART" at bounding box center [218, 471] width 301 height 22
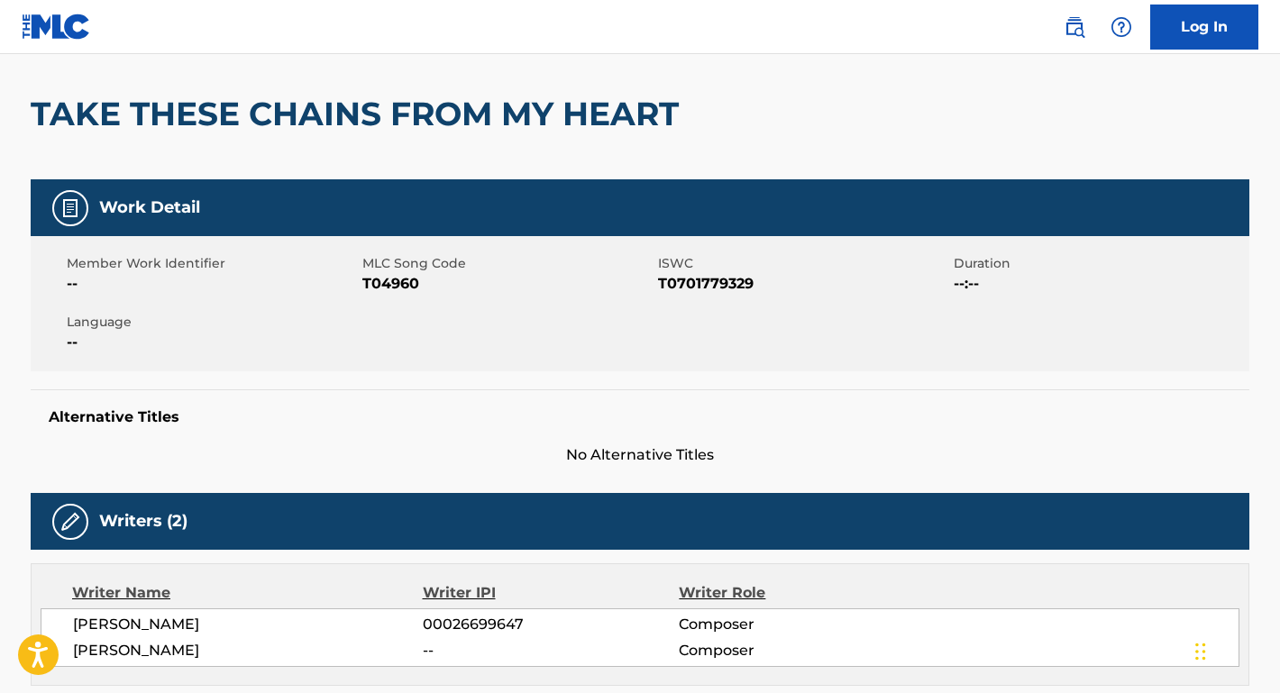
scroll to position [288, 0]
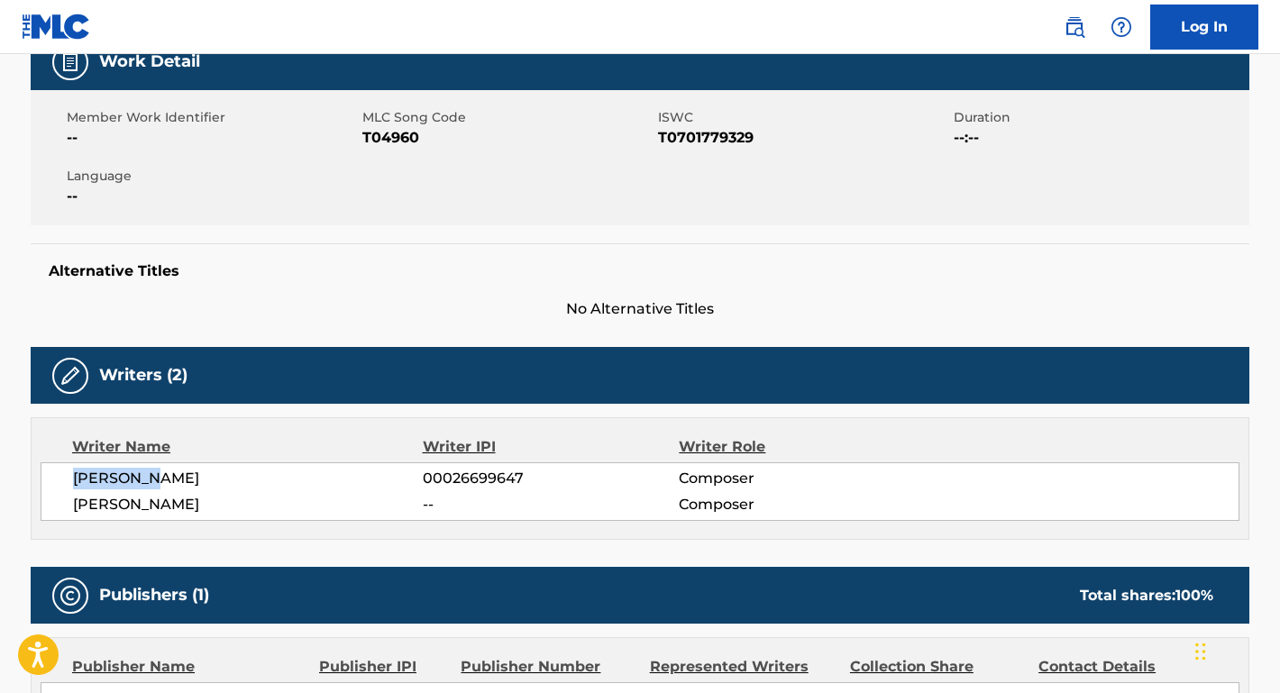
drag, startPoint x: 168, startPoint y: 479, endPoint x: 75, endPoint y: 478, distance: 92.9
click at [75, 478] on span "FRED ROSE" at bounding box center [248, 479] width 350 height 22
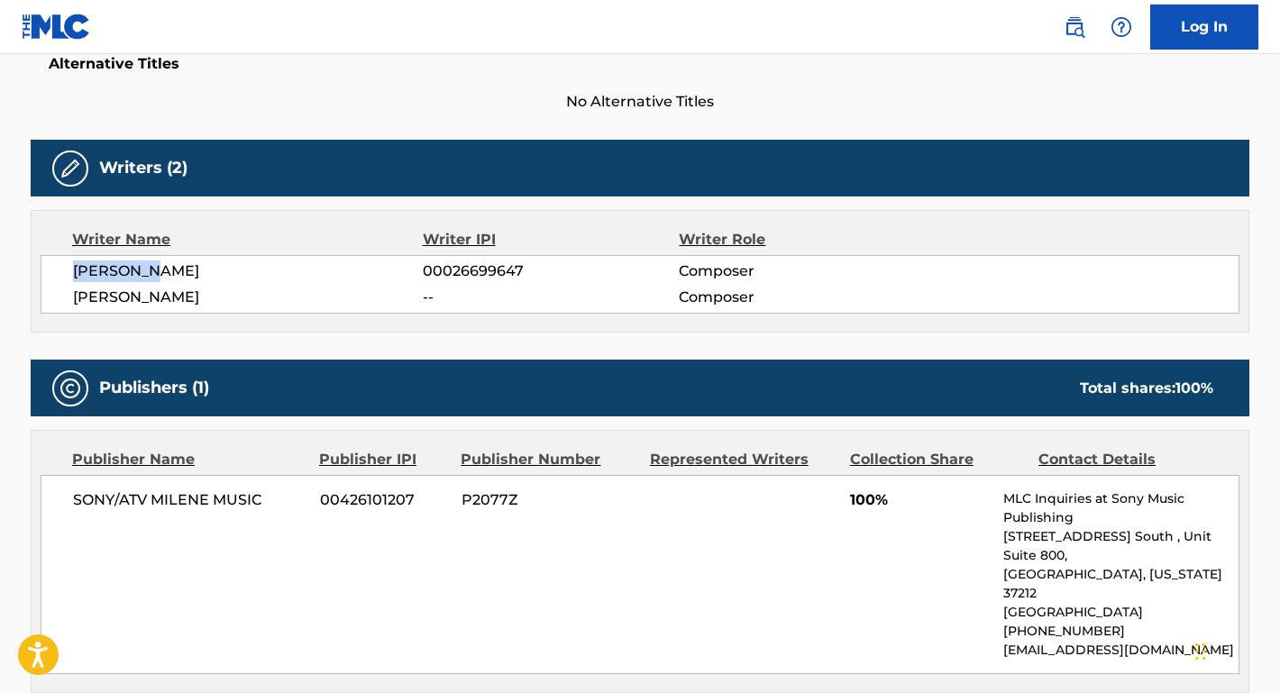
scroll to position [650, 0]
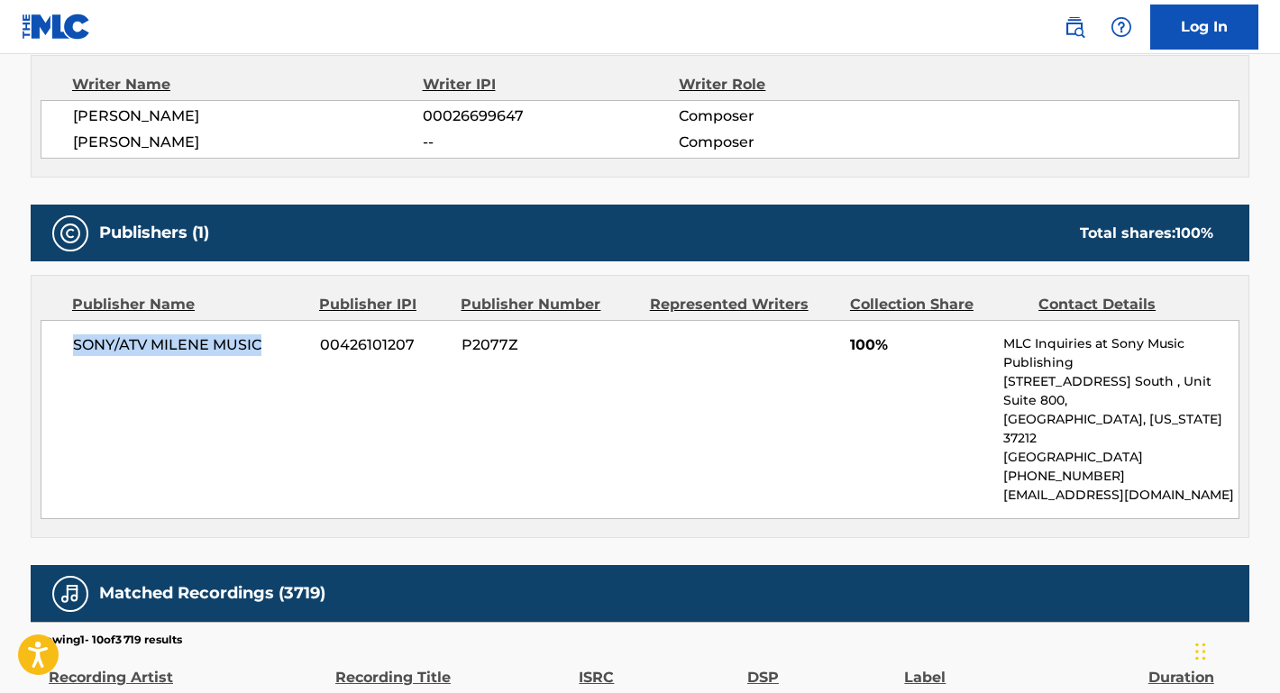
drag, startPoint x: 266, startPoint y: 349, endPoint x: 16, endPoint y: 348, distance: 249.7
click at [16, 348] on div "< Back to public search results Copy work link TAKE THESE CHAINS FROM MY HEART …" at bounding box center [640, 329] width 1262 height 1760
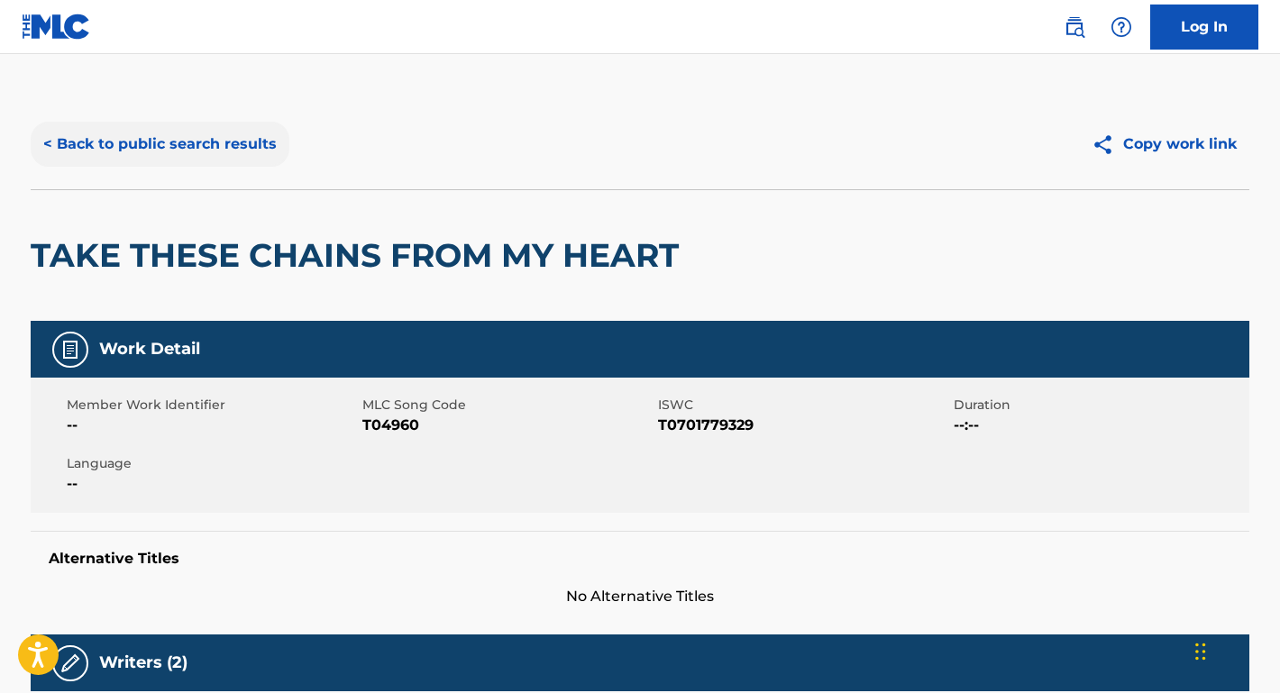
scroll to position [0, 0]
click at [223, 148] on button "< Back to public search results" at bounding box center [160, 144] width 259 height 45
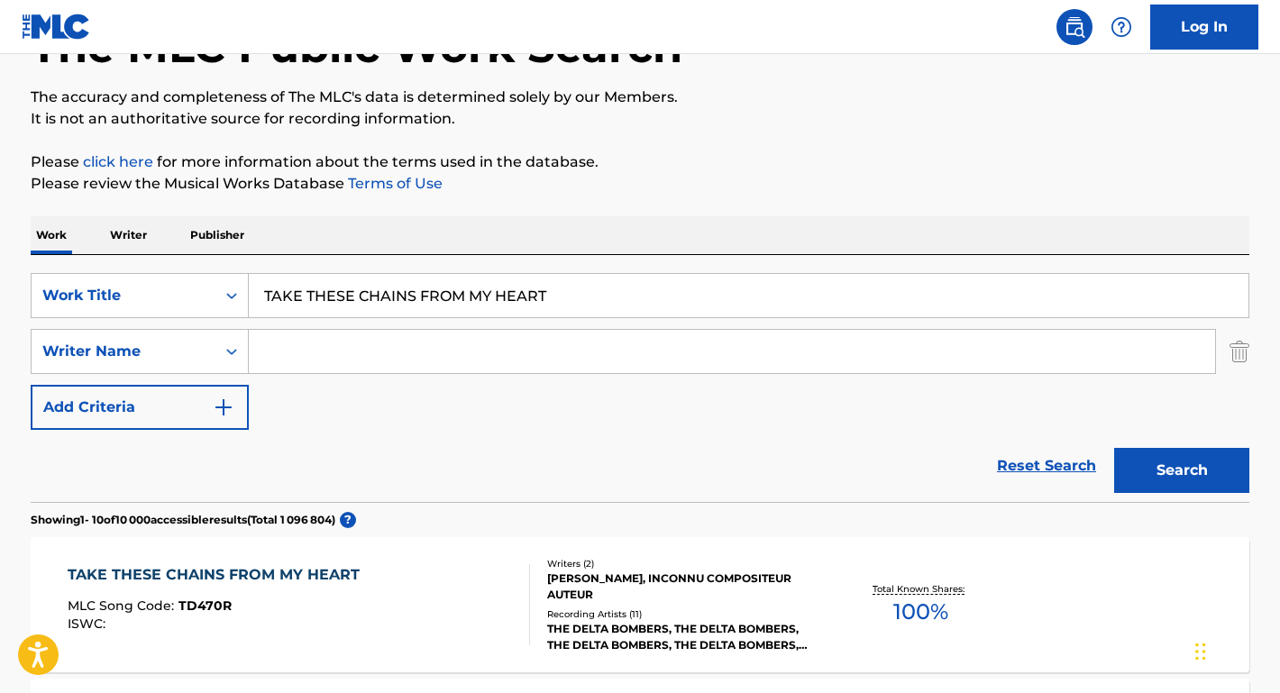
scroll to position [19, 0]
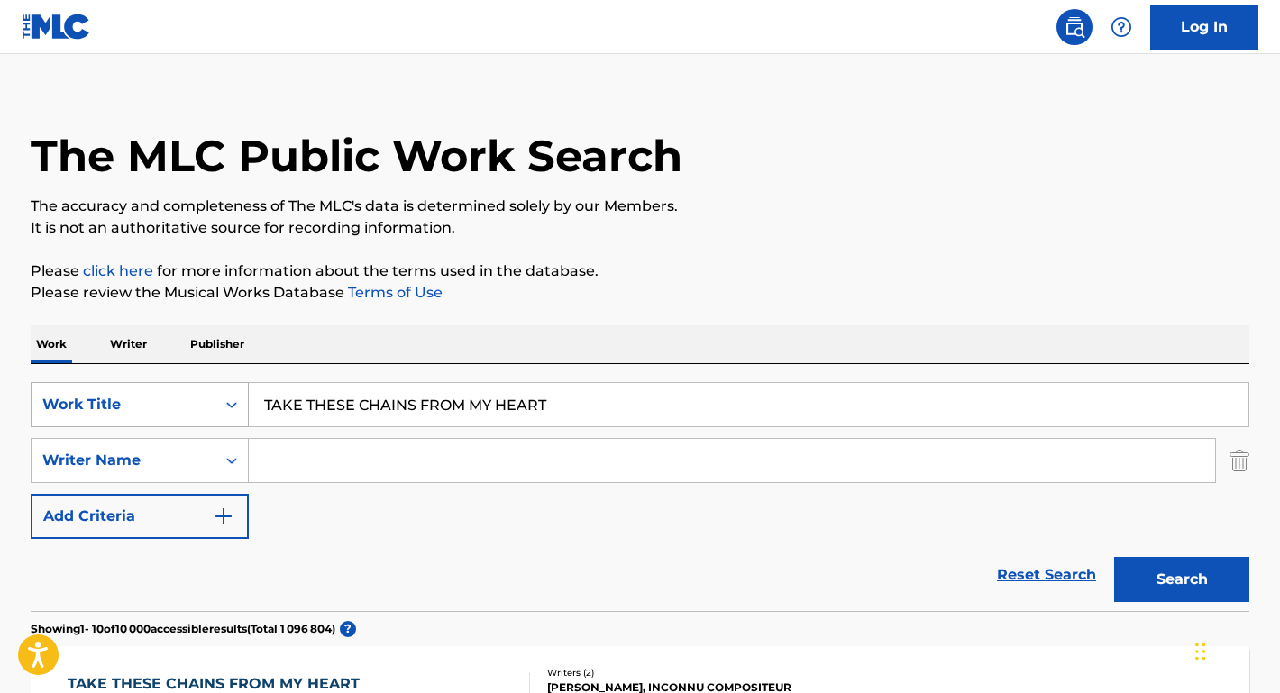
drag, startPoint x: 560, startPoint y: 414, endPoint x: 105, endPoint y: 410, distance: 455.3
click at [105, 410] on div "SearchWithCriteria516ac99b-7757-49d7-b075-bcbaa4293323 Work Title TAKE THESE CH…" at bounding box center [640, 404] width 1219 height 45
paste input "I Can't Help It (If I'm Still In Love With You)"
type input "I Can't Help It (If I'm Still In Love With You)"
click at [1182, 580] on button "Search" at bounding box center [1181, 579] width 135 height 45
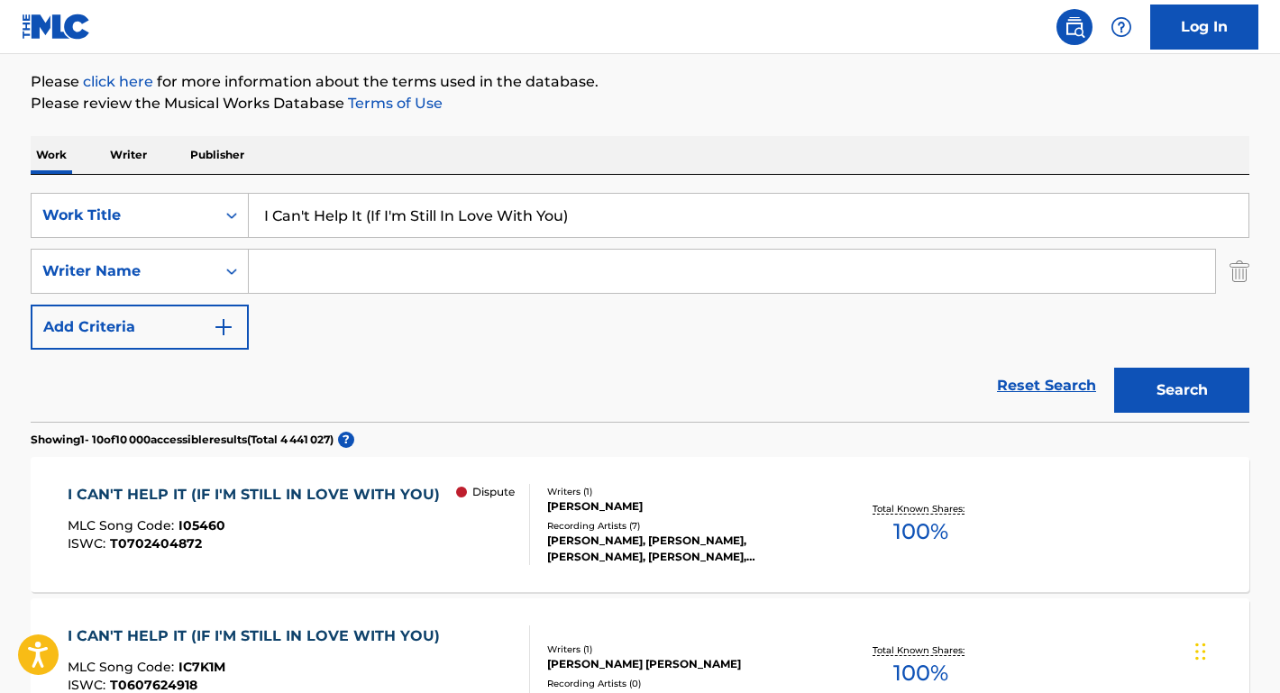
scroll to position [253, 0]
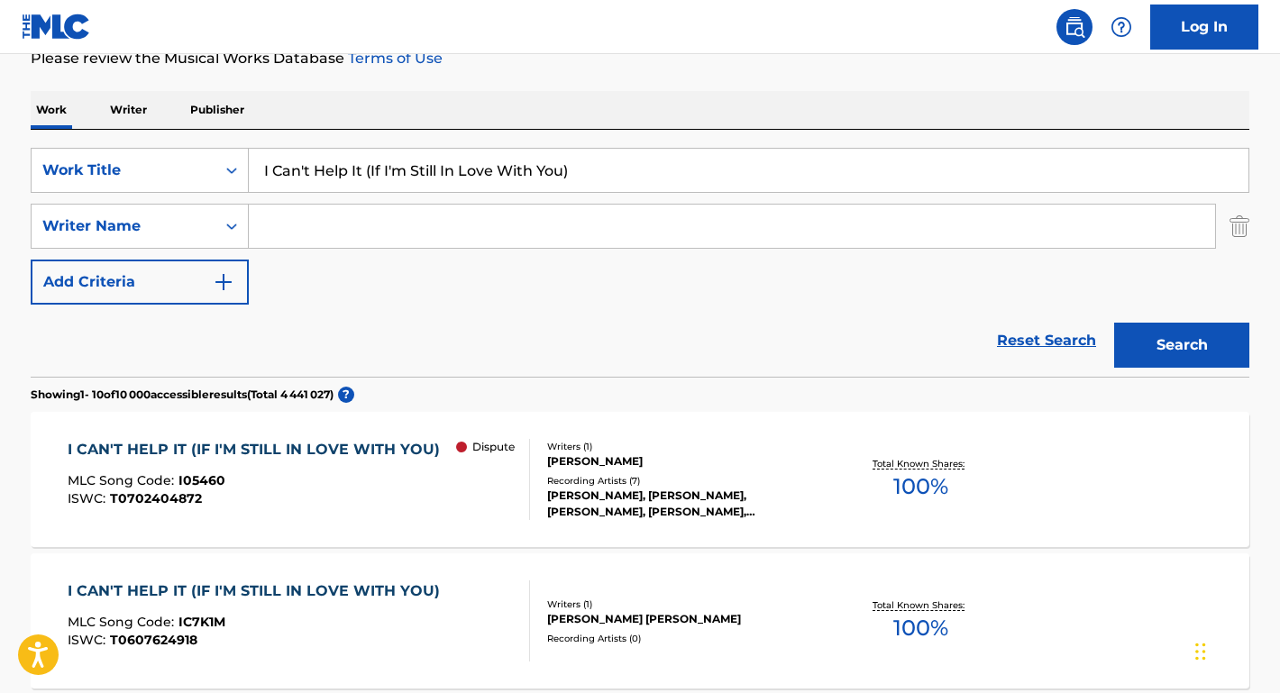
click at [143, 445] on div "I CAN'T HELP IT (IF I'M STILL IN LOVE WITH YOU)" at bounding box center [258, 450] width 381 height 22
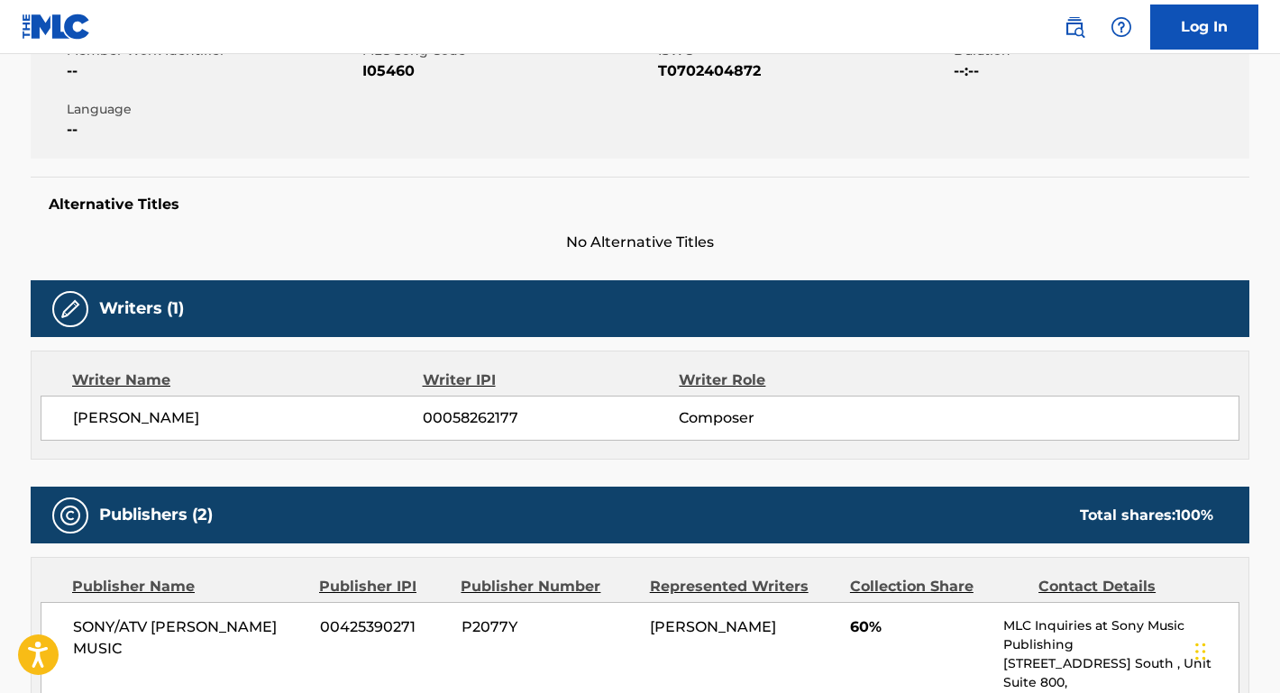
scroll to position [178, 0]
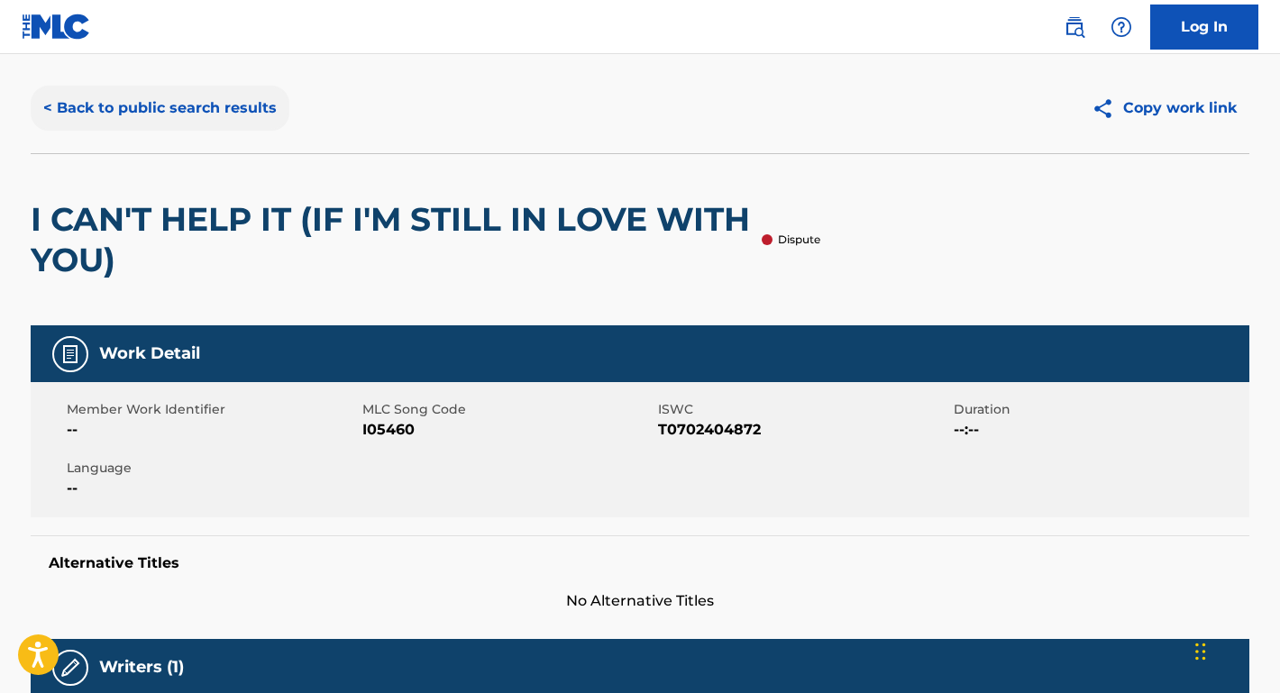
click at [197, 101] on button "< Back to public search results" at bounding box center [160, 108] width 259 height 45
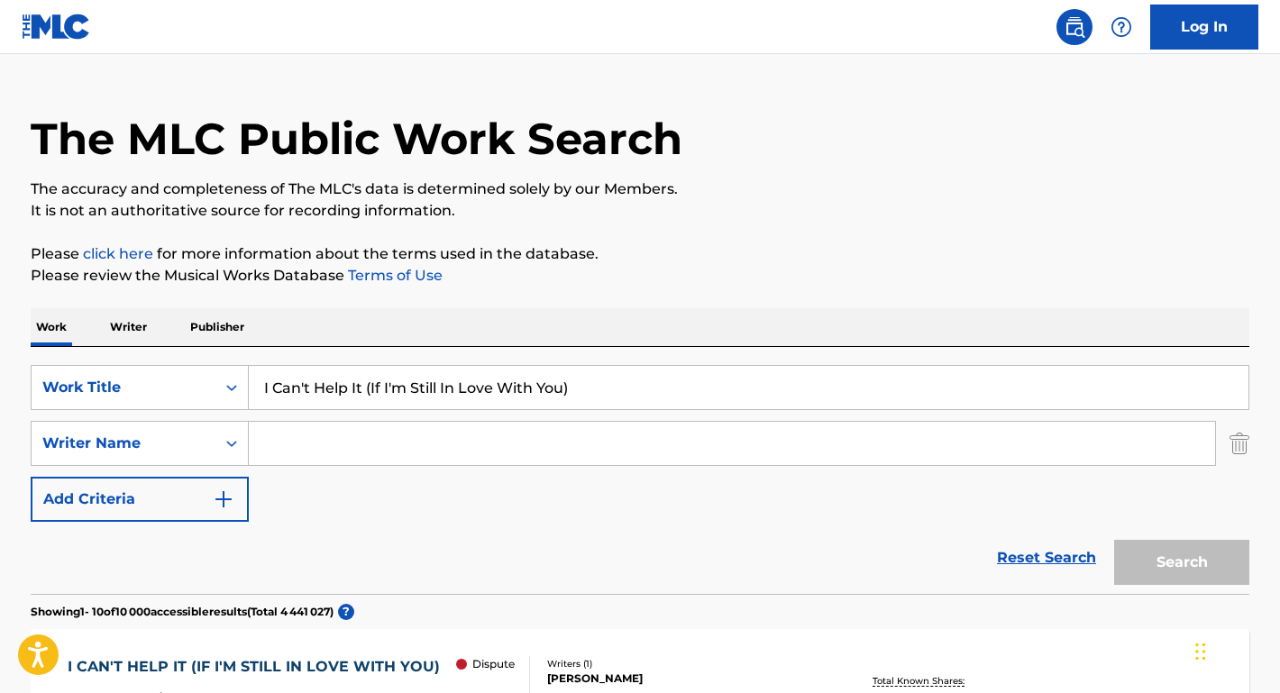
scroll to position [253, 0]
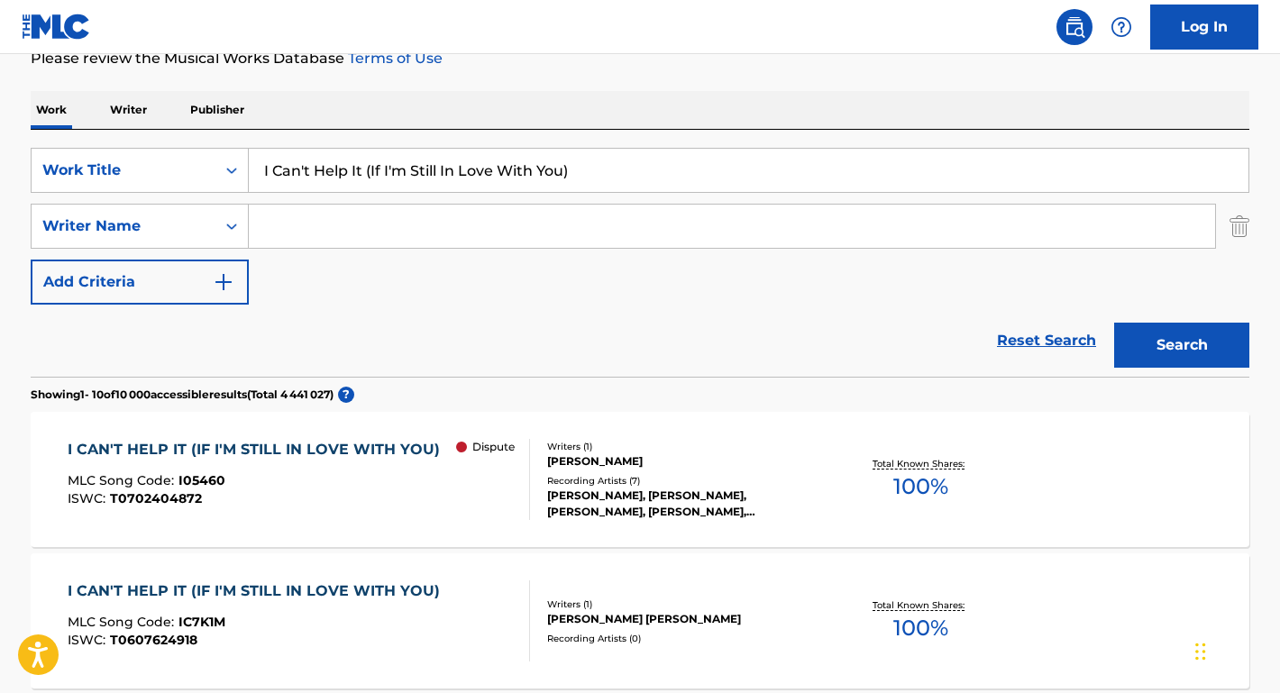
drag, startPoint x: 566, startPoint y: 175, endPoint x: 231, endPoint y: 142, distance: 337.0
click at [231, 145] on div "SearchWithCriteria516ac99b-7757-49d7-b075-bcbaa4293323 Work Title I Can't Help …" at bounding box center [640, 253] width 1219 height 247
type input "half as much"
click at [294, 218] on input "Search Form" at bounding box center [732, 226] width 966 height 43
click at [1182, 345] on button "Search" at bounding box center [1181, 345] width 135 height 45
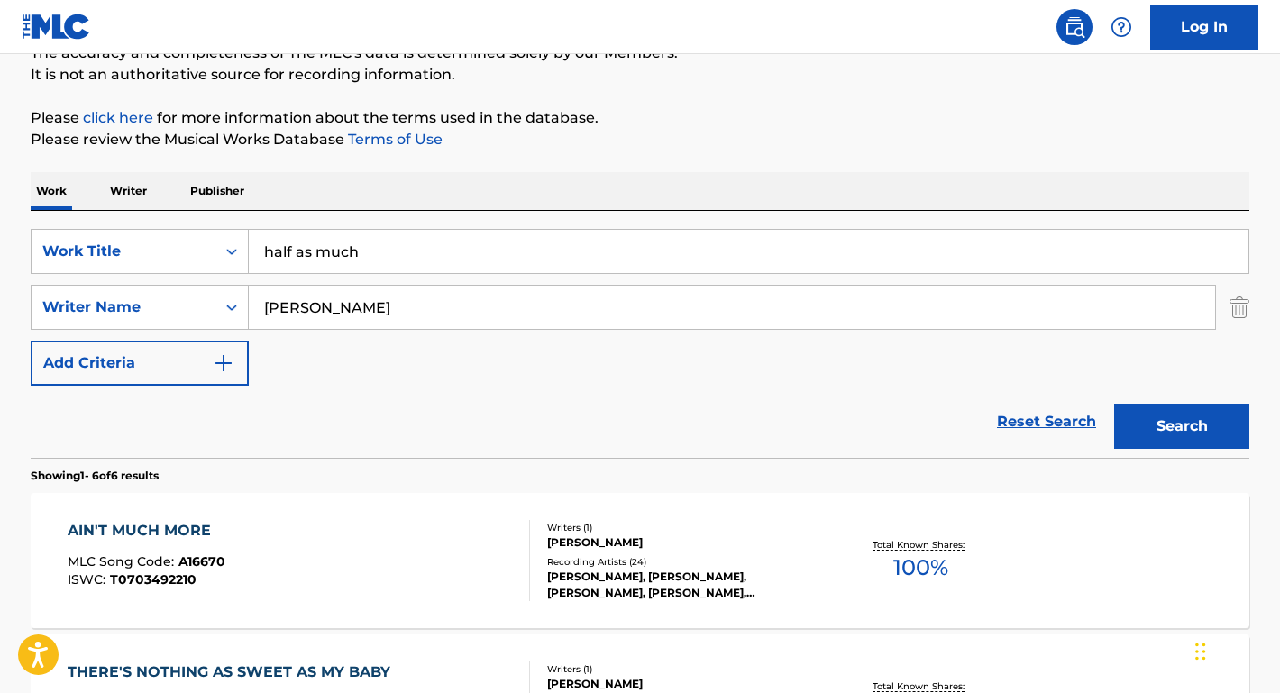
scroll to position [123, 0]
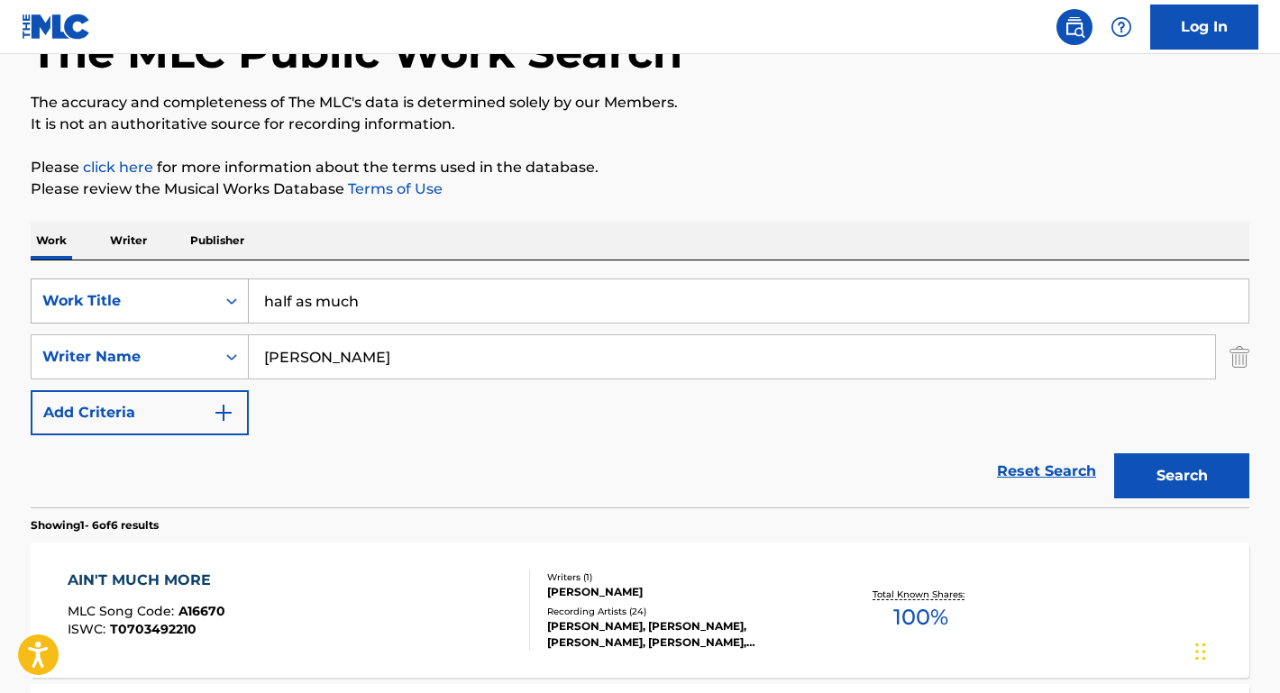
drag, startPoint x: 381, startPoint y: 307, endPoint x: 204, endPoint y: 303, distance: 177.6
click at [204, 303] on div "SearchWithCriteria516ac99b-7757-49d7-b075-bcbaa4293323 Work Title half as much" at bounding box center [640, 301] width 1219 height 45
click at [399, 337] on input "hank williams" at bounding box center [732, 356] width 966 height 43
drag, startPoint x: 394, startPoint y: 362, endPoint x: 119, endPoint y: 359, distance: 275.0
click at [119, 359] on div "SearchWithCriteria67b8f4ac-978f-4655-81e8-67664a953dd9 Writer Name hank williams" at bounding box center [640, 356] width 1219 height 45
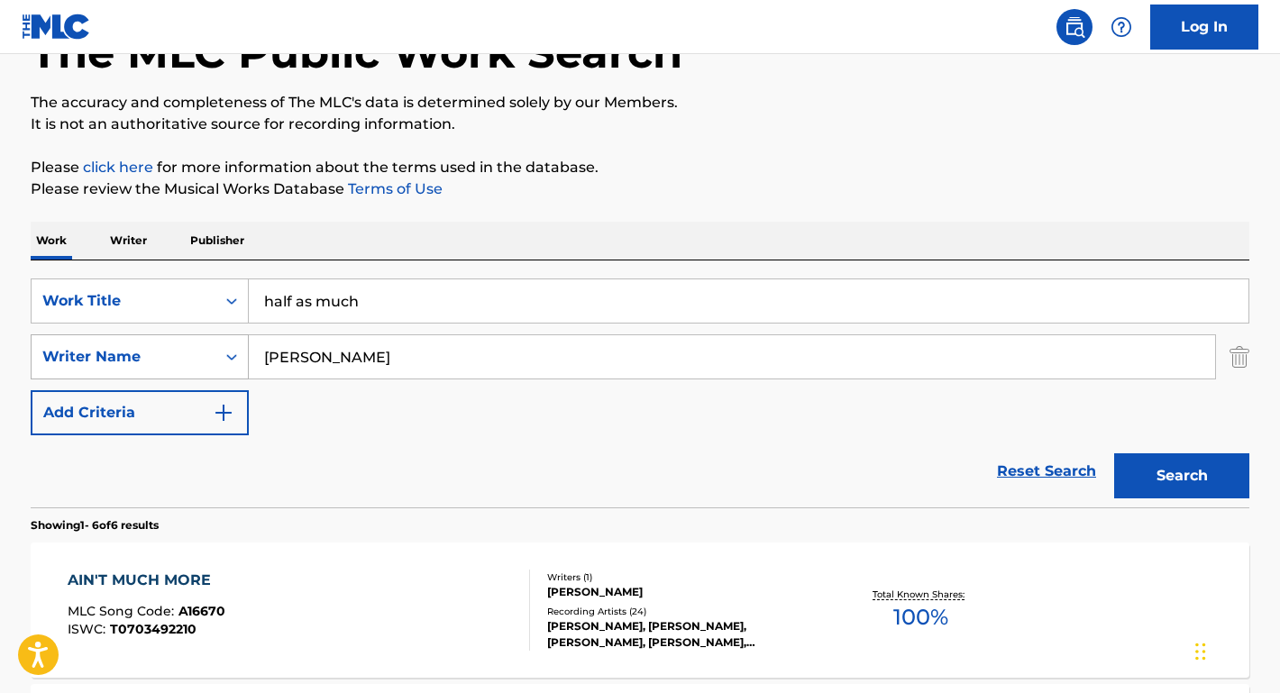
paste input "Curly W"
click at [1182, 476] on button "Search" at bounding box center [1181, 475] width 135 height 45
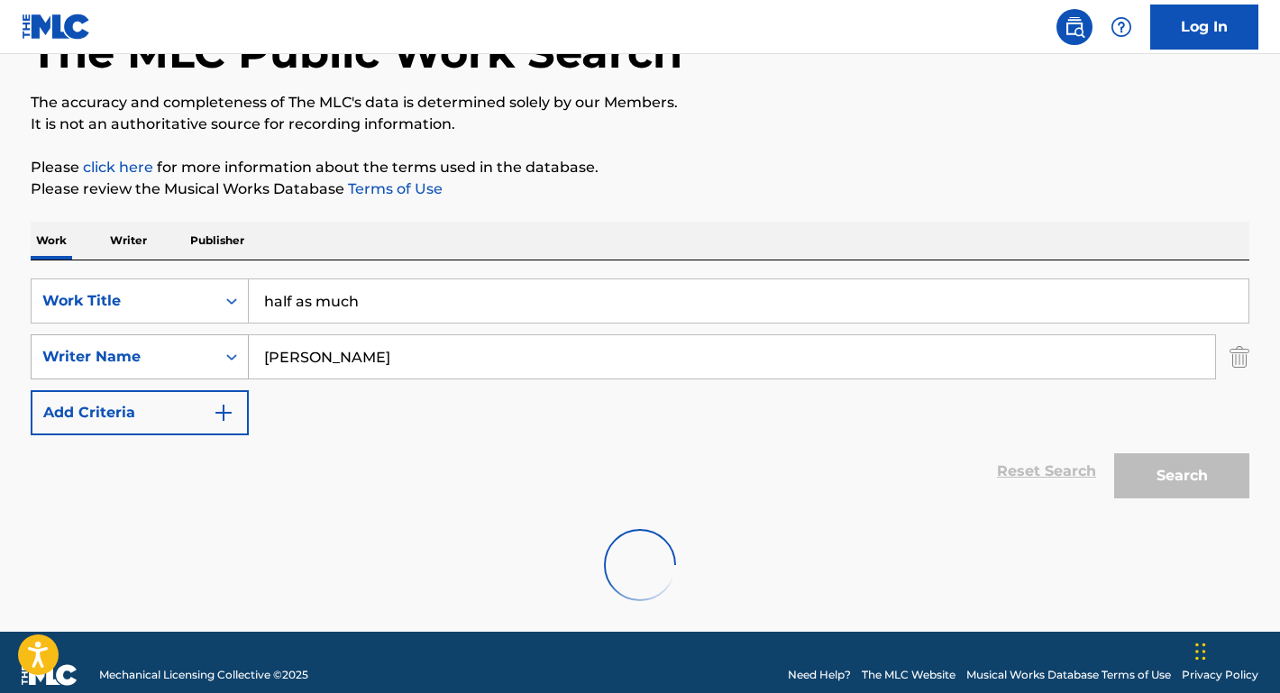
scroll to position [89, 0]
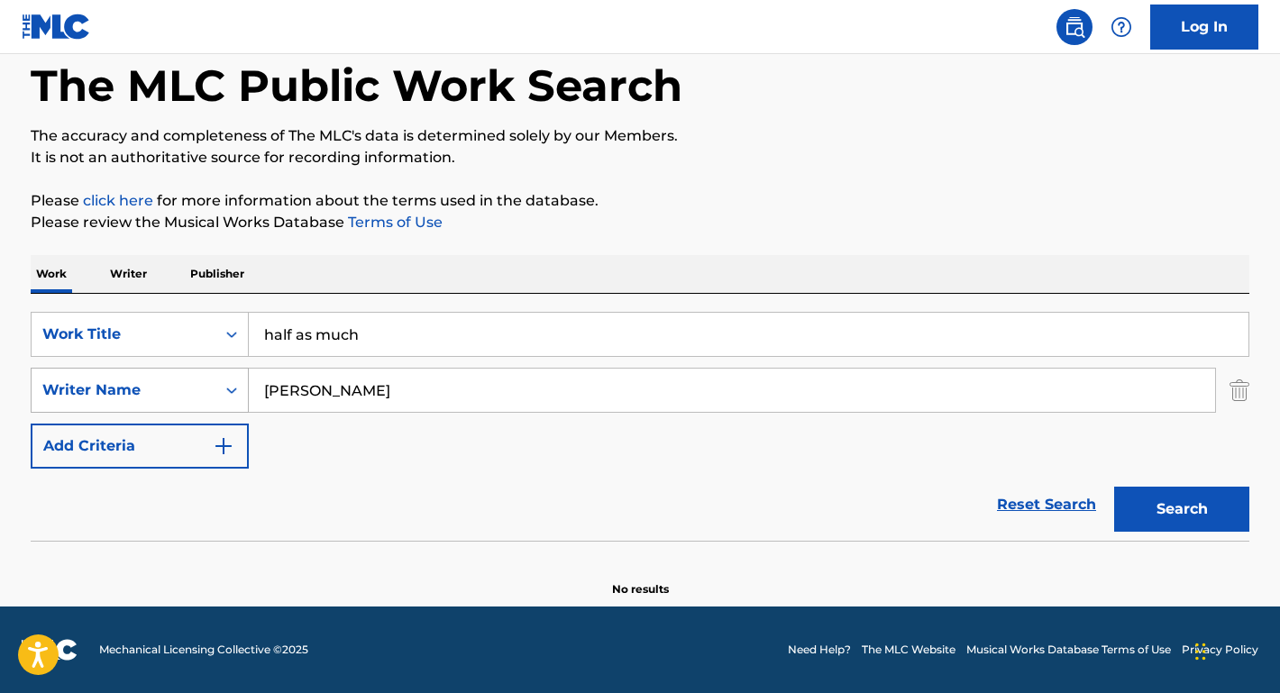
drag, startPoint x: 309, startPoint y: 386, endPoint x: 190, endPoint y: 385, distance: 119.0
click at [190, 385] on div "SearchWithCriteria67b8f4ac-978f-4655-81e8-67664a953dd9 Writer Name Curly Willia…" at bounding box center [640, 390] width 1219 height 45
type input "Williams"
click at [1182, 509] on button "Search" at bounding box center [1181, 509] width 135 height 45
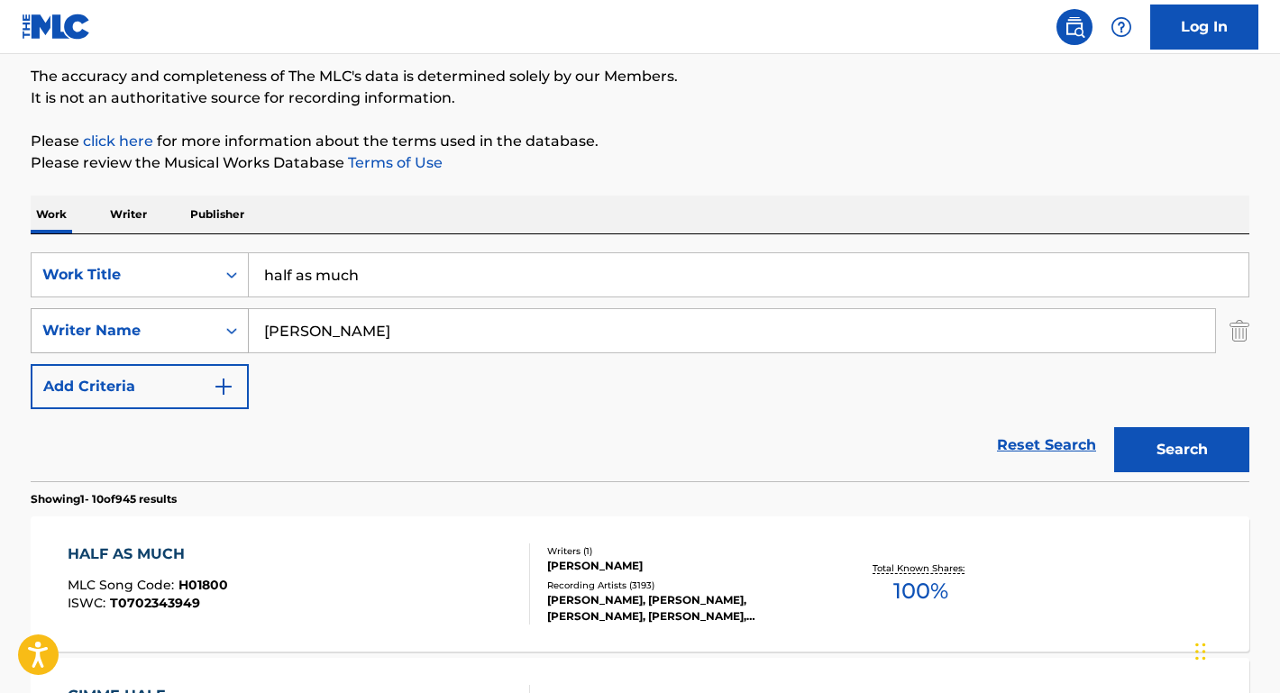
scroll to position [148, 0]
click at [173, 559] on div "HALF AS MUCH" at bounding box center [148, 556] width 160 height 22
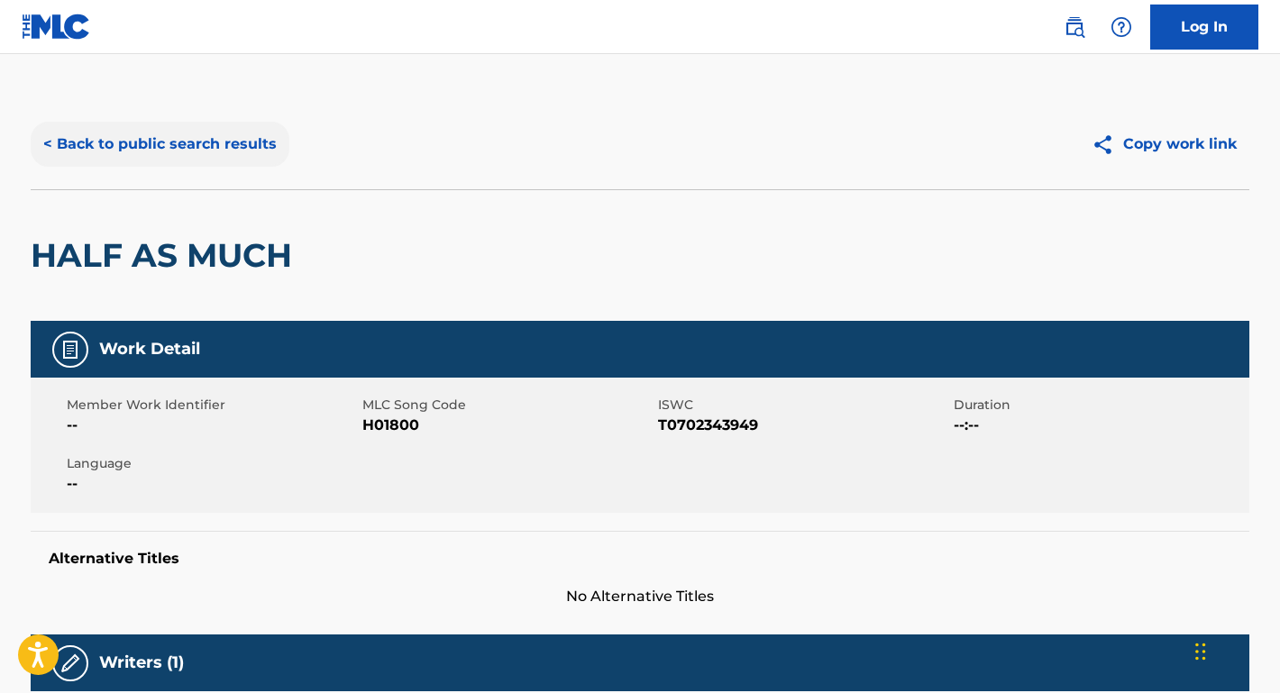
click at [229, 147] on button "< Back to public search results" at bounding box center [160, 144] width 259 height 45
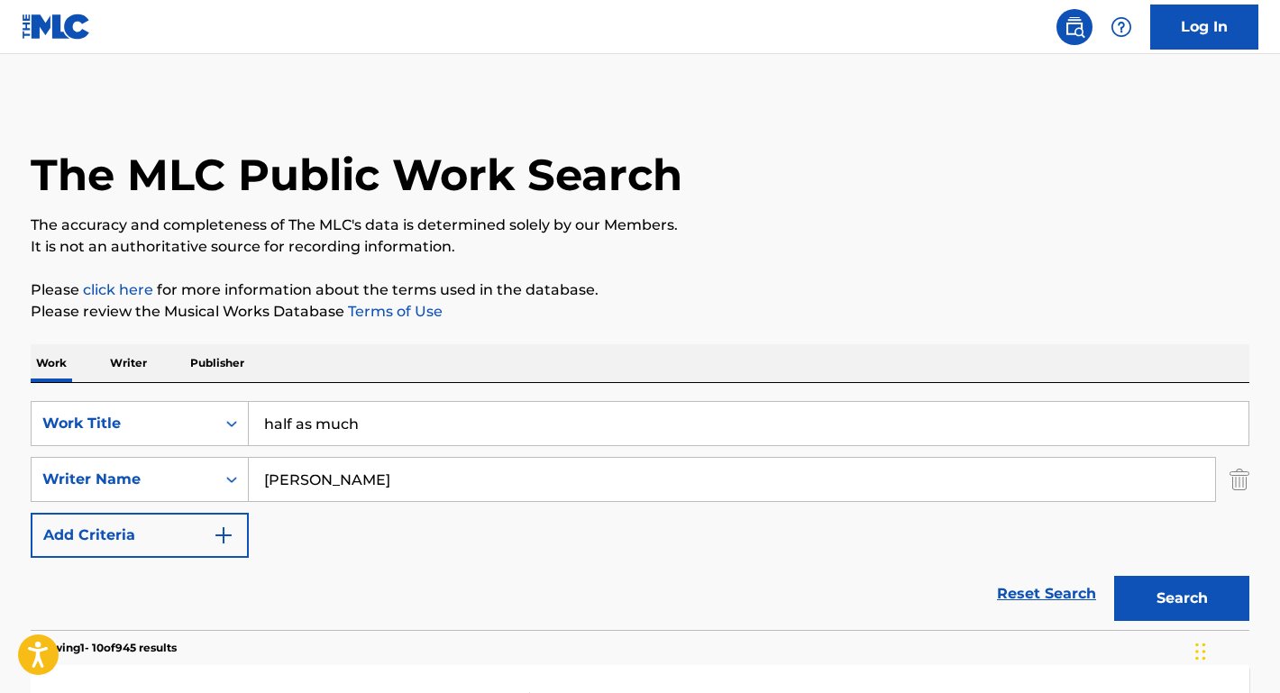
scroll to position [148, 0]
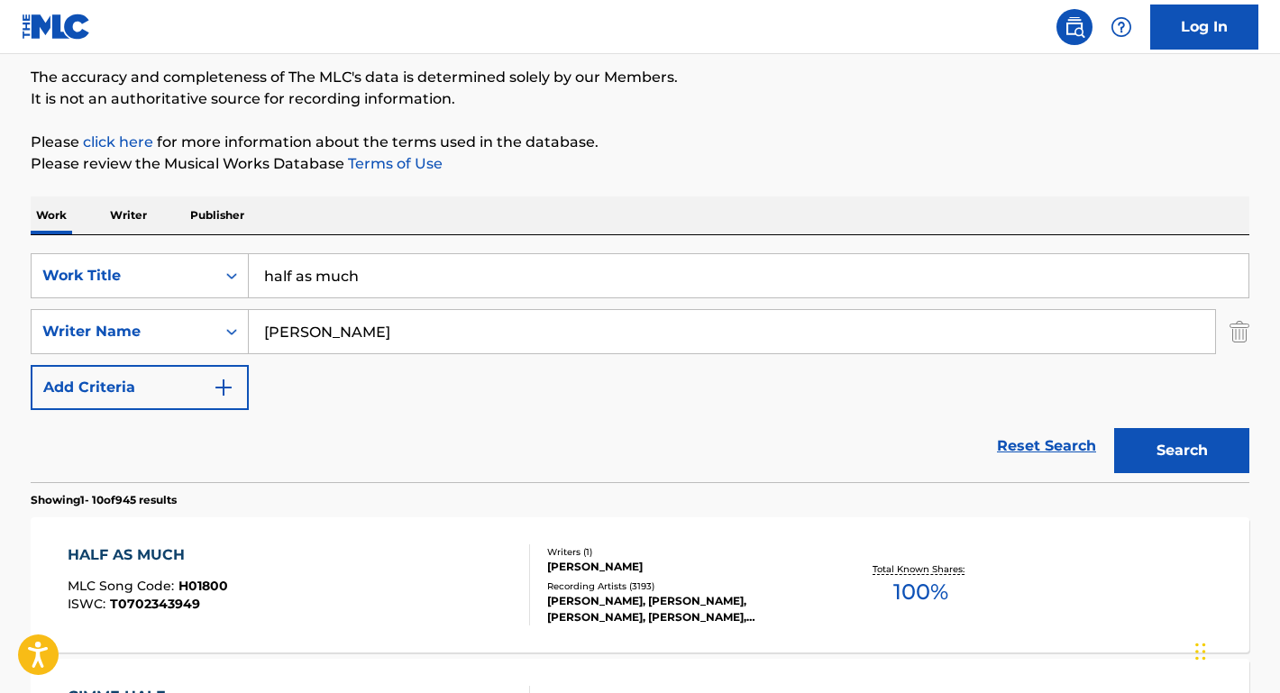
click at [409, 338] on input "Williams" at bounding box center [732, 331] width 966 height 43
click at [1182, 451] on button "Search" at bounding box center [1181, 450] width 135 height 45
drag, startPoint x: 391, startPoint y: 281, endPoint x: 237, endPoint y: 267, distance: 154.8
click at [237, 267] on div "SearchWithCriteria516ac99b-7757-49d7-b075-bcbaa4293323 Work Title half as much" at bounding box center [640, 275] width 1219 height 45
type input "your cheatin heart"
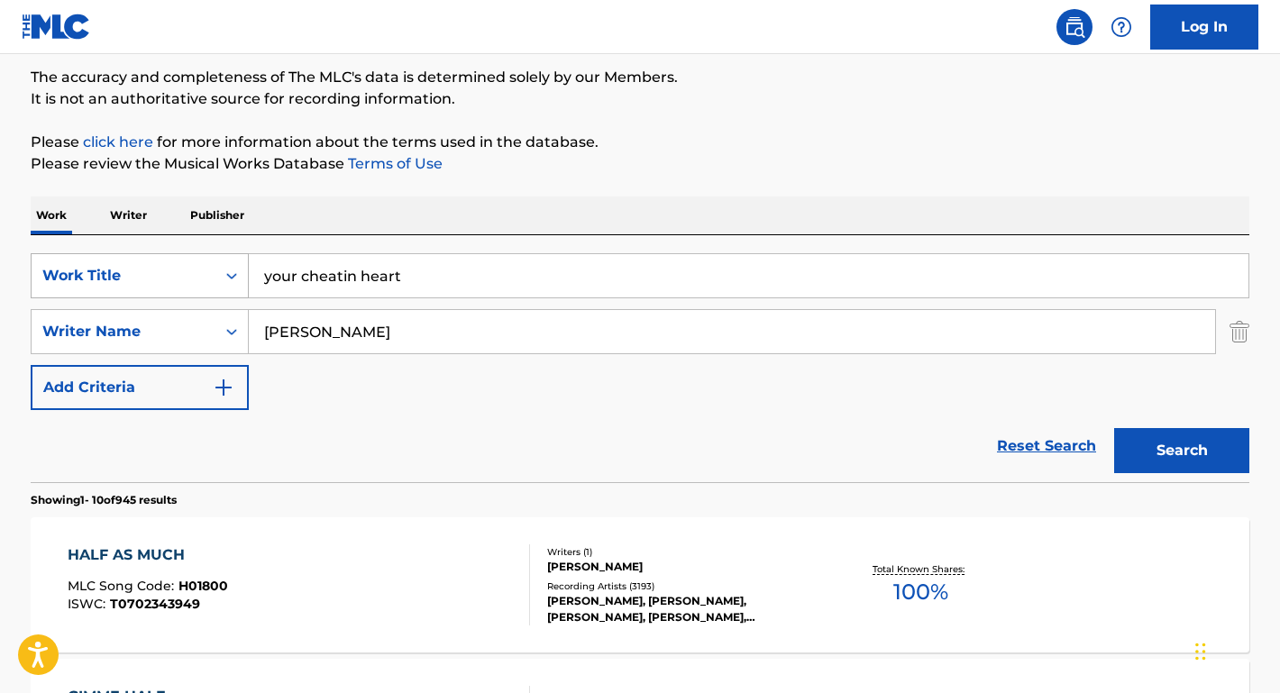
click at [1182, 451] on button "Search" at bounding box center [1181, 450] width 135 height 45
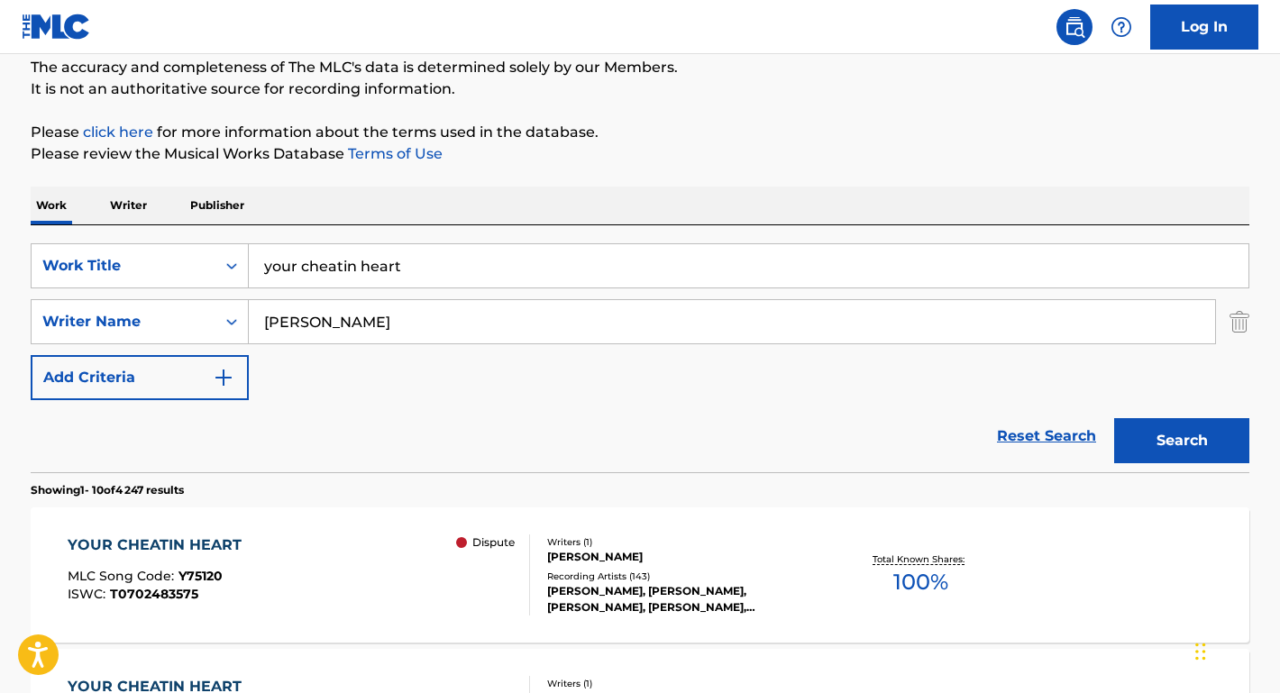
scroll to position [163, 0]
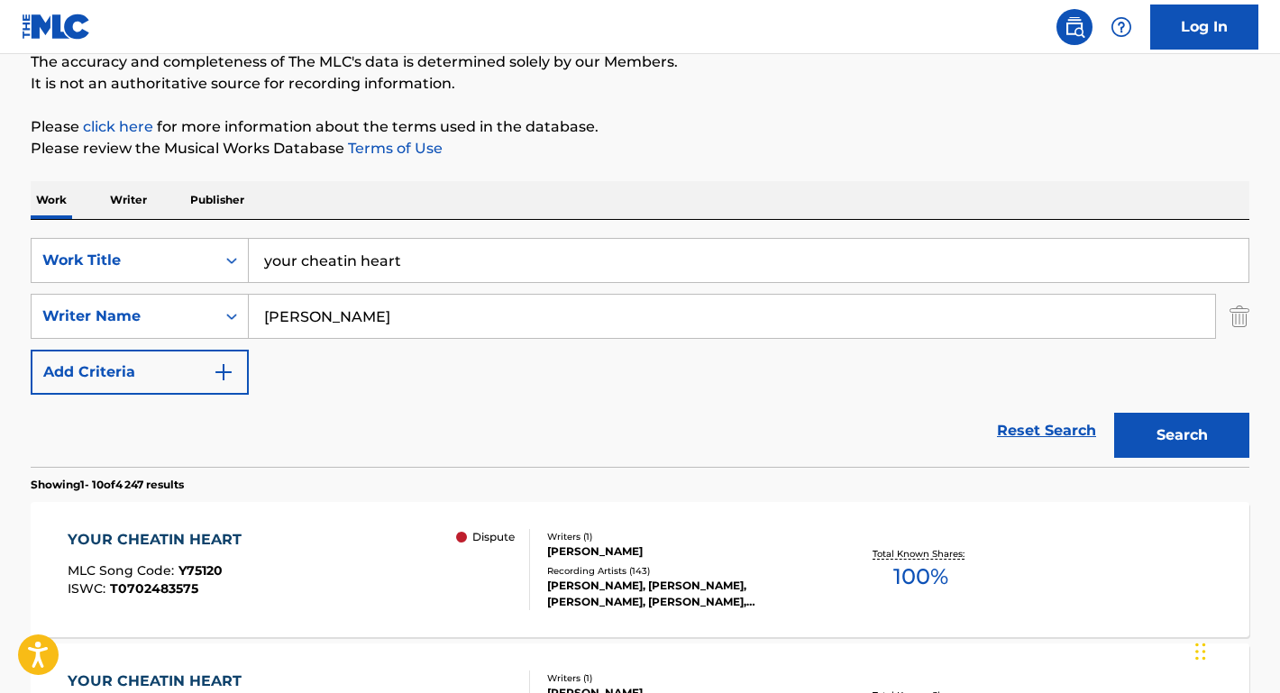
click at [203, 536] on div "YOUR CHEATIN HEART" at bounding box center [159, 540] width 183 height 22
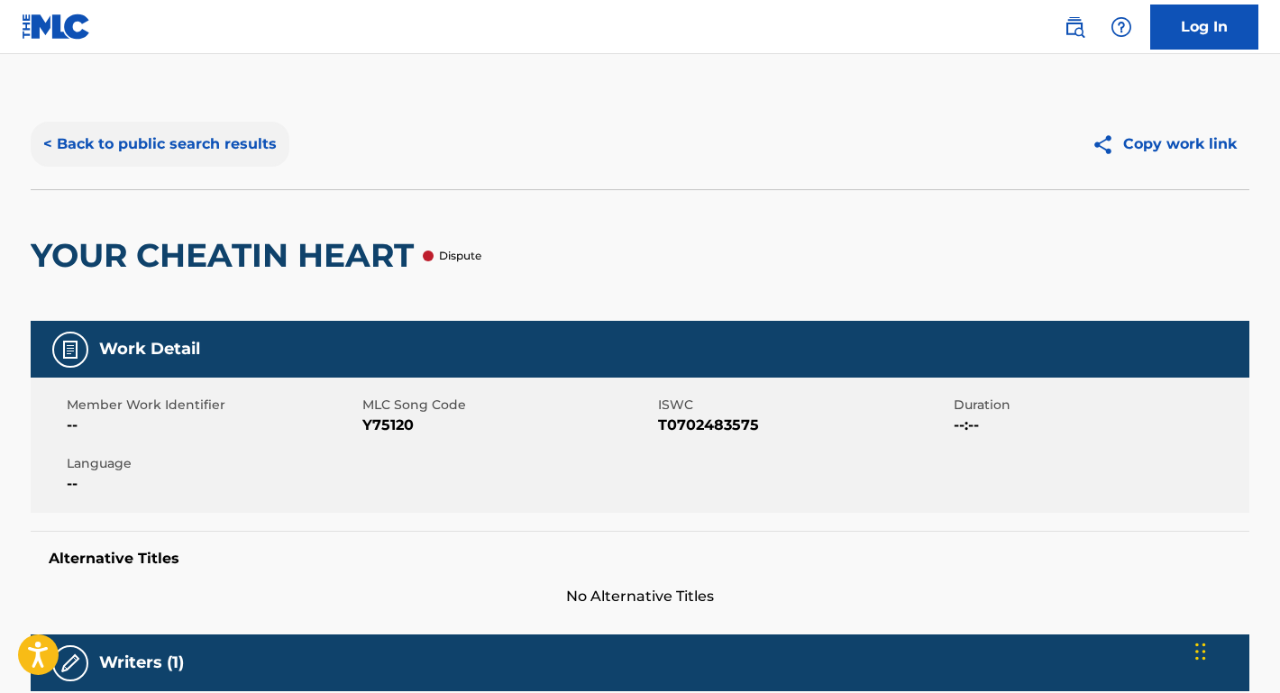
scroll to position [163, 0]
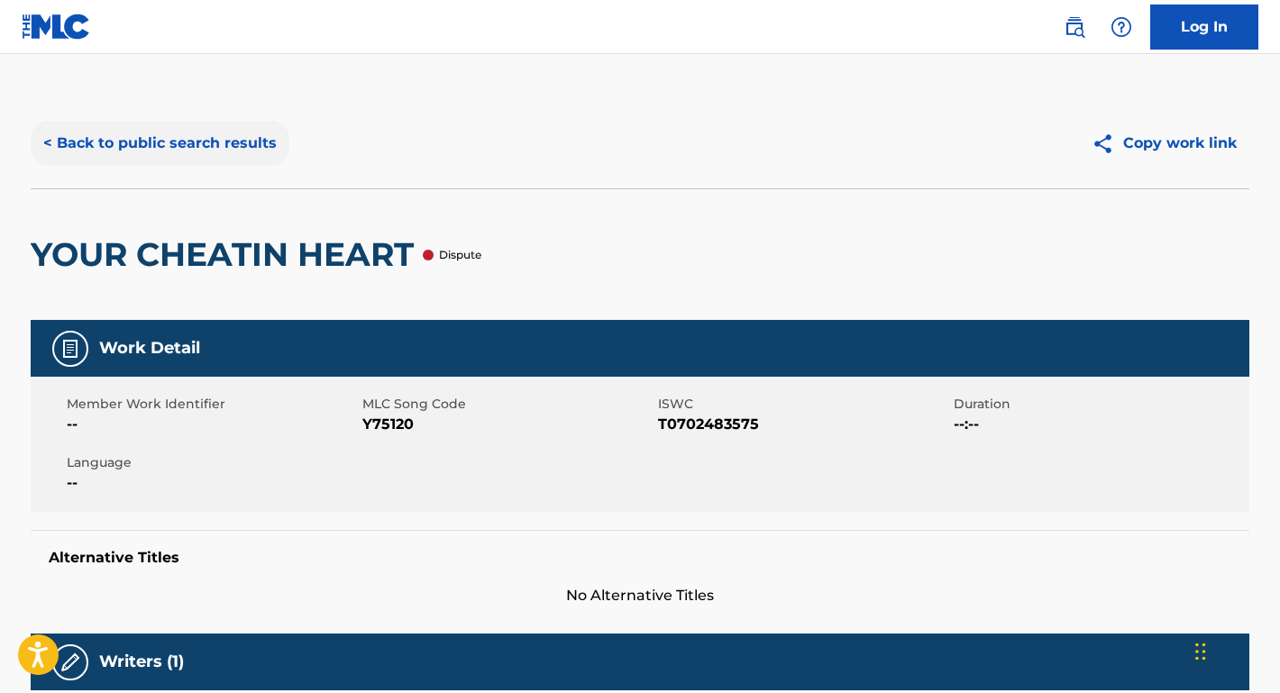
click at [202, 141] on button "< Back to public search results" at bounding box center [160, 143] width 259 height 45
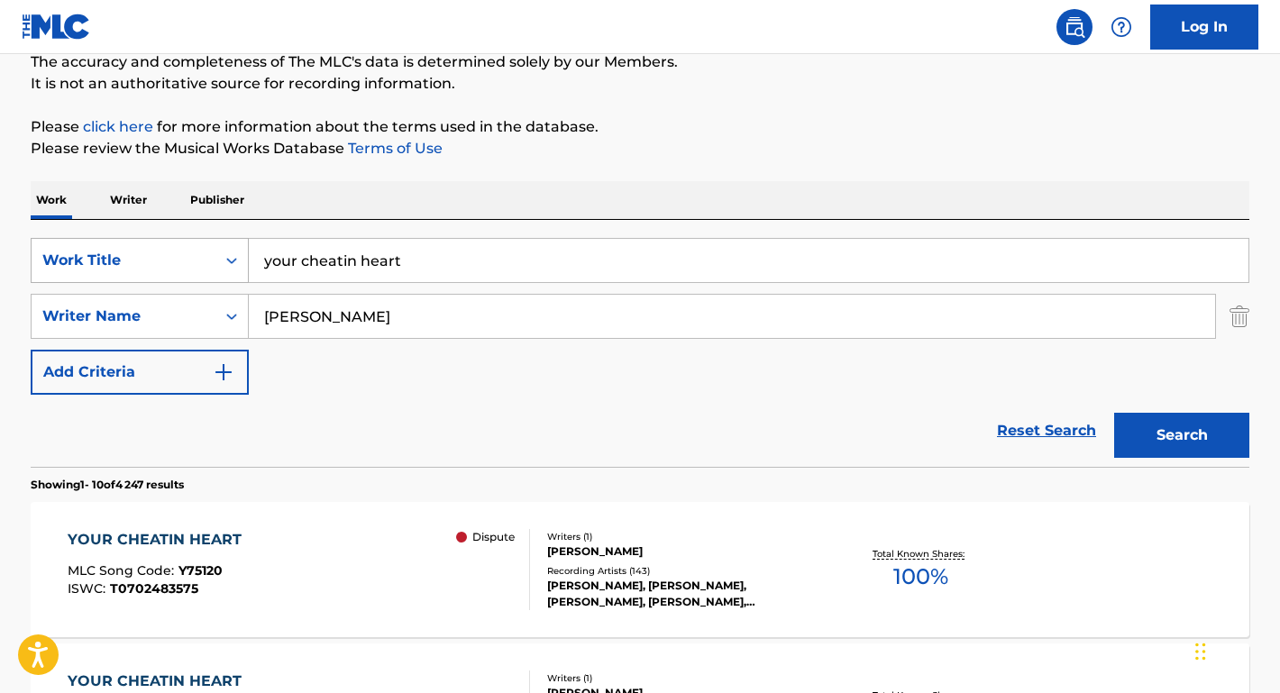
drag, startPoint x: 437, startPoint y: 272, endPoint x: 231, endPoint y: 243, distance: 208.6
click at [231, 243] on div "SearchWithCriteria516ac99b-7757-49d7-b075-bcbaa4293323 Work Title your cheatin …" at bounding box center [640, 260] width 1219 height 45
type input "you win again"
click at [1182, 435] on button "Search" at bounding box center [1181, 435] width 135 height 45
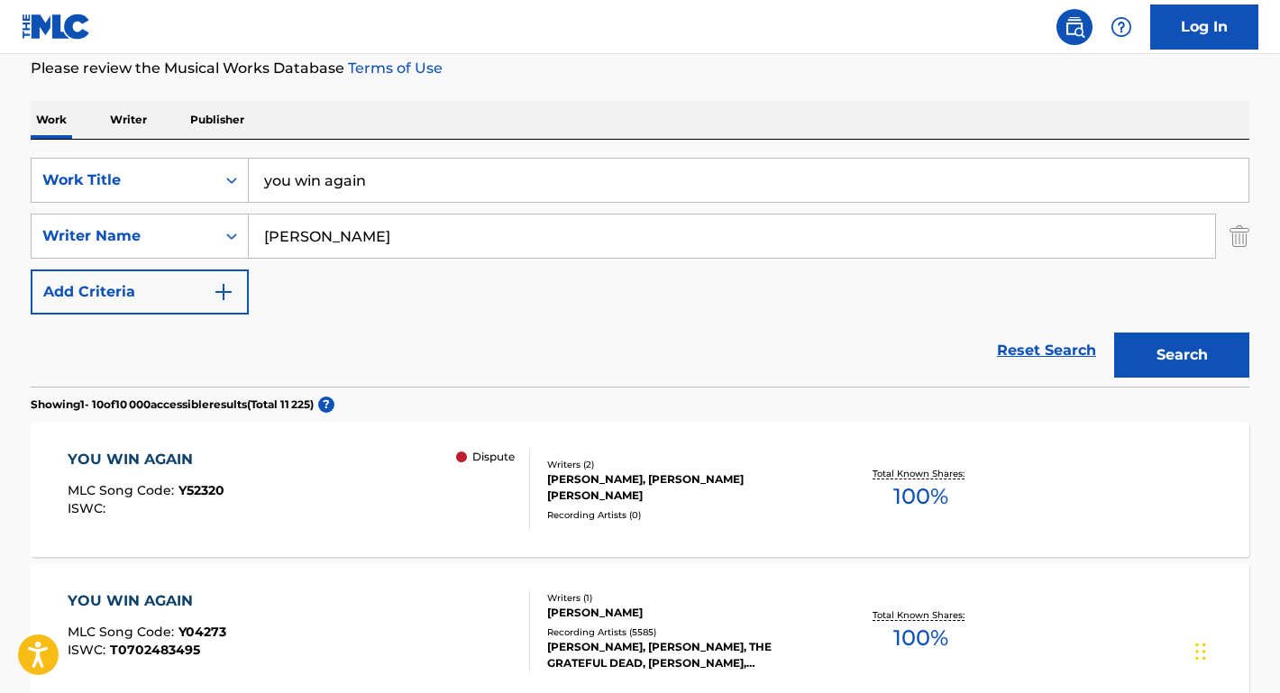
scroll to position [255, 0]
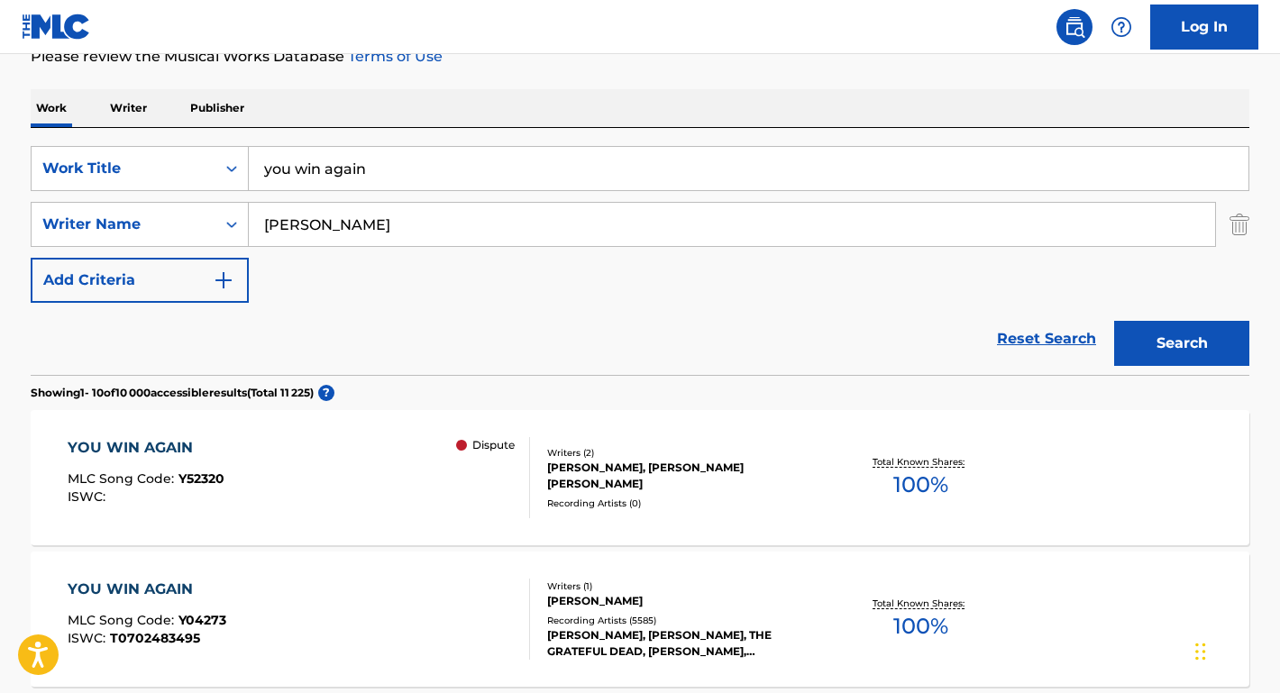
click at [136, 579] on div "YOU WIN AGAIN" at bounding box center [147, 590] width 159 height 22
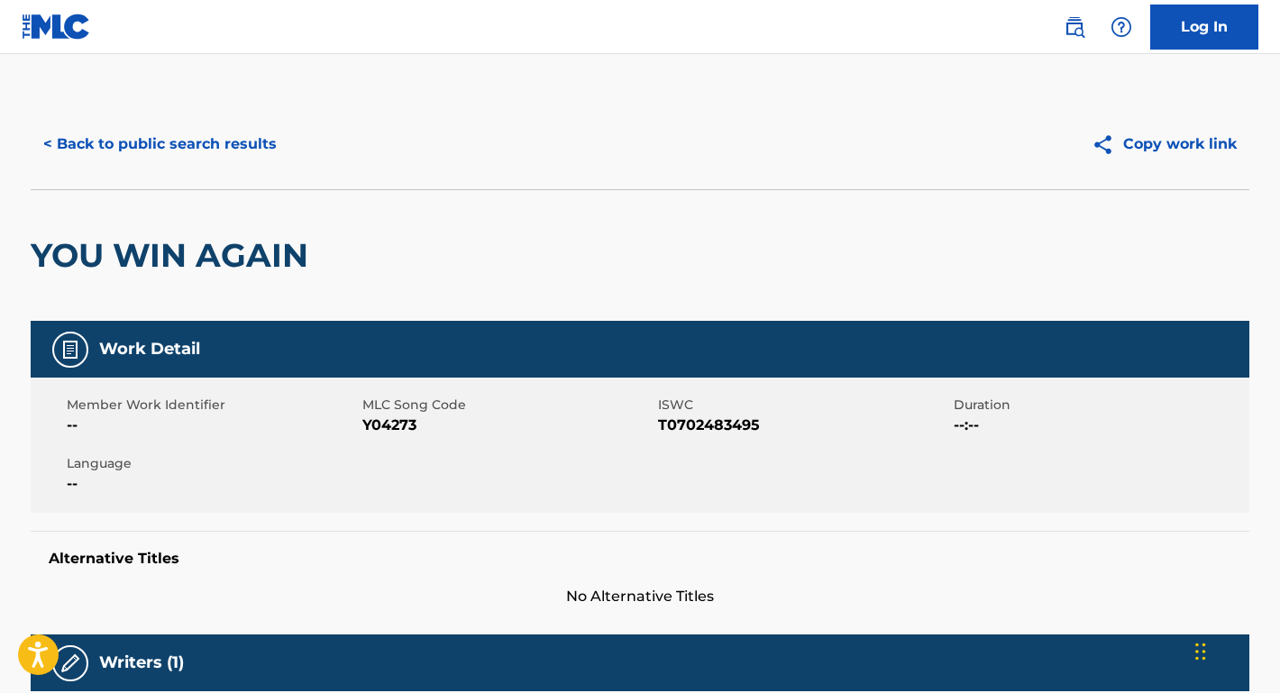
scroll to position [255, 0]
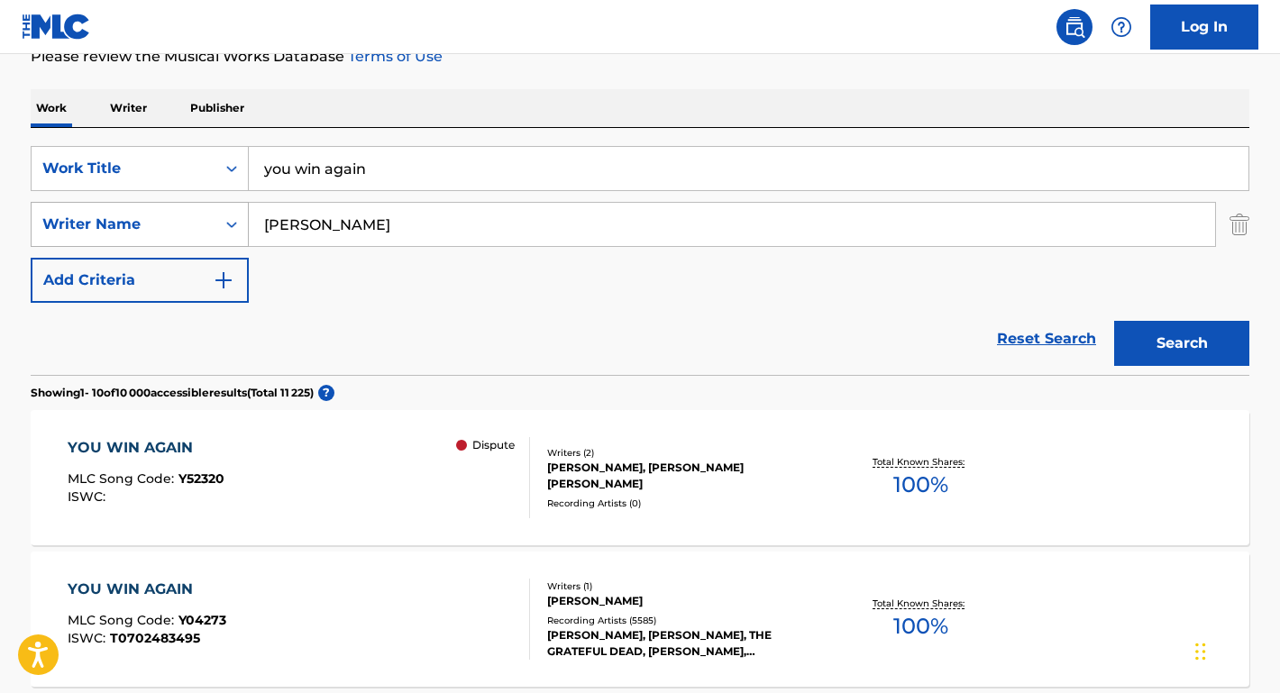
drag, startPoint x: 370, startPoint y: 225, endPoint x: 219, endPoint y: 225, distance: 150.6
click at [218, 225] on div "SearchWithCriteria67b8f4ac-978f-4655-81e8-67664a953dd9 Writer Name Williams" at bounding box center [640, 224] width 1219 height 45
paste input "Hans Florian Zimmer"
type input "Hans Florian Zimmer"
drag, startPoint x: 399, startPoint y: 181, endPoint x: 232, endPoint y: 169, distance: 168.2
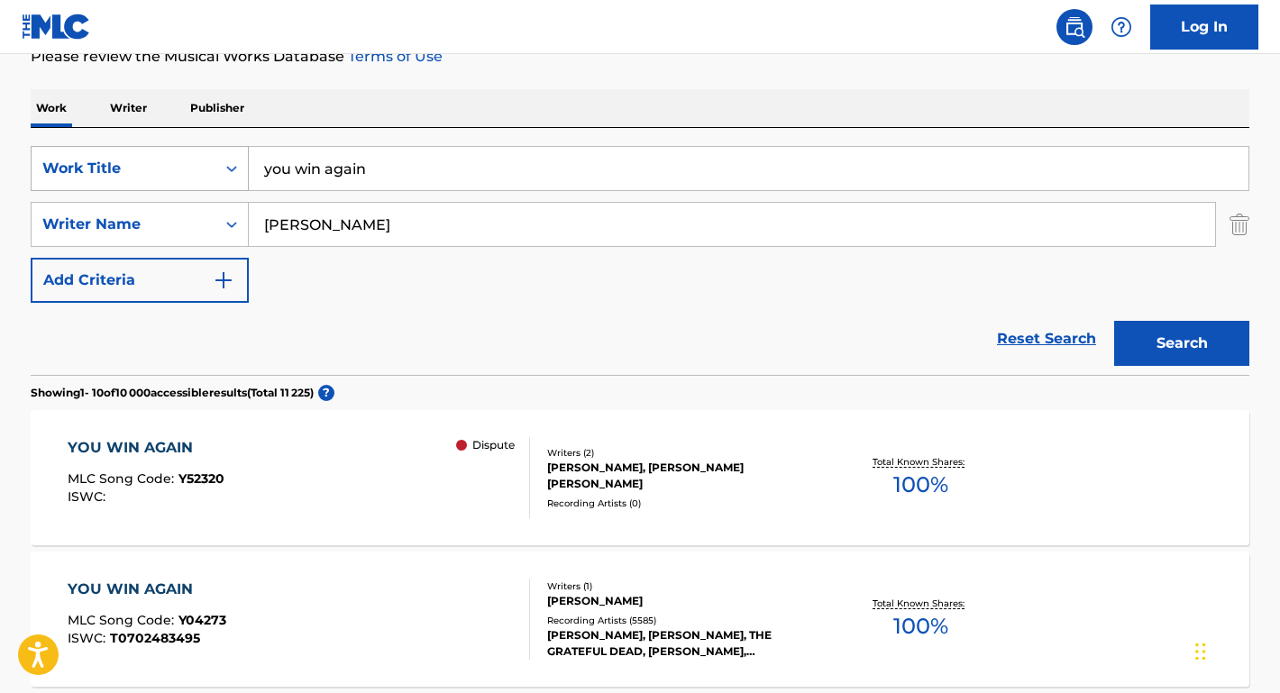
click at [232, 169] on div "SearchWithCriteria516ac99b-7757-49d7-b075-bcbaa4293323 Work Title you win again" at bounding box center [640, 168] width 1219 height 45
type input "wedding bells"
click at [1182, 343] on button "Search" at bounding box center [1181, 343] width 135 height 45
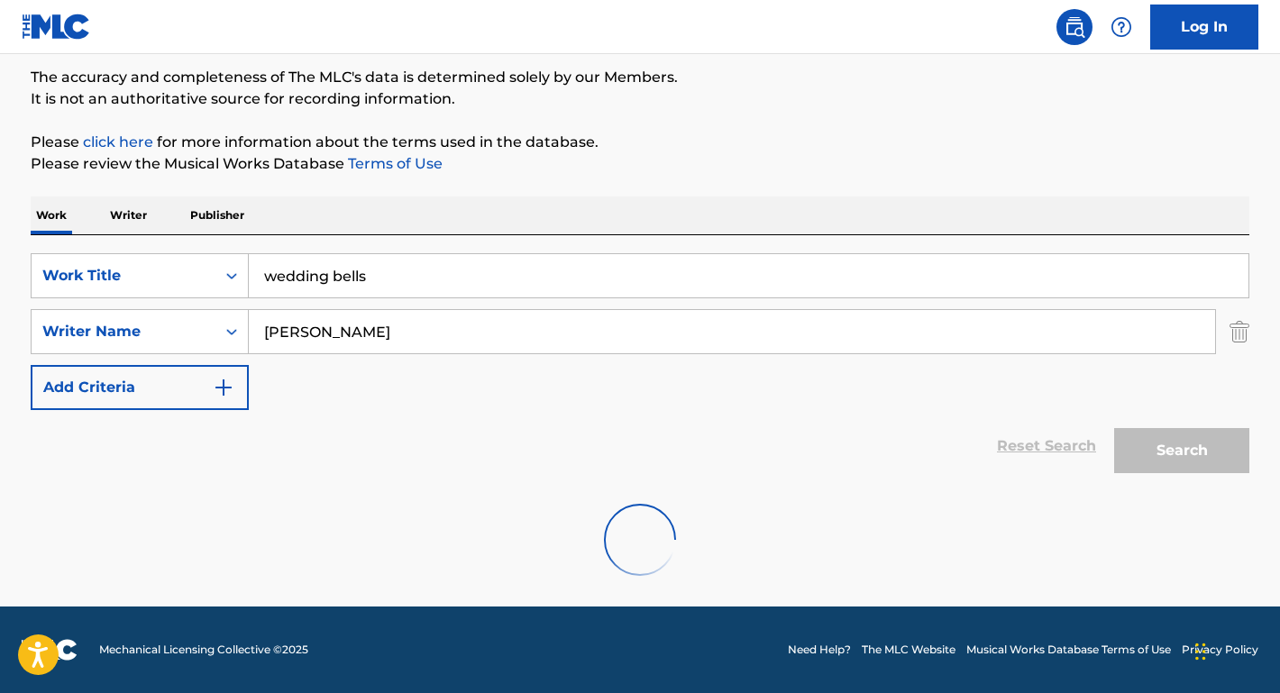
scroll to position [148, 0]
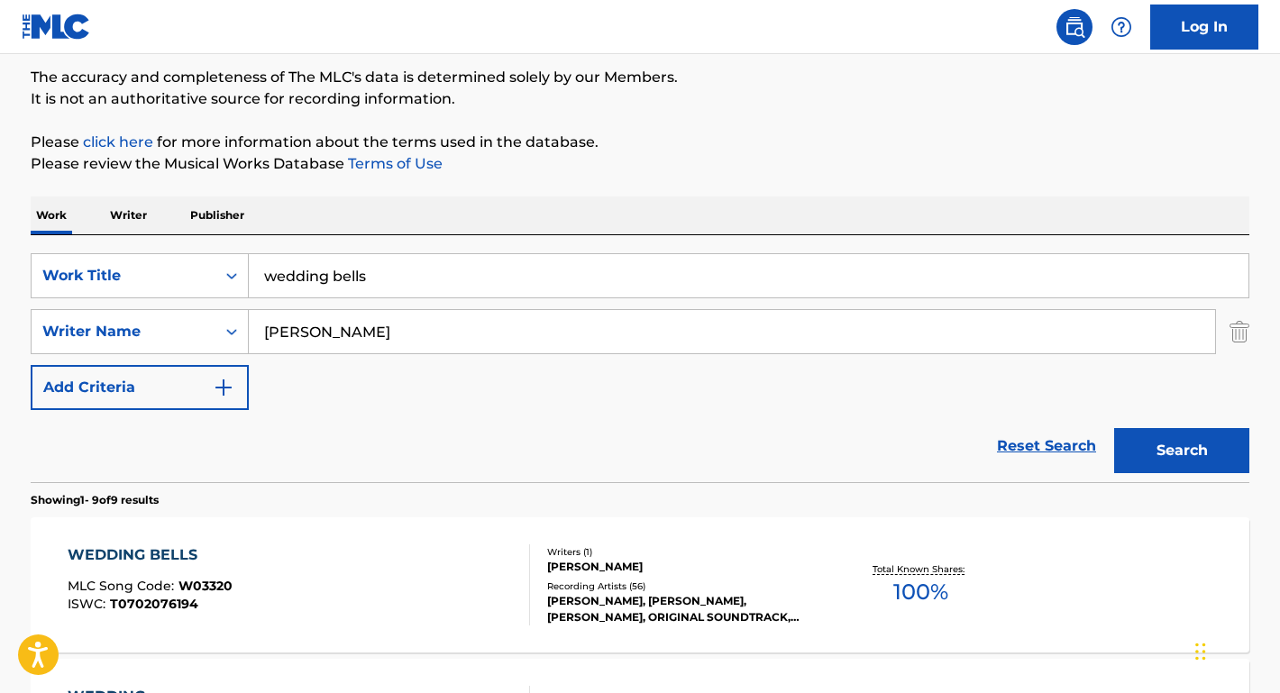
click at [179, 548] on div "WEDDING BELLS" at bounding box center [150, 556] width 165 height 22
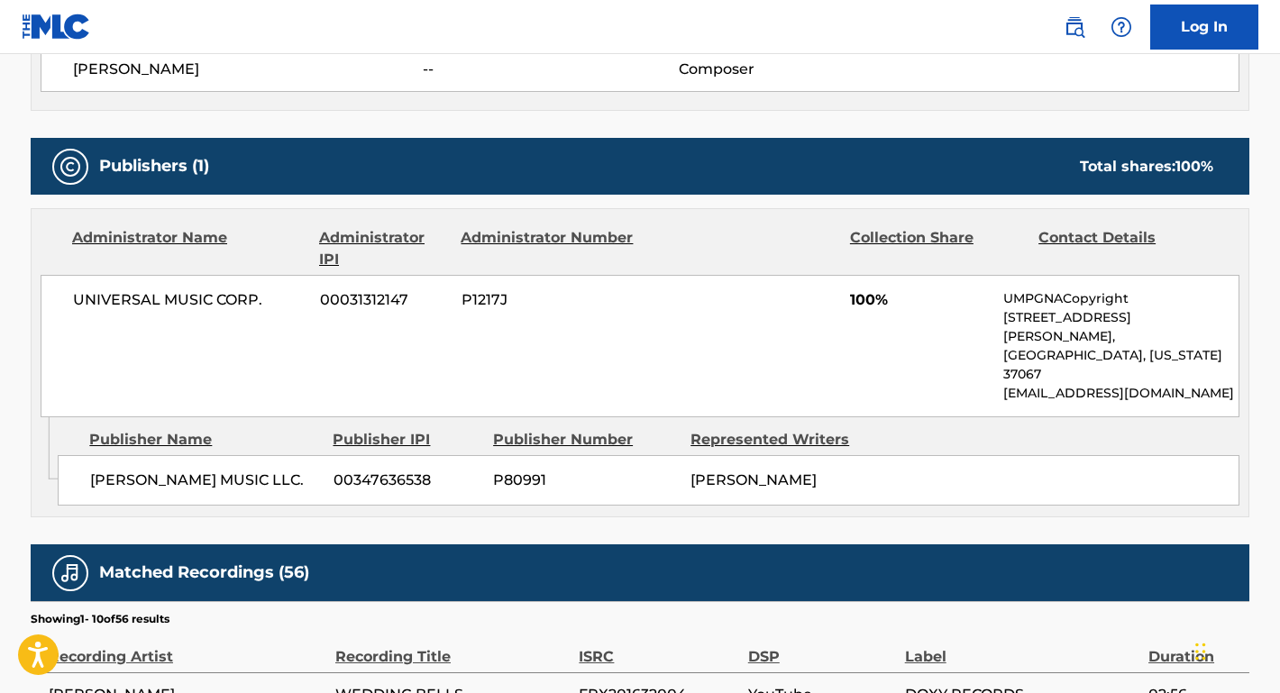
scroll to position [729, 0]
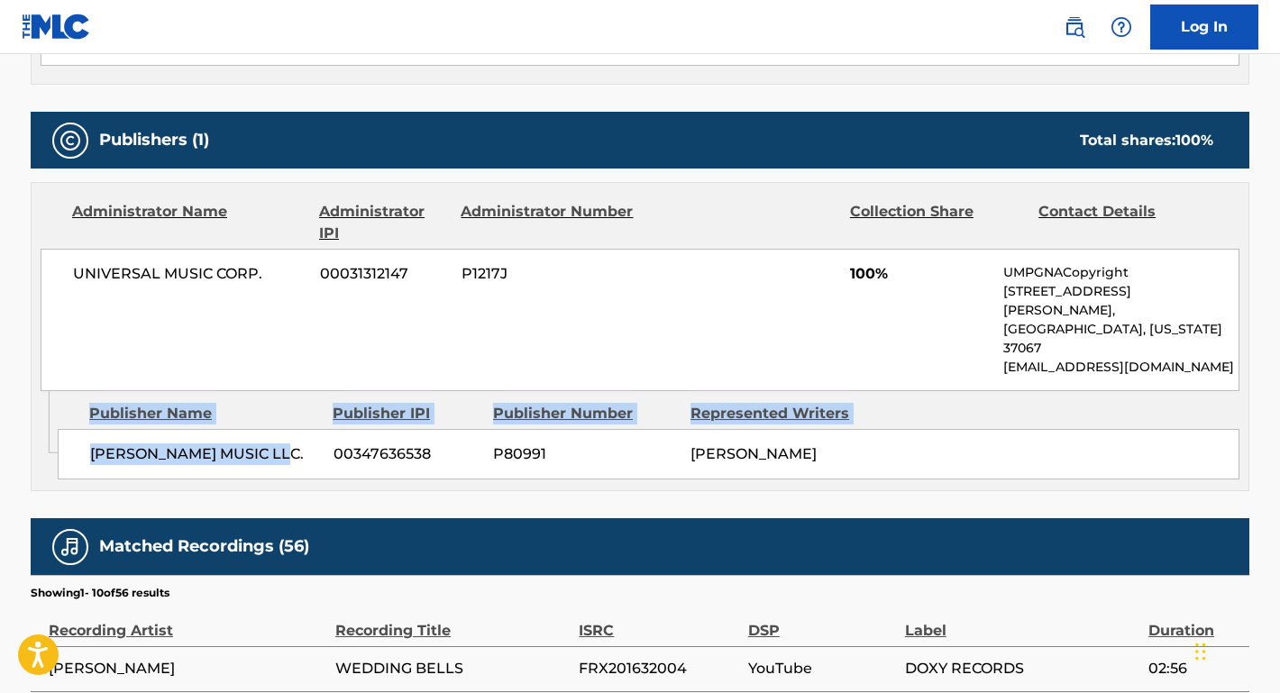
drag, startPoint x: 289, startPoint y: 409, endPoint x: 53, endPoint y: 408, distance: 236.2
click at [53, 408] on div "Admin Original Publisher Connecting Line Publisher Name Publisher IPI Publisher…" at bounding box center [640, 440] width 1217 height 99
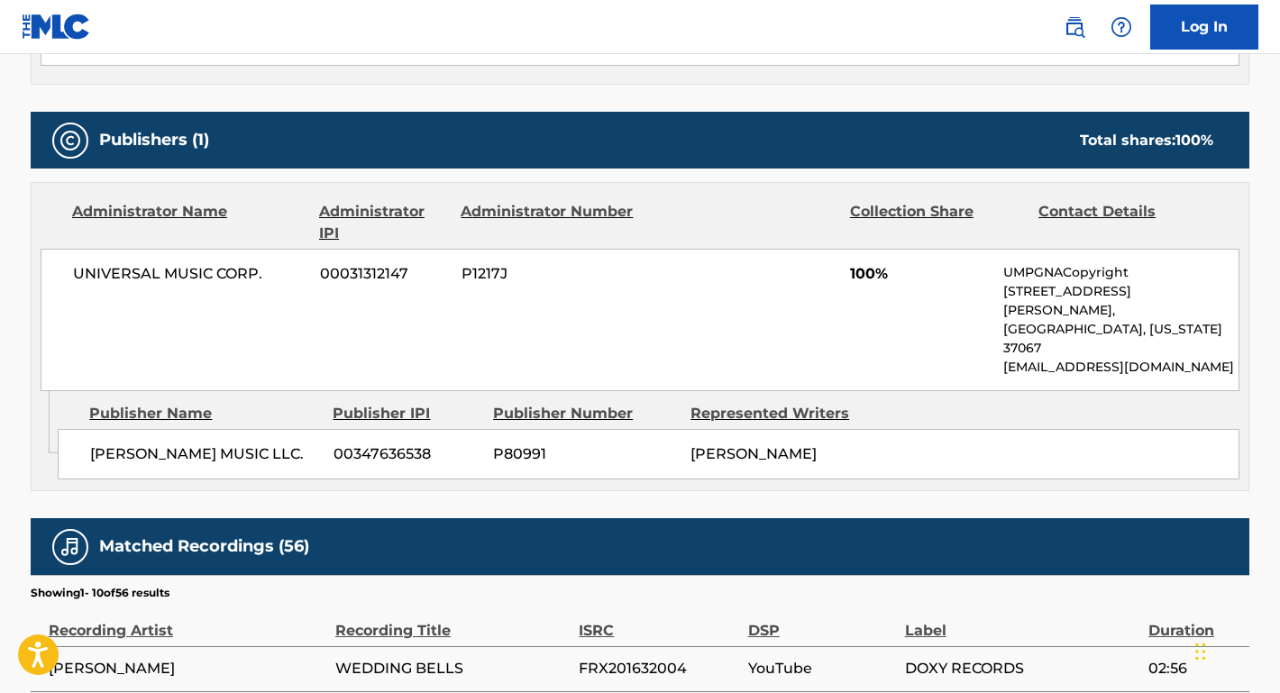
click at [228, 444] on span "WARNER OLIVE MUSIC LLC." at bounding box center [205, 455] width 230 height 22
drag, startPoint x: 292, startPoint y: 413, endPoint x: 87, endPoint y: 416, distance: 204.7
click at [87, 429] on div "WARNER OLIVE MUSIC LLC. 00347636538 P80991 HANS FLORIAN ZIMMER" at bounding box center [649, 454] width 1182 height 50
drag, startPoint x: 270, startPoint y: 279, endPoint x: 60, endPoint y: 272, distance: 210.2
click at [59, 271] on div "UNIVERSAL MUSIC CORP. 00031312147 P1217J 100% UMPGNACopyright 1550 W. McEwen Dr…" at bounding box center [640, 320] width 1199 height 142
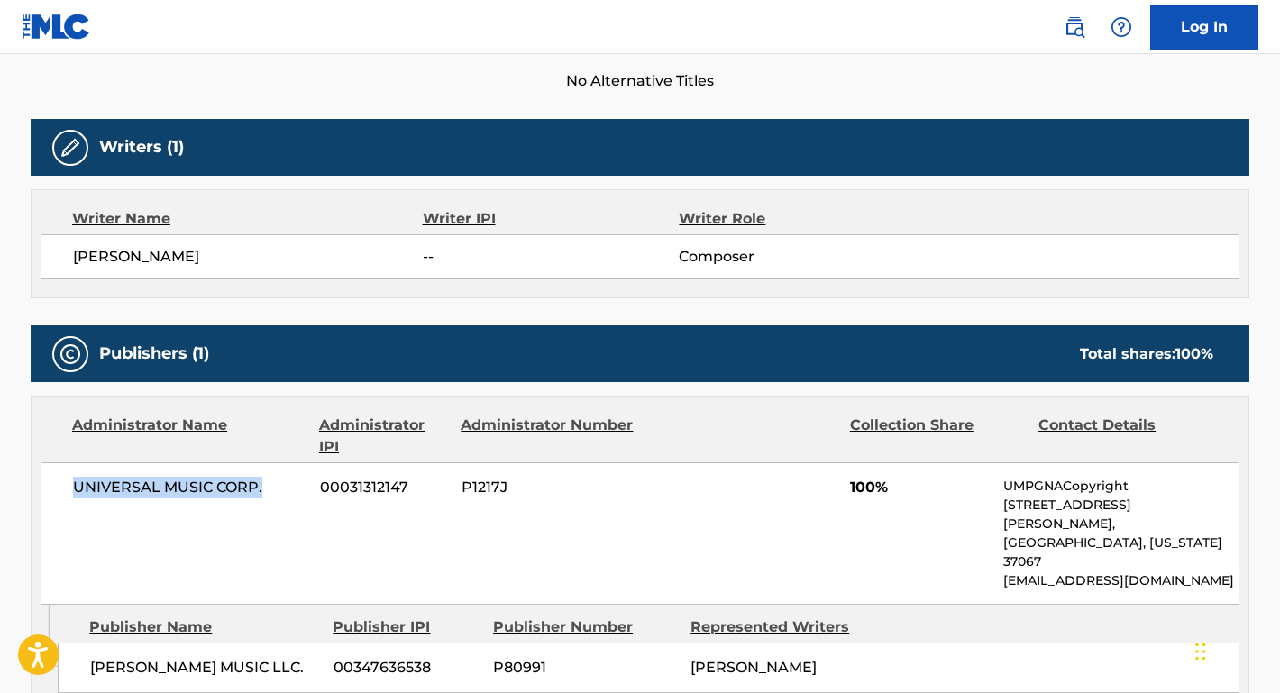
scroll to position [421, 0]
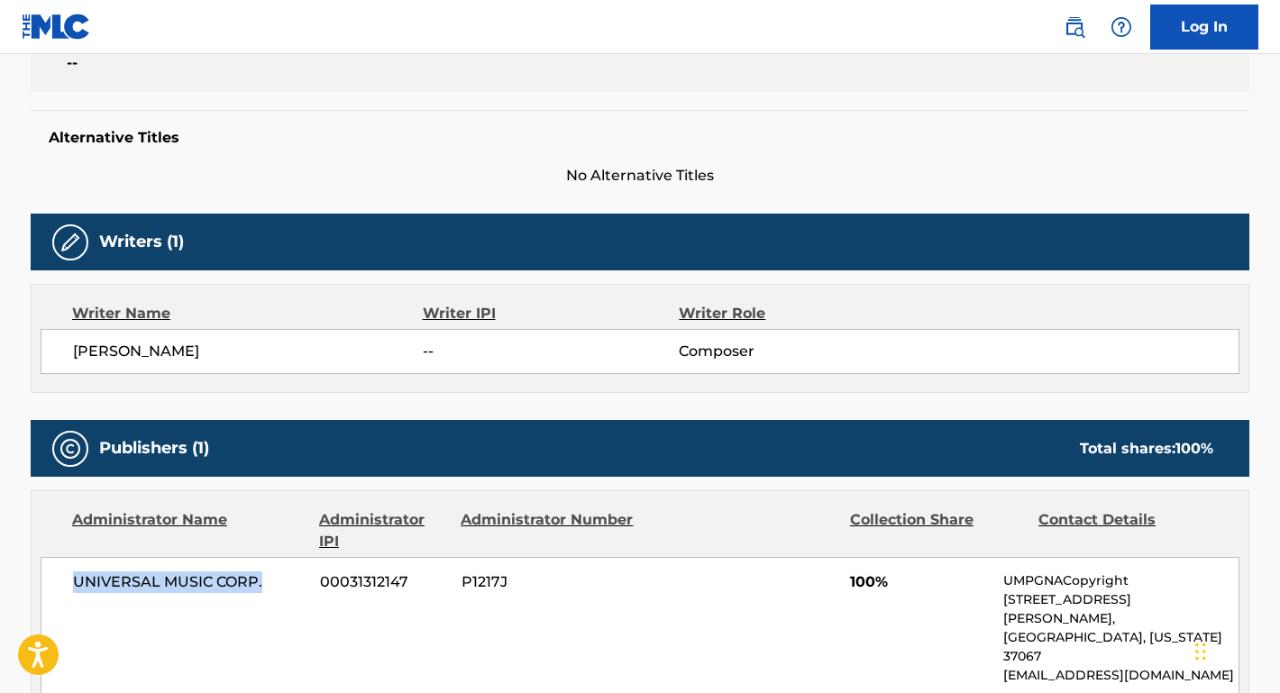
drag, startPoint x: 284, startPoint y: 346, endPoint x: 78, endPoint y: 343, distance: 206.5
click at [77, 343] on span "HANS FLORIAN ZIMMER" at bounding box center [248, 352] width 350 height 22
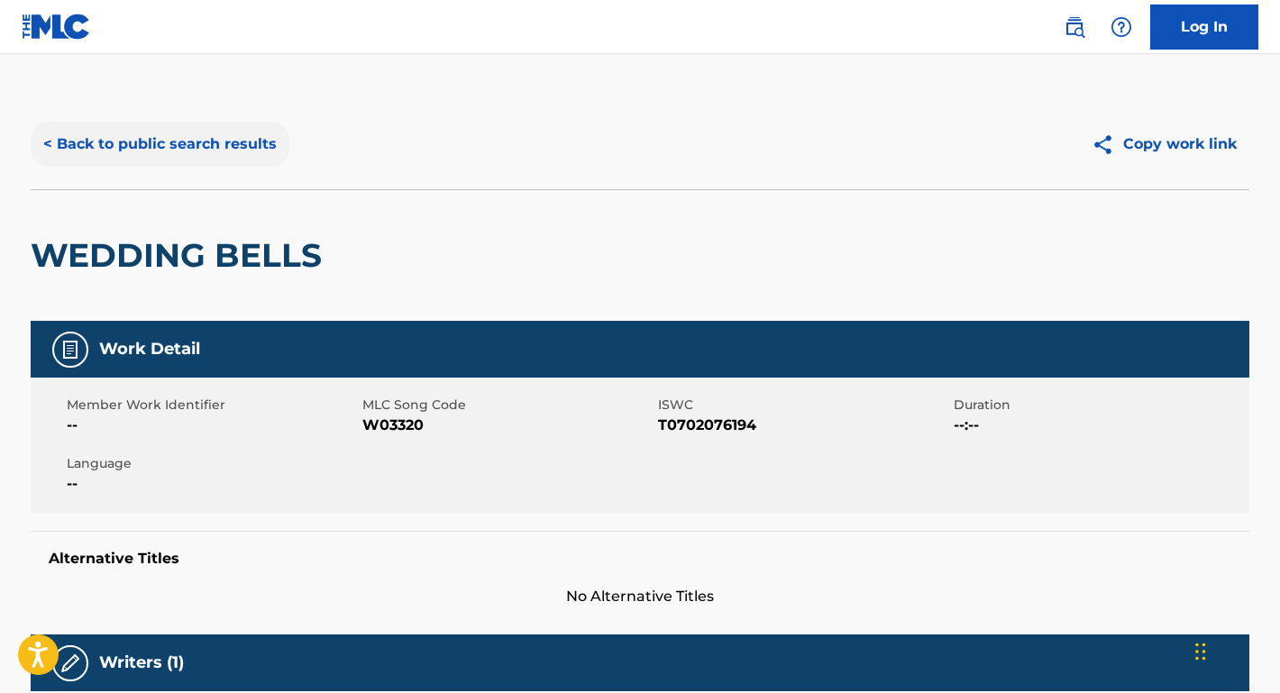
scroll to position [0, 0]
click at [183, 137] on button "< Back to public search results" at bounding box center [160, 144] width 259 height 45
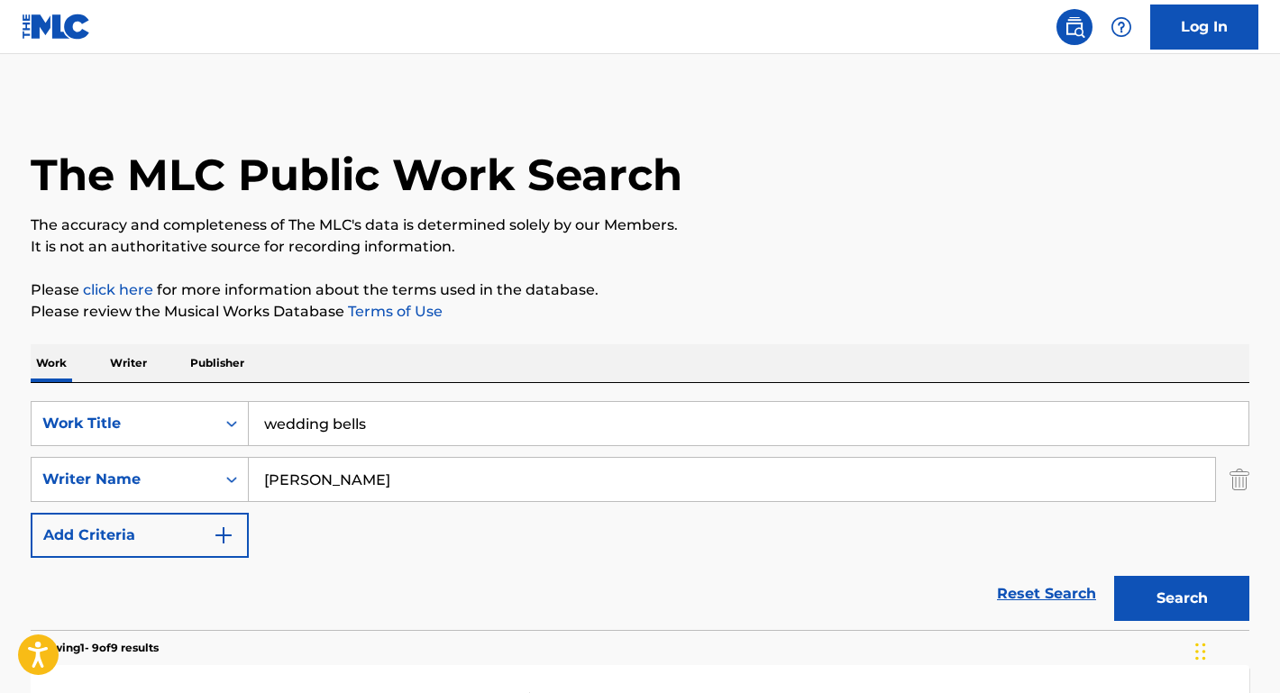
scroll to position [148, 0]
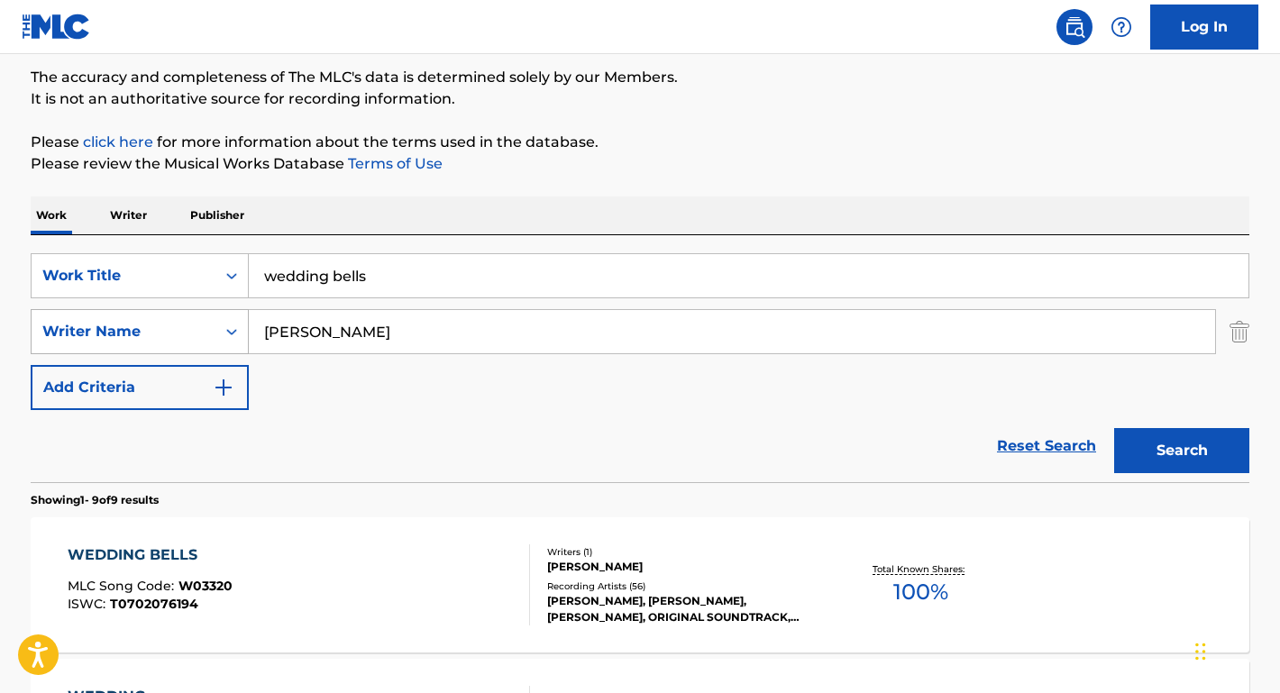
drag, startPoint x: 433, startPoint y: 334, endPoint x: 228, endPoint y: 333, distance: 204.7
click at [228, 334] on div "SearchWithCriteria67b8f4ac-978f-4655-81e8-67664a953dd9 Writer Name Hans Florian…" at bounding box center [640, 331] width 1219 height 45
paste input "Cliff Friend"
type input "Cliff Friend"
drag, startPoint x: 411, startPoint y: 269, endPoint x: 228, endPoint y: 263, distance: 183.1
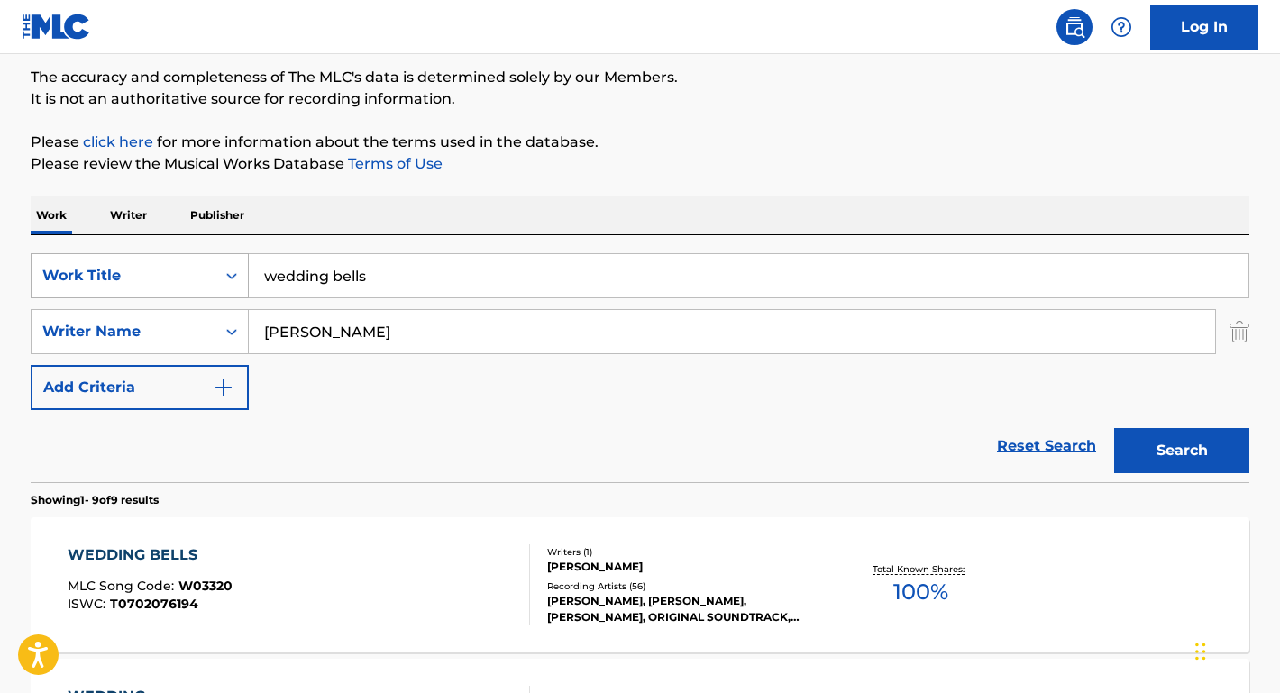
click at [228, 263] on div "SearchWithCriteria516ac99b-7757-49d7-b075-bcbaa4293323 Work Title wedding bells" at bounding box center [640, 275] width 1219 height 45
type input "lovesick blues"
click at [1182, 451] on button "Search" at bounding box center [1181, 450] width 135 height 45
click at [169, 564] on div "LOVESICK BLUES" at bounding box center [146, 556] width 156 height 22
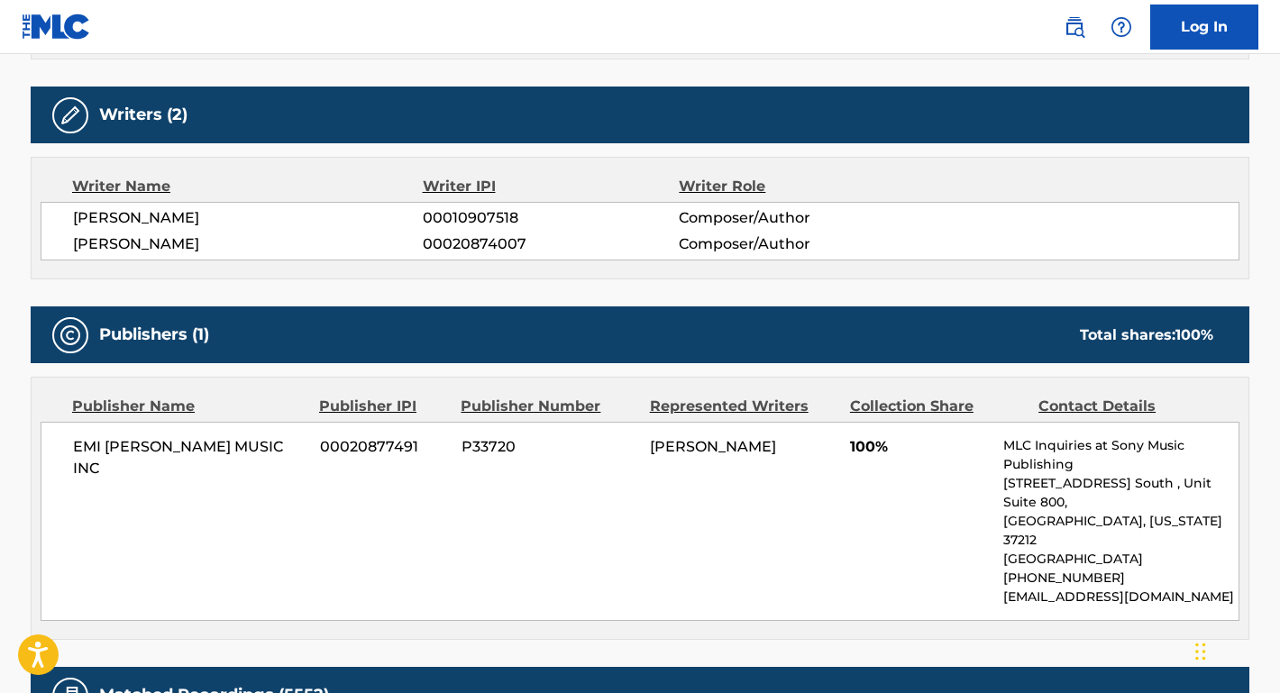
scroll to position [880, 0]
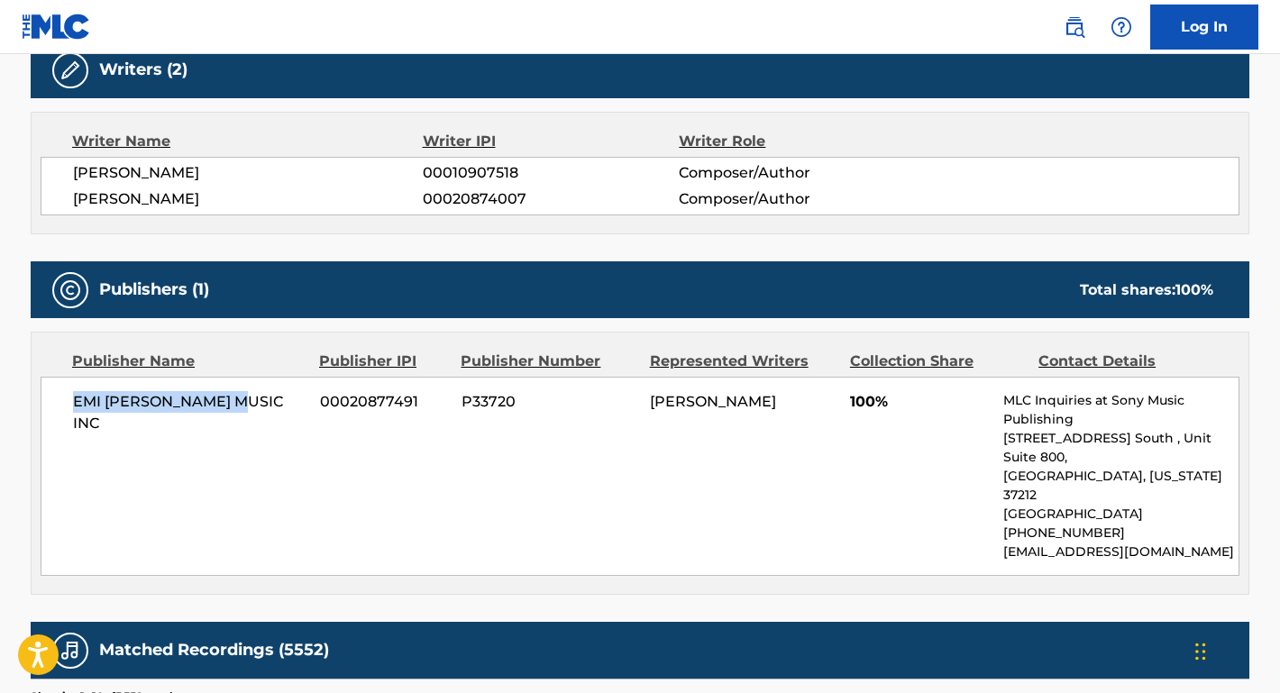
drag, startPoint x: 232, startPoint y: 396, endPoint x: 37, endPoint y: 396, distance: 194.7
click at [37, 396] on div "Publisher Name Publisher IPI Publisher Number Represented Writers Collection Sh…" at bounding box center [640, 463] width 1217 height 261
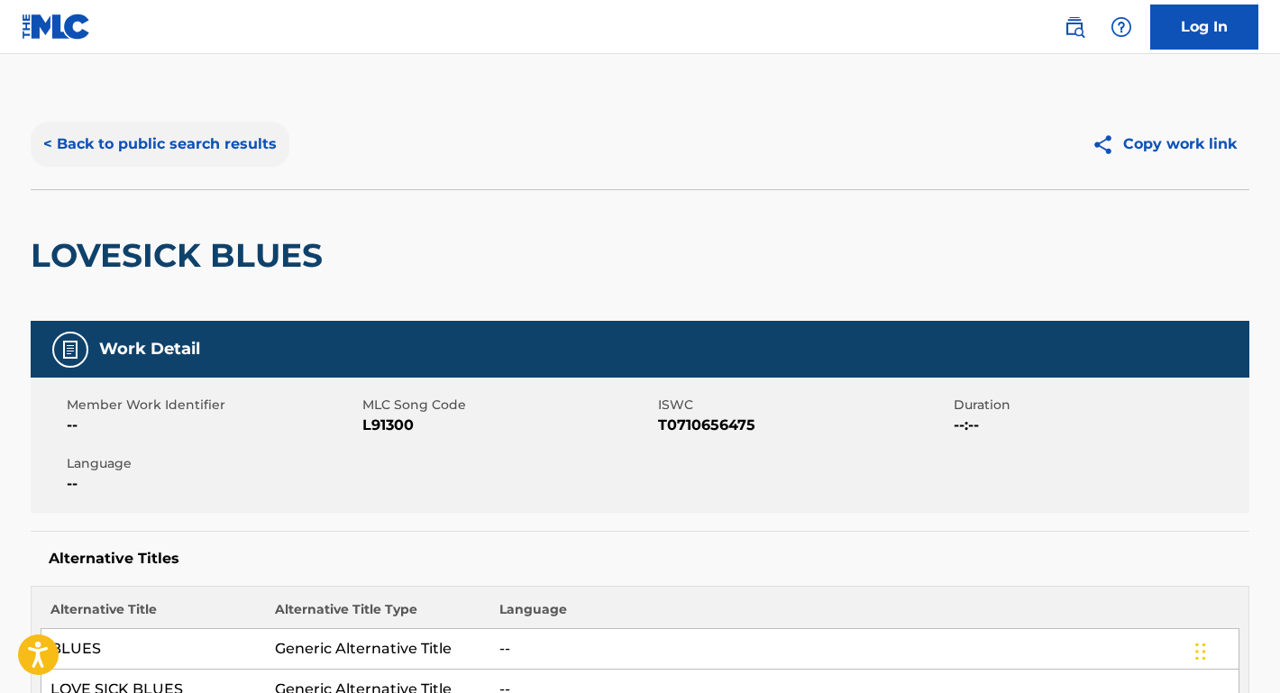
scroll to position [0, 0]
click at [198, 143] on button "< Back to public search results" at bounding box center [160, 144] width 259 height 45
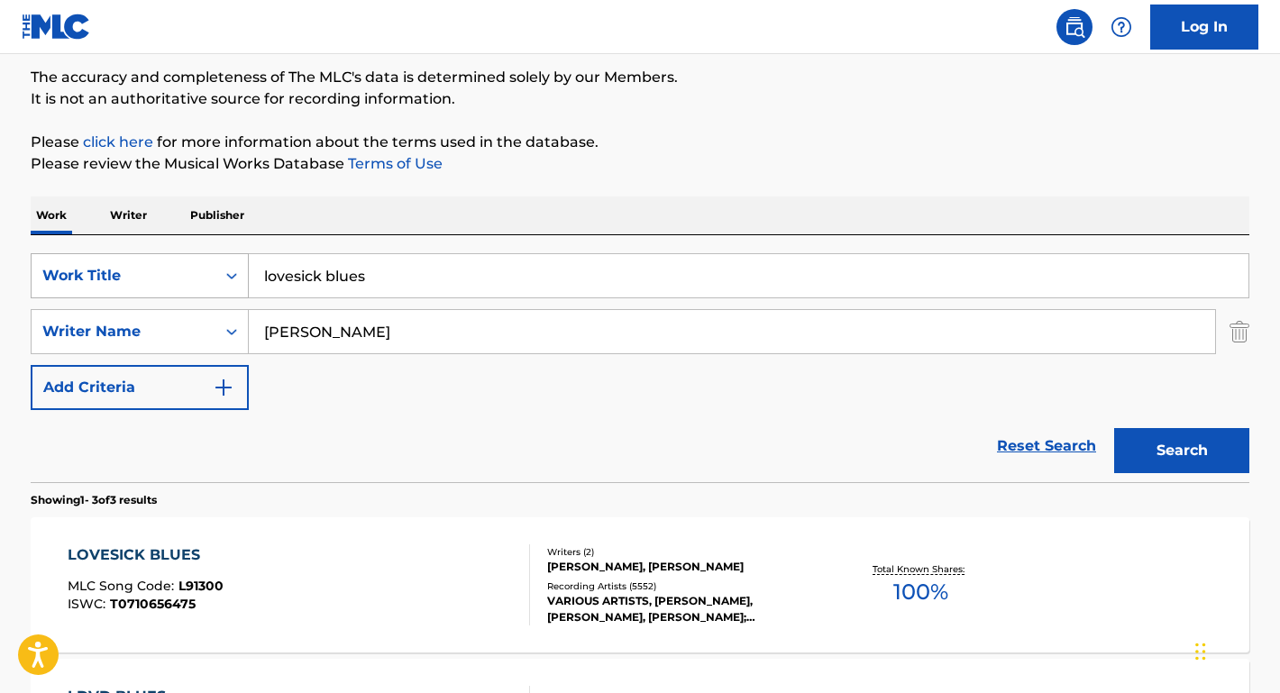
drag, startPoint x: 380, startPoint y: 280, endPoint x: 146, endPoint y: 268, distance: 234.7
click at [148, 270] on div "SearchWithCriteria516ac99b-7757-49d7-b075-bcbaa4293323 Work Title lovesick blues" at bounding box center [640, 275] width 1219 height 45
paste input "move it on over"
type input "move it on over"
click at [298, 201] on div "Work Writer Publisher" at bounding box center [640, 216] width 1219 height 38
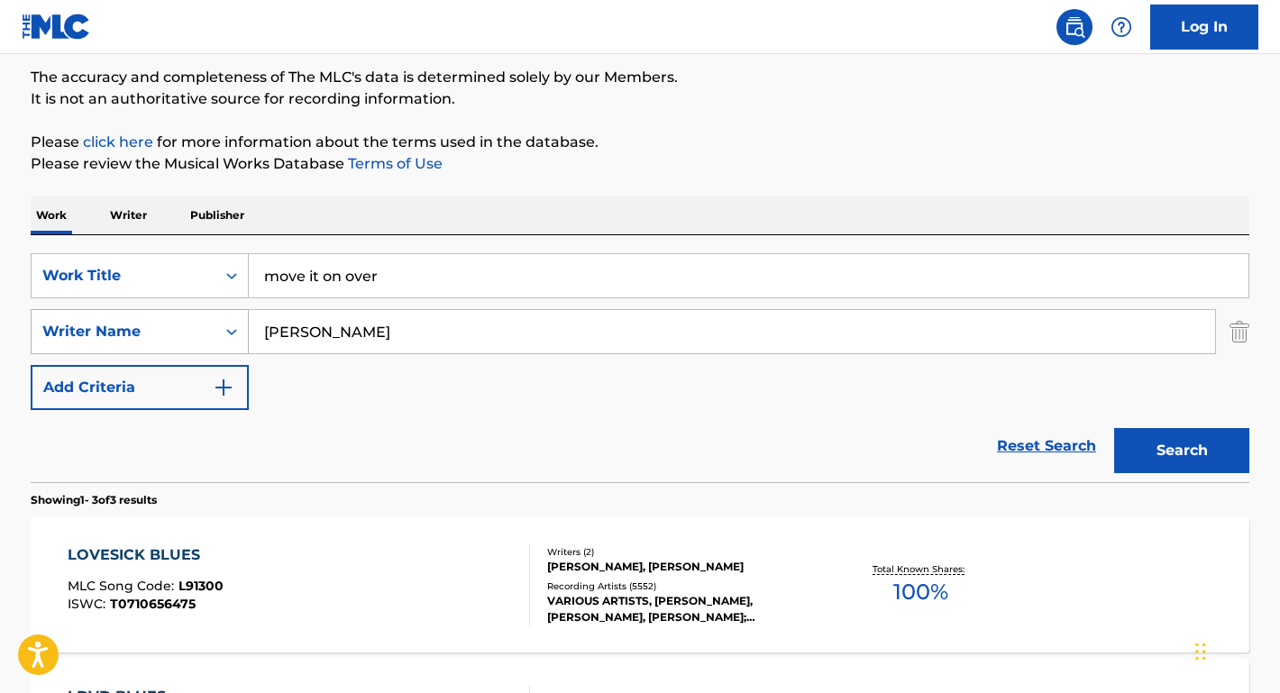
drag, startPoint x: 354, startPoint y: 334, endPoint x: 143, endPoint y: 329, distance: 211.0
click at [143, 329] on div "SearchWithCriteria67b8f4ac-978f-4655-81e8-67664a953dd9 Writer Name Cliff Friend" at bounding box center [640, 331] width 1219 height 45
type input "williams"
click at [1182, 451] on button "Search" at bounding box center [1181, 450] width 135 height 45
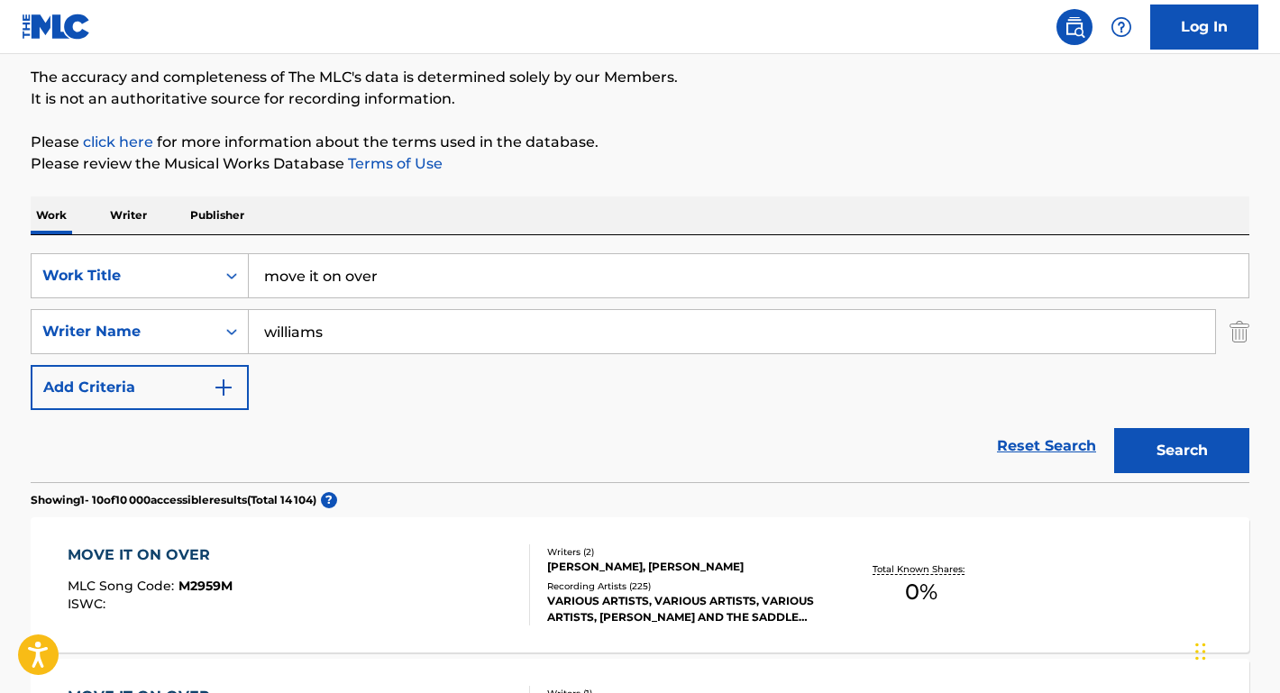
click at [166, 554] on div "MOVE IT ON OVER" at bounding box center [150, 556] width 165 height 22
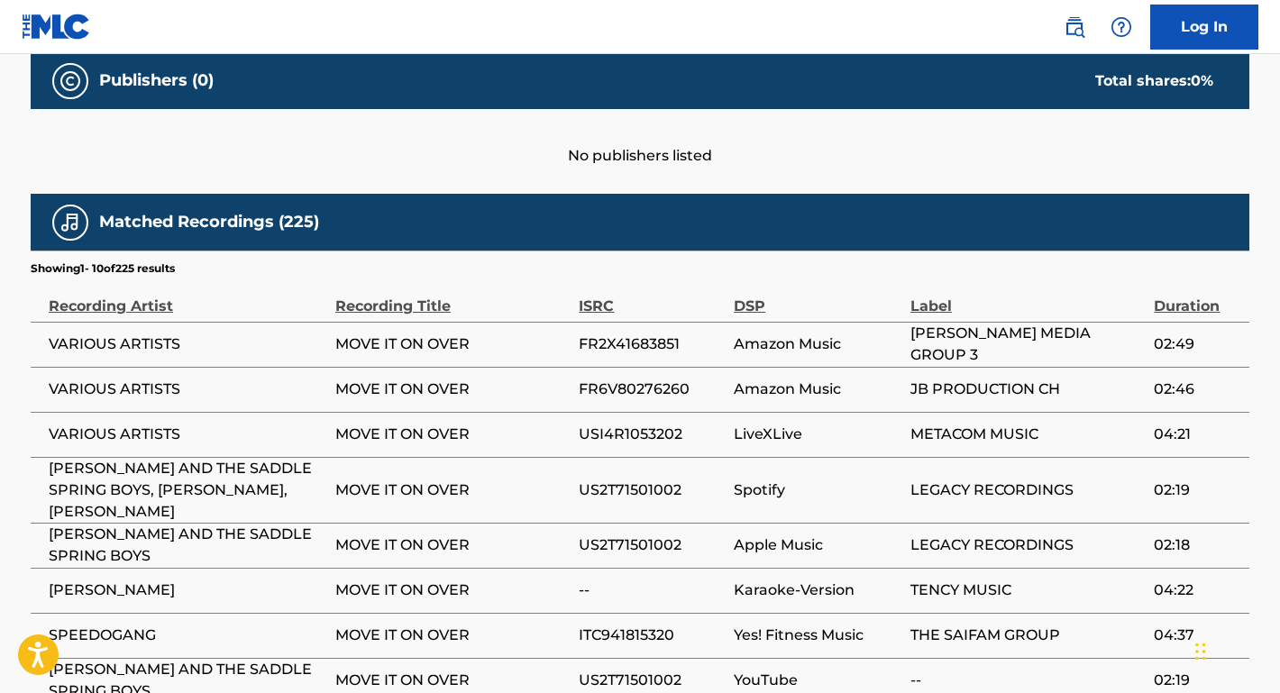
scroll to position [882, 0]
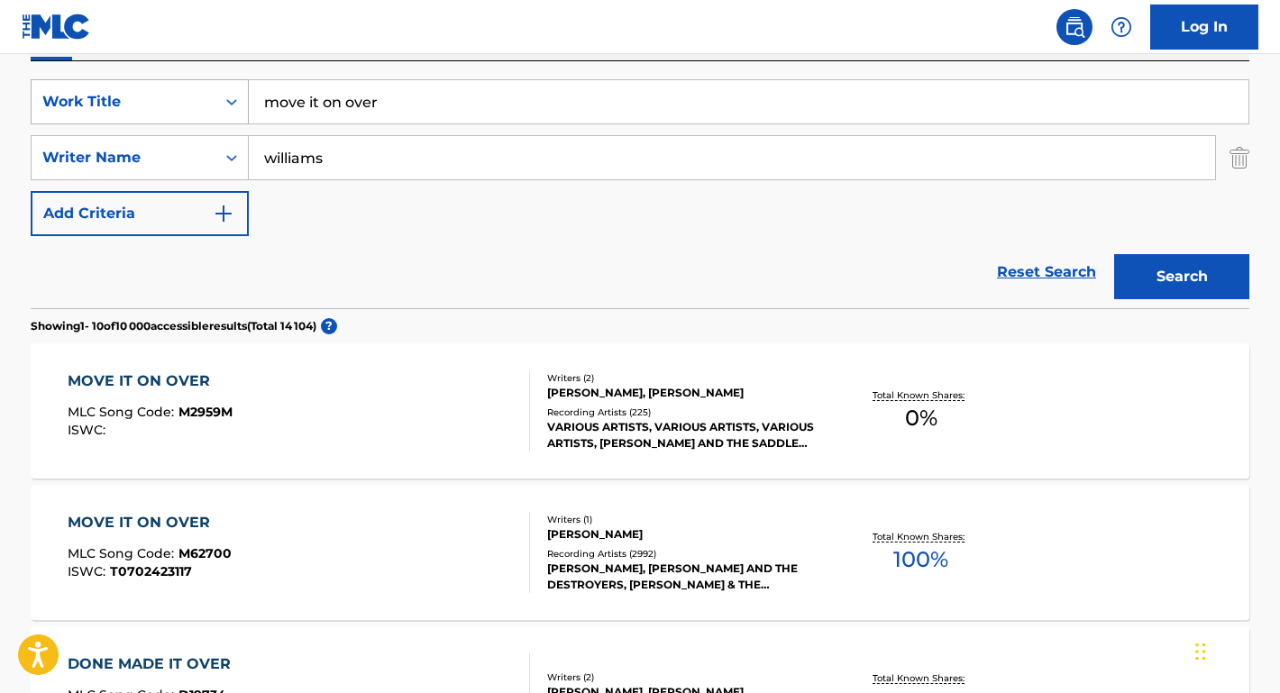
scroll to position [346, 0]
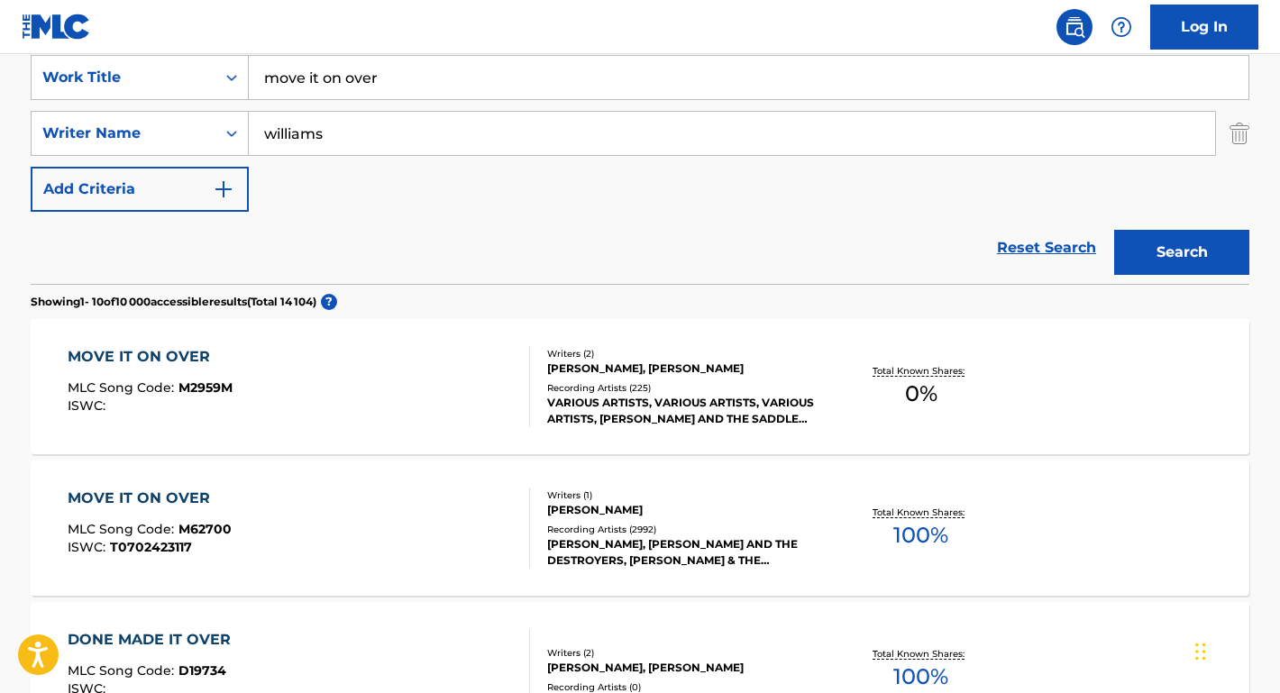
click at [187, 495] on div "MOVE IT ON OVER" at bounding box center [150, 499] width 164 height 22
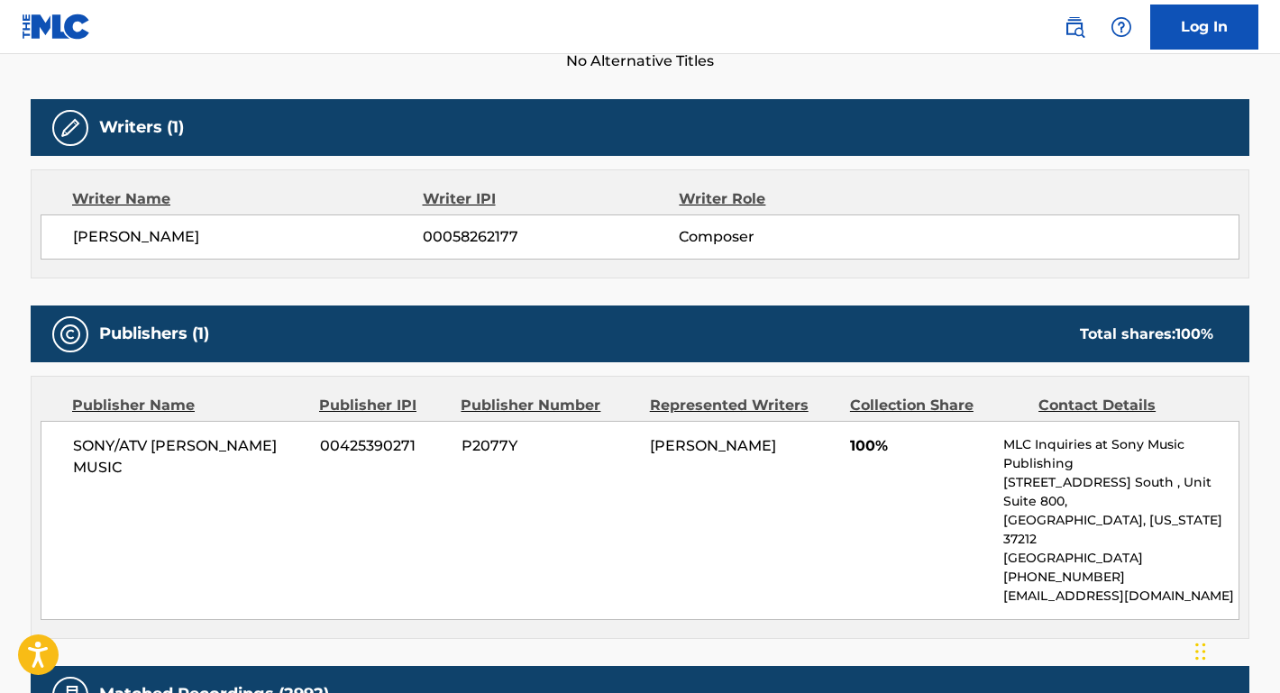
scroll to position [591, 0]
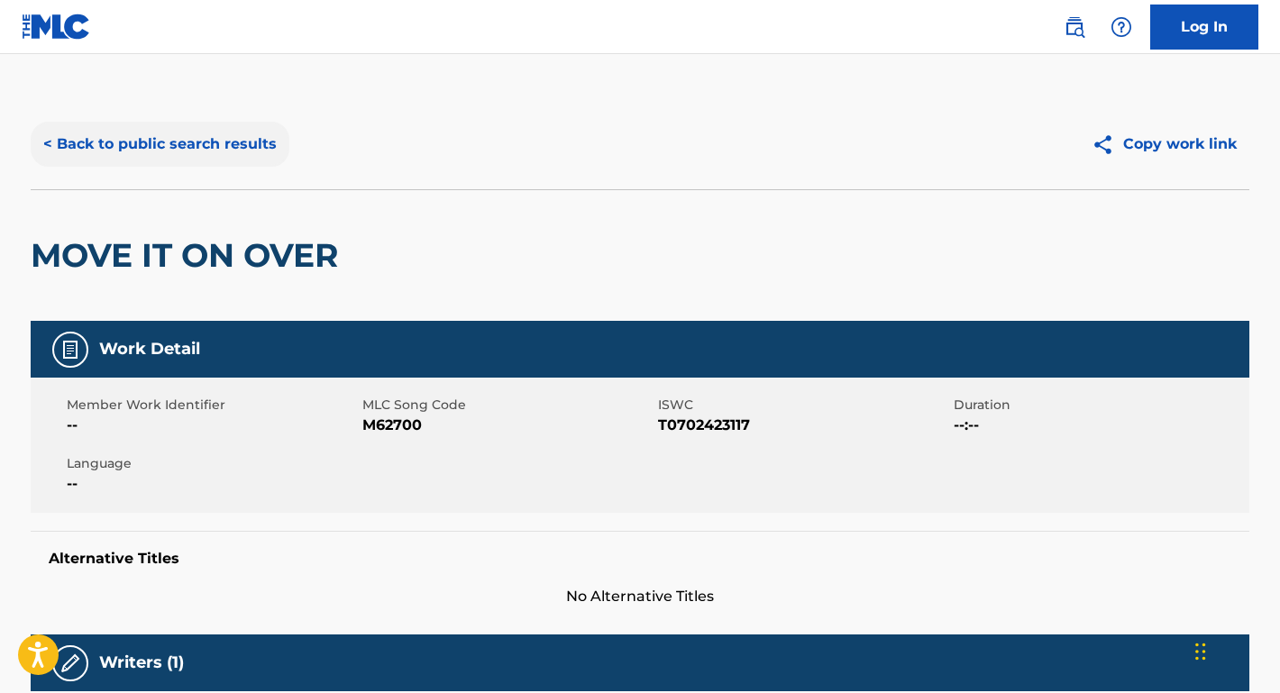
click at [169, 152] on button "< Back to public search results" at bounding box center [160, 144] width 259 height 45
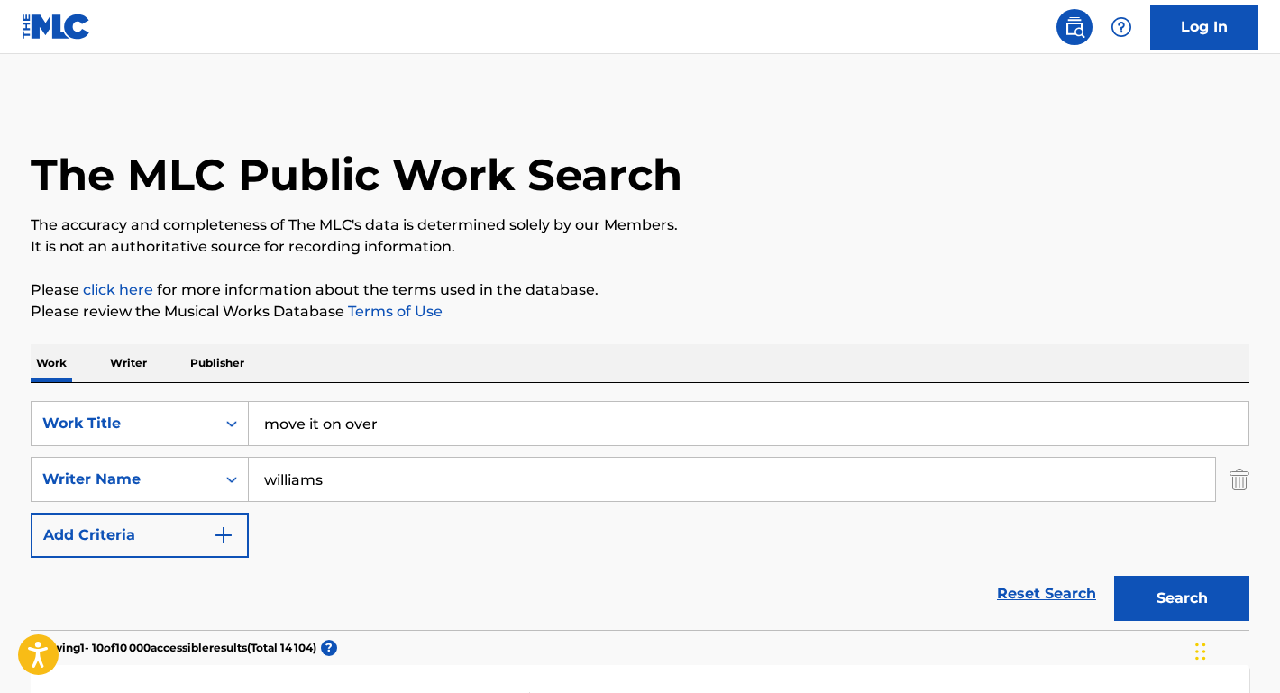
scroll to position [346, 0]
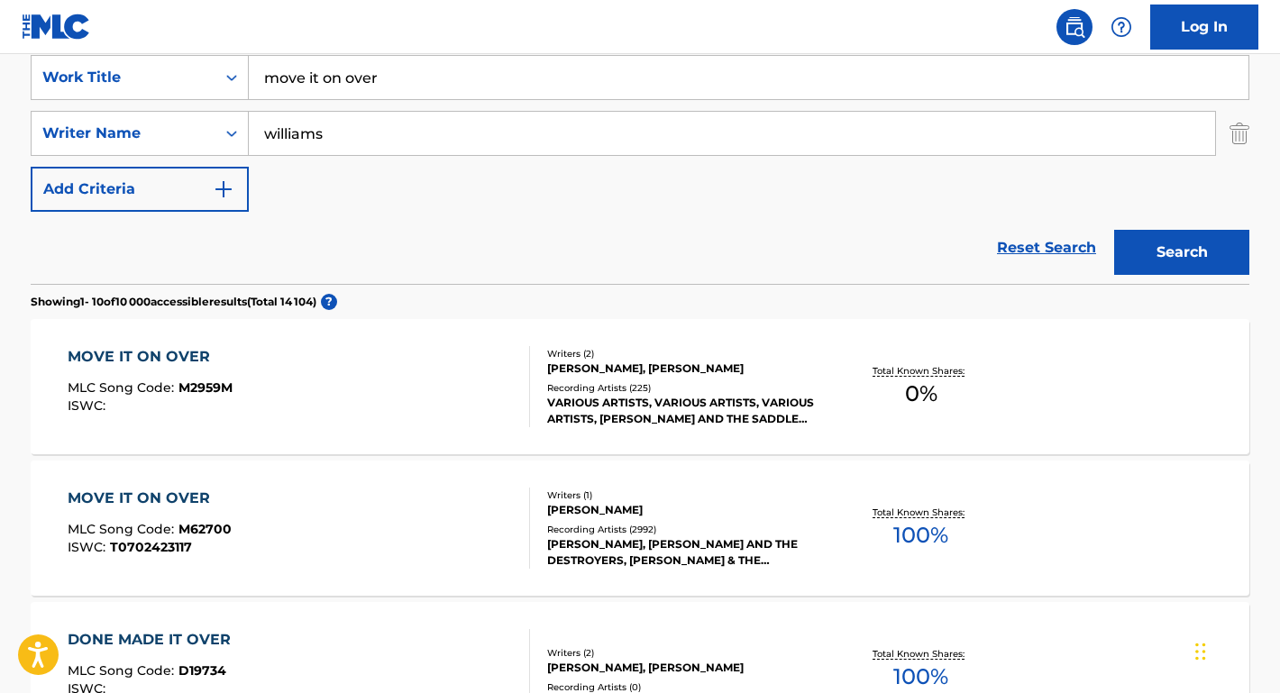
drag, startPoint x: 369, startPoint y: 151, endPoint x: 252, endPoint y: 119, distance: 121.6
click at [252, 119] on input "williams" at bounding box center [732, 133] width 966 height 43
type input "claude kelly"
drag, startPoint x: 402, startPoint y: 80, endPoint x: 212, endPoint y: 78, distance: 190.2
click at [212, 78] on div "SearchWithCriteria516ac99b-7757-49d7-b075-bcbaa4293323 Work Title move it on ov…" at bounding box center [640, 77] width 1219 height 45
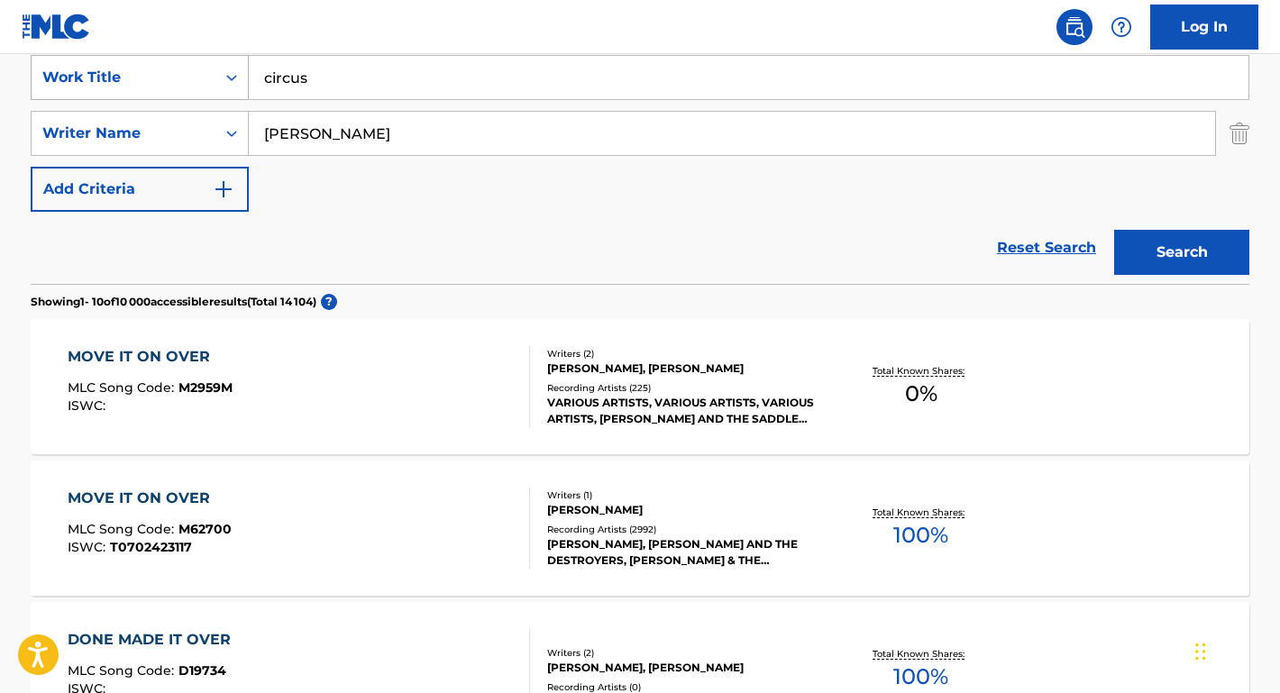
type input "circus"
click at [1182, 252] on button "Search" at bounding box center [1181, 252] width 135 height 45
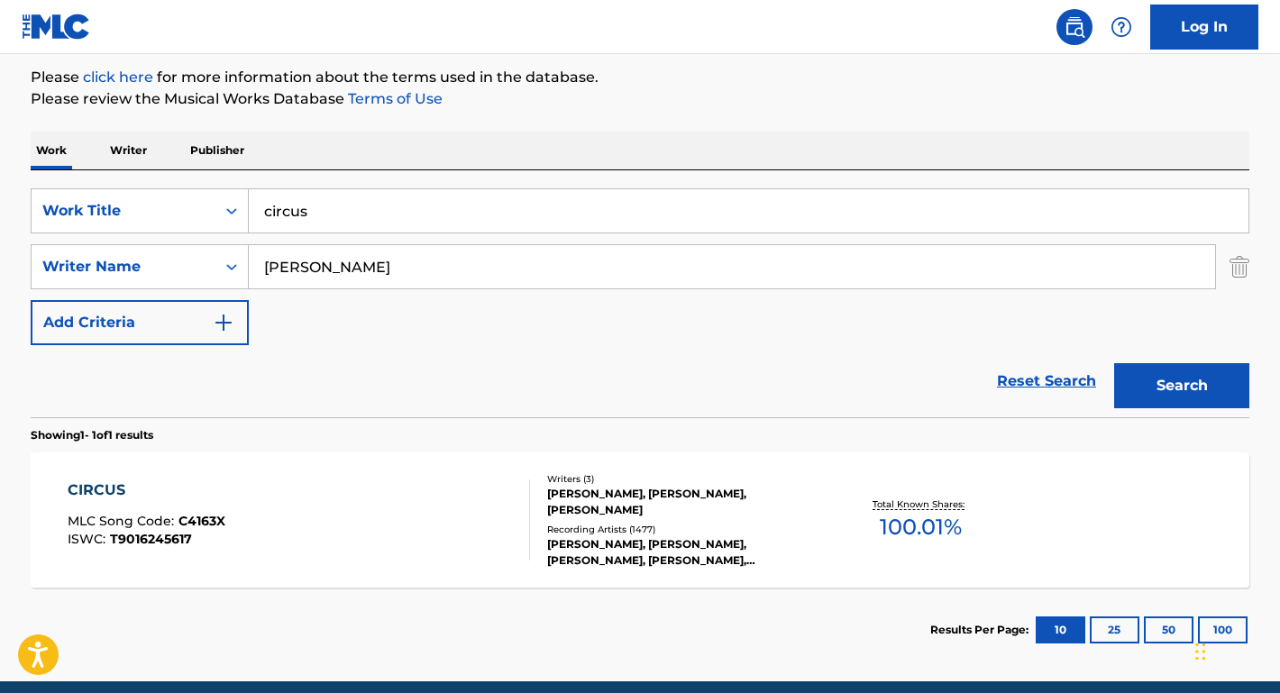
scroll to position [211, 0]
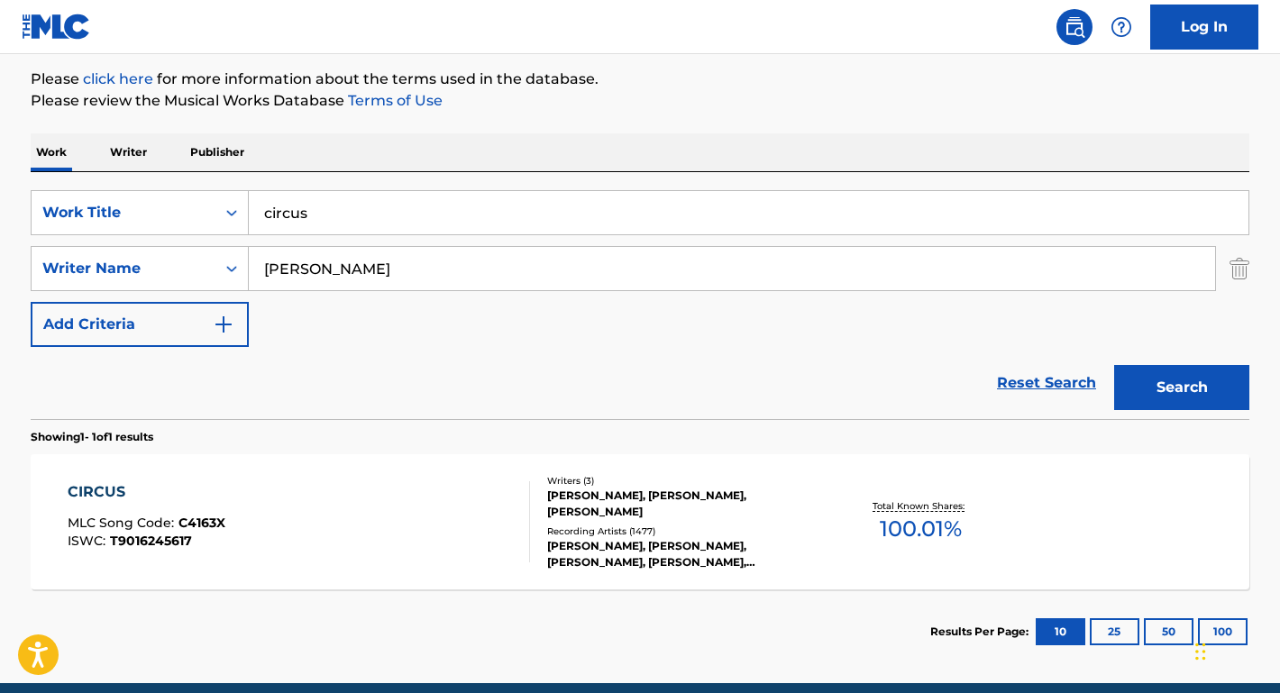
click at [121, 495] on div "CIRCUS" at bounding box center [147, 492] width 158 height 22
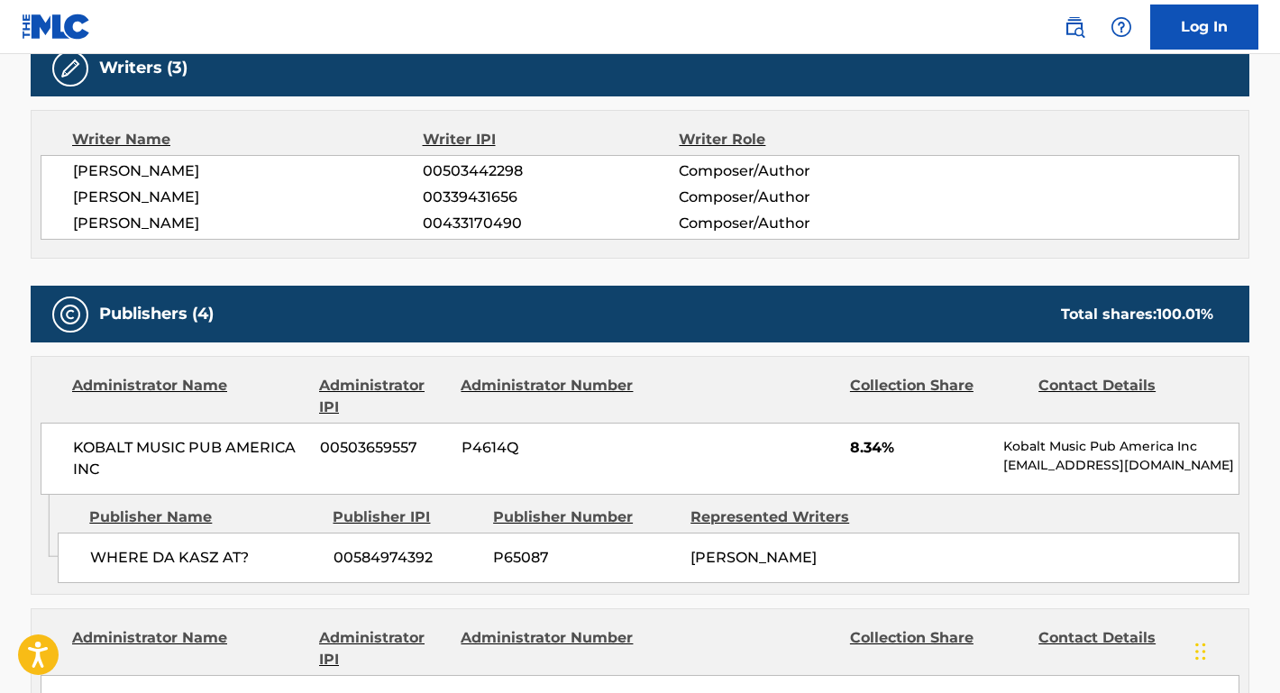
scroll to position [709, 0]
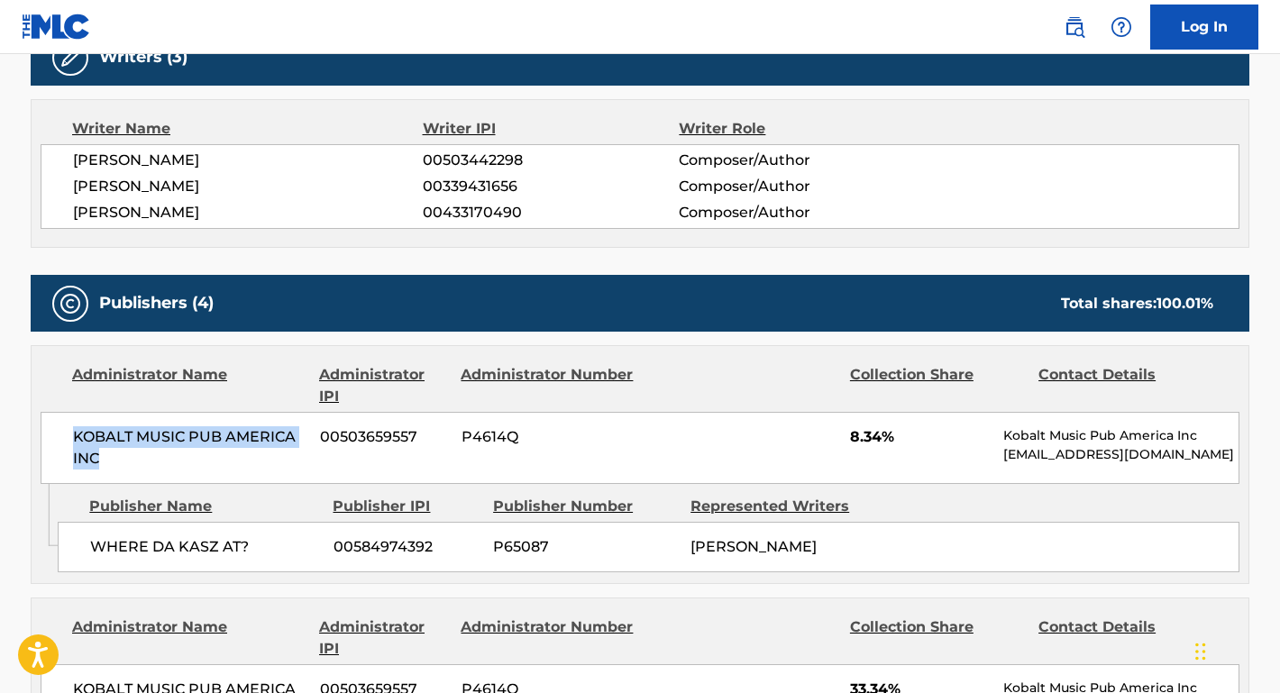
drag, startPoint x: 119, startPoint y: 455, endPoint x: 67, endPoint y: 408, distance: 70.2
click at [67, 412] on div "KOBALT MUSIC PUB AMERICA INC 00503659557 P4614Q 8.34% Kobalt Music Pub America …" at bounding box center [640, 448] width 1199 height 72
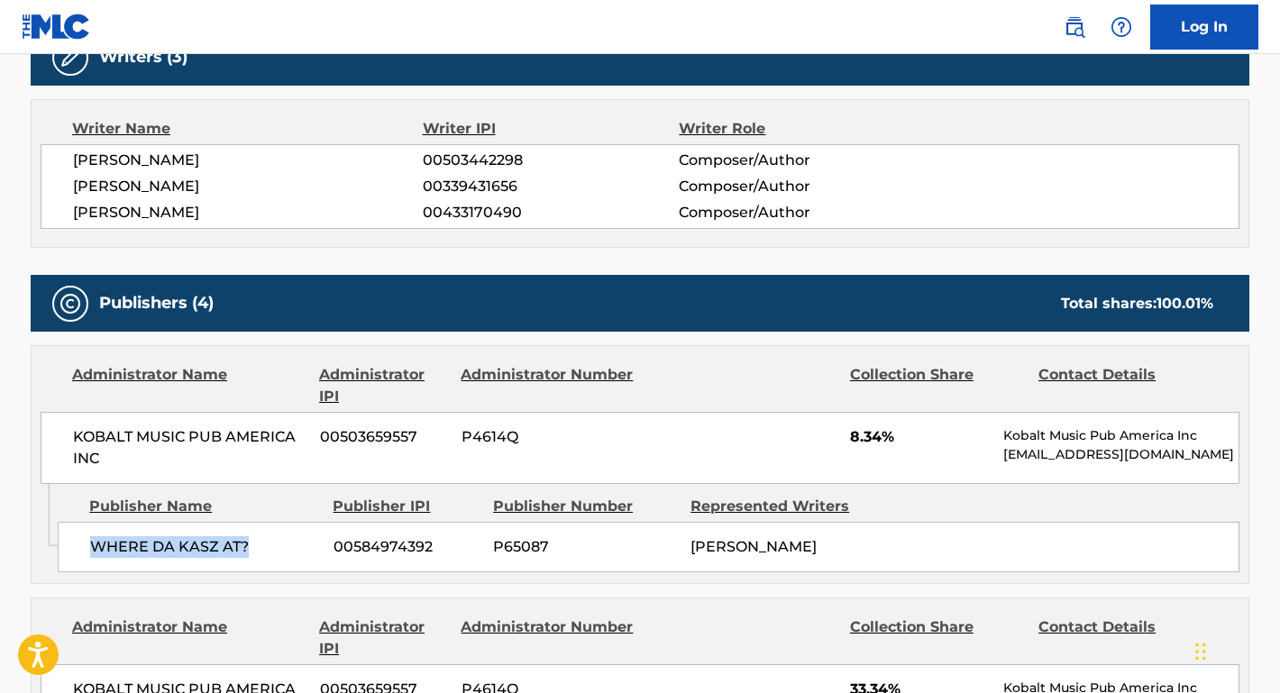
drag, startPoint x: 257, startPoint y: 526, endPoint x: 67, endPoint y: 525, distance: 190.2
click at [67, 525] on div "WHERE DA KASZ AT? 00584974392 P65087 BENJAMIN JOSEPH LEVIN" at bounding box center [649, 547] width 1182 height 50
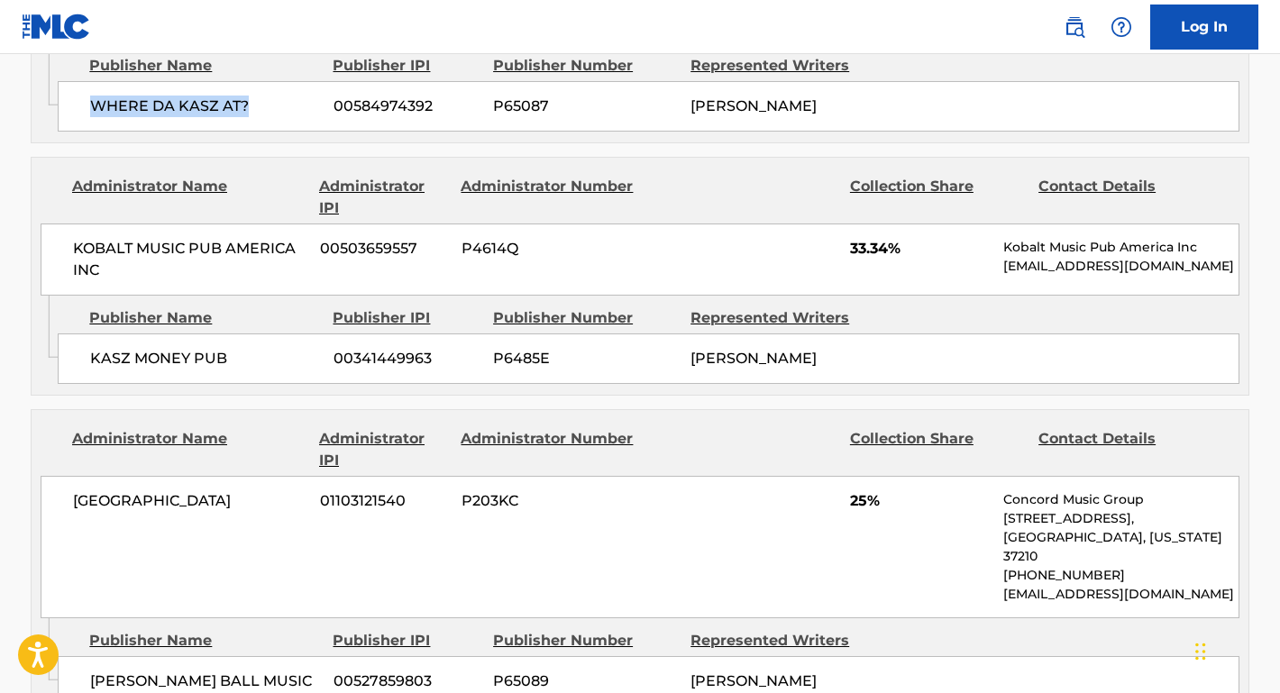
scroll to position [1222, 0]
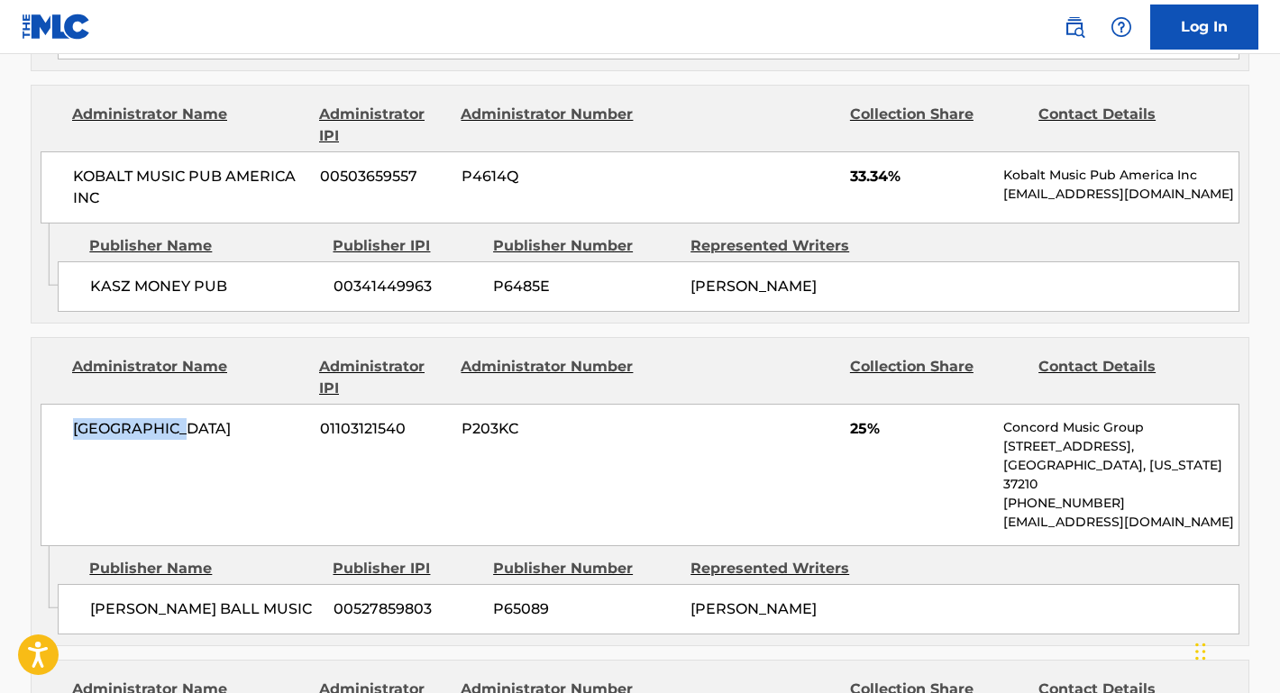
drag, startPoint x: 227, startPoint y: 416, endPoint x: 62, endPoint y: 418, distance: 165.0
click at [62, 418] on div "CONCORD ROAD 01103121540 P203KC 25% Concord Music Group 10 Lea Ave, Unit 300, N…" at bounding box center [640, 475] width 1199 height 142
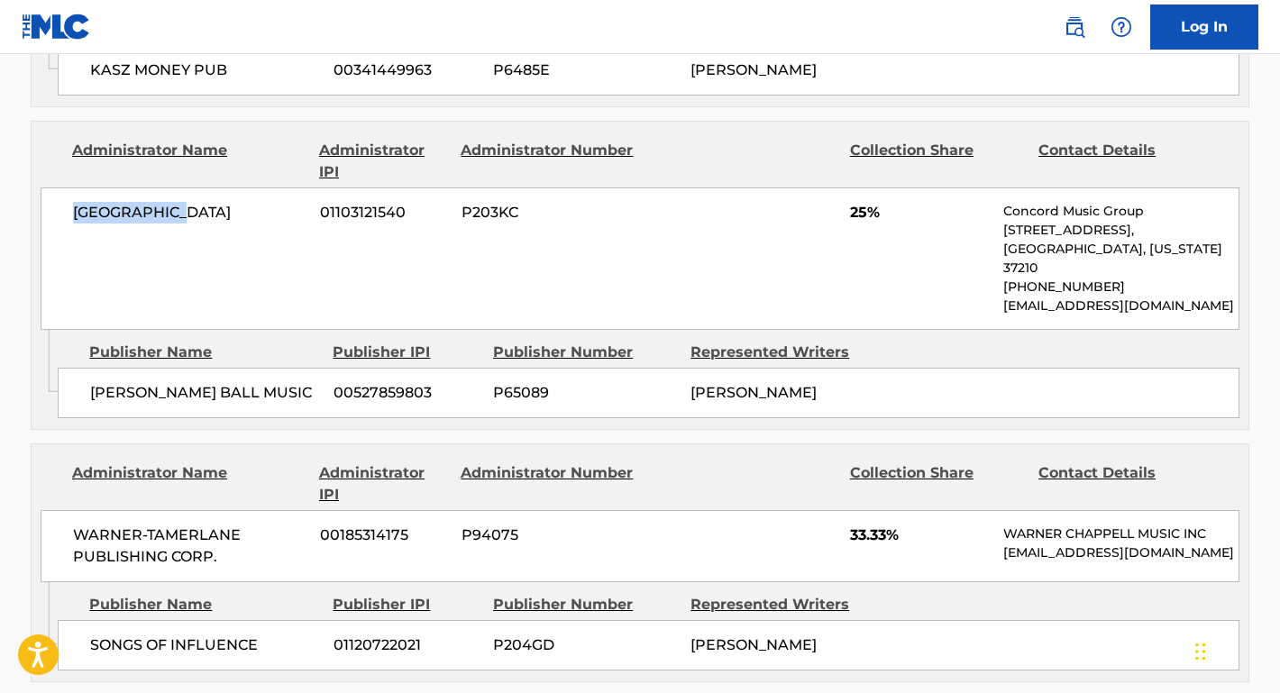
scroll to position [1556, 0]
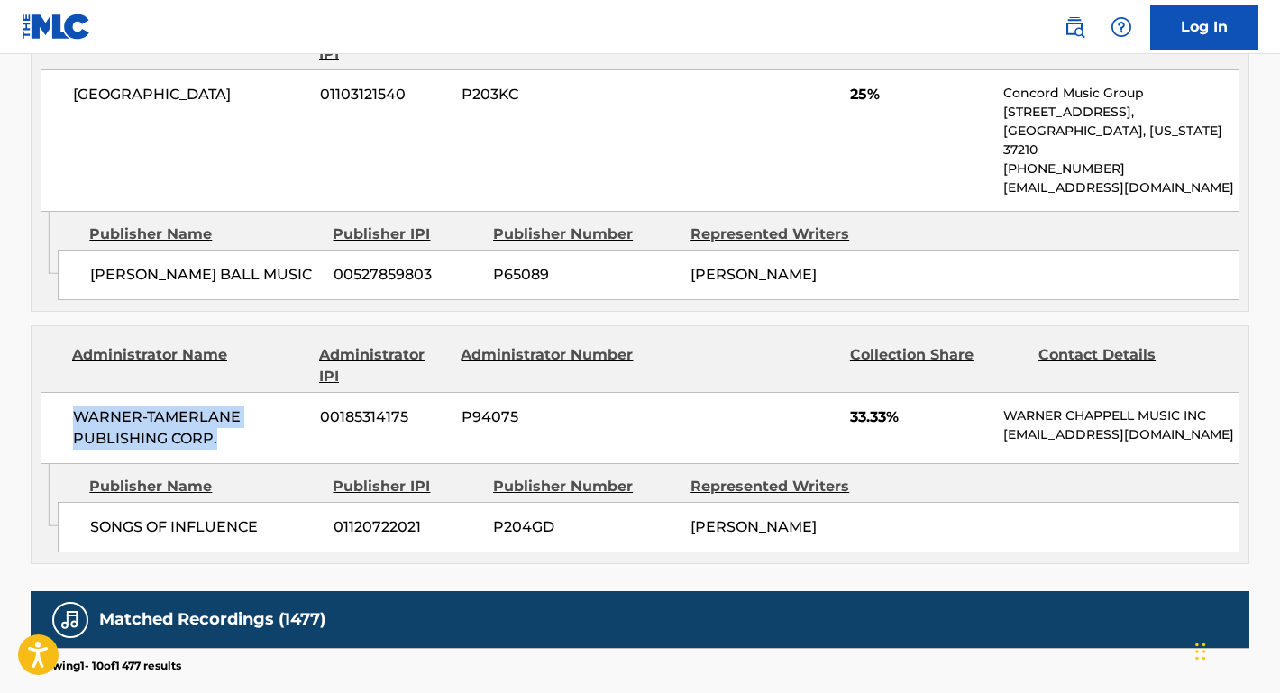
drag, startPoint x: 232, startPoint y: 426, endPoint x: 39, endPoint y: 392, distance: 196.0
click at [39, 392] on div "Administrator Name Administrator IPI Administrator Number Collection Share Cont…" at bounding box center [640, 395] width 1217 height 138
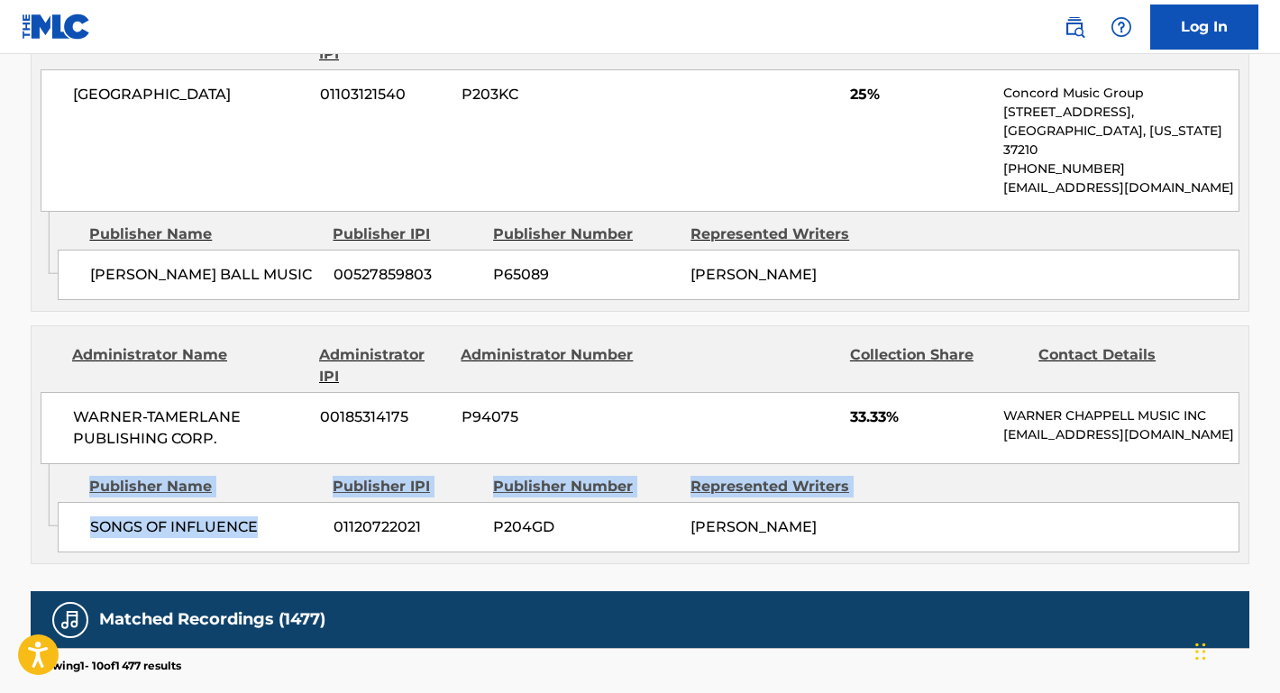
drag, startPoint x: 263, startPoint y: 508, endPoint x: 52, endPoint y: 508, distance: 211.0
click at [52, 508] on div "Admin Original Publisher Connecting Line Publisher Name Publisher IPI Publisher…" at bounding box center [640, 513] width 1217 height 99
click at [231, 490] on div "Publisher Name Publisher IPI Publisher Number Represented Writers SONGS OF INFL…" at bounding box center [653, 509] width 1191 height 90
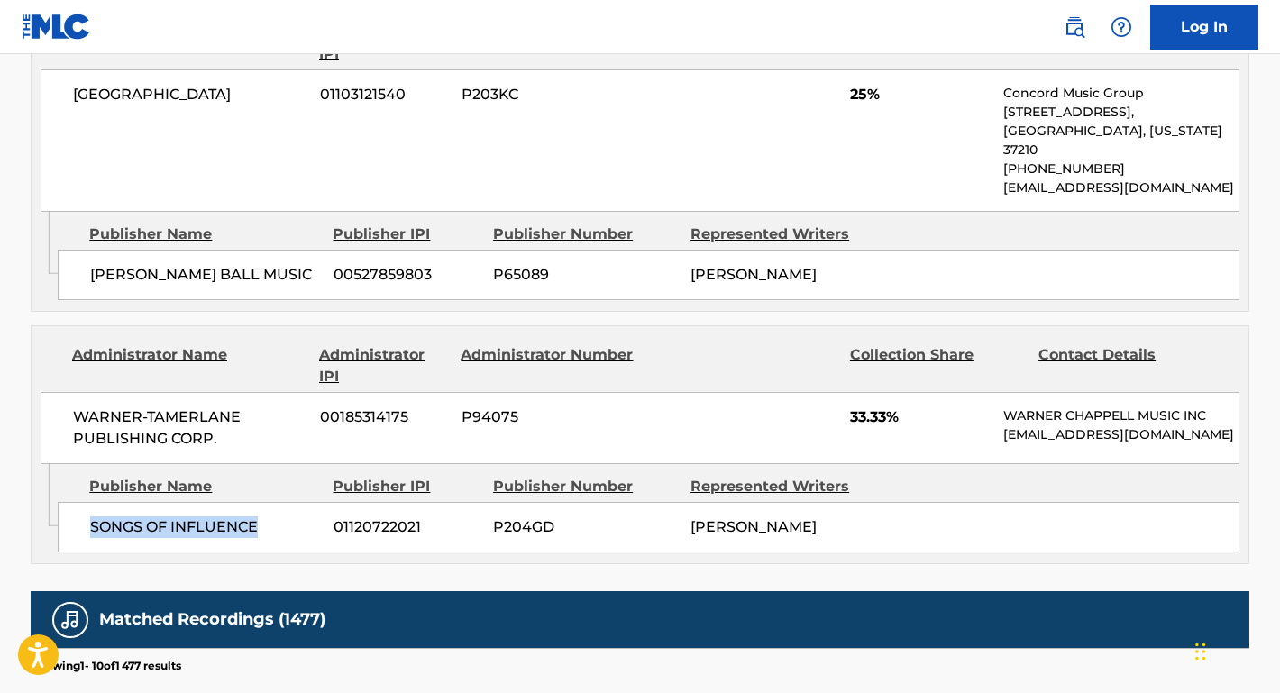
drag, startPoint x: 258, startPoint y: 513, endPoint x: 79, endPoint y: 511, distance: 178.5
click at [79, 511] on div "SONGS OF INFLUENCE 01120722021 P204GD CLAUDE KELLY" at bounding box center [649, 527] width 1182 height 50
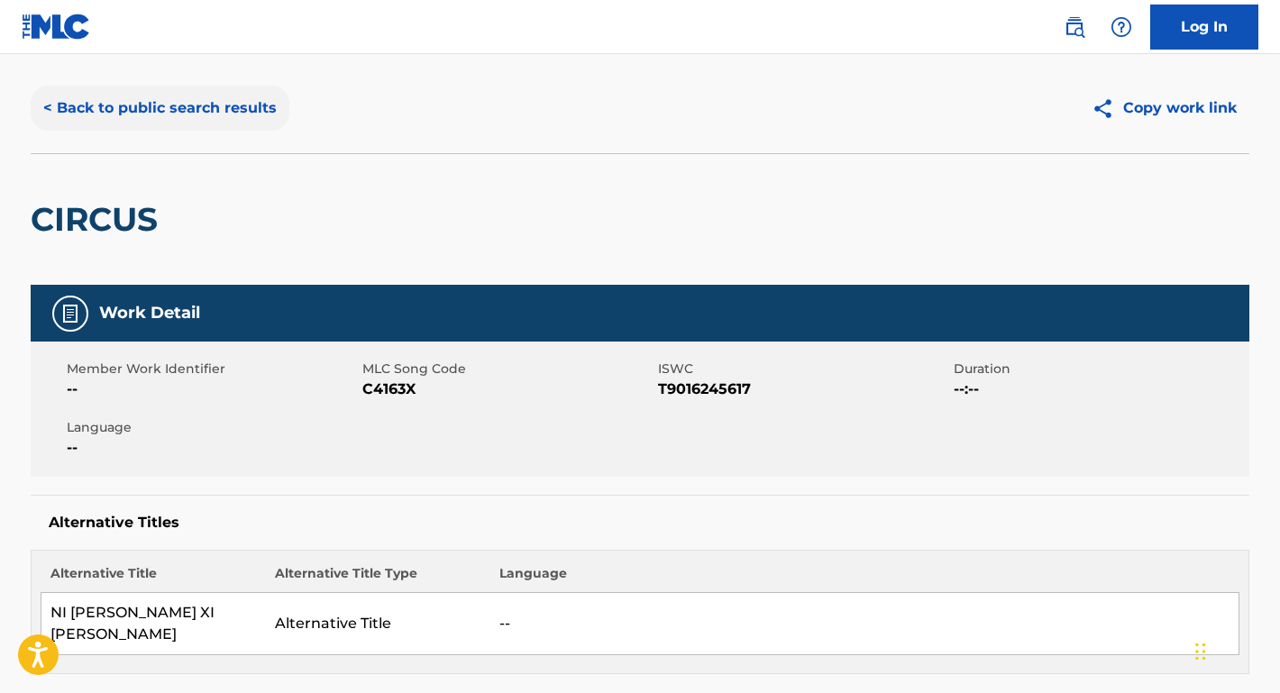
click at [141, 108] on button "< Back to public search results" at bounding box center [160, 108] width 259 height 45
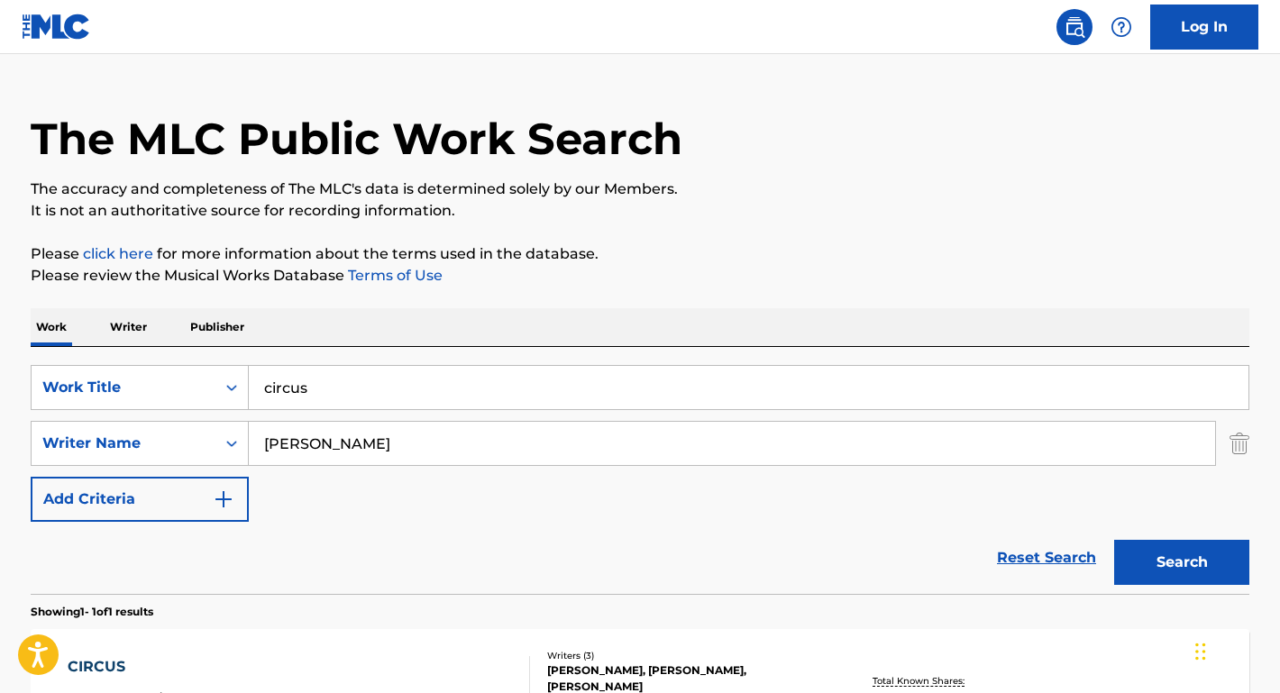
scroll to position [185, 0]
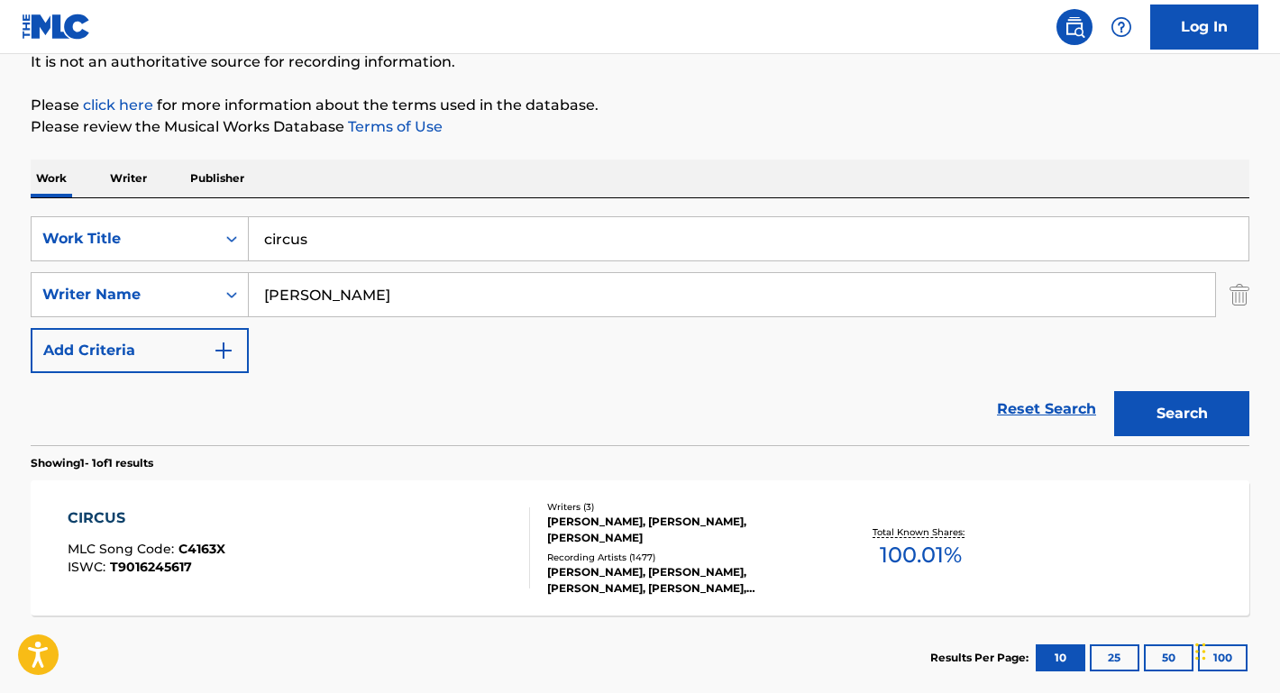
drag, startPoint x: 346, startPoint y: 285, endPoint x: 406, endPoint y: 311, distance: 65.0
click at [406, 311] on input "claude kelly" at bounding box center [732, 294] width 966 height 43
paste input "Nadir Khayat)"
type input "Nadir Khayat)"
click at [334, 241] on input "circus" at bounding box center [749, 238] width 1000 height 43
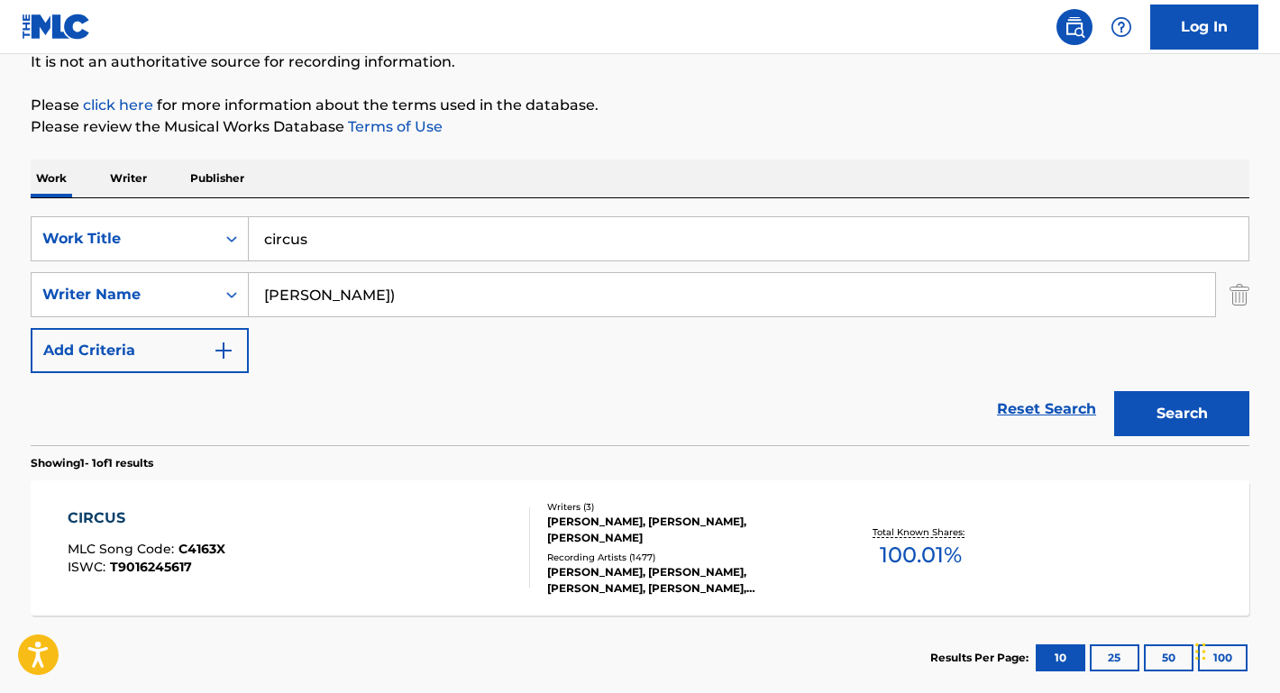
click at [334, 241] on input "circus" at bounding box center [749, 238] width 1000 height 43
type input "just dance"
click at [1182, 414] on button "Search" at bounding box center [1181, 413] width 135 height 45
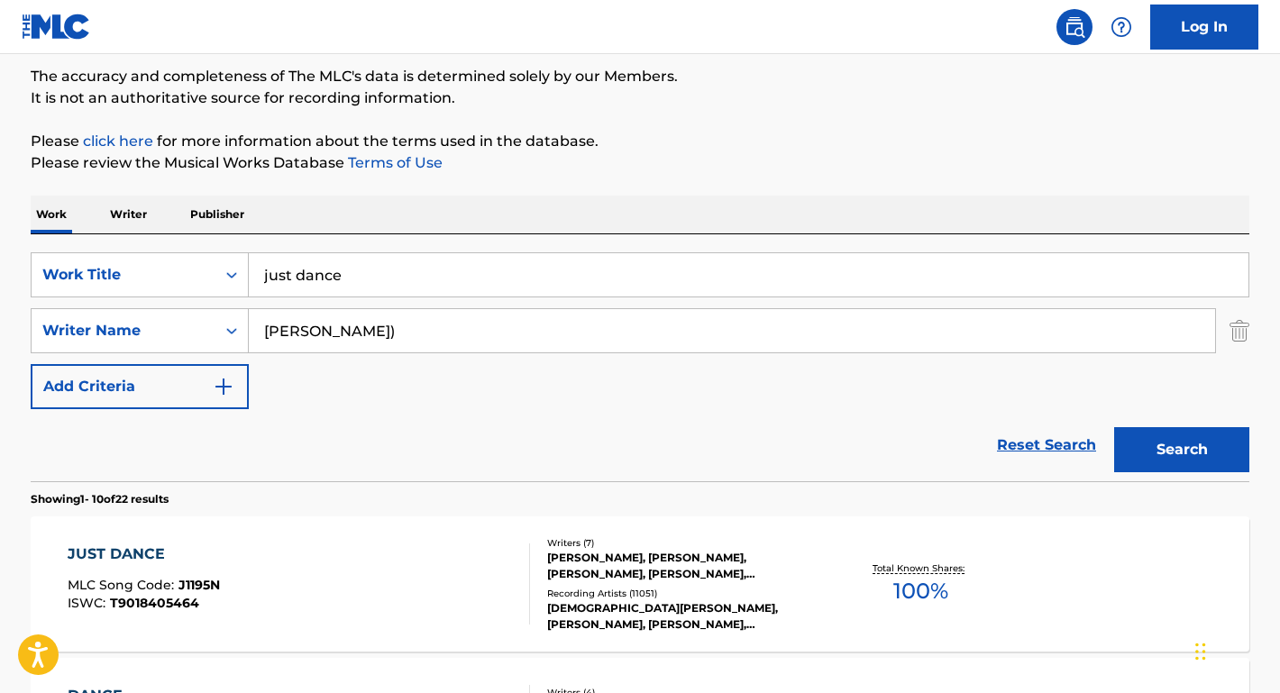
scroll to position [148, 0]
click at [118, 546] on div "JUST DANCE" at bounding box center [144, 556] width 152 height 22
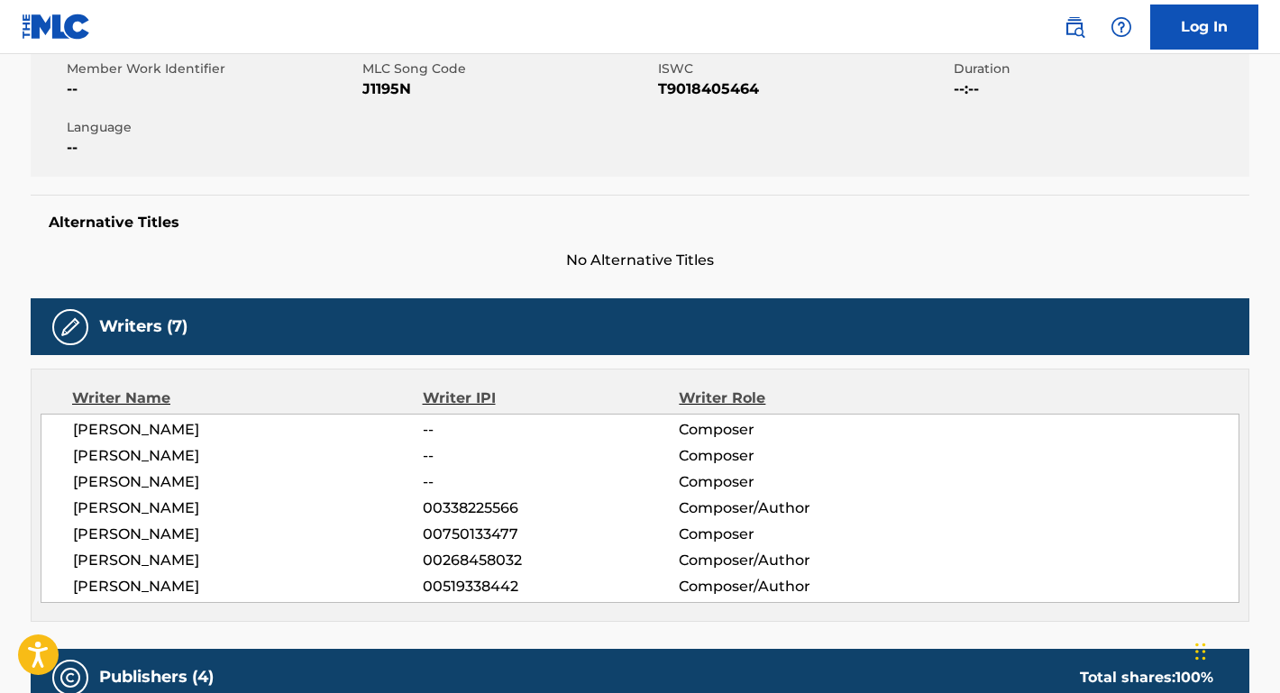
scroll to position [442, 0]
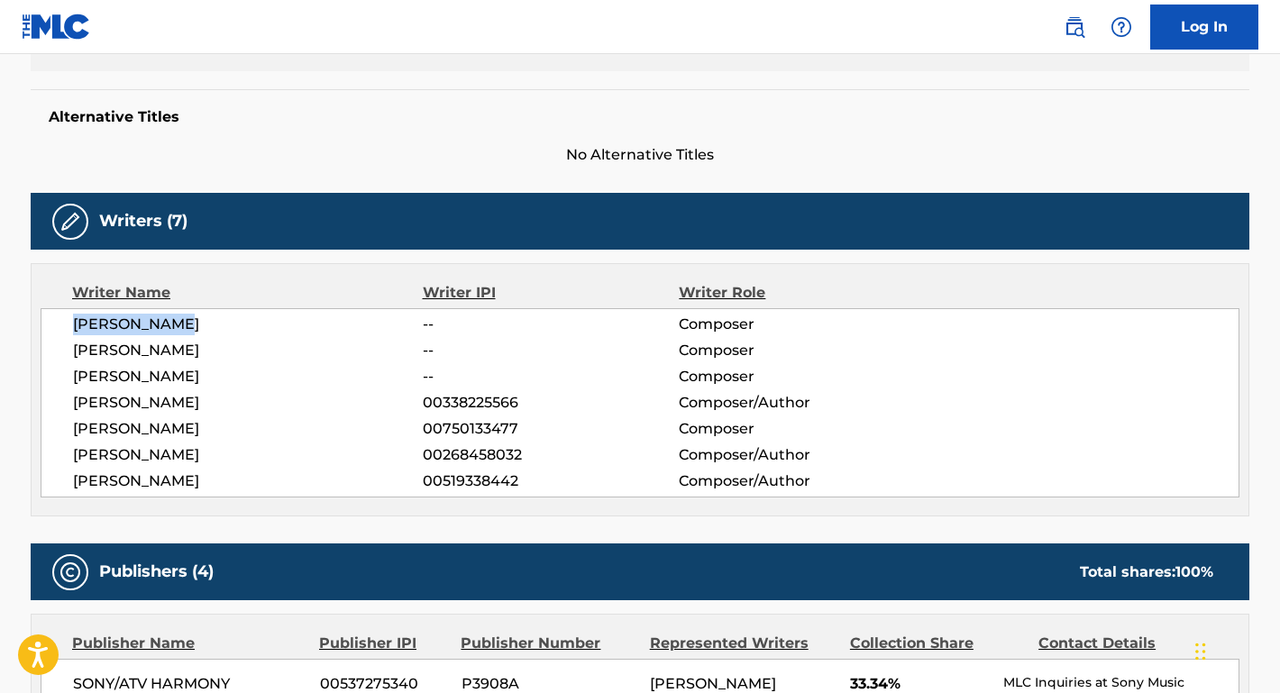
drag, startPoint x: 211, startPoint y: 328, endPoint x: 17, endPoint y: 327, distance: 193.8
drag, startPoint x: 202, startPoint y: 346, endPoint x: 18, endPoint y: 346, distance: 183.9
drag, startPoint x: 234, startPoint y: 375, endPoint x: 16, endPoint y: 375, distance: 217.3
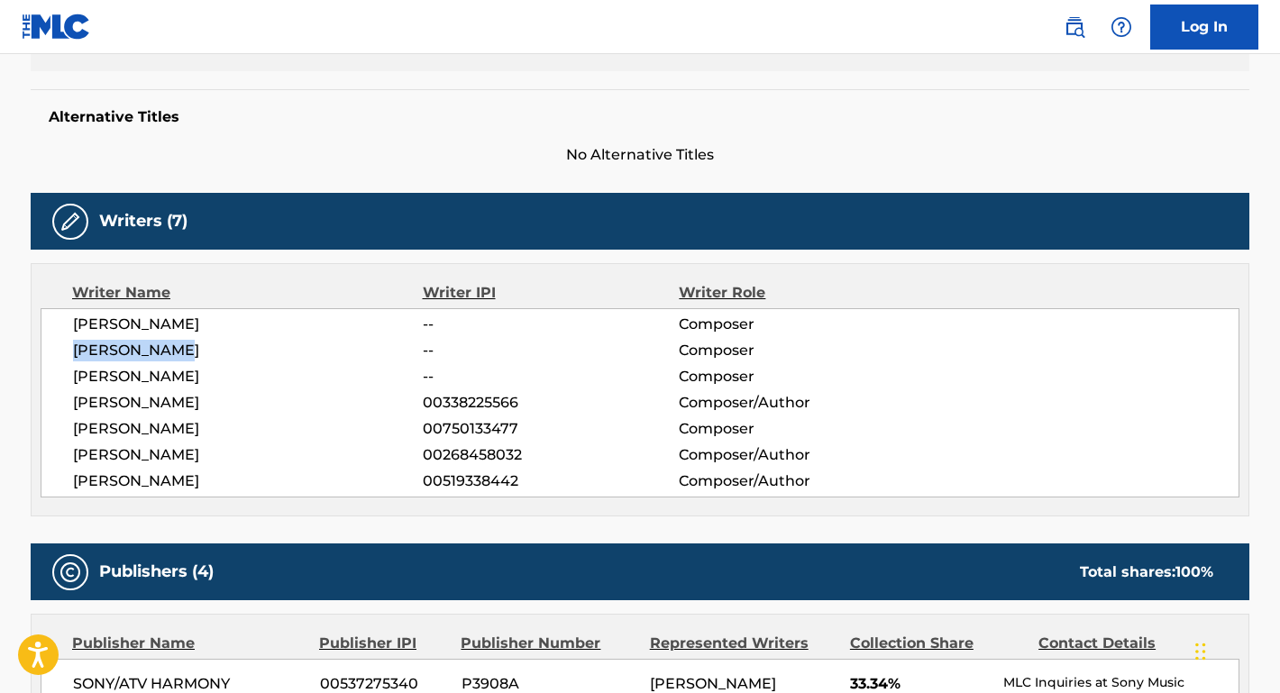
drag, startPoint x: 207, startPoint y: 405, endPoint x: 130, endPoint y: 406, distance: 77.5
click at [130, 406] on span "ALIAUNE THIAM" at bounding box center [248, 403] width 350 height 22
drag, startPoint x: 199, startPoint y: 431, endPoint x: 25, endPoint y: 430, distance: 174.0
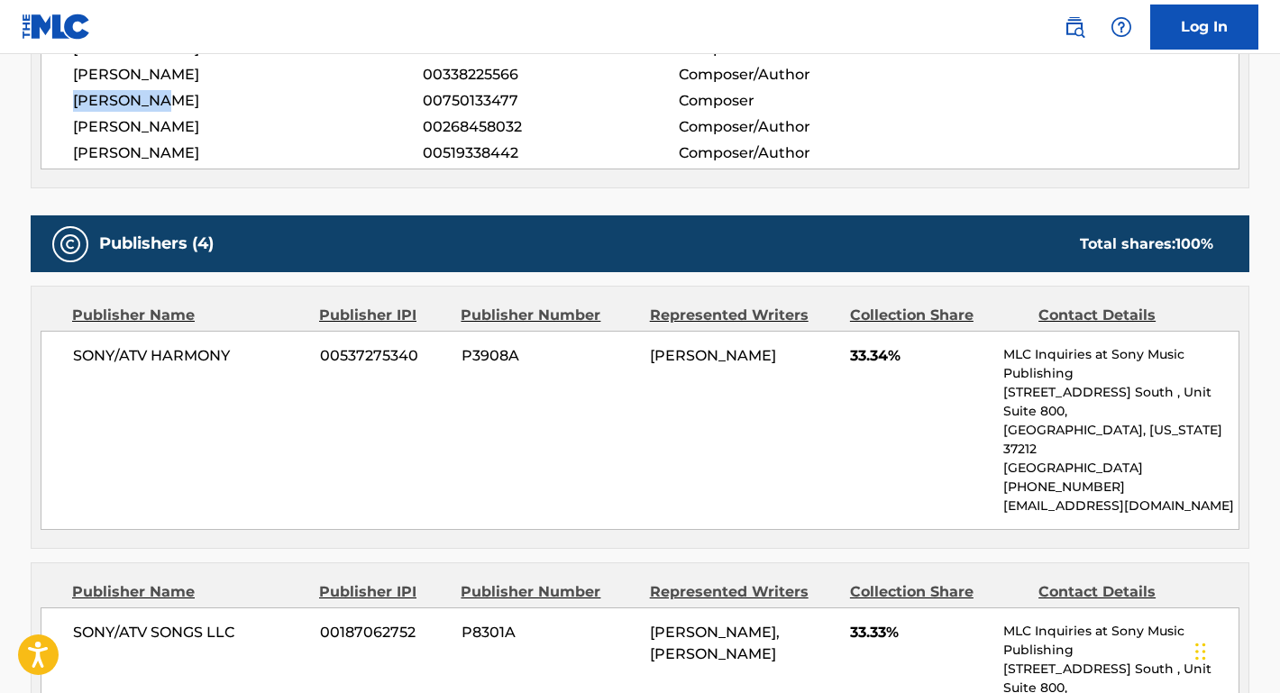
scroll to position [829, 0]
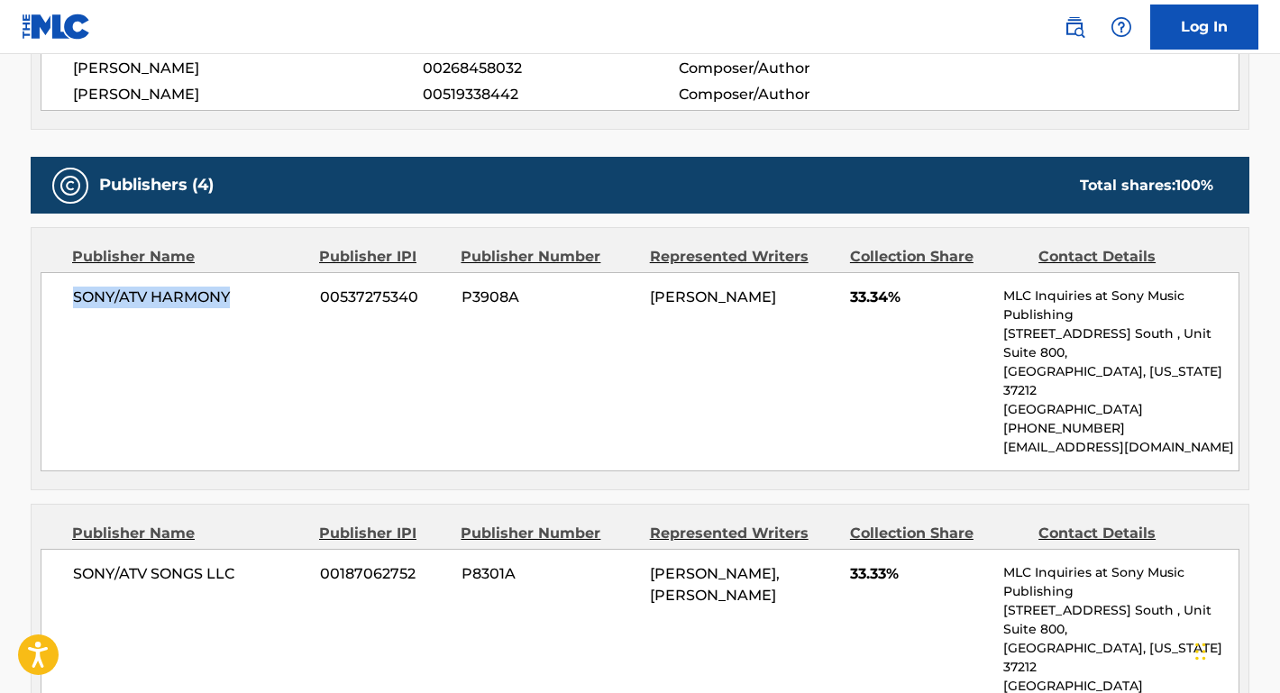
drag, startPoint x: 235, startPoint y: 296, endPoint x: 0, endPoint y: 296, distance: 235.3
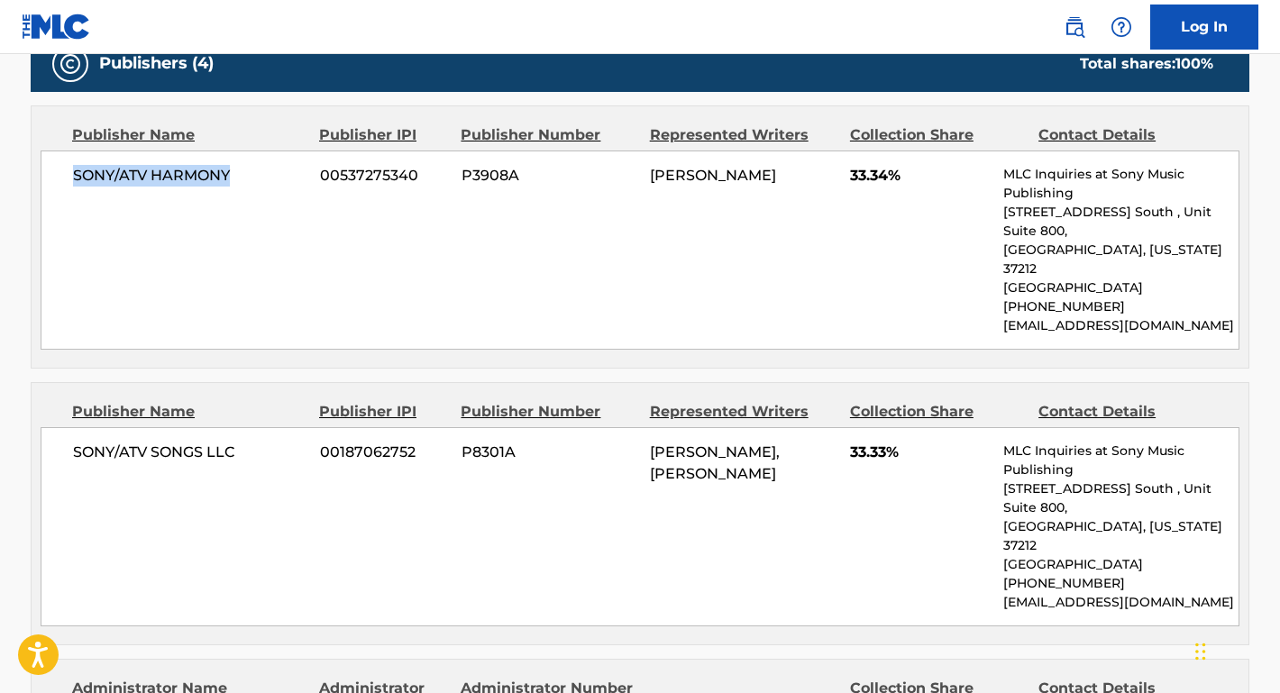
scroll to position [1028, 0]
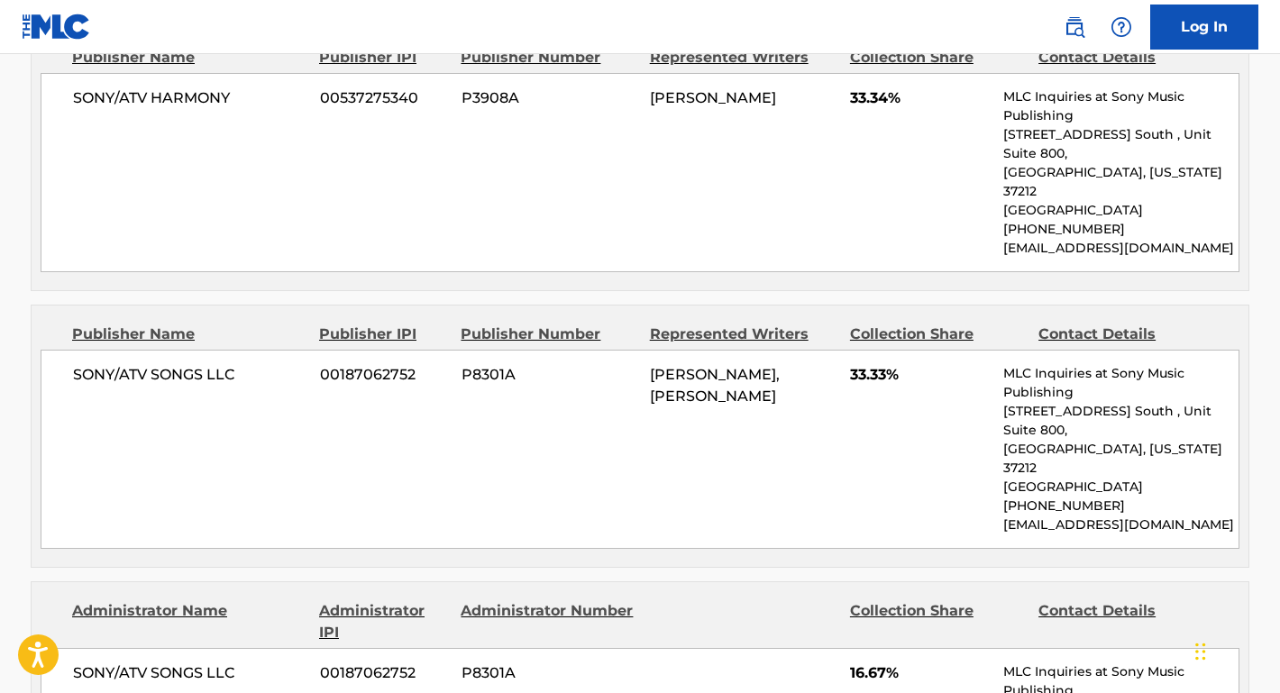
click at [246, 364] on span "SONY/ATV SONGS LLC" at bounding box center [190, 375] width 234 height 22
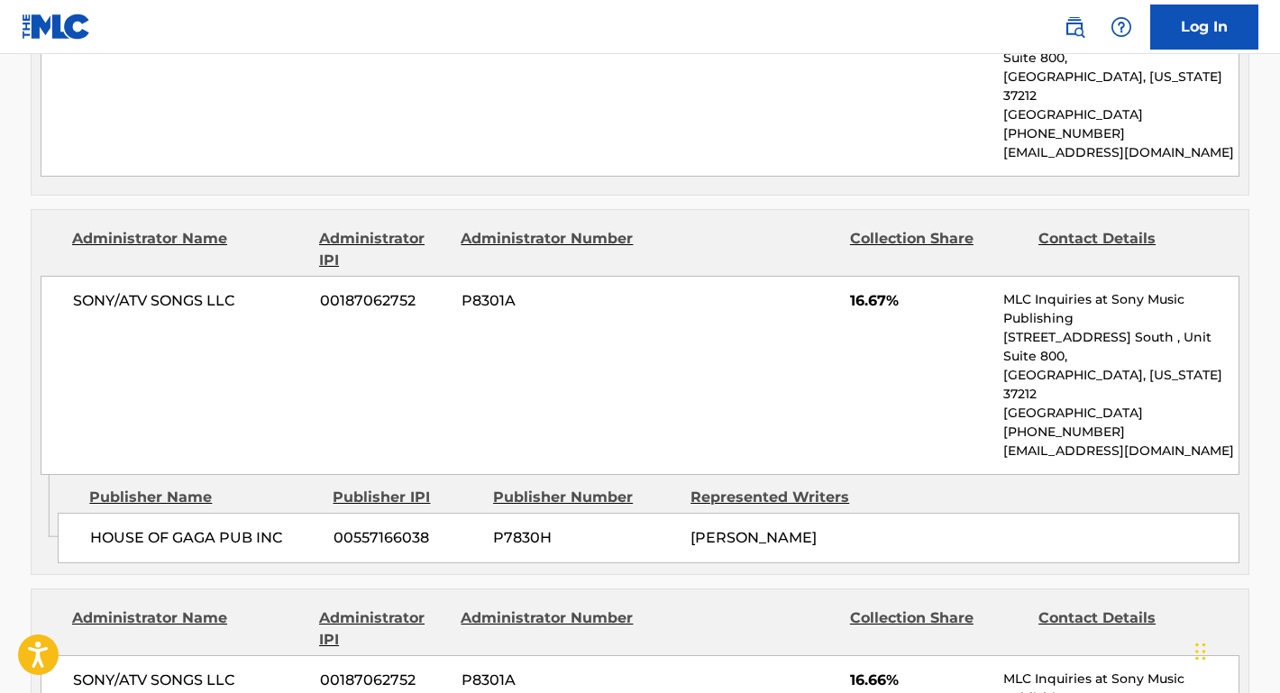
scroll to position [1407, 0]
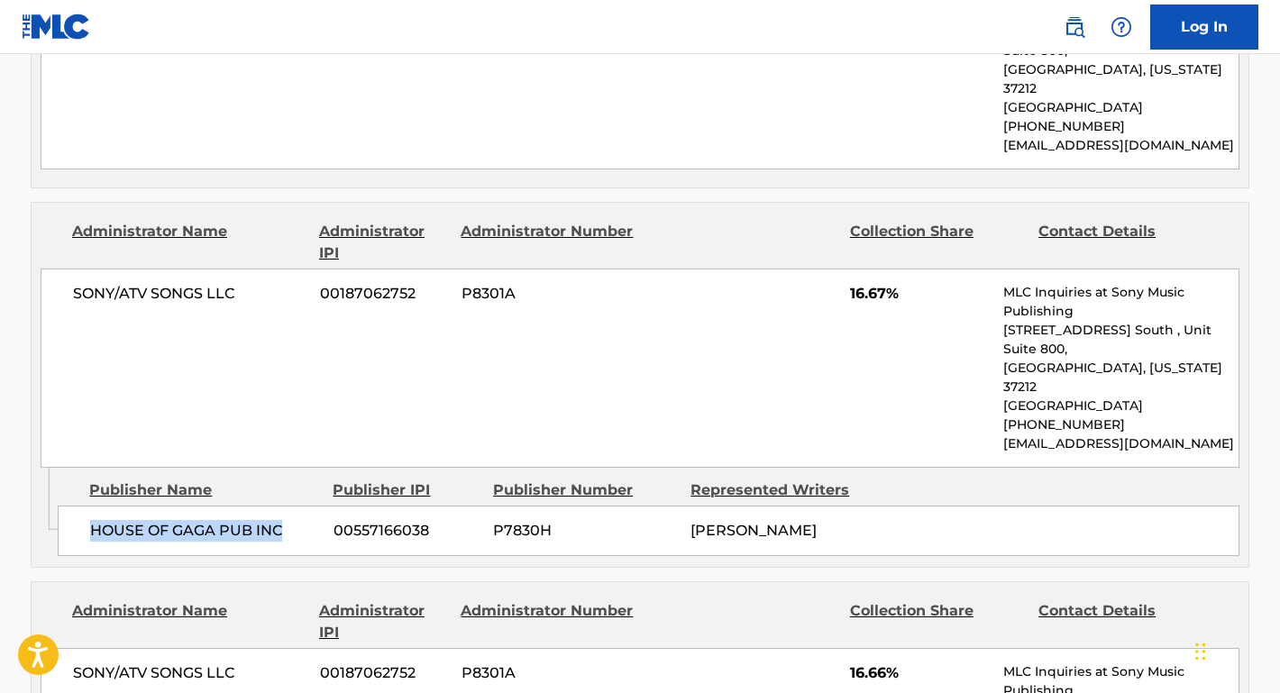
drag, startPoint x: 288, startPoint y: 422, endPoint x: 71, endPoint y: 421, distance: 216.4
click at [71, 506] on div "HOUSE OF GAGA PUB INC 00557166038 P7830H STEFANI GERMANOTTA" at bounding box center [649, 531] width 1182 height 50
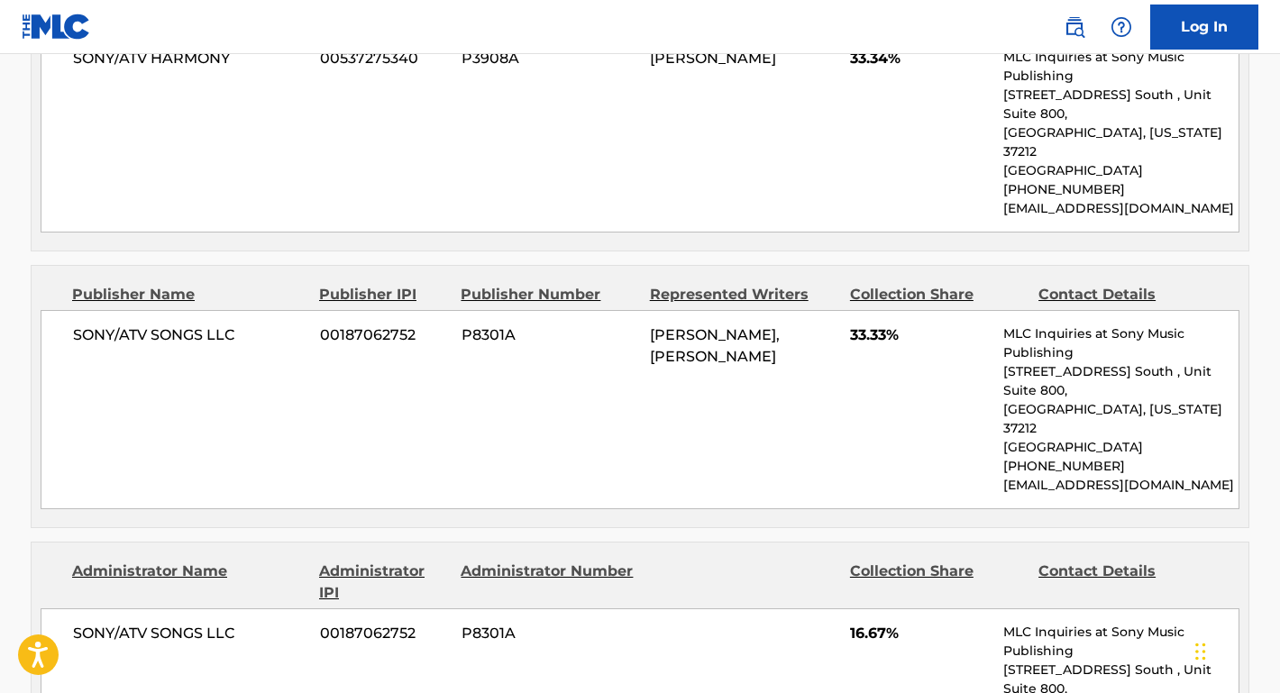
scroll to position [764, 0]
